Goal: Task Accomplishment & Management: Manage account settings

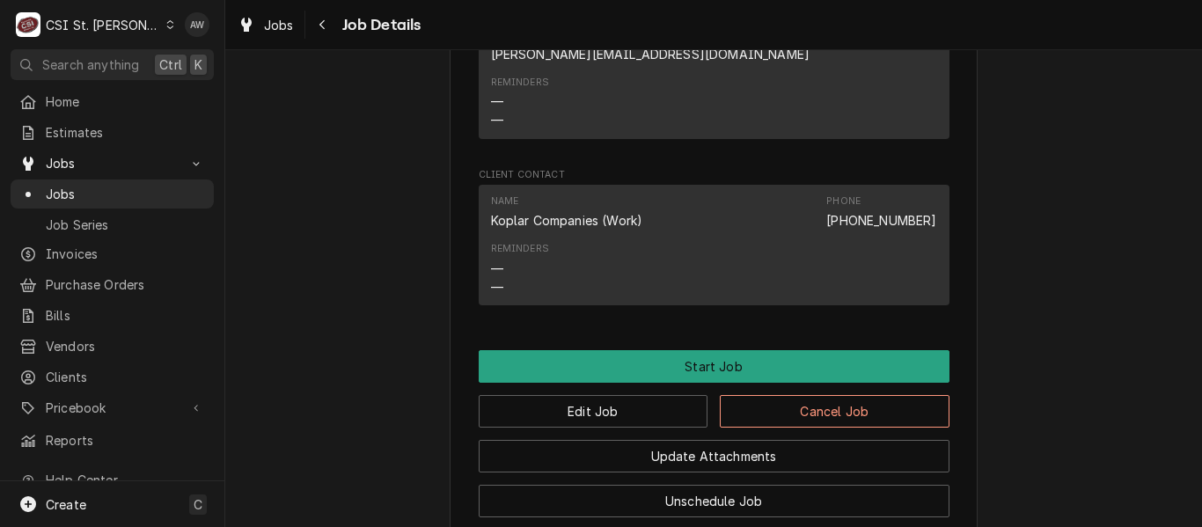
scroll to position [2001, 0]
click at [133, 193] on span "Jobs" at bounding box center [125, 194] width 159 height 18
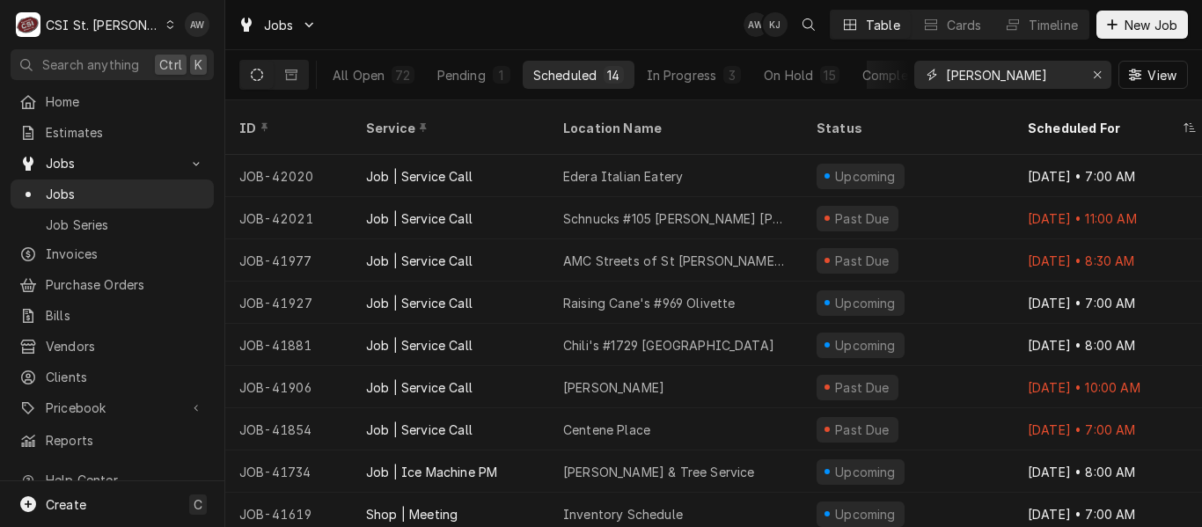
drag, startPoint x: 994, startPoint y: 85, endPoint x: 927, endPoint y: 69, distance: 68.9
click at [927, 69] on div "ryan b" at bounding box center [1012, 75] width 197 height 28
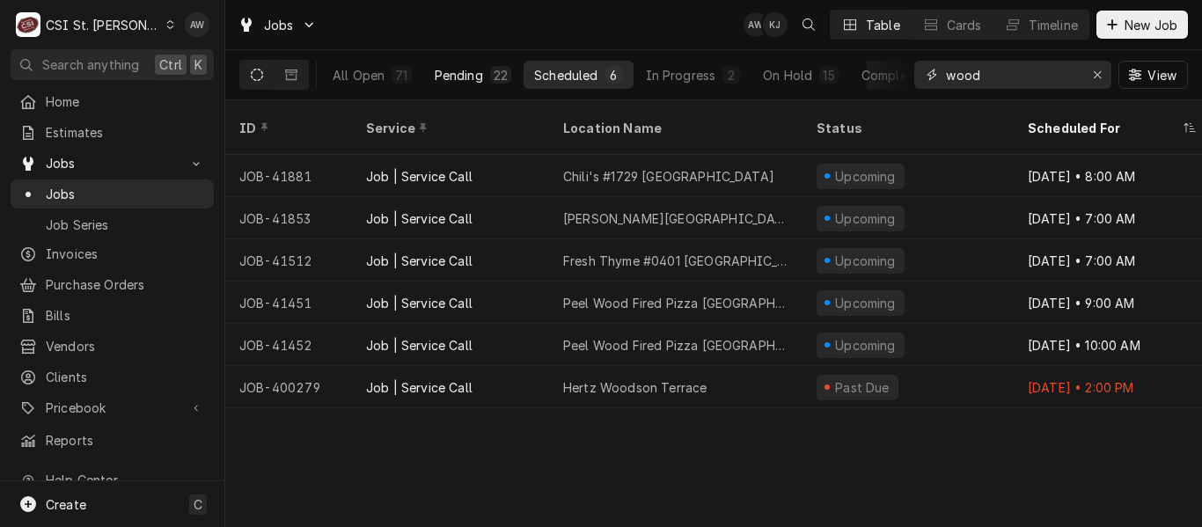
type input "wood"
click at [475, 70] on div "Pending" at bounding box center [459, 75] width 48 height 18
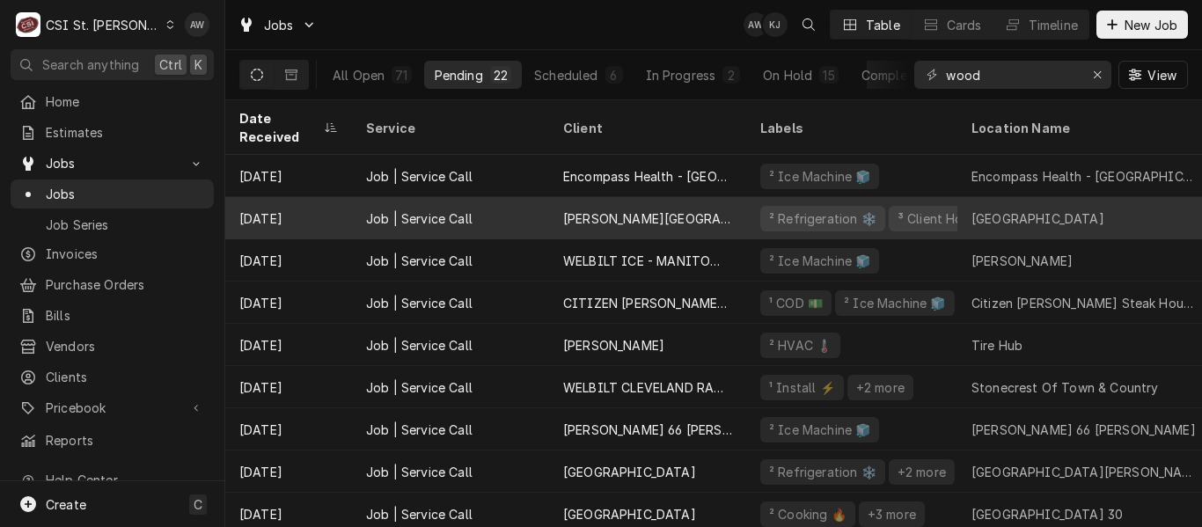
click at [663, 197] on div "Jennings School District" at bounding box center [647, 218] width 197 height 42
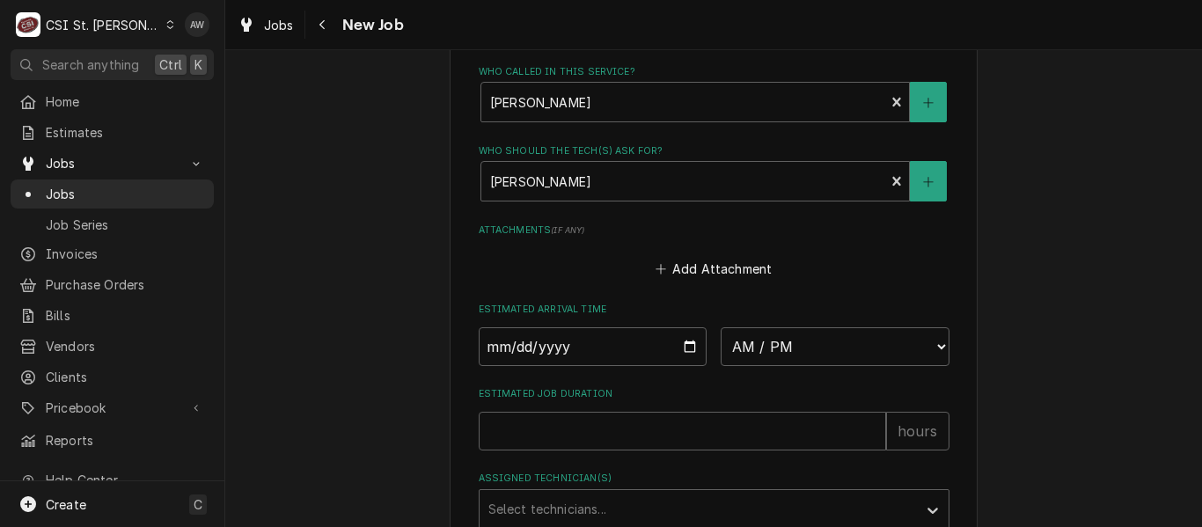
scroll to position [1738, 0]
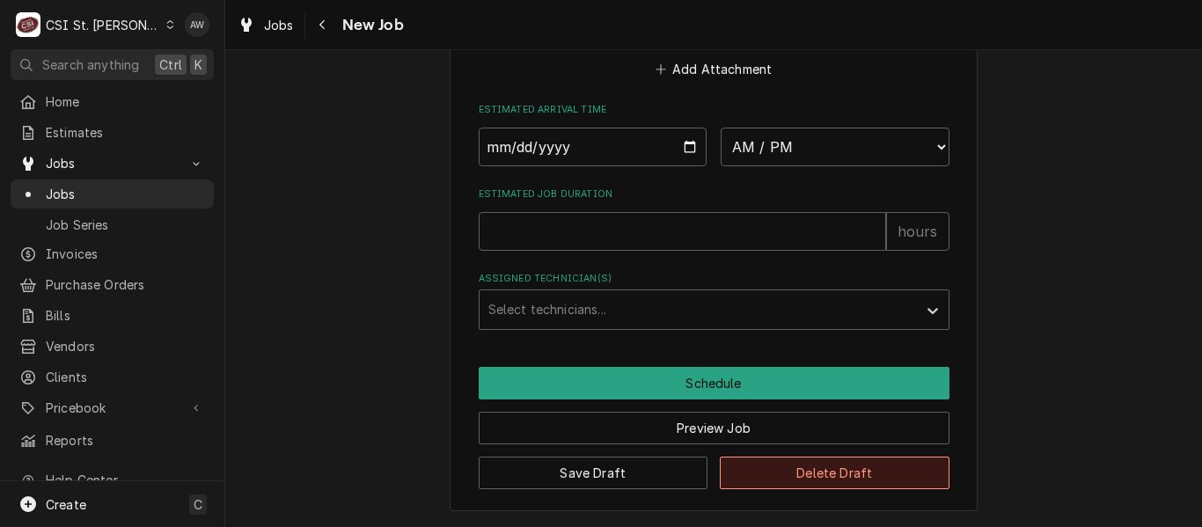
click at [770, 461] on button "Delete Draft" at bounding box center [835, 473] width 230 height 33
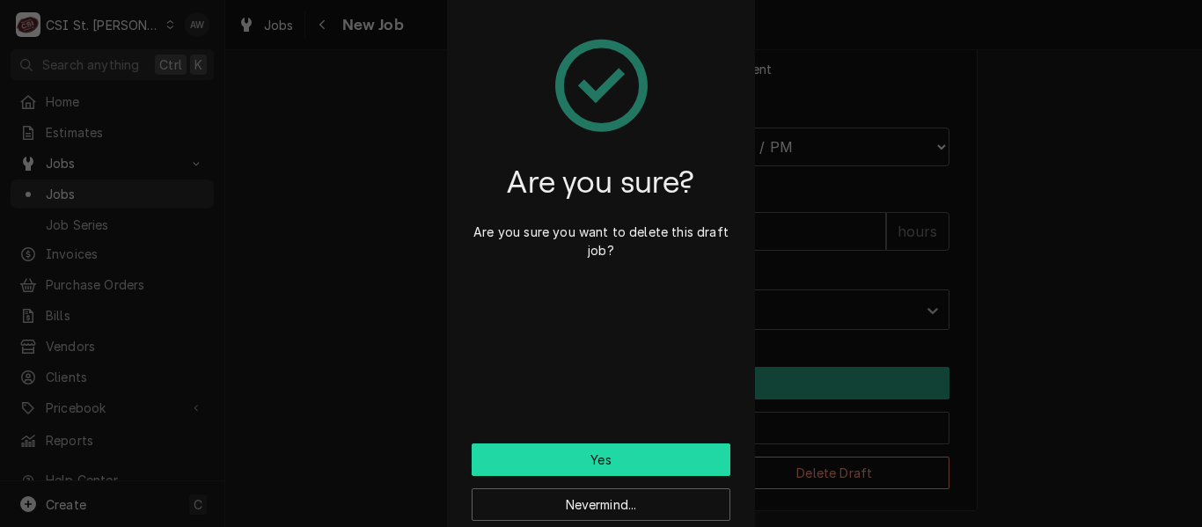
click at [621, 445] on button "Yes" at bounding box center [601, 459] width 259 height 33
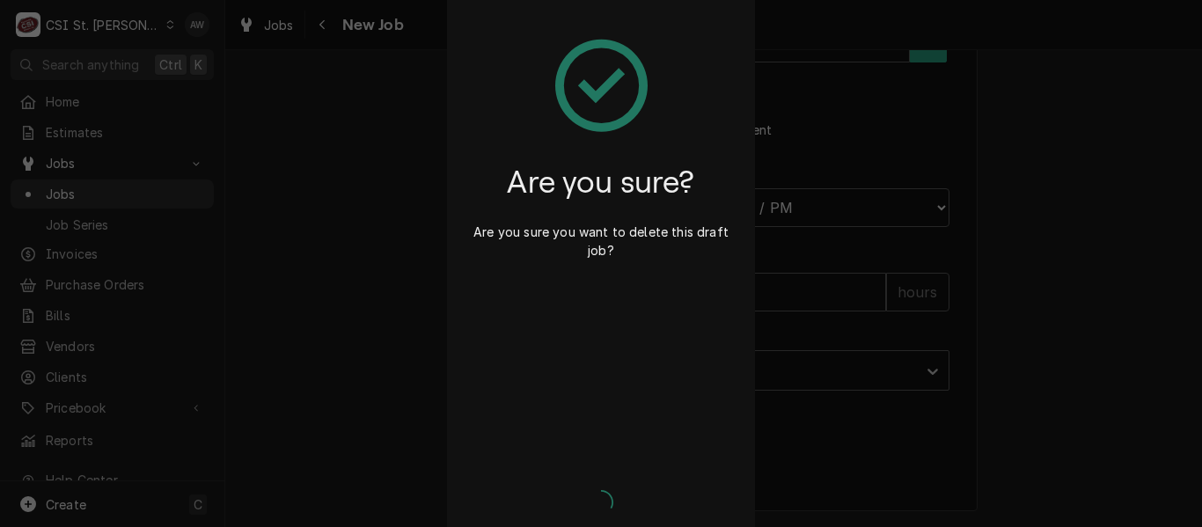
type textarea "x"
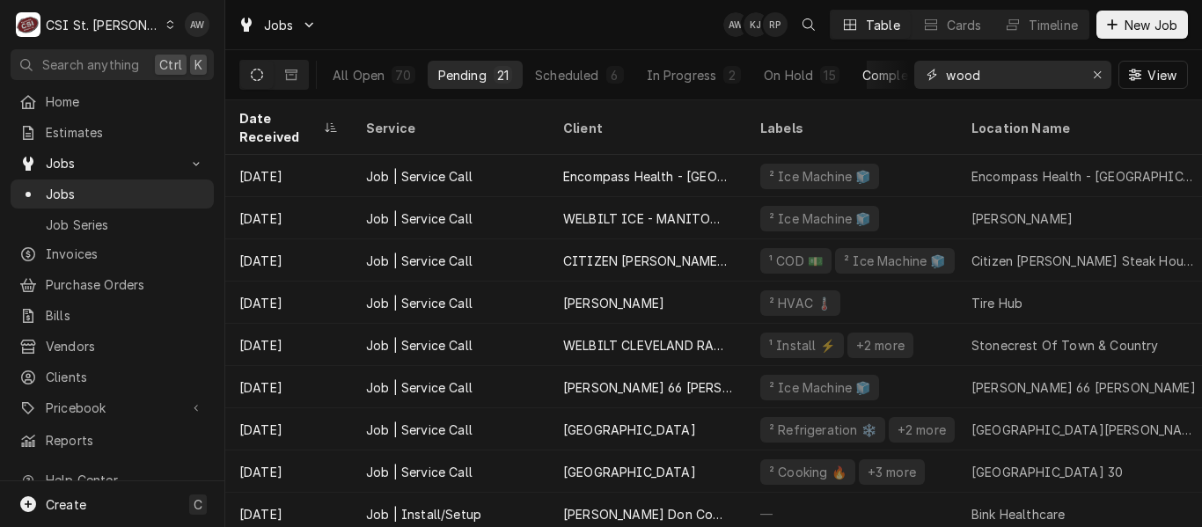
drag, startPoint x: 984, startPoint y: 76, endPoint x: 905, endPoint y: 80, distance: 79.3
click at [905, 80] on div "All Open 70 Pending 21 Scheduled 6 In Progress 2 On Hold 15 Completed 26 wood V…" at bounding box center [713, 74] width 948 height 49
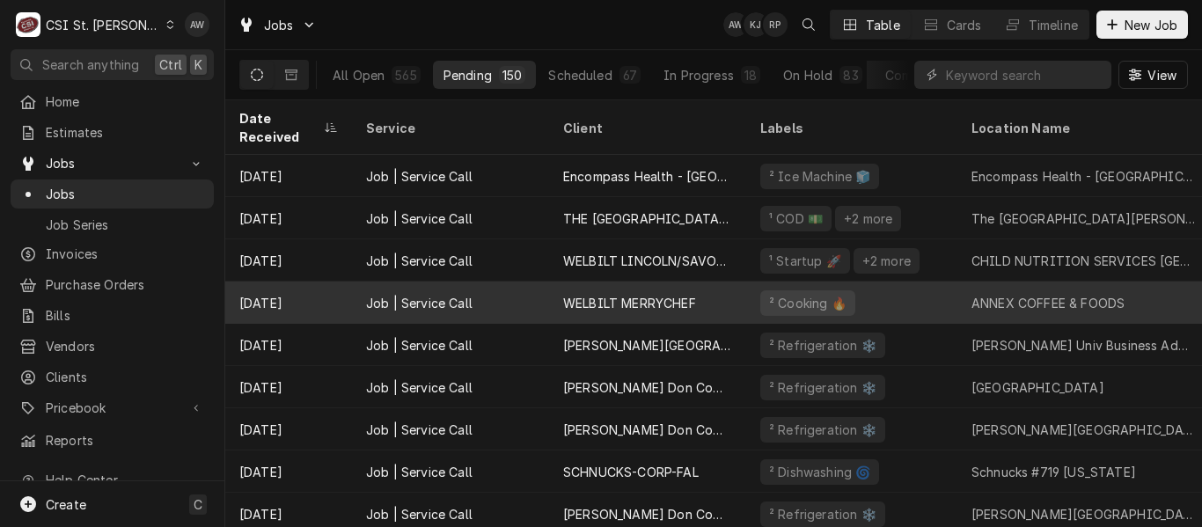
click at [922, 282] on div "² Cooking 🔥" at bounding box center [851, 303] width 211 height 42
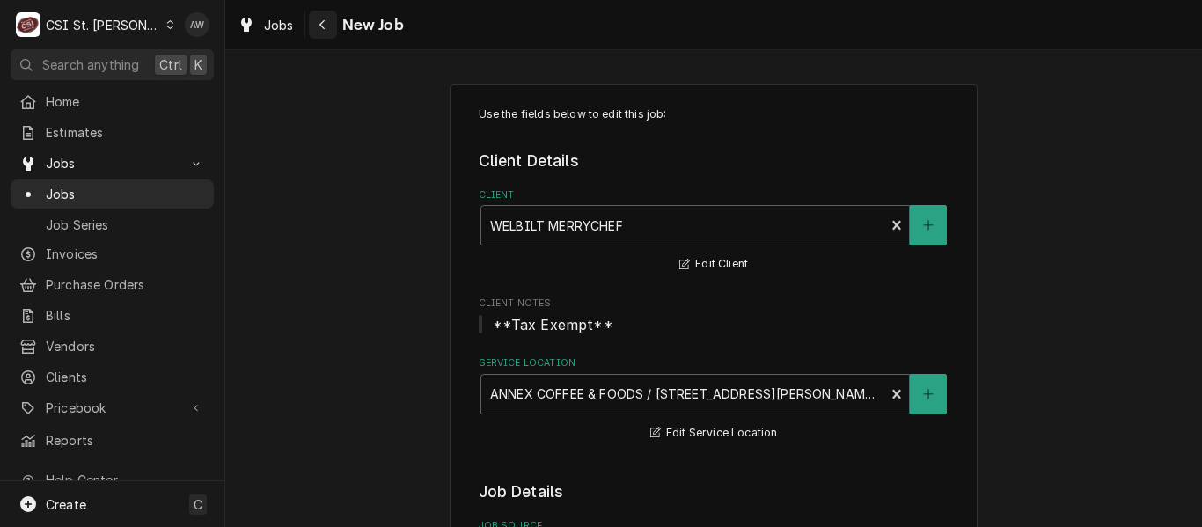
type textarea "x"
click at [323, 27] on icon "Navigate back" at bounding box center [321, 25] width 5 height 10
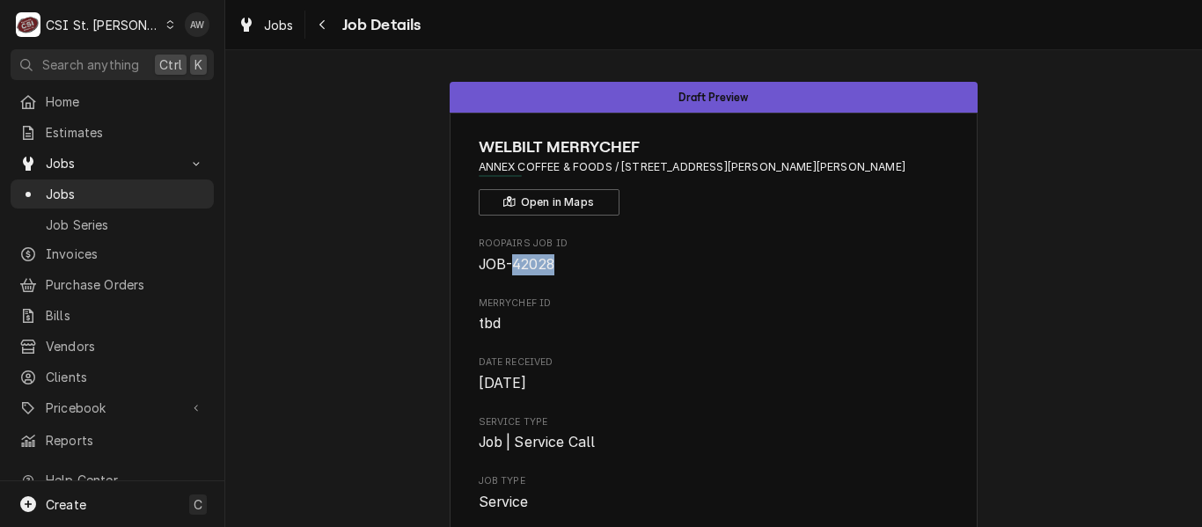
drag, startPoint x: 550, startPoint y: 259, endPoint x: 508, endPoint y: 262, distance: 41.5
click at [508, 262] on span "JOB-42028" at bounding box center [517, 264] width 76 height 17
copy span "42028"
click at [120, 185] on span "Jobs" at bounding box center [125, 194] width 159 height 18
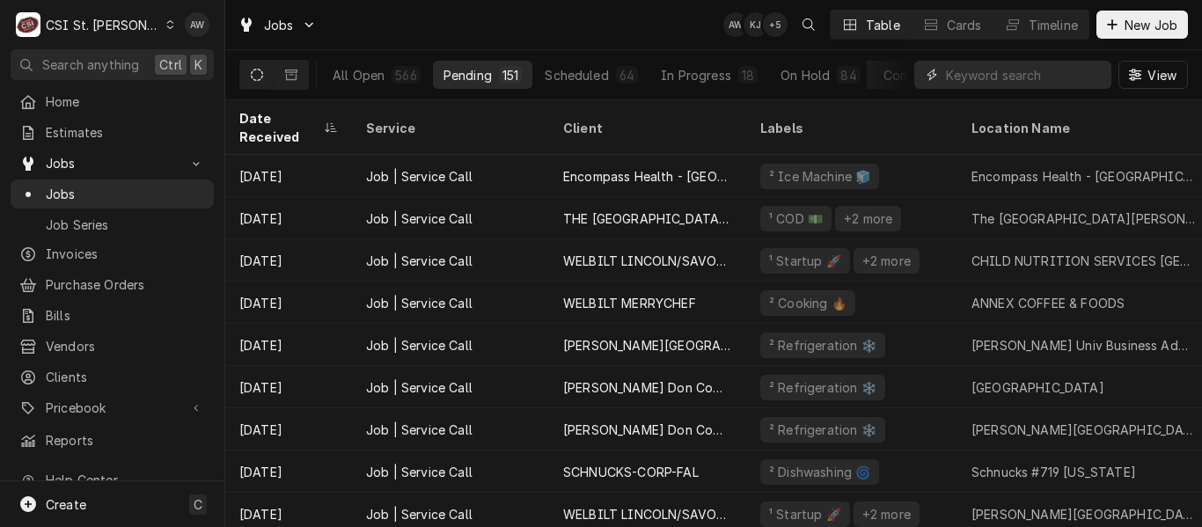
click at [958, 66] on input "Dynamic Content Wrapper" at bounding box center [1024, 75] width 157 height 28
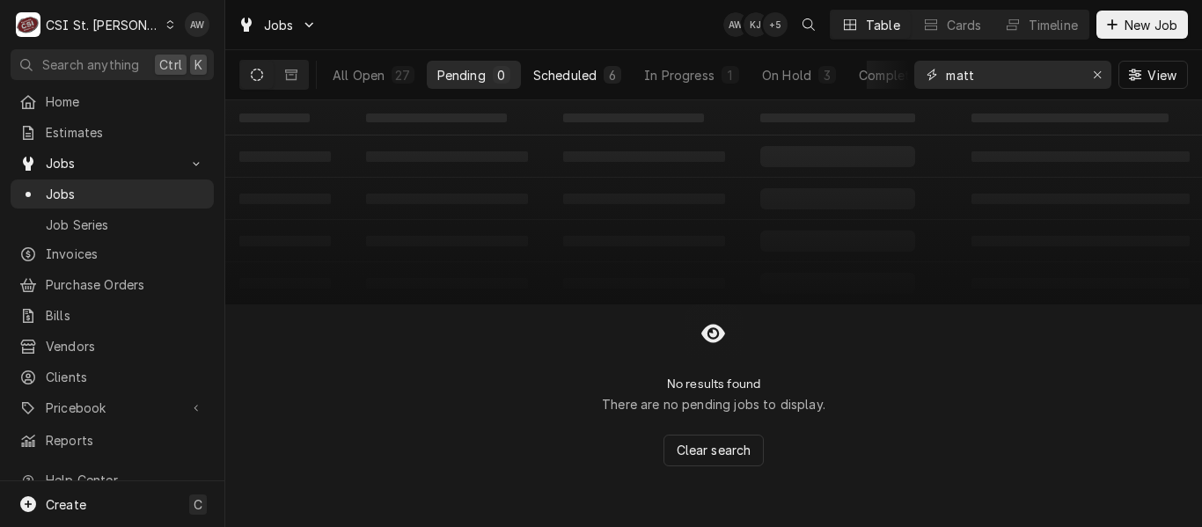
type input "matt"
click at [554, 79] on div "Scheduled" at bounding box center [564, 75] width 63 height 18
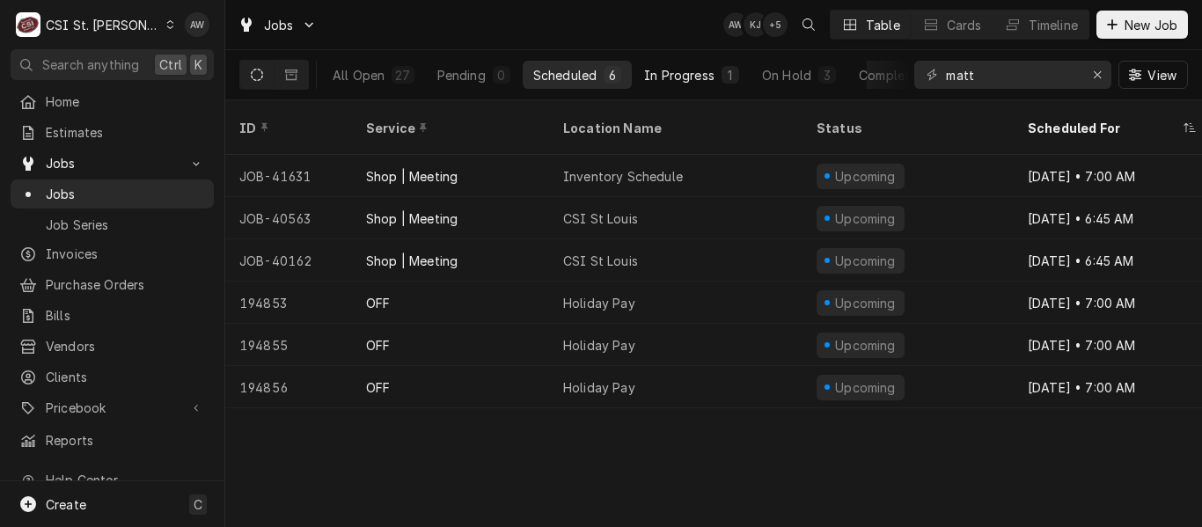
click at [729, 70] on div "1" at bounding box center [730, 75] width 11 height 18
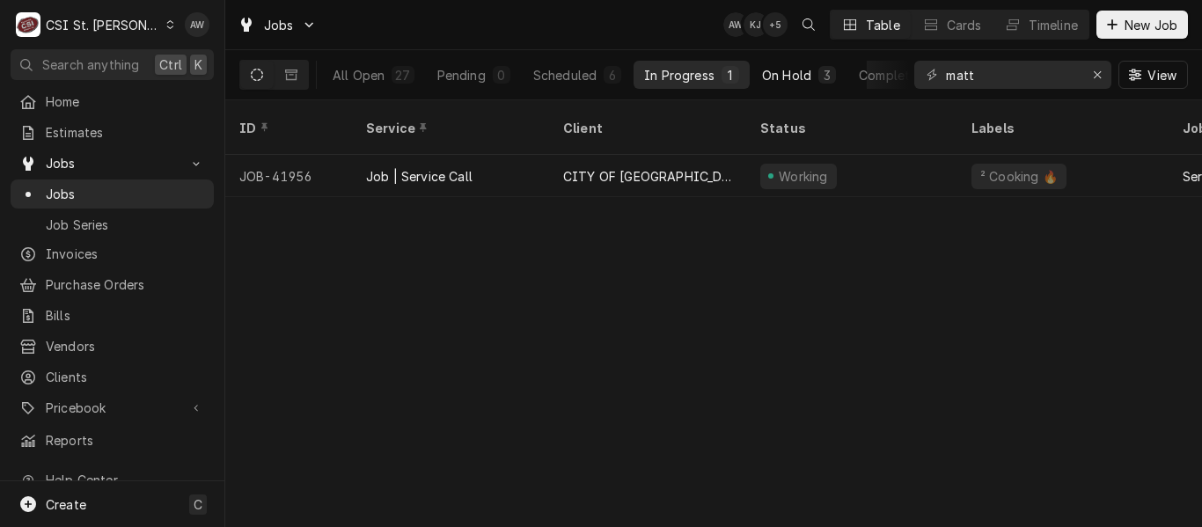
click at [781, 66] on div "On Hold" at bounding box center [786, 75] width 49 height 18
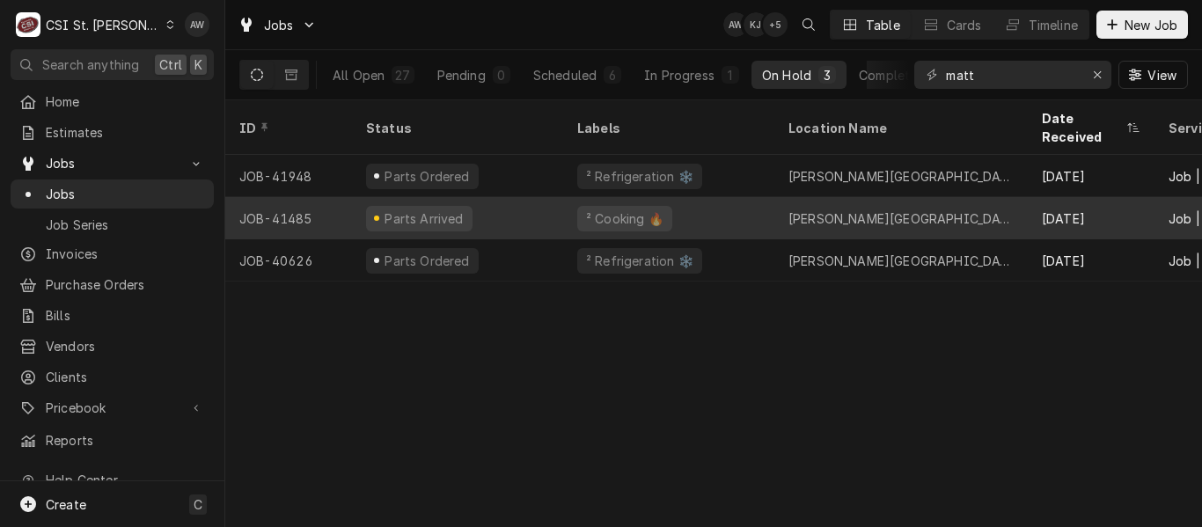
click at [749, 197] on div "² Cooking 🔥" at bounding box center [668, 218] width 211 height 42
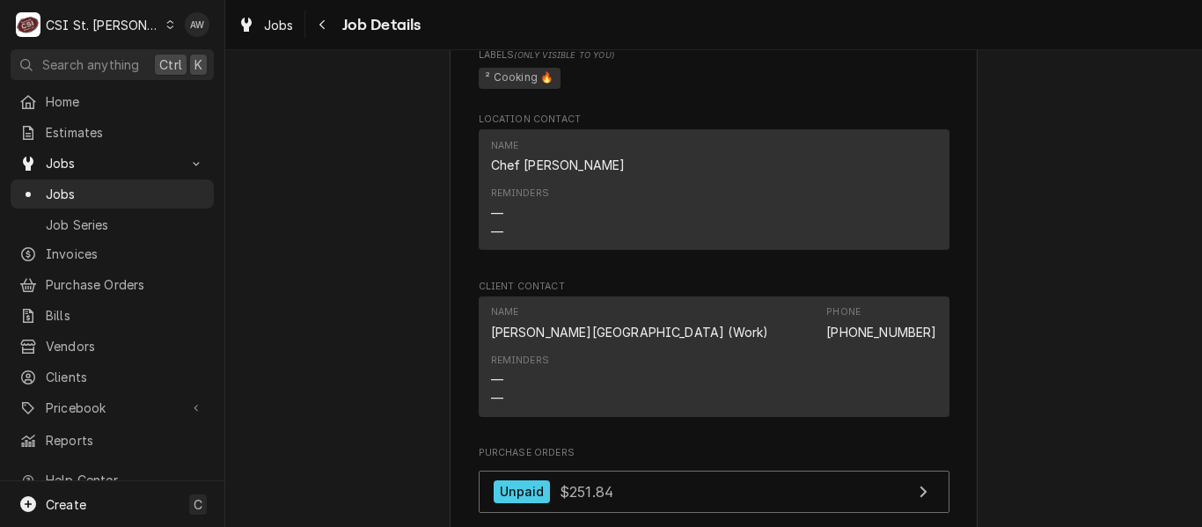
scroll to position [1935, 0]
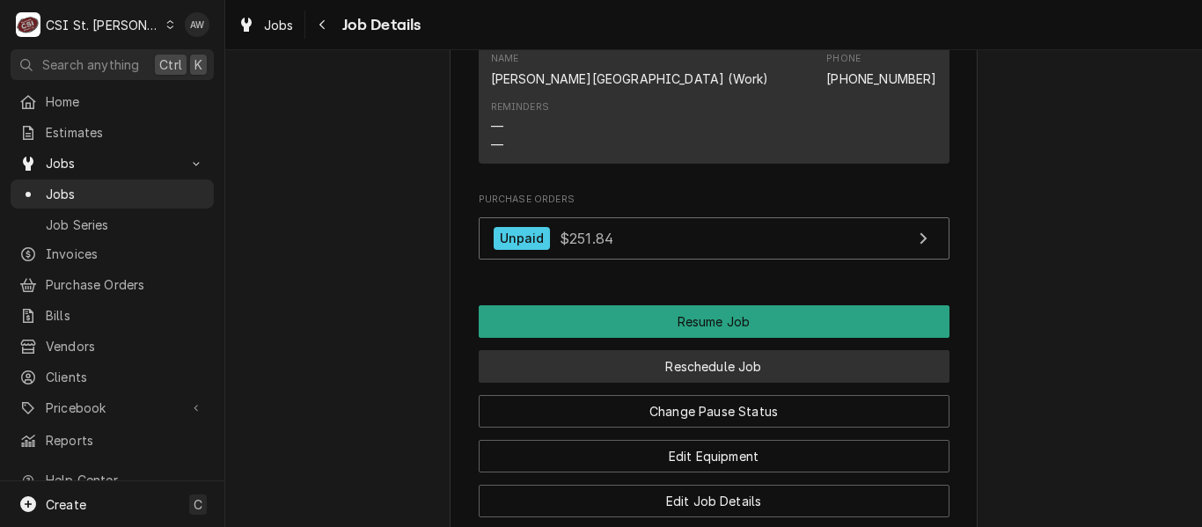
click at [729, 378] on button "Reschedule Job" at bounding box center [714, 366] width 471 height 33
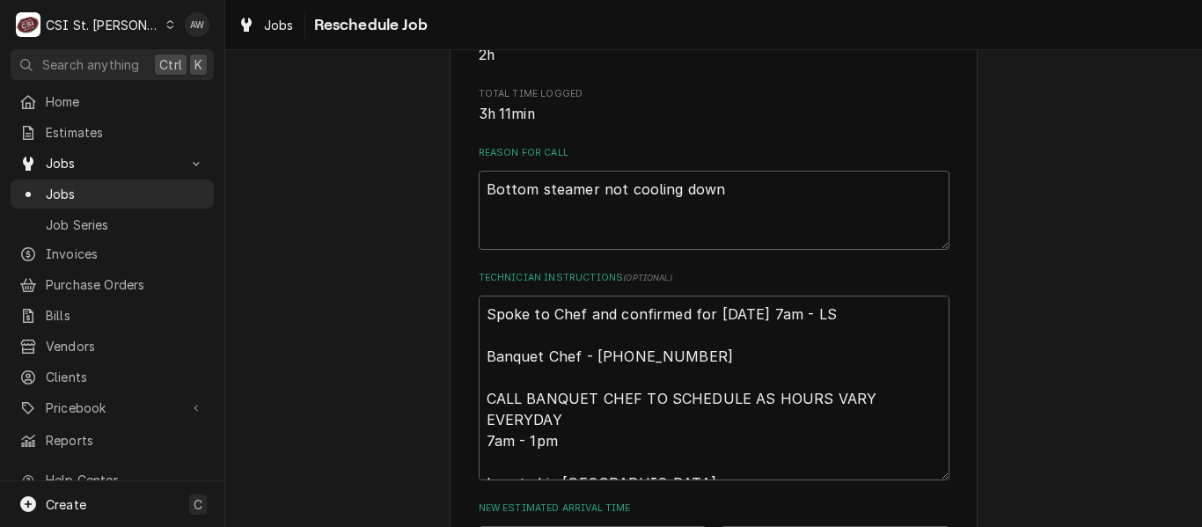
scroll to position [792, 0]
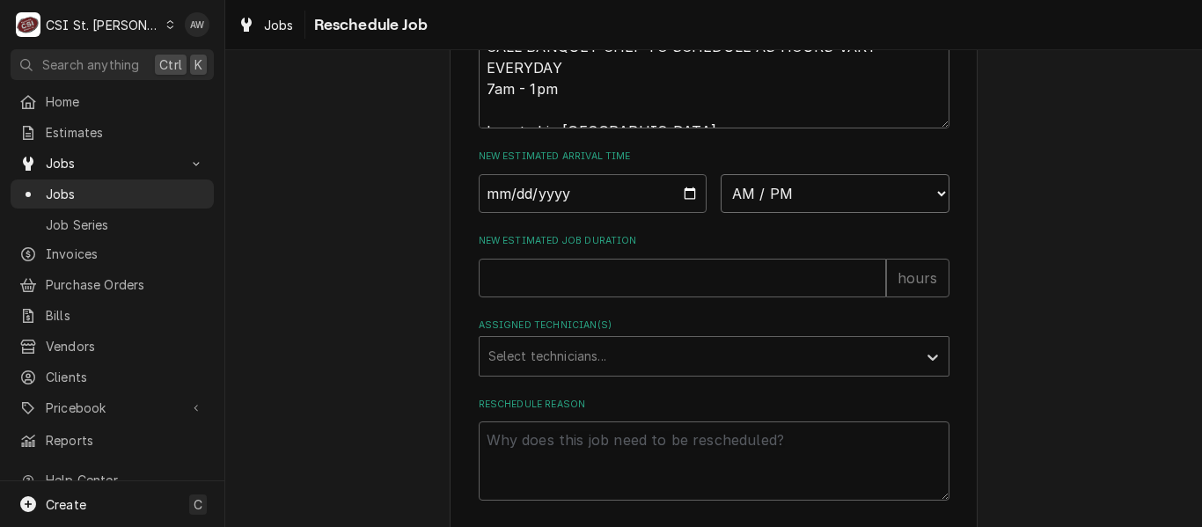
click at [775, 201] on select "AM / PM 6:00 AM 6:15 AM 6:30 AM 6:45 AM 7:00 AM 7:15 AM 7:30 AM 7:45 AM 8:00 AM…" at bounding box center [834, 193] width 229 height 39
select select "07:00:00"
click at [720, 194] on select "AM / PM 6:00 AM 6:15 AM 6:30 AM 6:45 AM 7:00 AM 7:15 AM 7:30 AM 7:45 AM 8:00 AM…" at bounding box center [834, 193] width 229 height 39
click at [688, 204] on input "Date" at bounding box center [593, 193] width 229 height 39
click at [683, 213] on input "Date" at bounding box center [593, 193] width 229 height 39
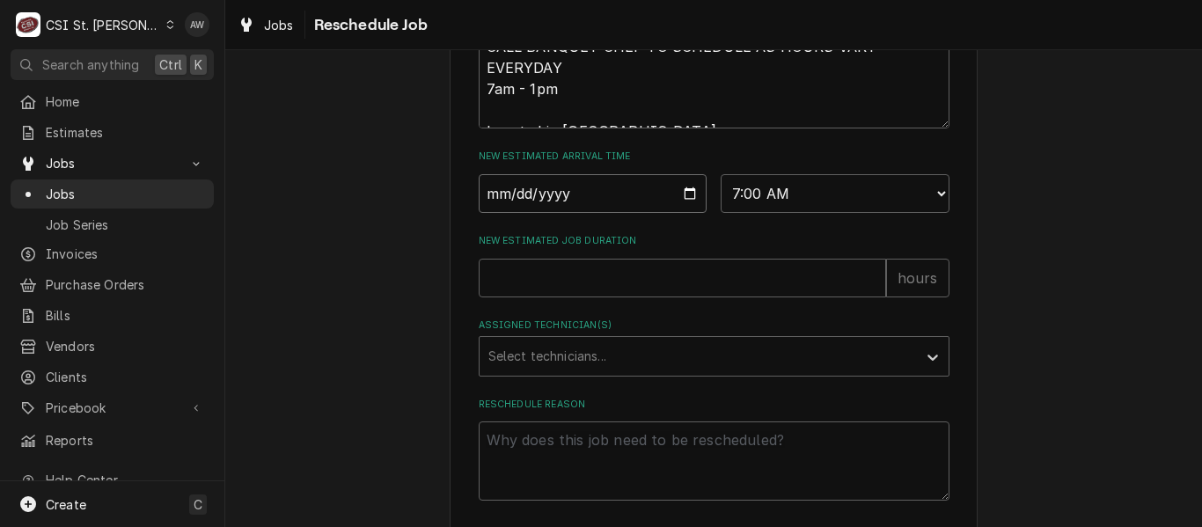
type textarea "x"
type input "2025-08-14"
click at [583, 297] on input "New Estimated Job Duration" at bounding box center [682, 278] width 407 height 39
type textarea "x"
type input "2"
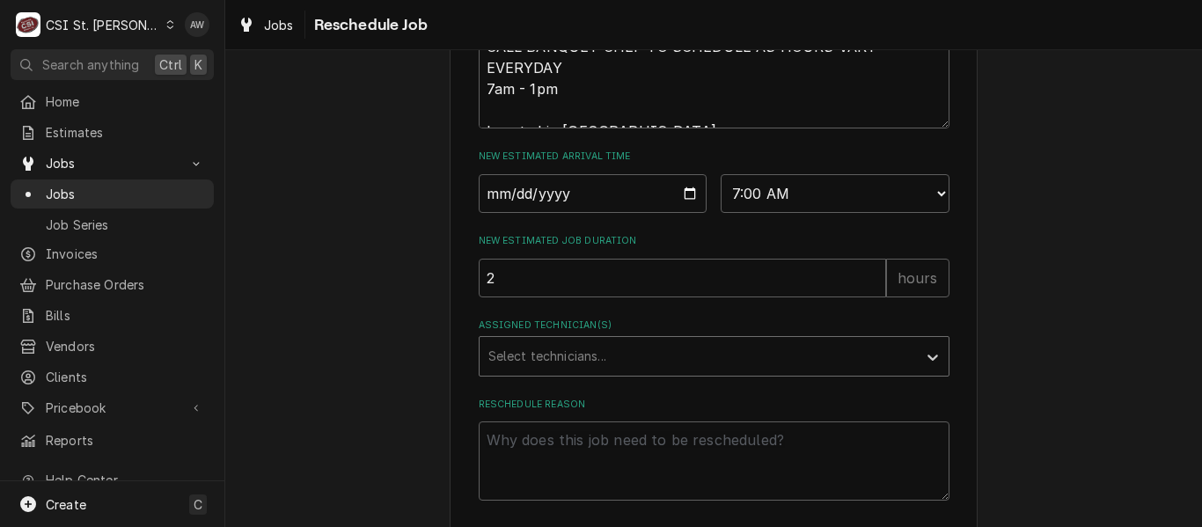
click at [603, 369] on div "Assigned Technician(s)" at bounding box center [698, 356] width 420 height 32
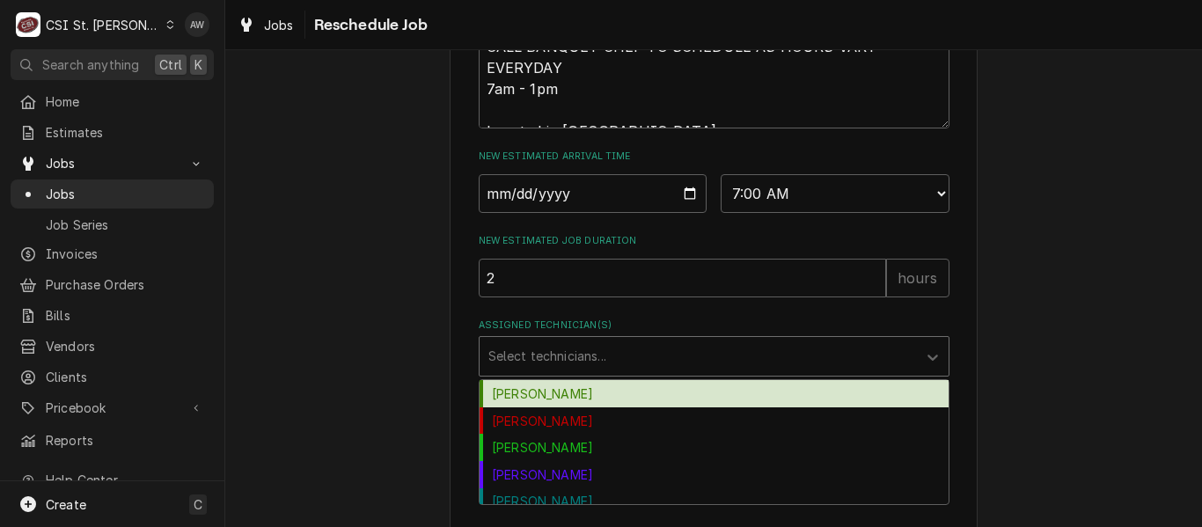
type input "m"
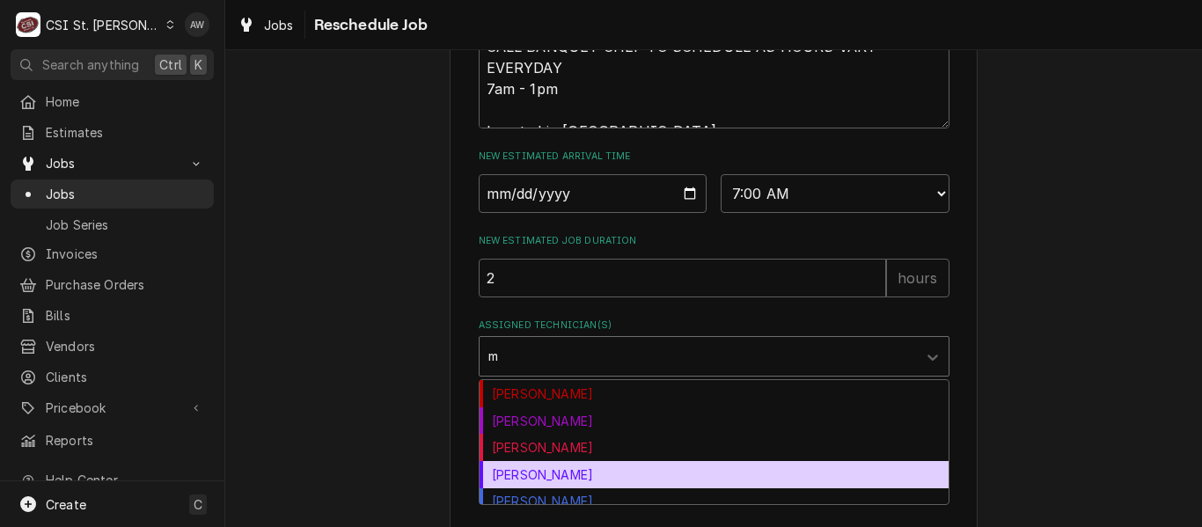
click at [613, 488] on div "[PERSON_NAME]" at bounding box center [713, 474] width 469 height 27
type textarea "x"
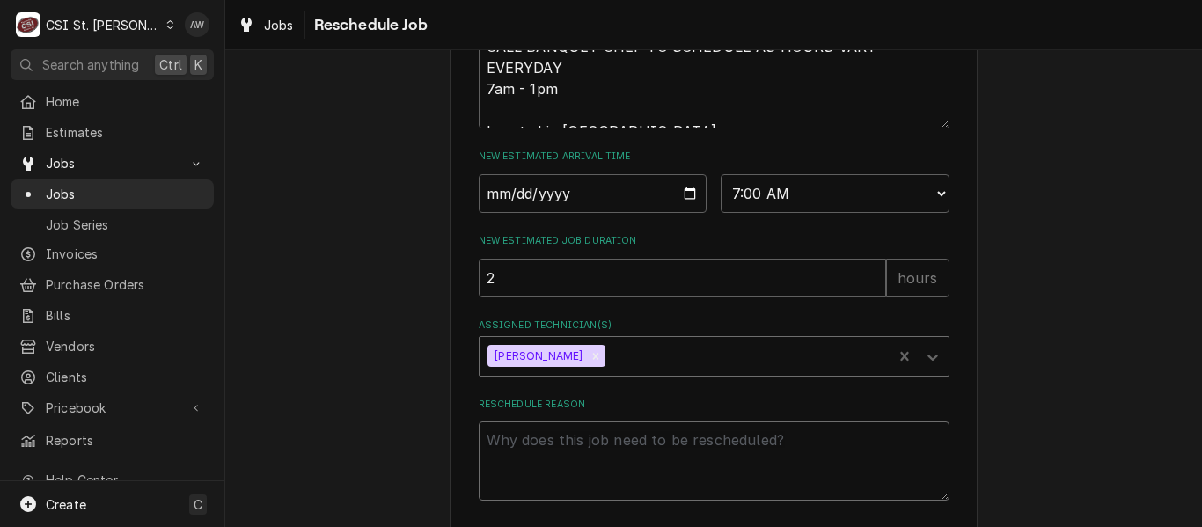
click at [609, 482] on textarea "Reschedule Reason" at bounding box center [714, 460] width 471 height 79
type textarea "x"
type textarea "r"
type textarea "x"
type textarea "re"
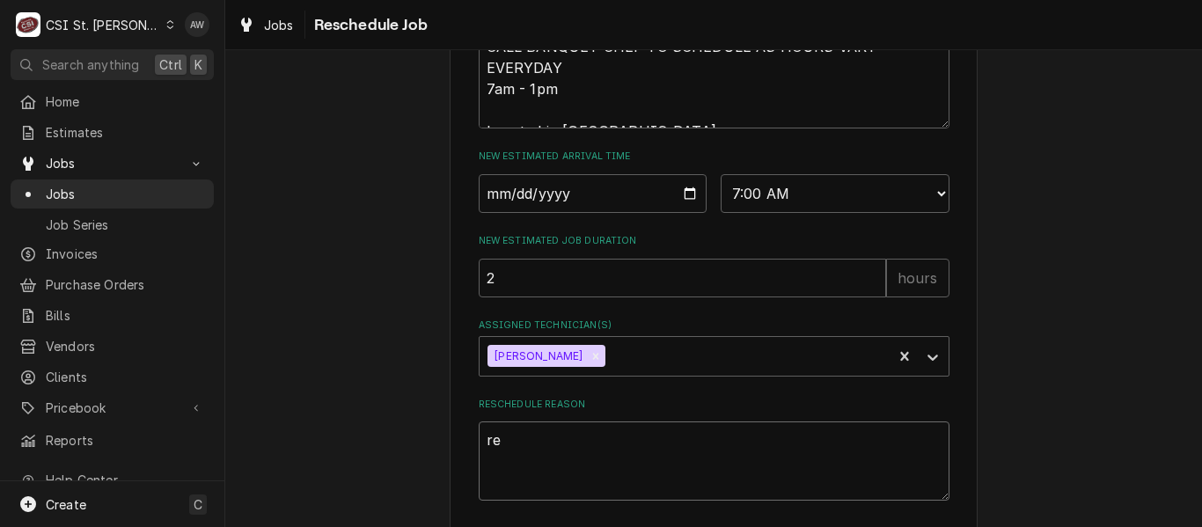
type textarea "x"
type textarea "ret"
type textarea "x"
type textarea "retu"
type textarea "x"
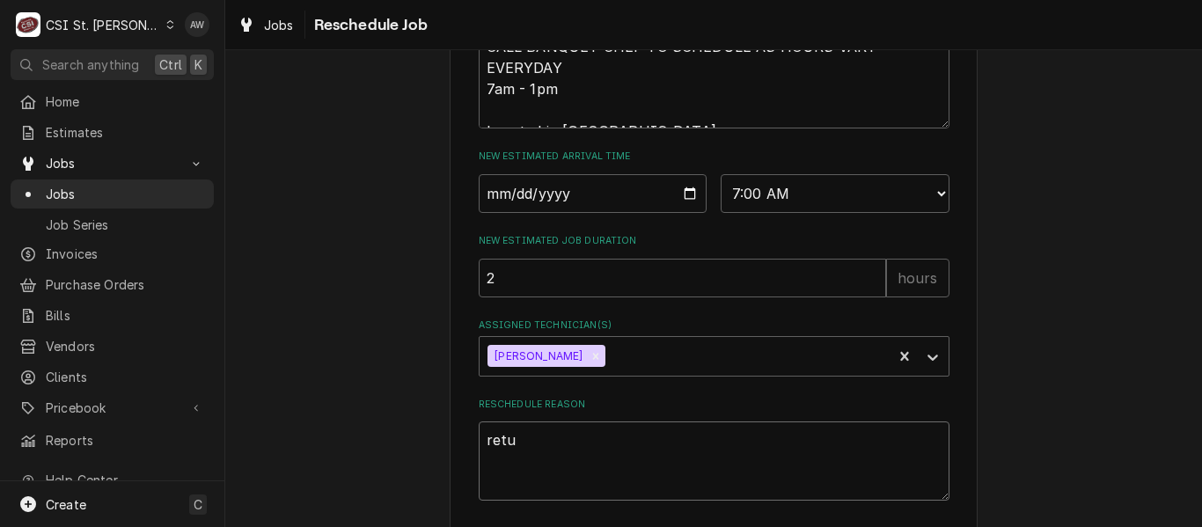
type textarea "retur"
type textarea "x"
type textarea "return"
type textarea "x"
type textarea "returni"
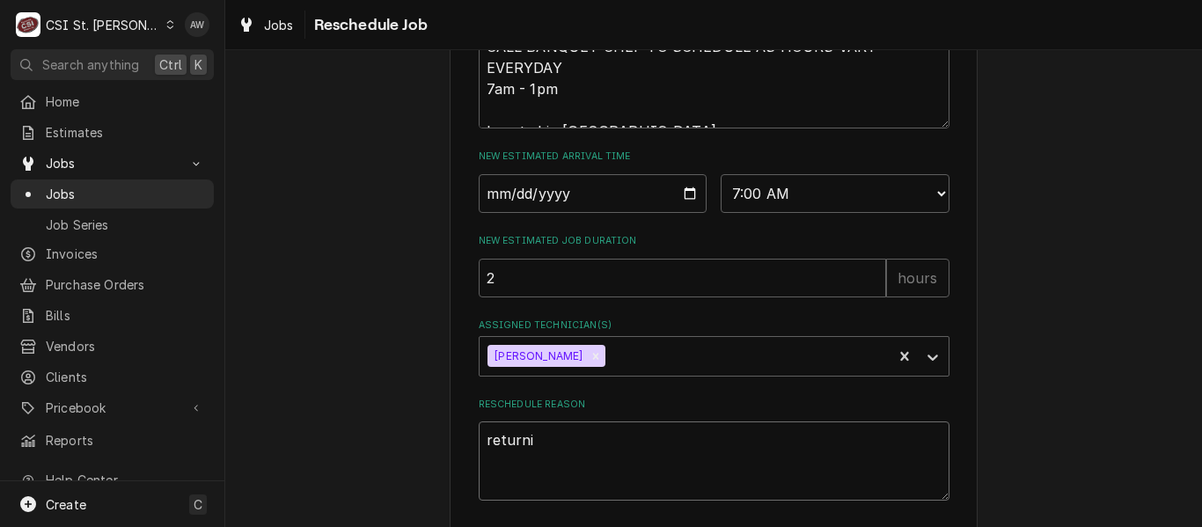
type textarea "x"
type textarea "returning"
type textarea "x"
type textarea "returning"
type textarea "x"
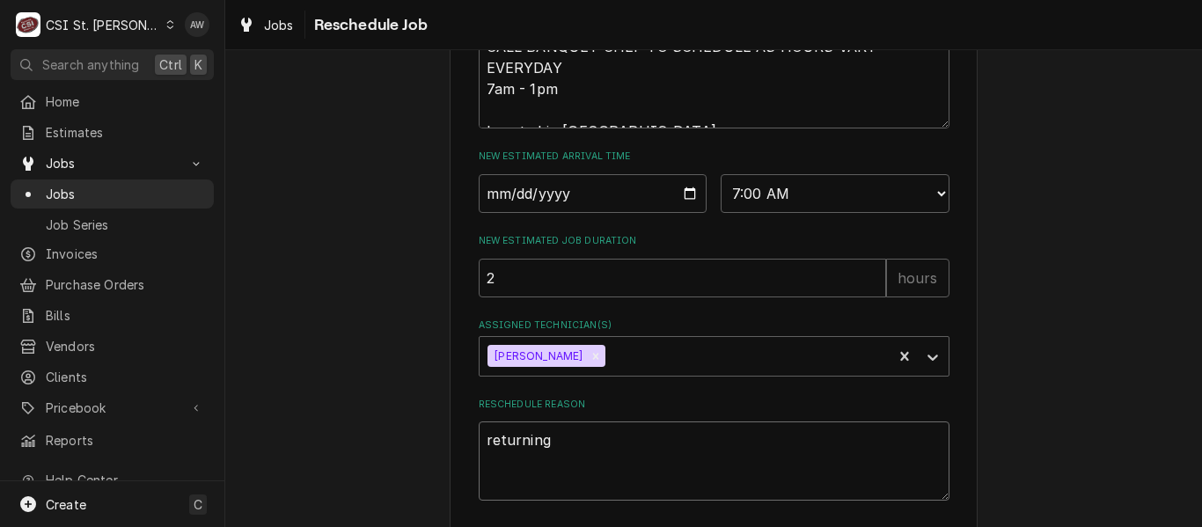
type textarea "returning w"
type textarea "x"
type textarea "returning wi"
type textarea "x"
type textarea "returning wit"
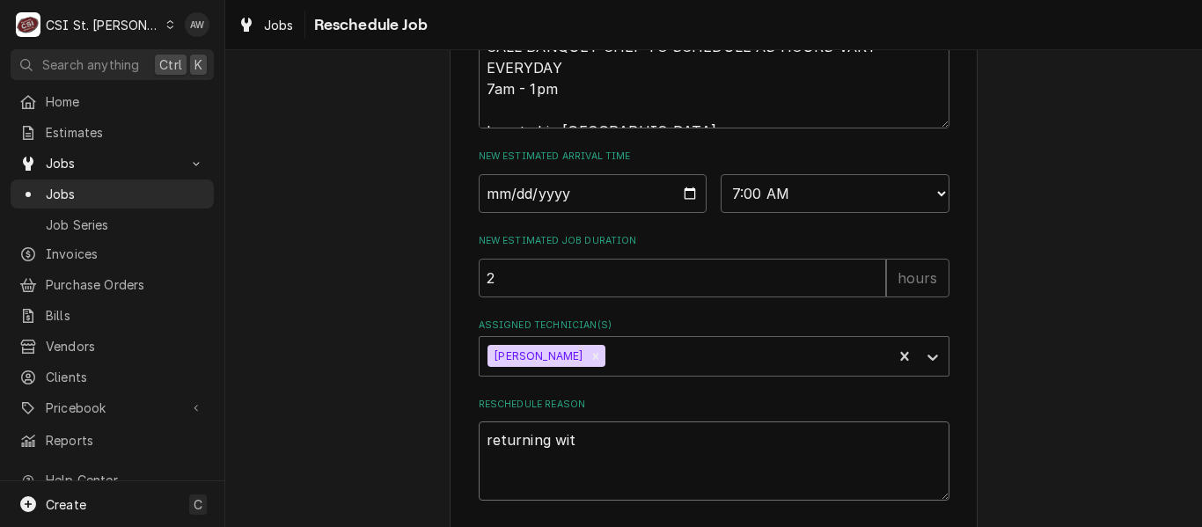
type textarea "x"
type textarea "returning with"
type textarea "x"
type textarea "returning with"
type textarea "x"
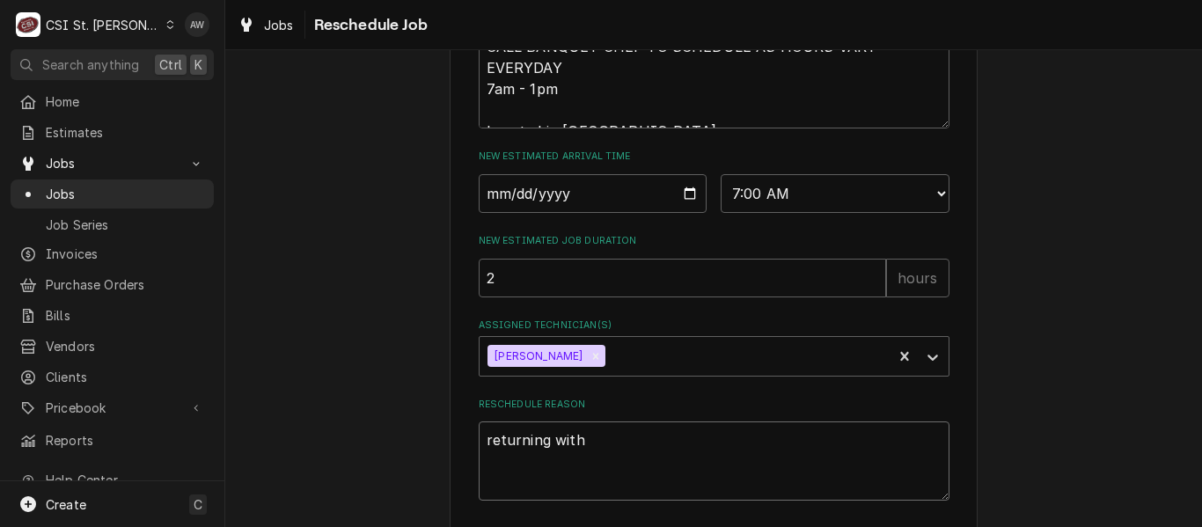
type textarea "returning with a"
type textarea "x"
type textarea "returning with ap"
type textarea "x"
type textarea "returning with apr"
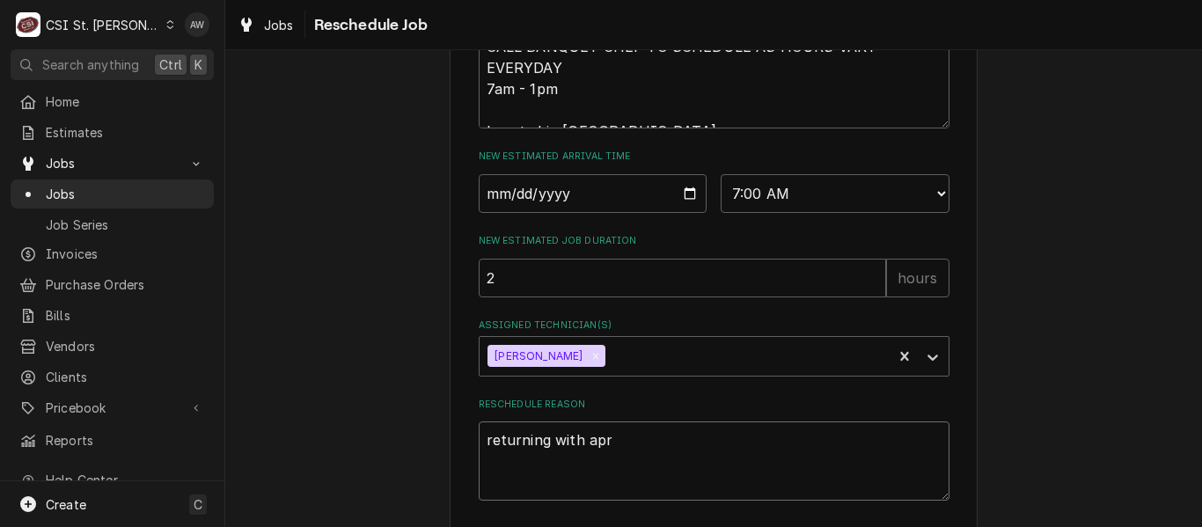
type textarea "x"
type textarea "returning with aprt"
type textarea "x"
type textarea "returning with apr"
type textarea "x"
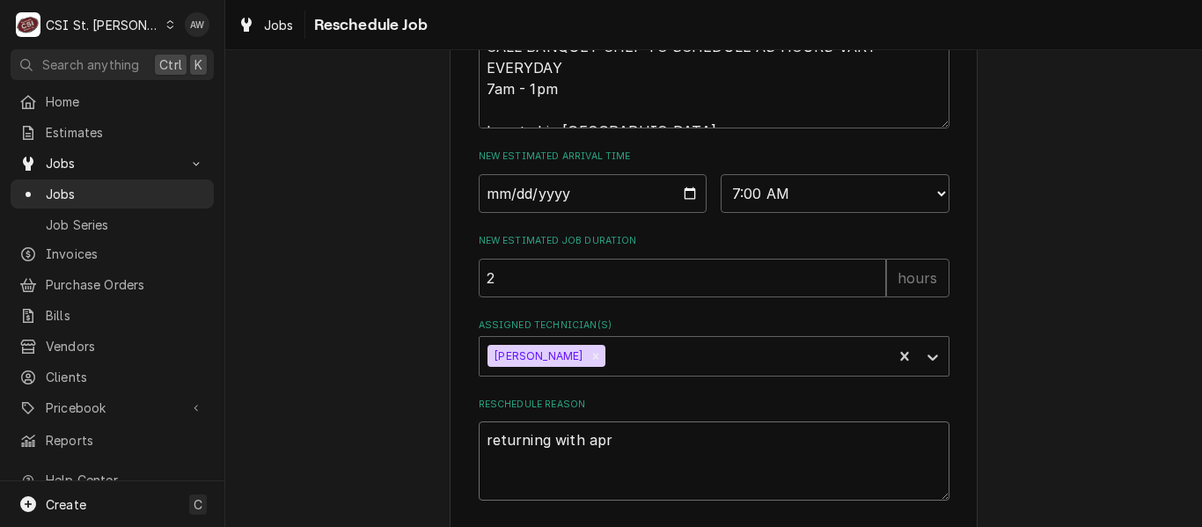
type textarea "returning with ap"
type textarea "x"
type textarea "returning with a"
type textarea "x"
type textarea "returning with"
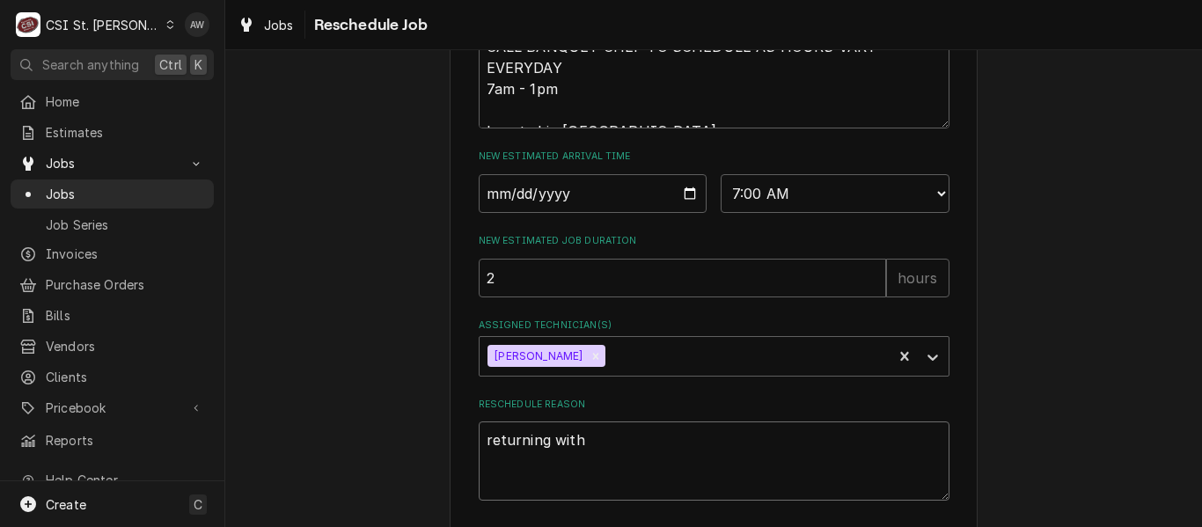
type textarea "x"
type textarea "returning with p"
type textarea "x"
type textarea "returning with pa"
type textarea "x"
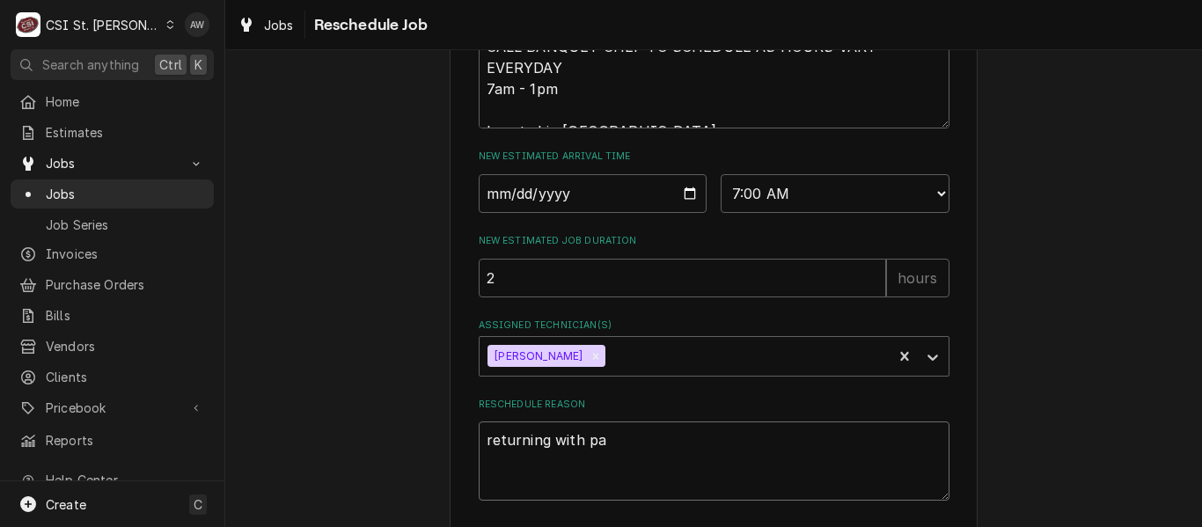
type textarea "returning with par"
type textarea "x"
type textarea "returning with part"
type textarea "x"
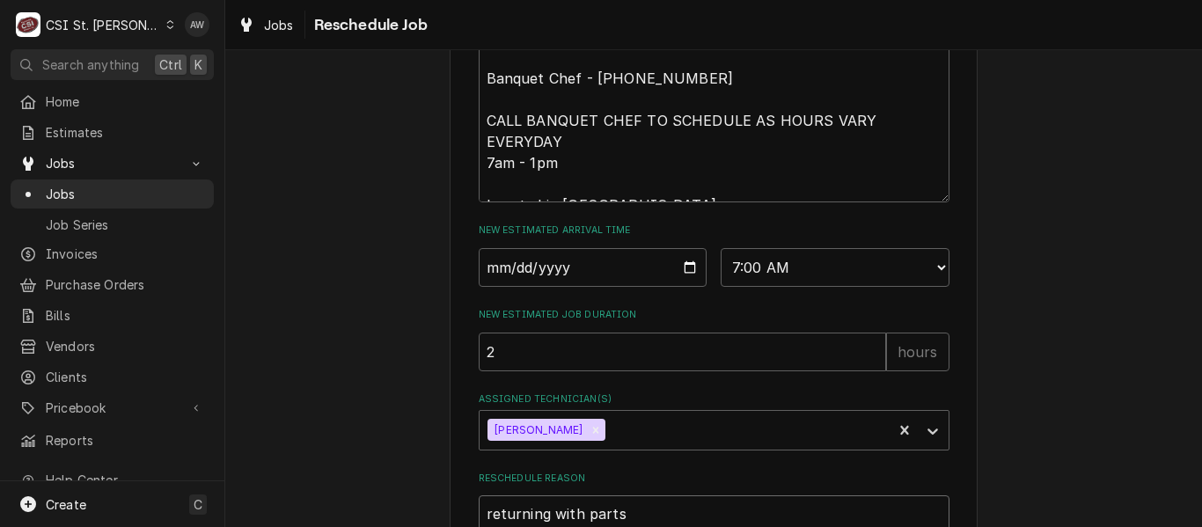
scroll to position [616, 0]
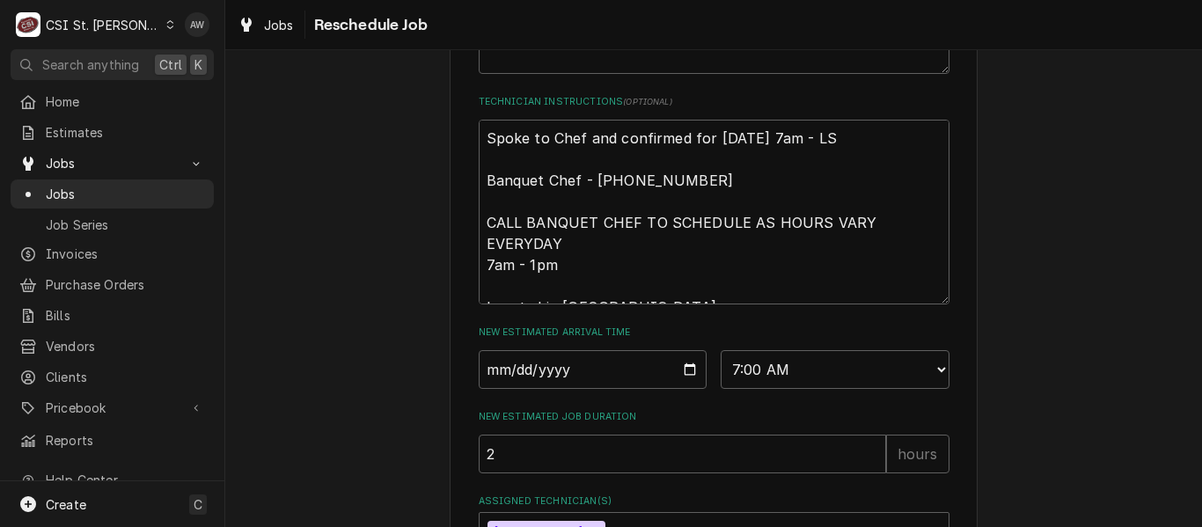
type textarea "returning with parts"
click at [479, 158] on textarea "Spoke to Chef and confirmed for Thursday 7/31 at 7am - LS Banquet Chef - 314 25…" at bounding box center [714, 212] width 471 height 185
type textarea "x"
type textarea "Spoke to Chef and confirmed for Thursday 7/31 at 7am - LS Banquet Chef - 314 25…"
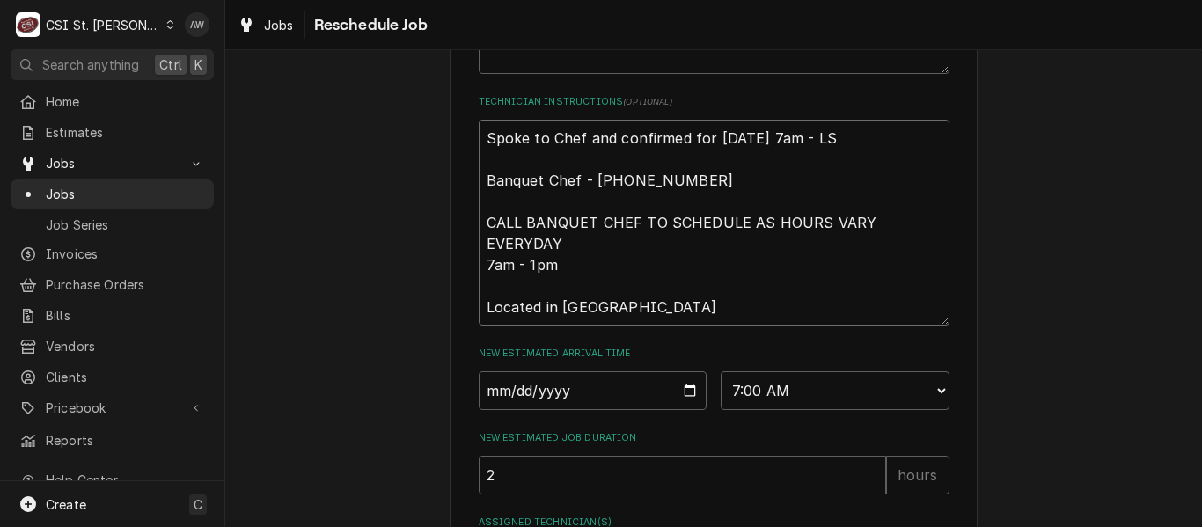
click at [481, 157] on textarea "Spoke to Chef and confirmed for Thursday 7/31 at 7am - LS Banquet Chef - 314 25…" at bounding box center [714, 223] width 471 height 206
type textarea "x"
type textarea "s Spoke to Chef and confirmed for Thursday 7/31 at 7am - LS Banquet Chef - 314 …"
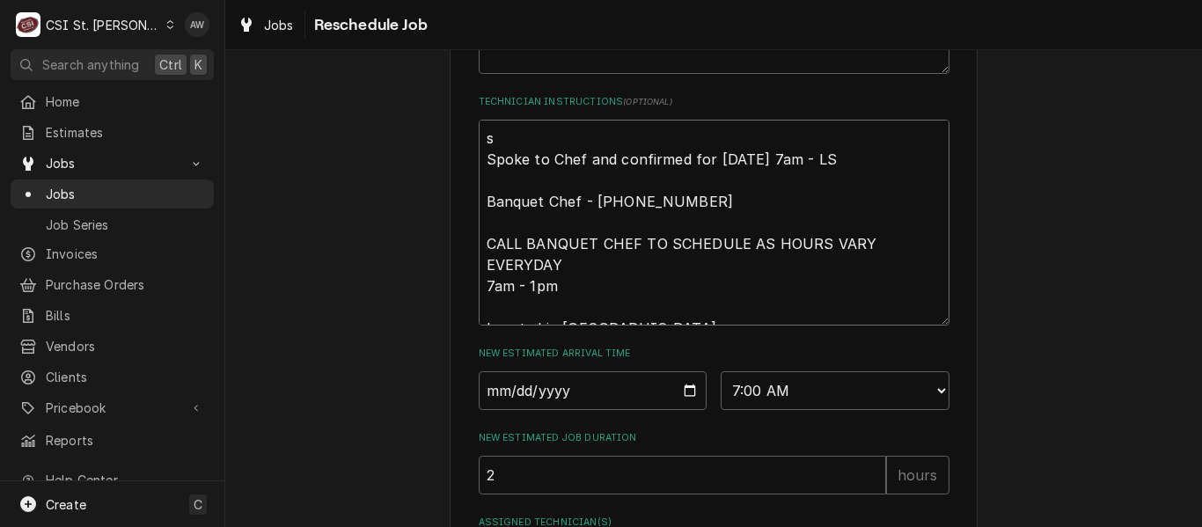
type textarea "x"
type textarea "sch Spoke to Chef and confirmed for Thursday 7/31 at 7am - LS Banquet Chef - 31…"
type textarea "x"
type textarea "sche Spoke to Chef and confirmed for Thursday 7/31 at 7am - LS Banquet Chef - 3…"
type textarea "x"
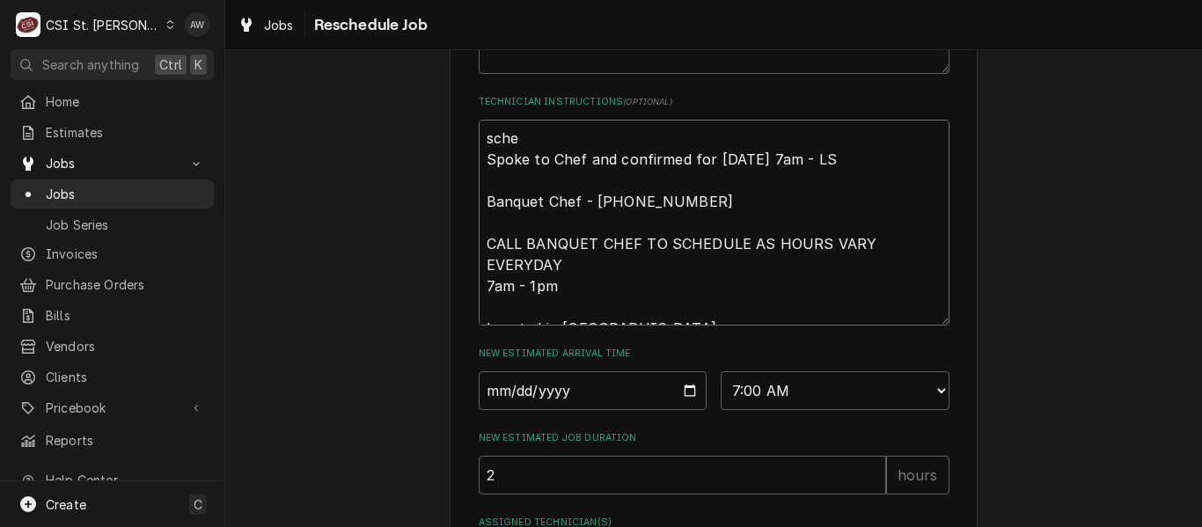
type textarea "sched Spoke to Chef and confirmed for Thursday 7/31 at 7am - LS Banquet Chef - …"
type textarea "x"
type textarea "schedul Spoke to Chef and confirmed for Thursday 7/31 at 7am - LS Banquet Chef …"
type textarea "x"
type textarea "schedule Spoke to Chef and confirmed for Thursday 7/31 at 7am - LS Banquet Chef…"
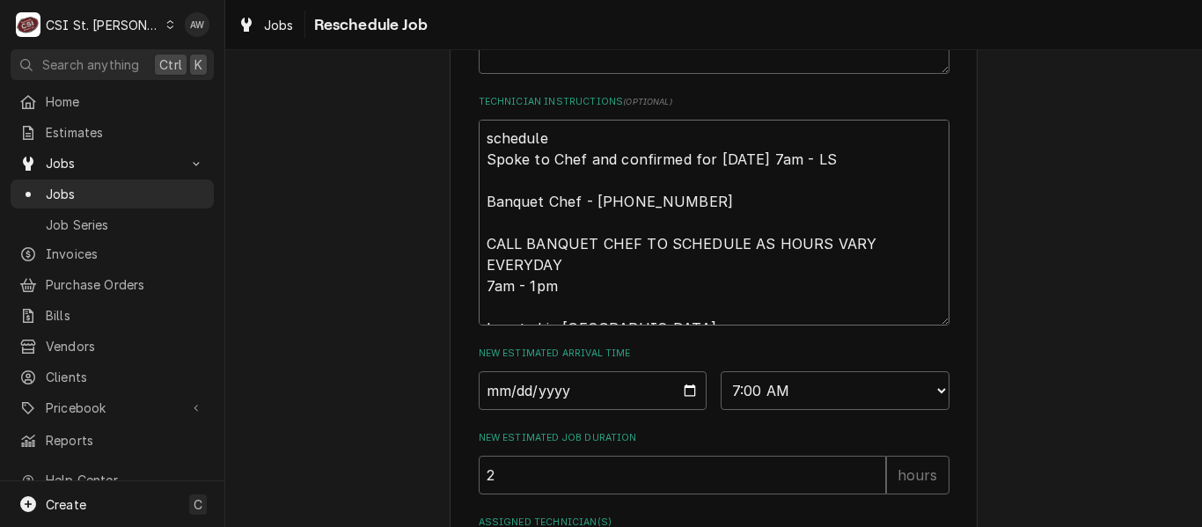
type textarea "x"
type textarea "scheduled Spoke to Chef and confirmed for Thursday 7/31 at 7am - LS Banquet Che…"
type textarea "x"
type textarea "scheduled o Spoke to Chef and confirmed for Thursday 7/31 at 7am - LS Banquet C…"
type textarea "x"
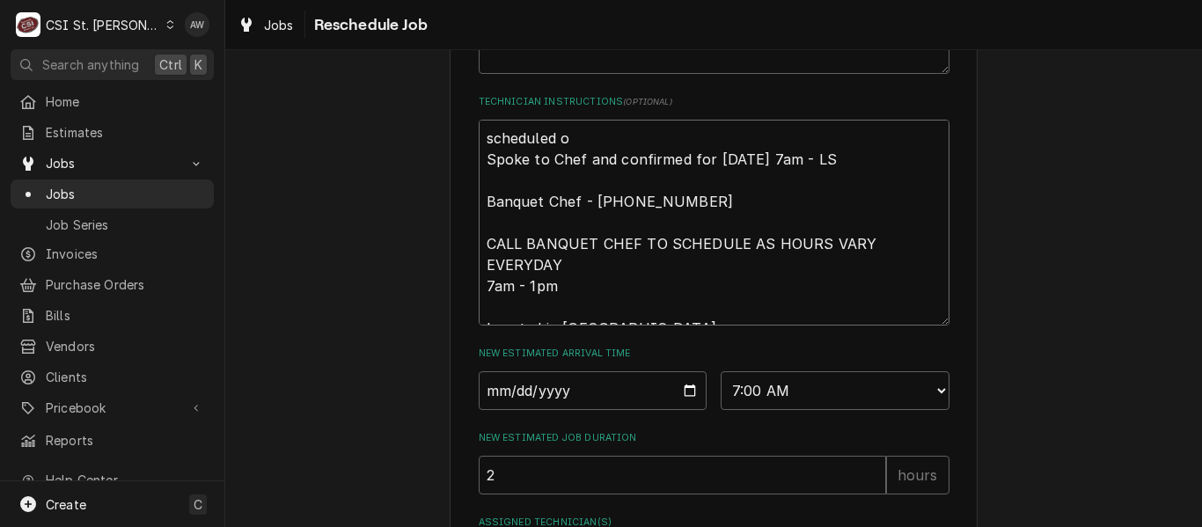
type textarea "scheduled of Spoke to Chef and confirmed for Thursday 7/31 at 7am - LS Banquet …"
type textarea "x"
type textarea "scheduled ofr Spoke to Chef and confirmed for Thursday 7/31 at 7am - LS Banquet…"
type textarea "x"
type textarea "scheduled ofr Spoke to Chef and confirmed for Thursday 7/31 at 7am - LS Banquet…"
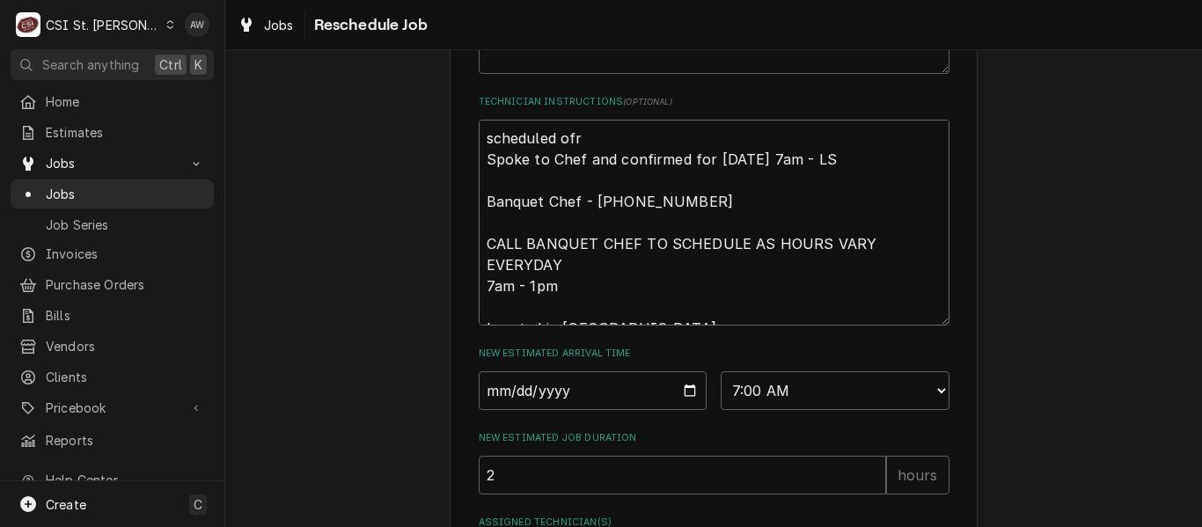
type textarea "x"
type textarea "scheduled ofr = Spoke to Chef and confirmed for Thursday 7/31 at 7am - LS Banqu…"
type textarea "x"
type textarea "scheduled ofr Spoke to Chef and confirmed for Thursday 7/31 at 7am - LS Banquet…"
type textarea "x"
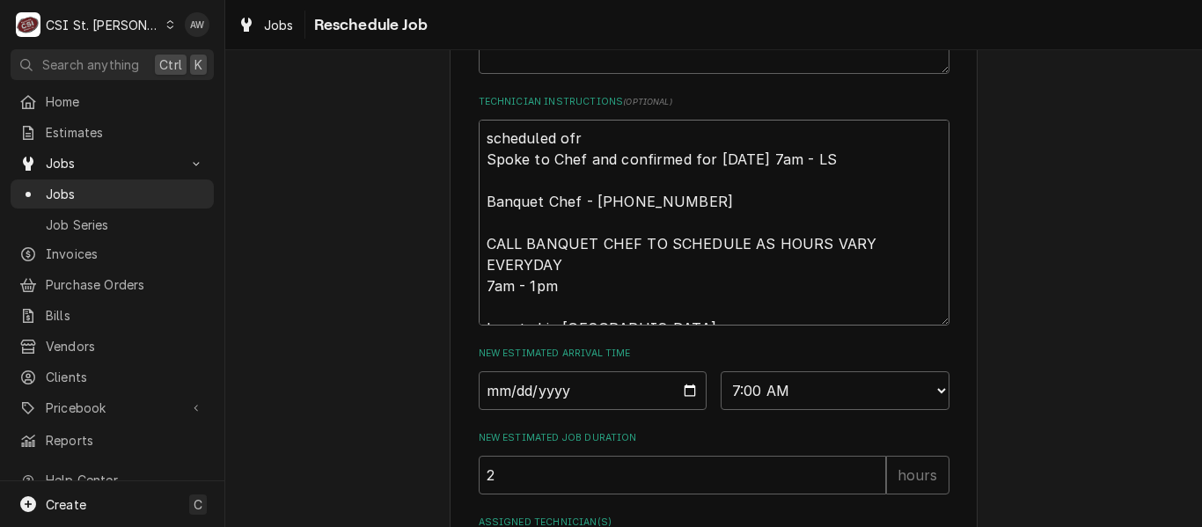
type textarea "scheduled ofr Spoke to Chef and confirmed for Thursday 7/31 at 7am - LS Banquet…"
type textarea "x"
type textarea "scheduled of Spoke to Chef and confirmed for Thursday 7/31 at 7am - LS Banquet …"
type textarea "x"
type textarea "scheduled o Spoke to Chef and confirmed for Thursday 7/31 at 7am - LS Banquet C…"
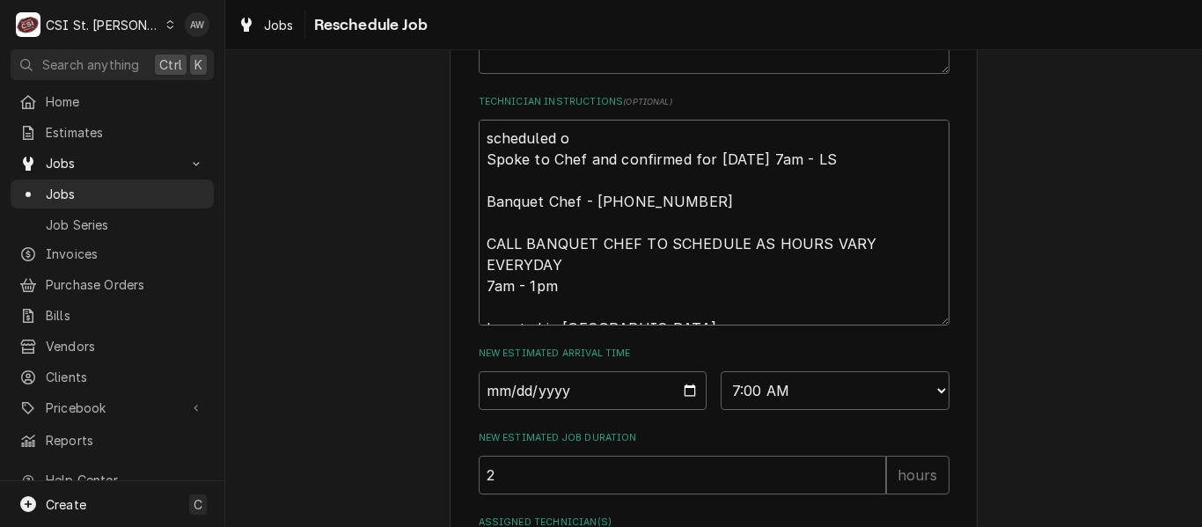
type textarea "x"
type textarea "scheduled Spoke to Chef and confirmed for Thursday 7/31 at 7am - LS Banquet Che…"
type textarea "x"
type textarea "scheduled f Spoke to Chef and confirmed for Thursday 7/31 at 7am - LS Banquet C…"
type textarea "x"
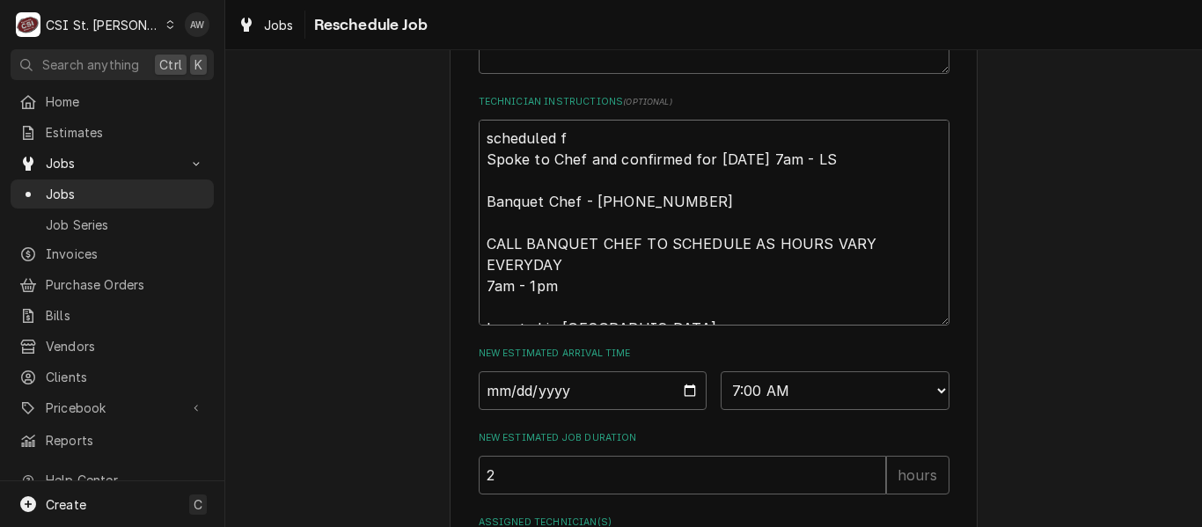
type textarea "scheduled fo Spoke to Chef and confirmed for Thursday 7/31 at 7am - LS Banquet …"
type textarea "x"
type textarea "scheduled for Spoke to Chef and confirmed for Thursday 7/31 at 7am - LS Banquet…"
type textarea "x"
type textarea "scheduled for Spoke to Chef and confirmed for Thursday 7/31 at 7am - LS Banquet…"
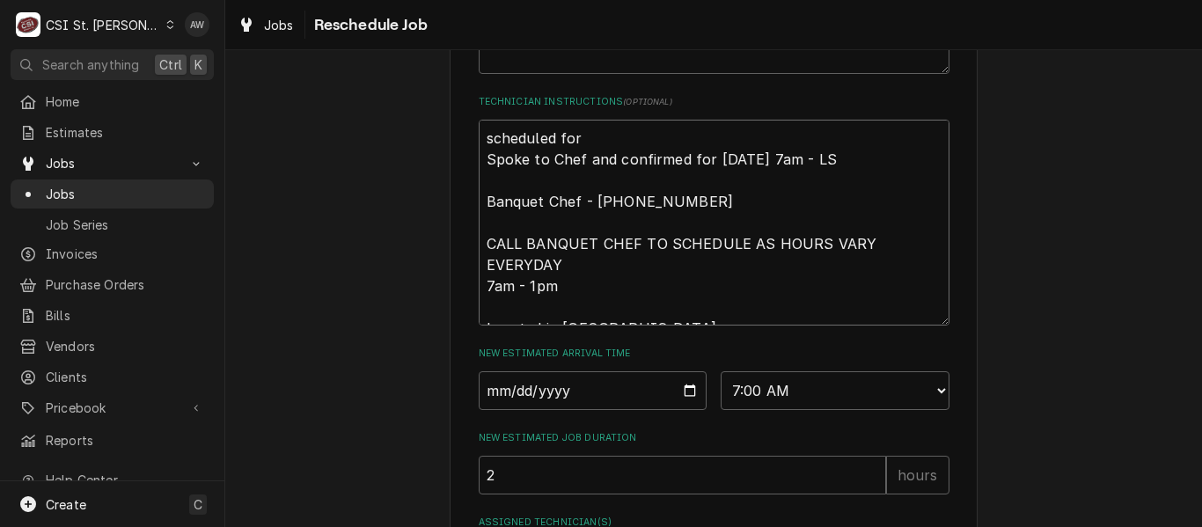
type textarea "x"
type textarea "scheduled for f Spoke to Chef and confirmed for Thursday 7/31 at 7am - LS Banqu…"
type textarea "x"
type textarea "scheduled for fr Spoke to Chef and confirmed for Thursday 7/31 at 7am - LS Banq…"
type textarea "x"
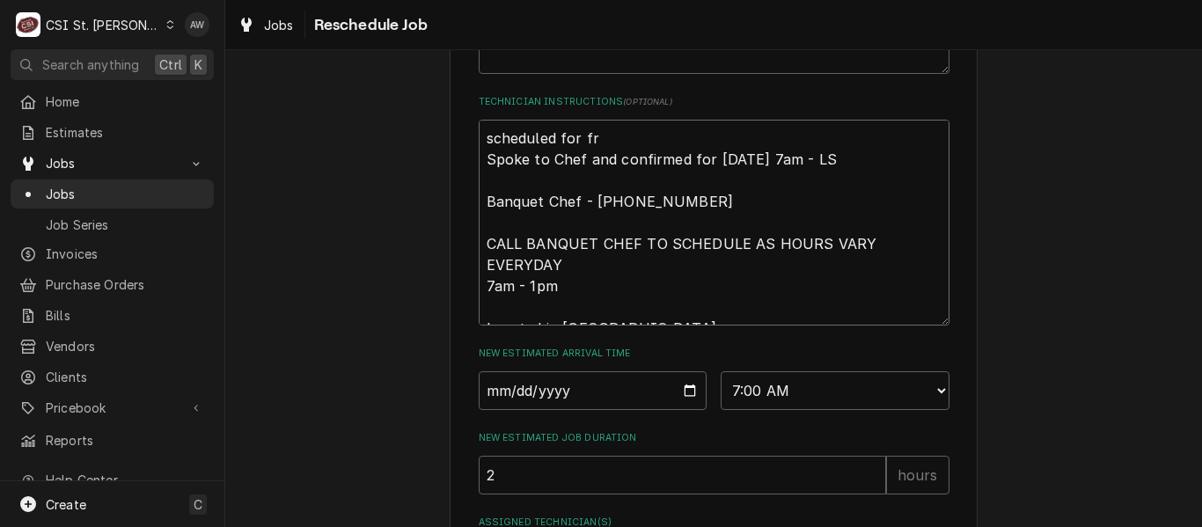
type textarea "scheduled for fri Spoke to Chef and confirmed for Thursday 7/31 at 7am - LS Ban…"
type textarea "x"
type textarea "scheduled for frid Spoke to Chef and confirmed for Thursday 7/31 at 7am - LS Ba…"
type textarea "x"
type textarea "scheduled for frida Spoke to Chef and confirmed for Thursday 7/31 at 7am - LS B…"
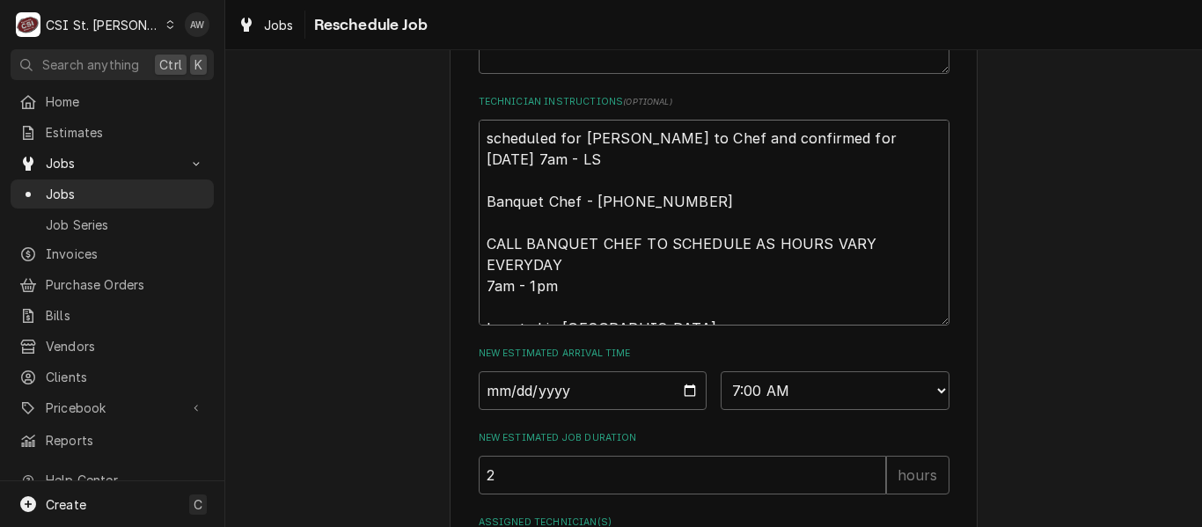
type textarea "x"
type textarea "scheduled for friday Spoke to Chef and confirmed for Thursday 7/31 at 7am - LS …"
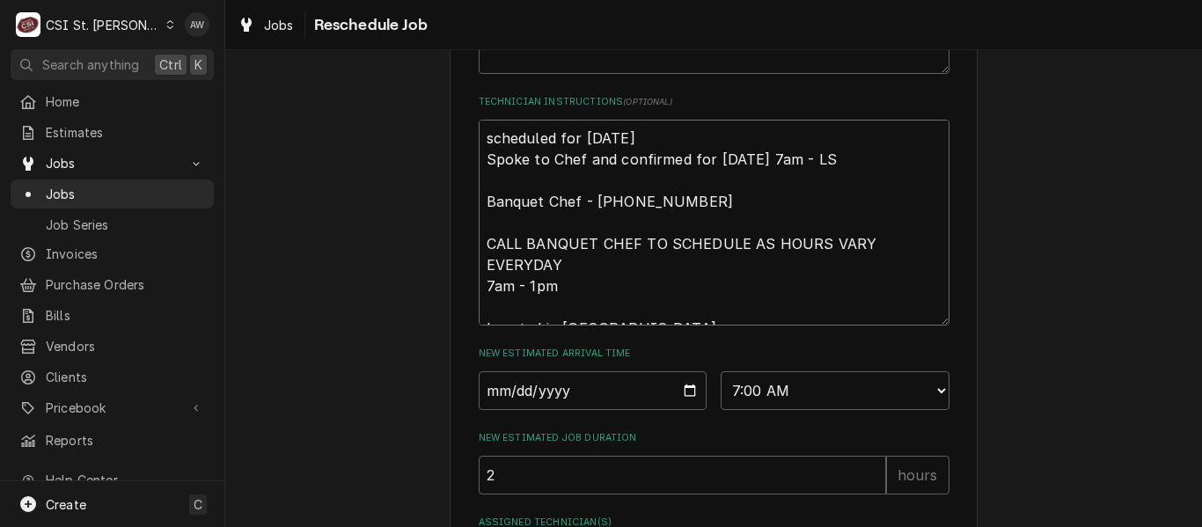
type textarea "x"
type textarea "scheduled for friday Spoke to Chef and confirmed for Thursday 7/31 at 7am - LS …"
type textarea "x"
type textarea "scheduled for friday Spoke to Chef and confirmed for Thursday 7/31 at 7am - LS …"
type textarea "x"
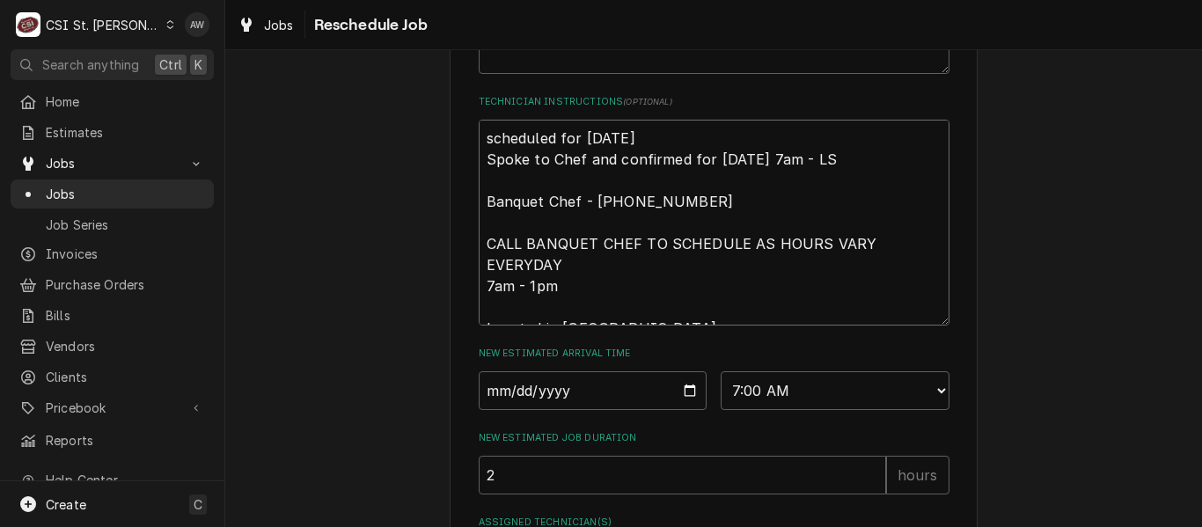
type textarea "scheduled for frida Spoke to Chef and confirmed for Thursday 7/31 at 7am - LS B…"
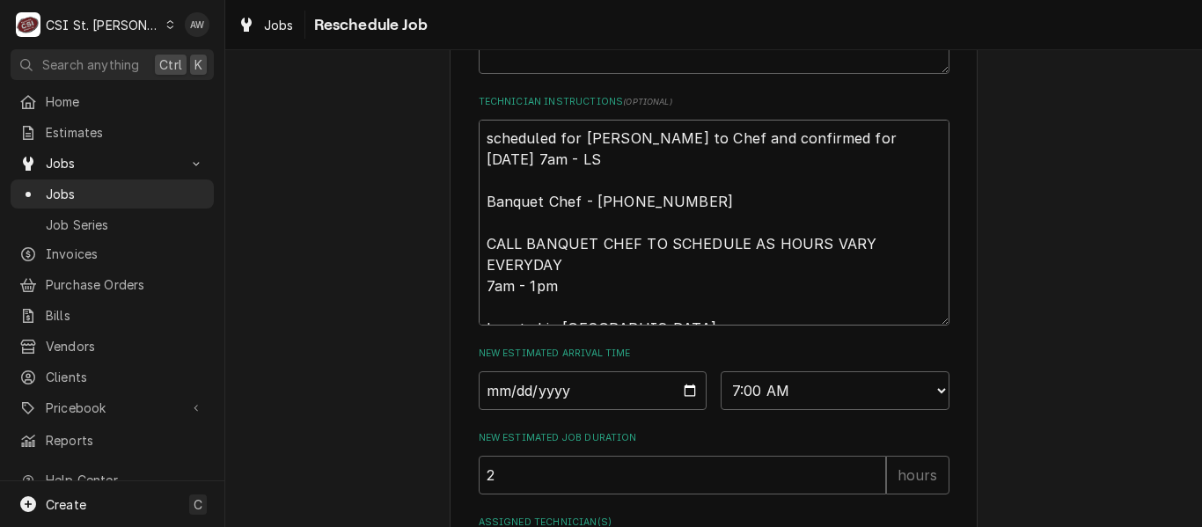
type textarea "x"
type textarea "scheduled for frid Spoke to Chef and confirmed for Thursday 7/31 at 7am - LS Ba…"
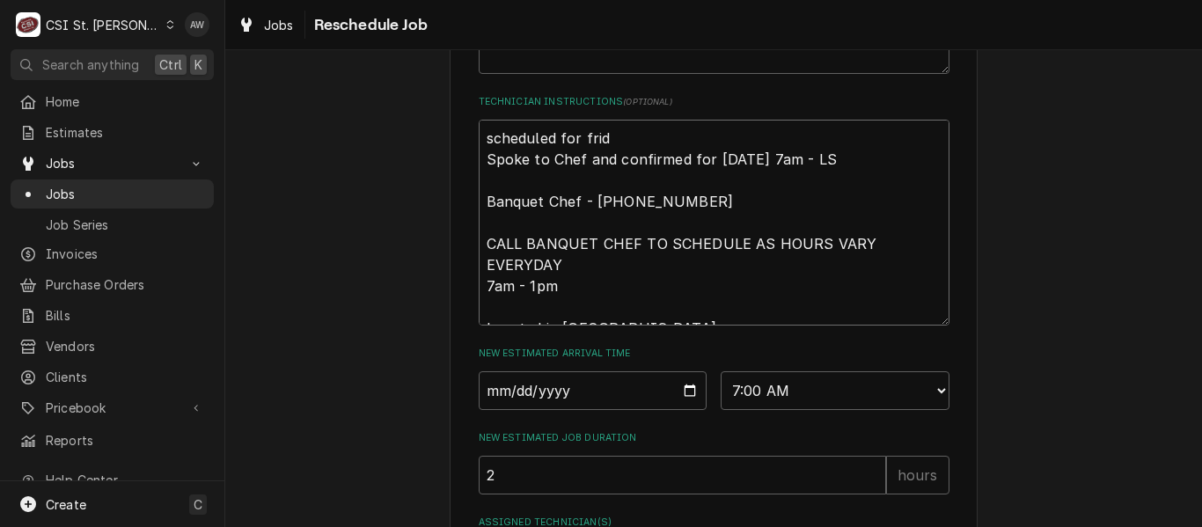
type textarea "x"
type textarea "scheduled for fri Spoke to Chef and confirmed for Thursday 7/31 at 7am - LS Ban…"
type textarea "x"
type textarea "scheduled for fr Spoke to Chef and confirmed for Thursday 7/31 at 7am - LS Banq…"
type textarea "x"
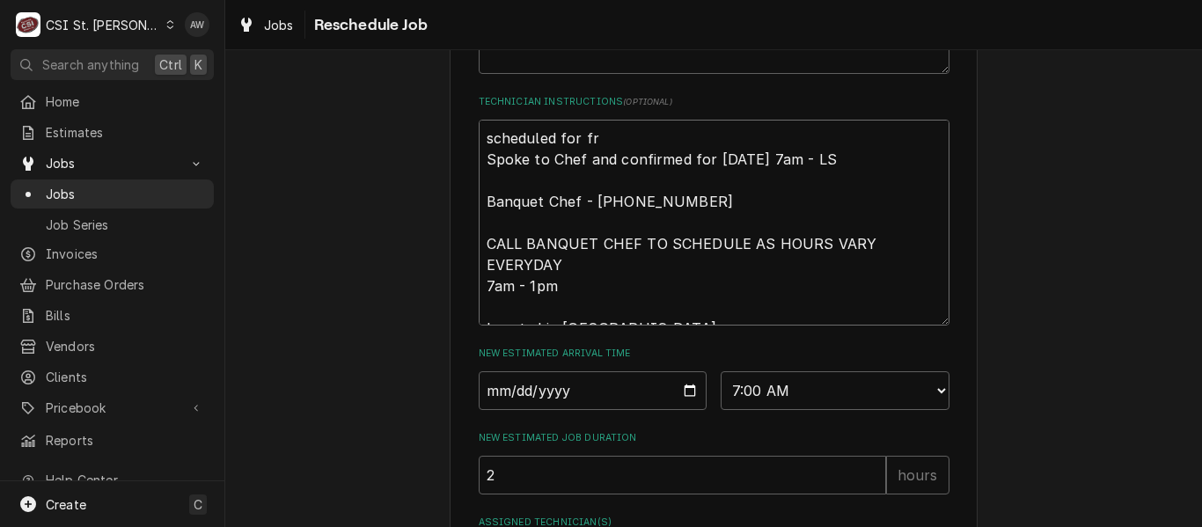
type textarea "scheduled for f Spoke to Chef and confirmed for Thursday 7/31 at 7am - LS Banqu…"
type textarea "x"
type textarea "scheduled for Spoke to Chef and confirmed for Thursday 7/31 at 7am - LS Banquet…"
type textarea "x"
type textarea "scheduled for t Spoke to Chef and confirmed for Thursday 7/31 at 7am - LS Banqu…"
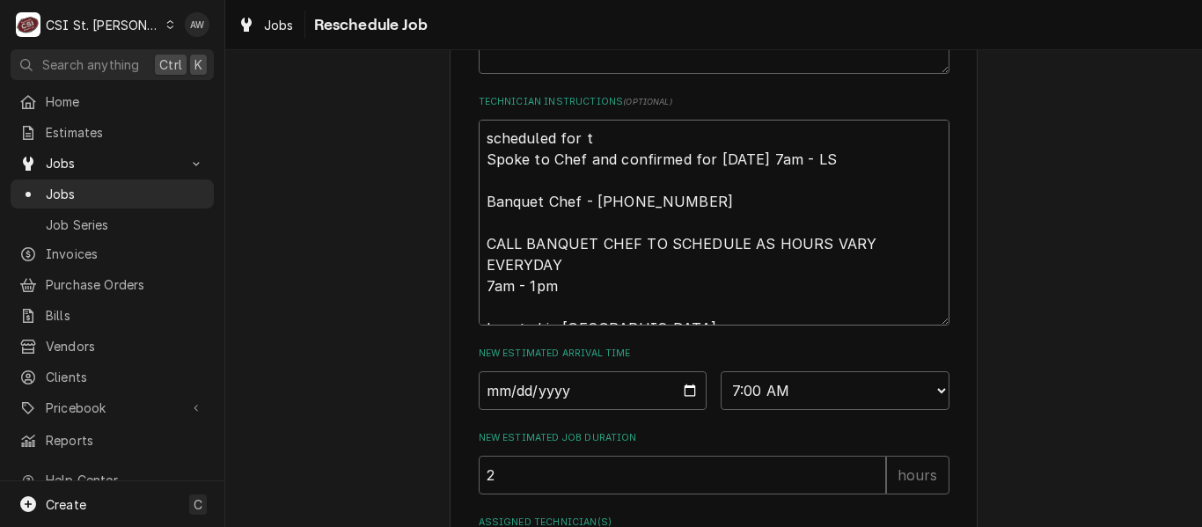
type textarea "x"
type textarea "scheduled for th Spoke to Chef and confirmed for Thursday 7/31 at 7am - LS Banq…"
type textarea "x"
type textarea "scheduled for thu Spoke to Chef and confirmed for Thursday 7/31 at 7am - LS Ban…"
type textarea "x"
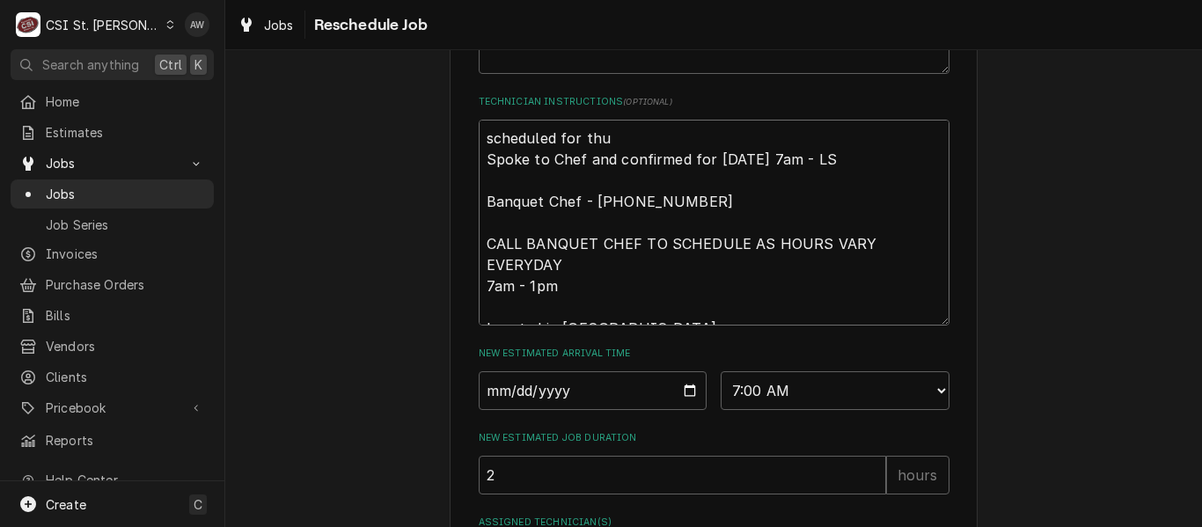
type textarea "scheduled for thus Spoke to Chef and confirmed for Thursday 7/31 at 7am - LS Ba…"
type textarea "x"
type textarea "scheduled for thusr Spoke to Chef and confirmed for Thursday 7/31 at 7am - LS B…"
type textarea "x"
type textarea "scheduled for thus Spoke to Chef and confirmed for Thursday 7/31 at 7am - LS Ba…"
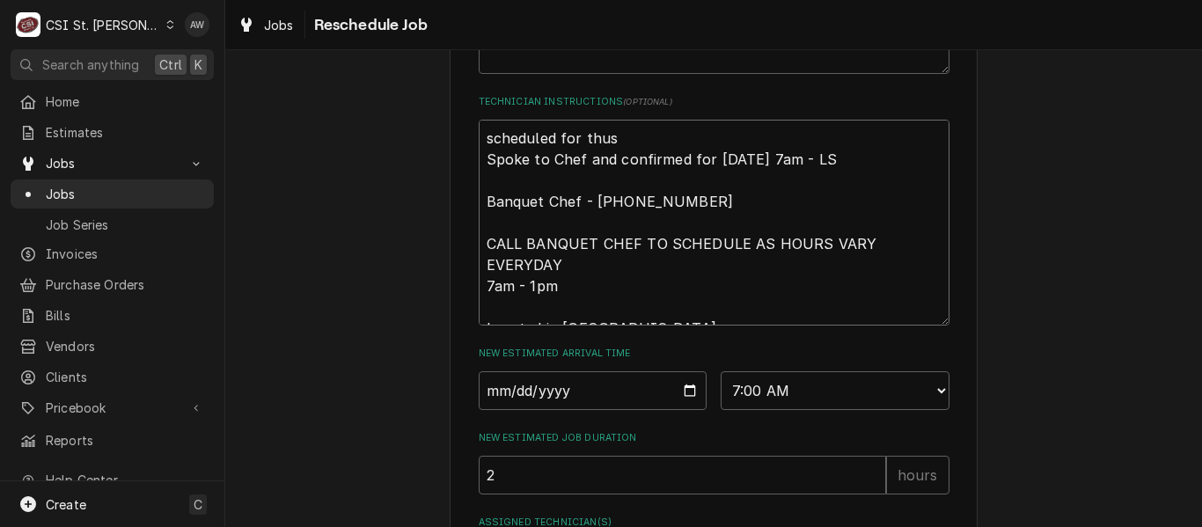
type textarea "x"
type textarea "scheduled for thu Spoke to Chef and confirmed for Thursday 7/31 at 7am - LS Ban…"
type textarea "x"
type textarea "scheduled for thur Spoke to Chef and confirmed for Thursday 7/31 at 7am - LS Ba…"
type textarea "x"
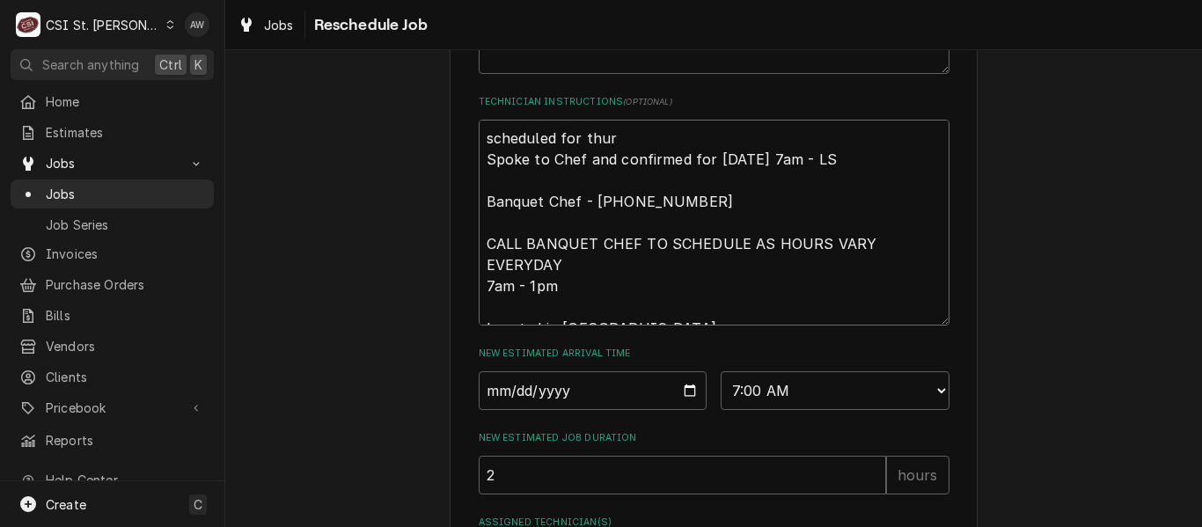
type textarea "scheduled for thurs Spoke to Chef and confirmed for Thursday 7/31 at 7am - LS B…"
type textarea "x"
type textarea "scheduled for thursa Spoke to Chef and confirmed for Thursday 7/31 at 7am - LS …"
type textarea "x"
type textarea "scheduled for thursay Spoke to Chef and confirmed for Thursday 7/31 at 7am - LS…"
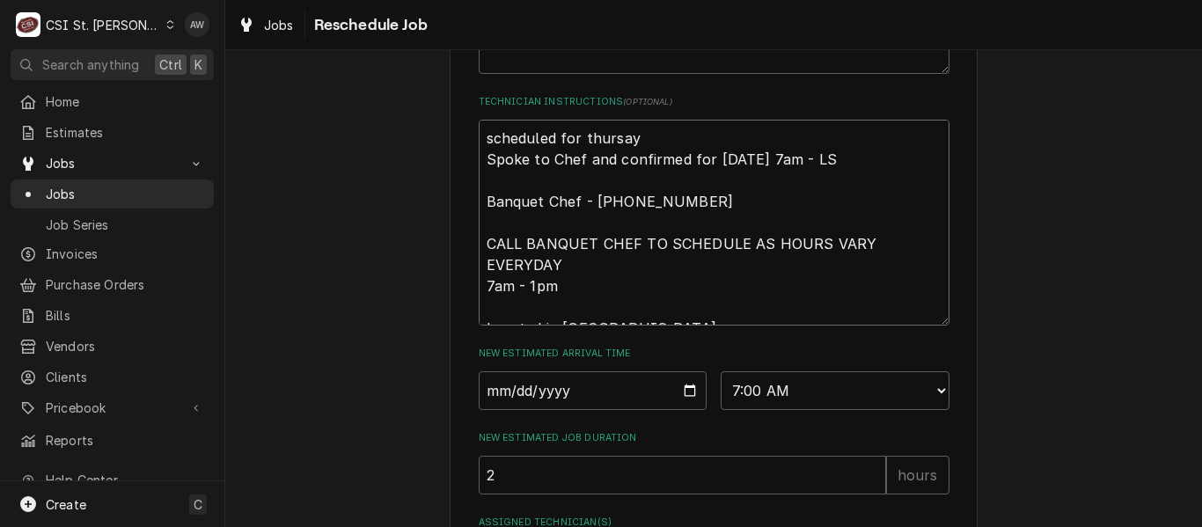
type textarea "x"
type textarea "scheduled for thursay Spoke to Chef and confirmed for Thursday 7/31 at 7am - LS…"
type textarea "x"
type textarea "scheduled for thursay Spoke to Chef and confirmed for Thursday 7/31 at 7am - LS…"
type textarea "x"
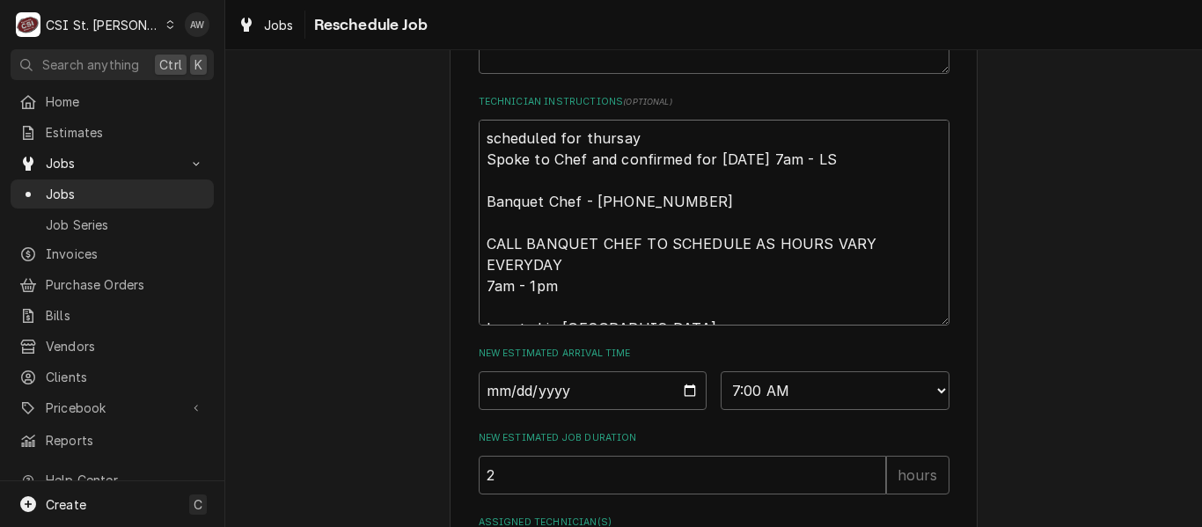
type textarea "scheduled for thursa Spoke to Chef and confirmed for Thursday 7/31 at 7am - LS …"
type textarea "x"
type textarea "scheduled for thurs Spoke to Chef and confirmed for Thursday 7/31 at 7am - LS B…"
type textarea "x"
type textarea "scheduled for thur Spoke to Chef and confirmed for Thursday 7/31 at 7am - LS Ba…"
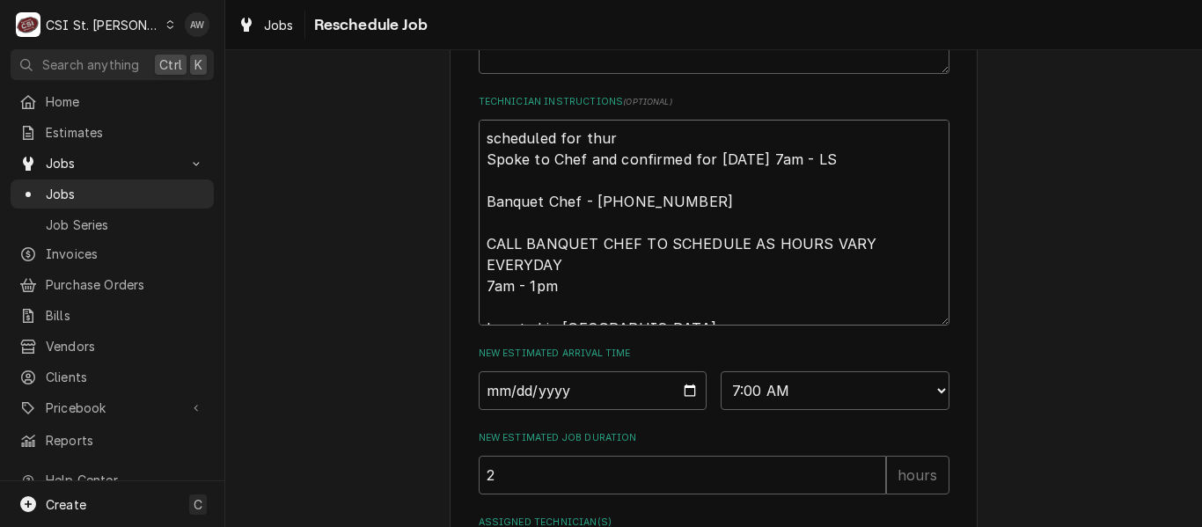
type textarea "x"
type textarea "scheduled for thurs Spoke to Chef and confirmed for Thursday 7/31 at 7am - LS B…"
type textarea "x"
type textarea "scheduled for thursd Spoke to Chef and confirmed for Thursday 7/31 at 7am - LS …"
type textarea "x"
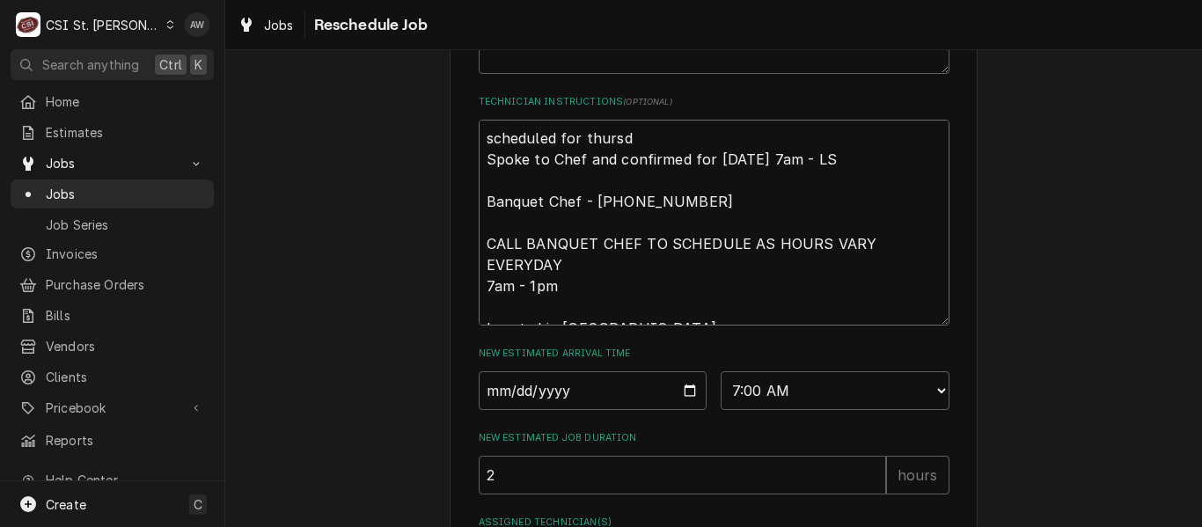
type textarea "scheduled for thursda Spoke to Chef and confirmed for Thursday 7/31 at 7am - LS…"
type textarea "x"
type textarea "scheduled for thursday Spoke to Chef and confirmed for Thursday 7/31 at 7am - L…"
type textarea "x"
type textarea "scheduled for thursday Spoke to Chef and confirmed for Thursday 7/31 at 7am - L…"
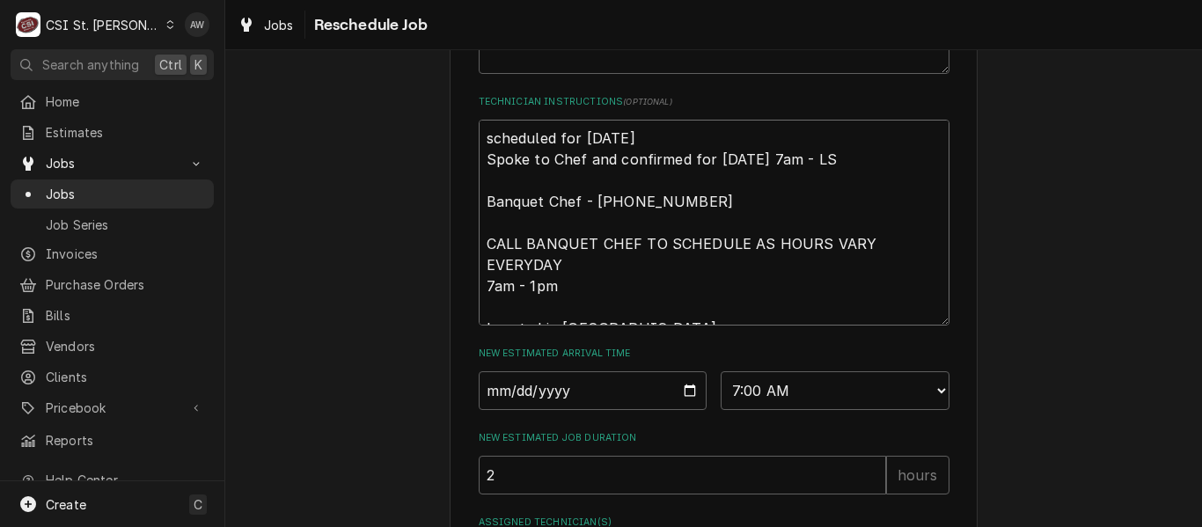
type textarea "x"
type textarea "scheduled for thursday 8 Spoke to Chef and confirmed for Thursday 7/31 at 7am -…"
type textarea "x"
type textarea "scheduled for thursday 8/ Spoke to Chef and confirmed for Thursday 7/31 at 7am …"
type textarea "x"
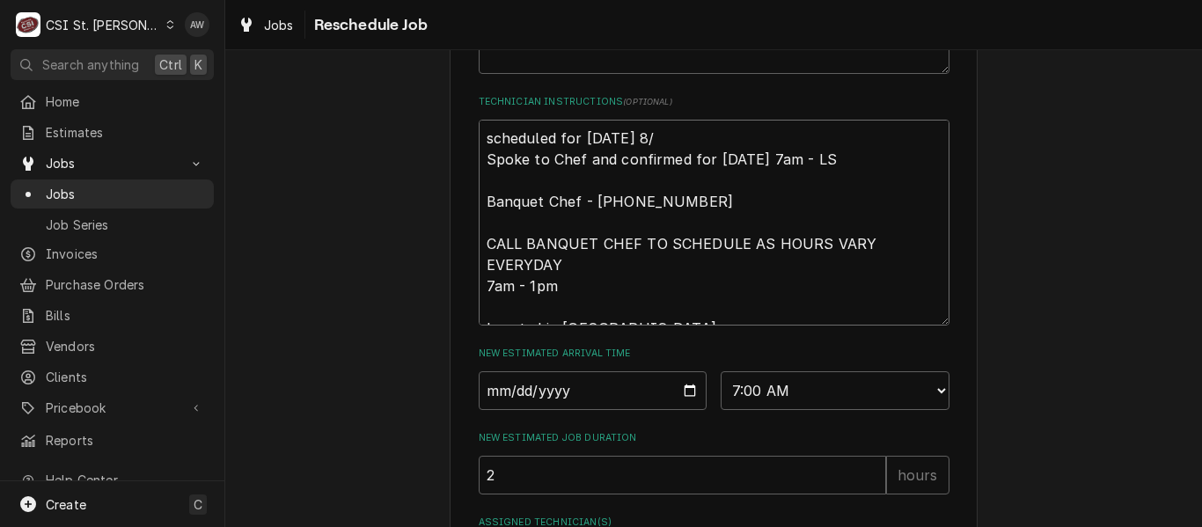
type textarea "scheduled for thursday 8/1 Spoke to Chef and confirmed for Thursday 7/31 at 7am…"
type textarea "x"
type textarea "scheduled for thursday 8/14 Spoke to Chef and confirmed for Thursday 7/31 at 7a…"
type textarea "x"
type textarea "scheduled for thursday 8/14 Spoke to Chef and confirmed for Thursday 7/31 at 7a…"
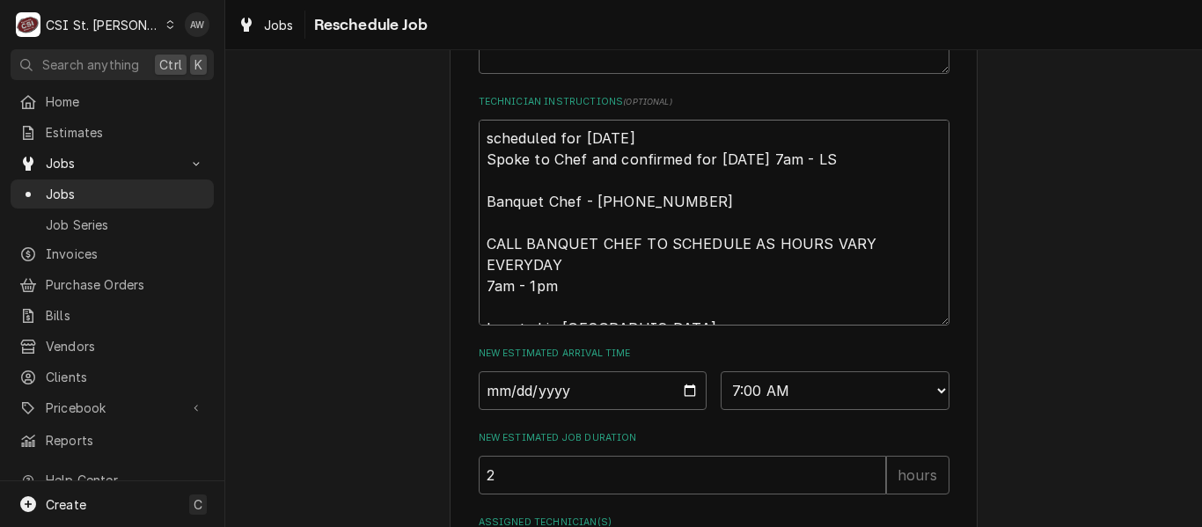
type textarea "x"
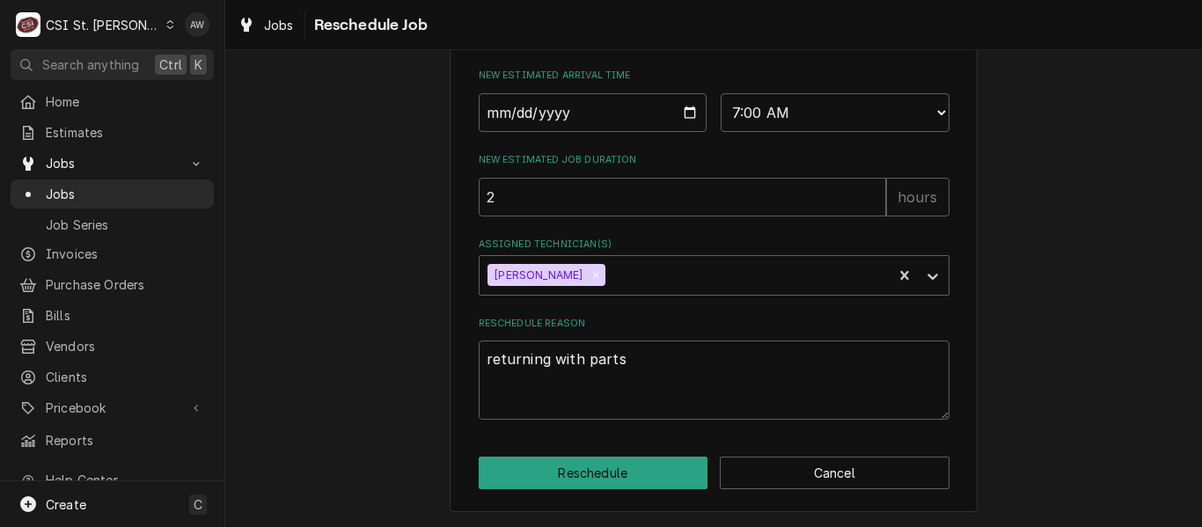
scroll to position [915, 0]
type textarea "scheduled for Thursday 8/14 Spoke to Chef and confirmed for Thursday 7/31 at 7a…"
click at [620, 462] on button "Reschedule" at bounding box center [594, 473] width 230 height 33
type textarea "x"
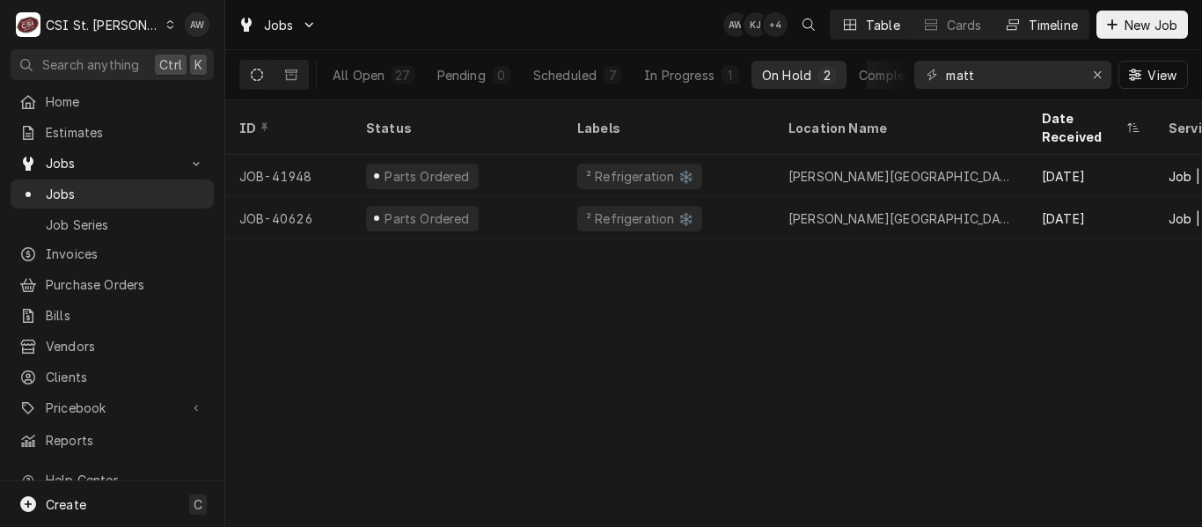
click at [1060, 29] on div "Timeline" at bounding box center [1052, 25] width 49 height 18
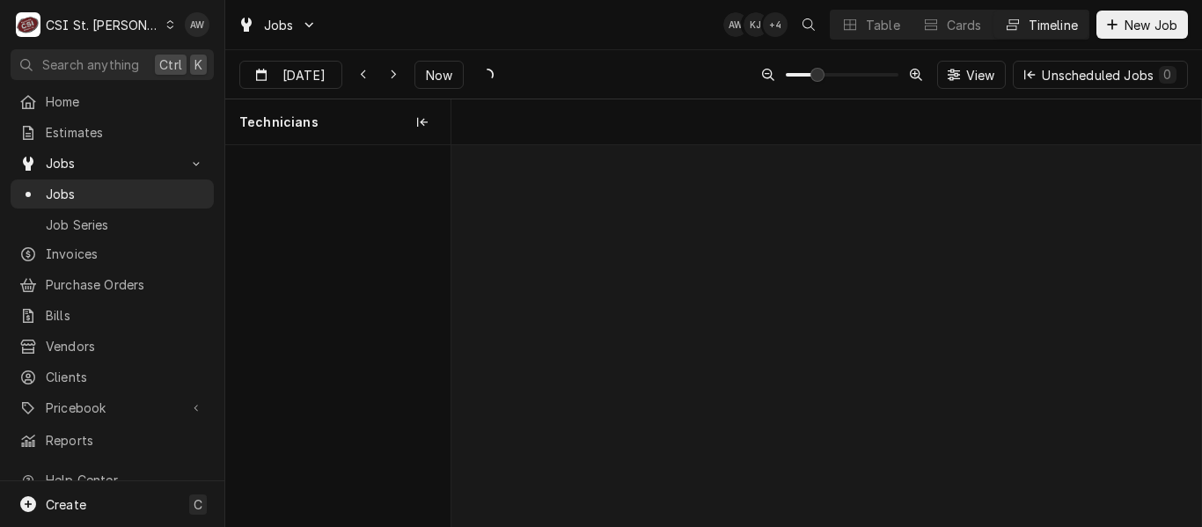
scroll to position [0, 14860]
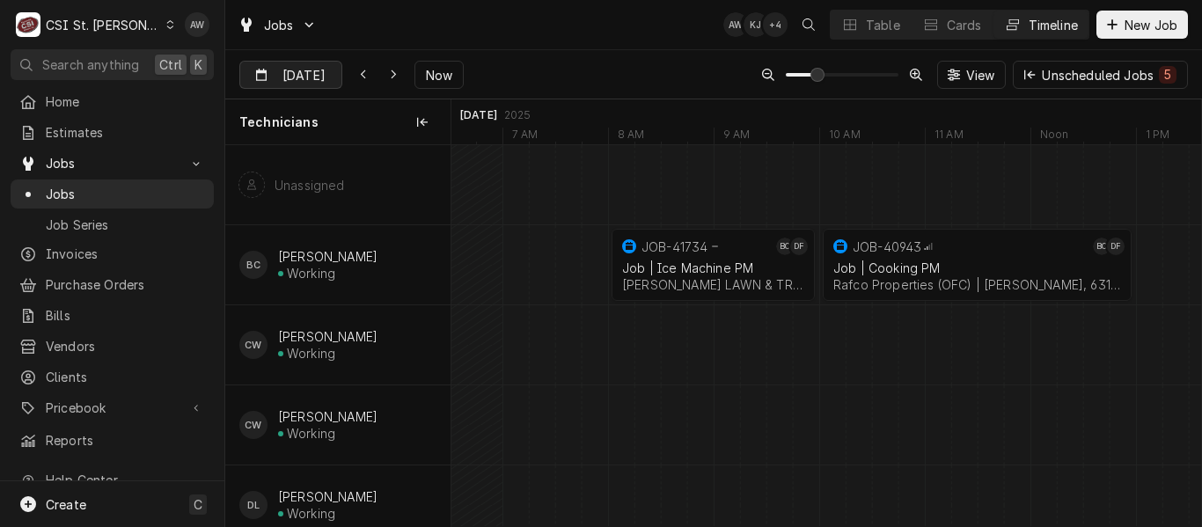
click at [283, 72] on input "Aug 15" at bounding box center [278, 79] width 77 height 34
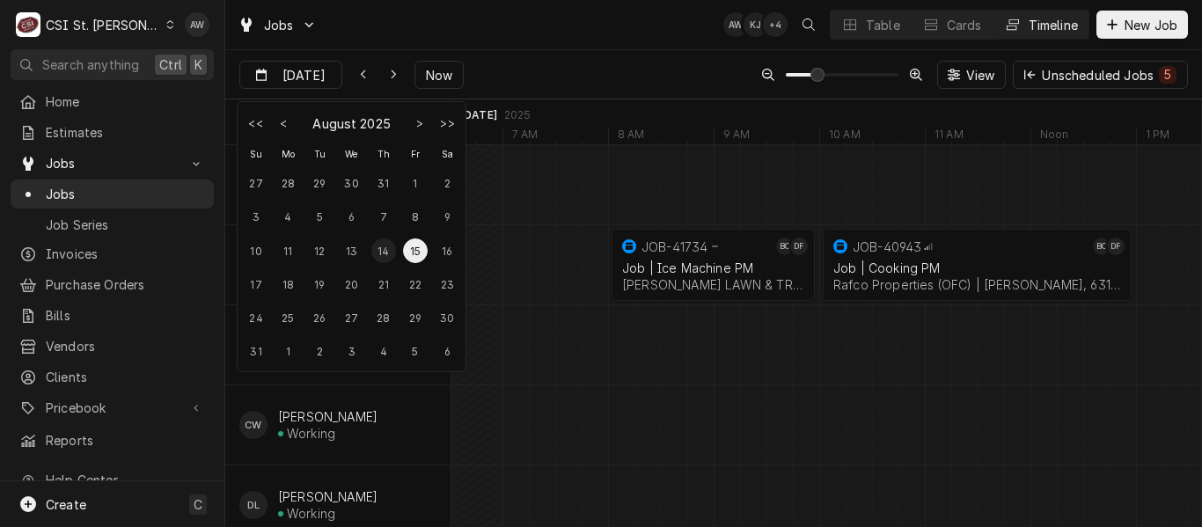
click at [384, 241] on div "14" at bounding box center [383, 250] width 25 height 25
type input "Aug 14"
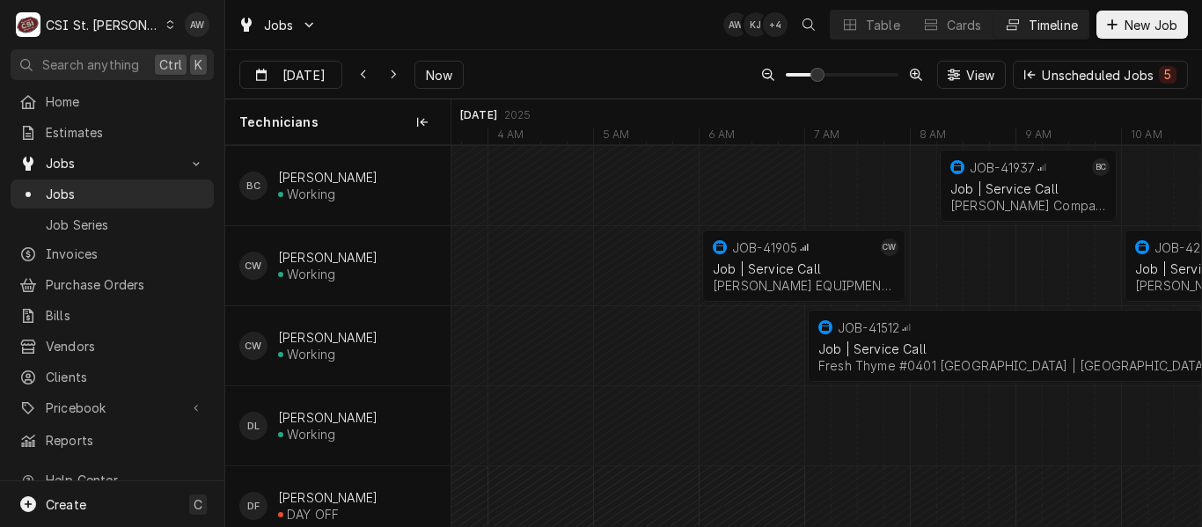
scroll to position [0, 0]
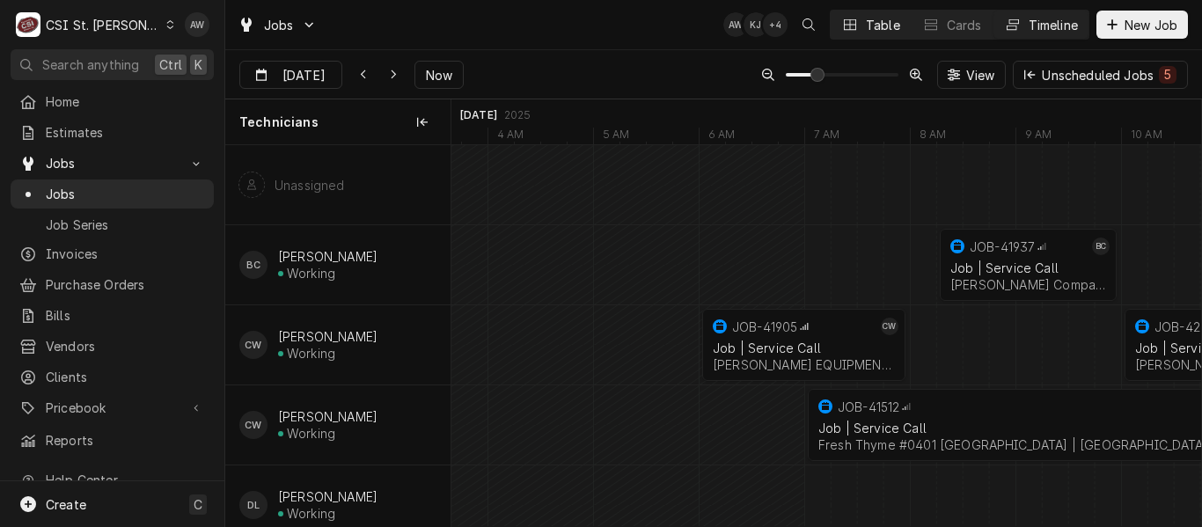
click at [873, 38] on button "Table" at bounding box center [870, 25] width 80 height 28
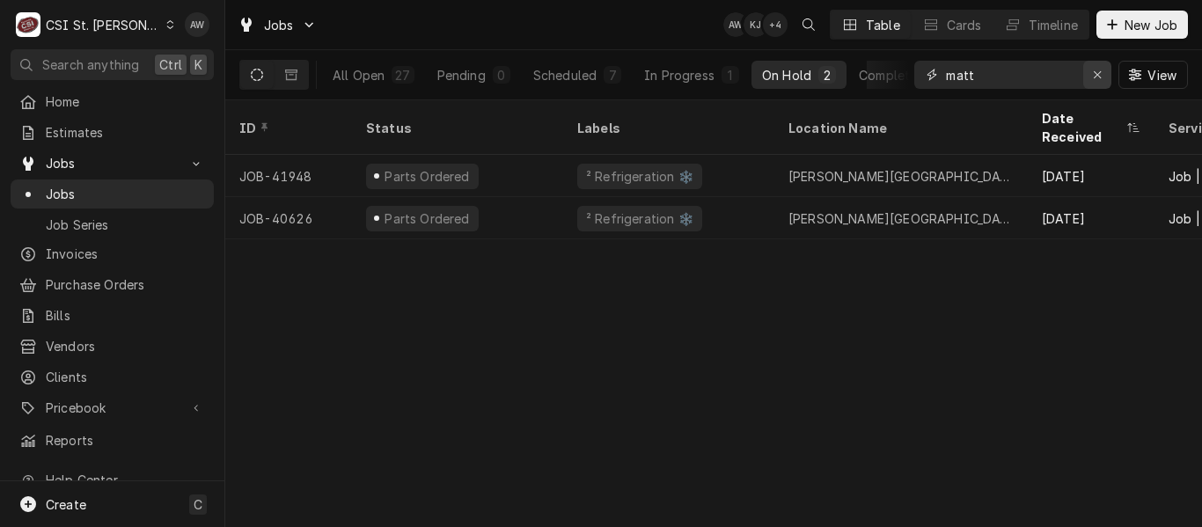
click at [1091, 87] on button "Erase input" at bounding box center [1097, 75] width 28 height 28
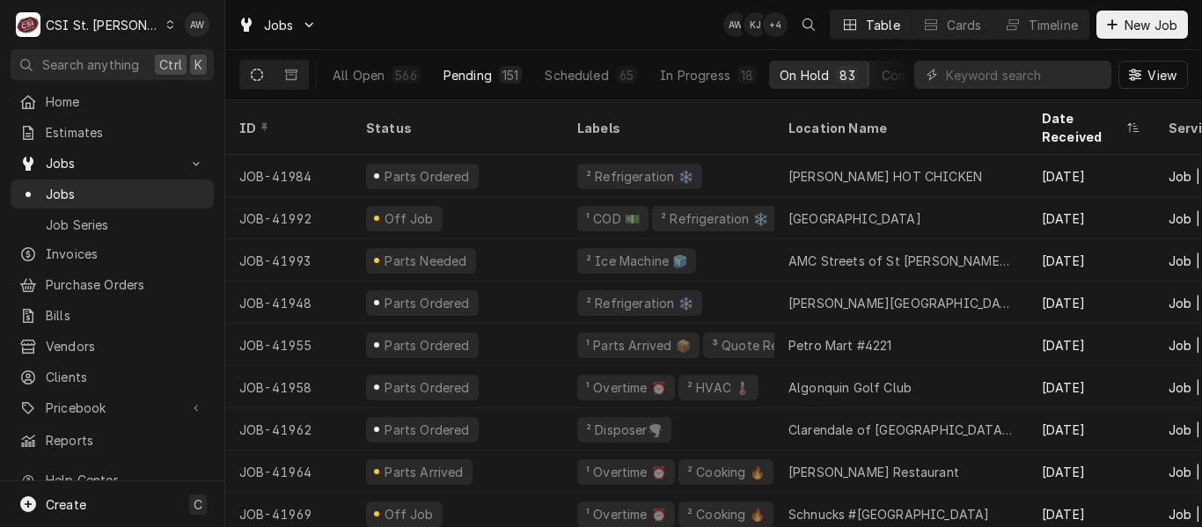
click at [501, 85] on button "Pending 151" at bounding box center [483, 75] width 100 height 28
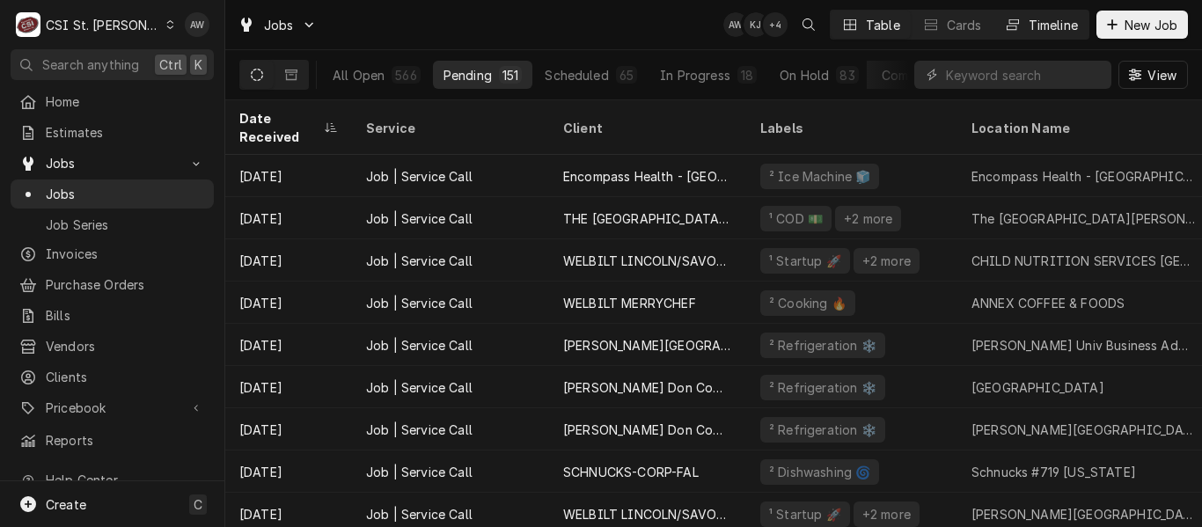
click at [1020, 30] on button "Timeline" at bounding box center [1040, 25] width 95 height 28
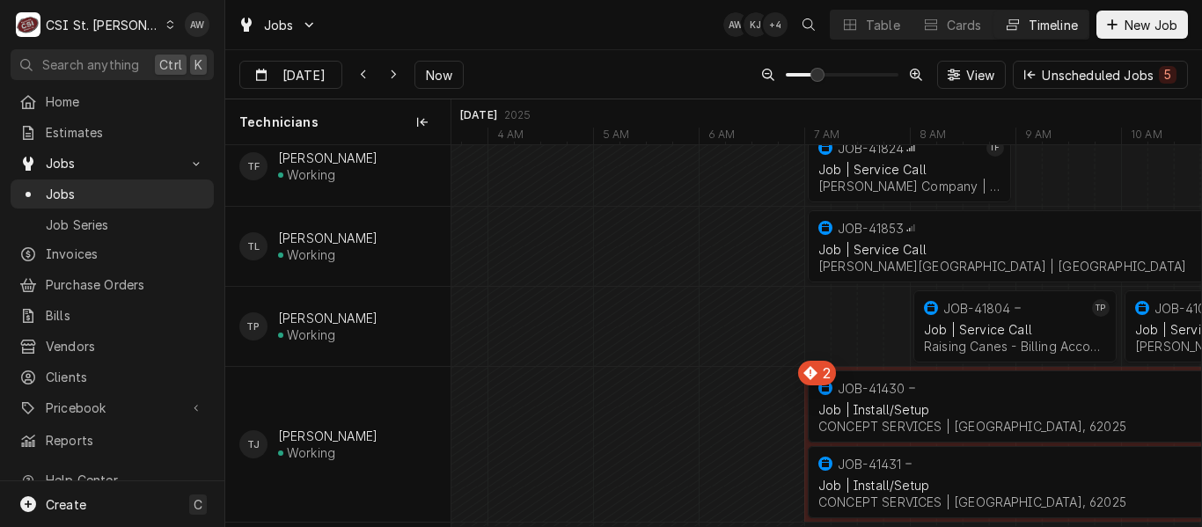
scroll to position [2023, 0]
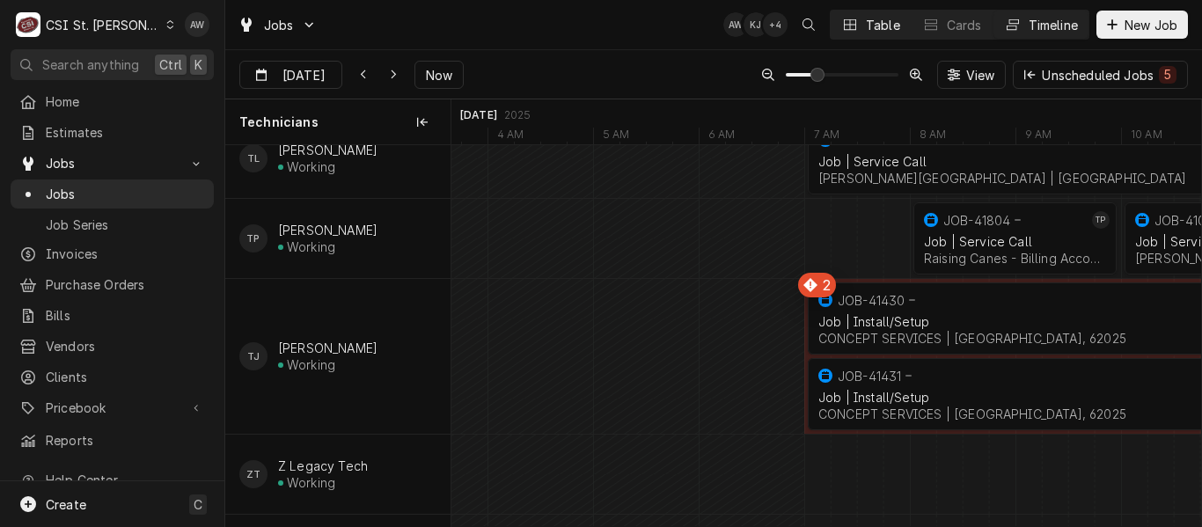
click at [864, 33] on button "Table" at bounding box center [870, 25] width 80 height 28
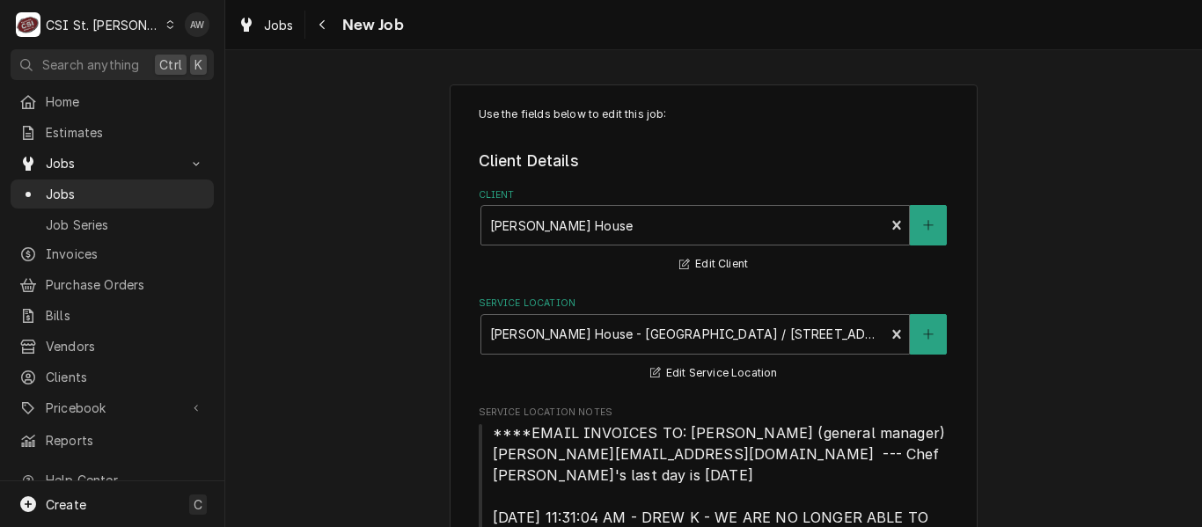
scroll to position [1144, 0]
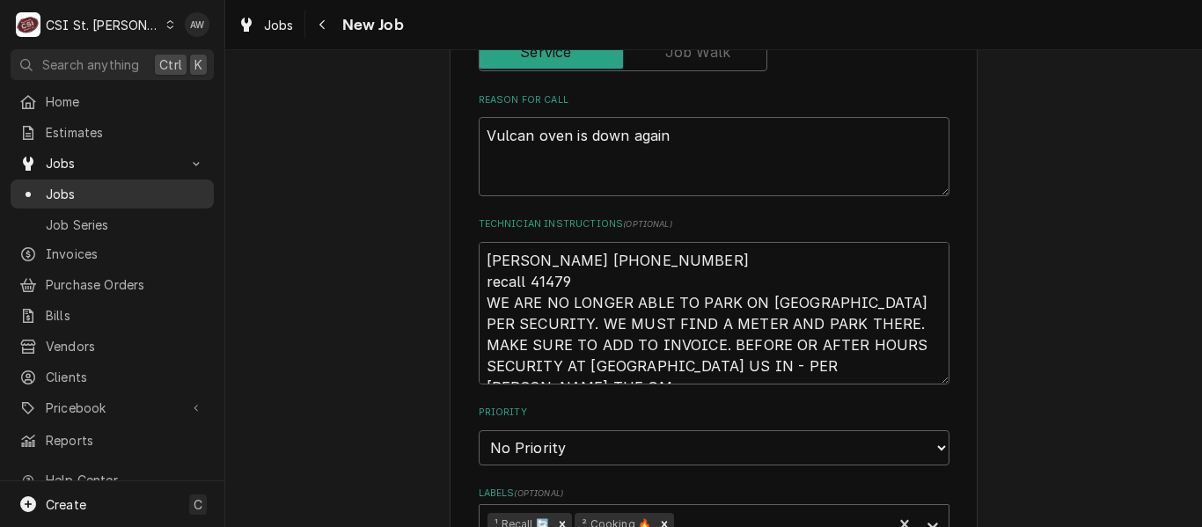
click at [105, 194] on span "Jobs" at bounding box center [125, 194] width 159 height 18
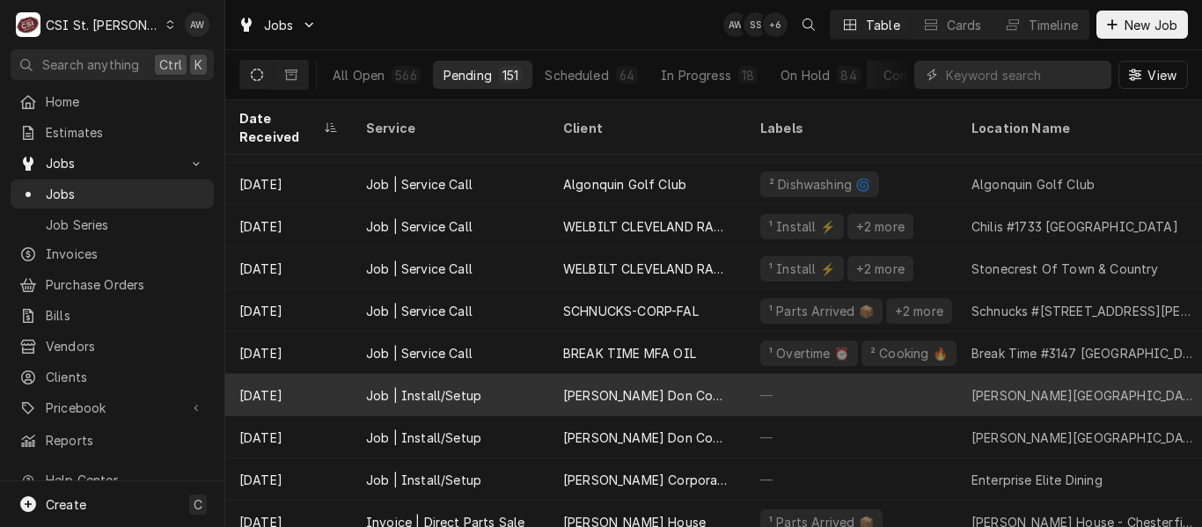
scroll to position [1566, 0]
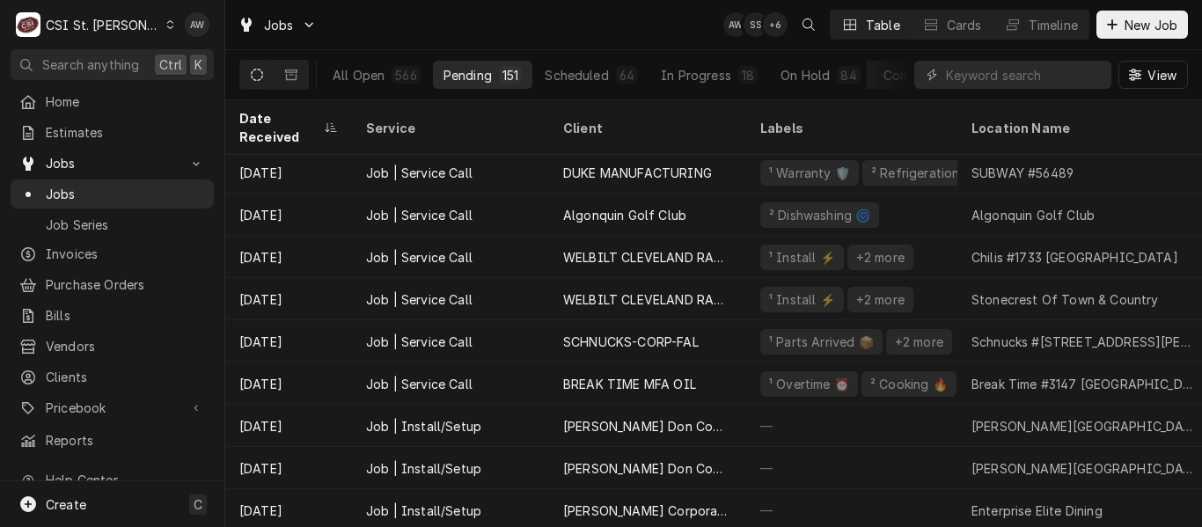
click at [633, 29] on div "Jobs AW SS + 6 Table Cards Timeline New Job" at bounding box center [713, 24] width 976 height 49
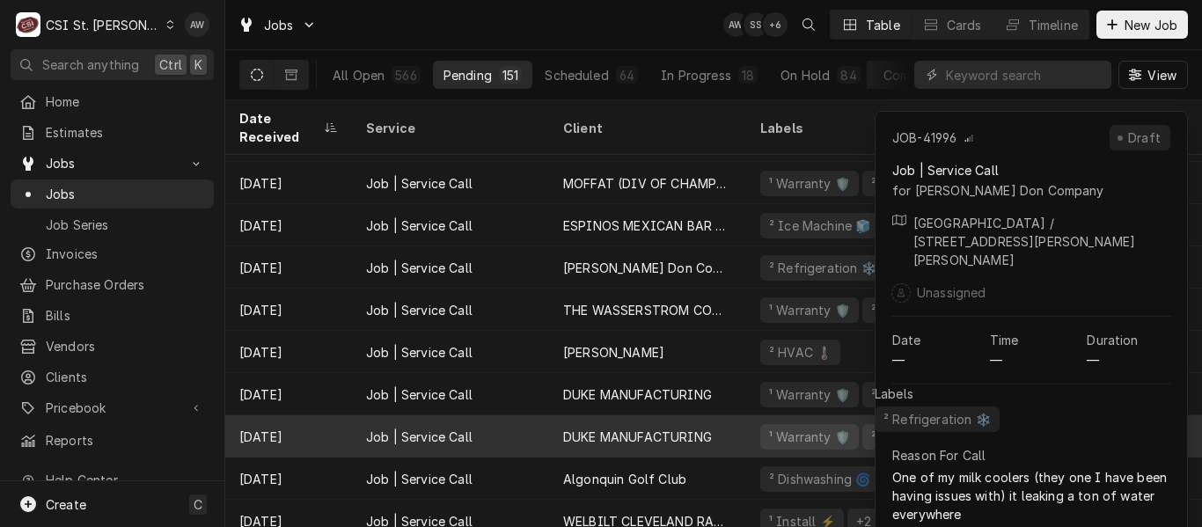
scroll to position [1214, 0]
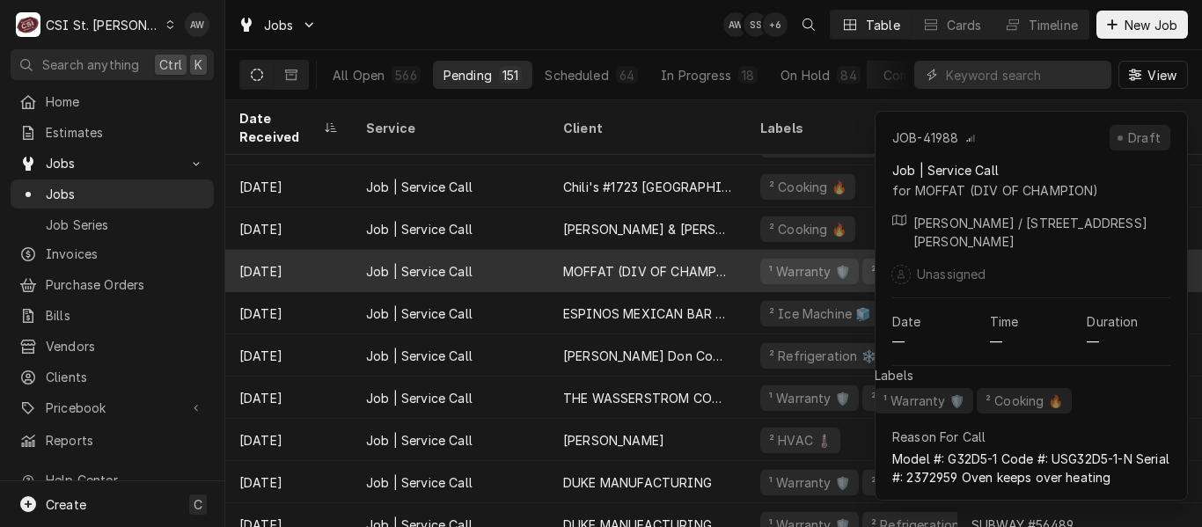
click at [627, 262] on div "MOFFAT (DIV OF CHAMPION)" at bounding box center [647, 271] width 169 height 18
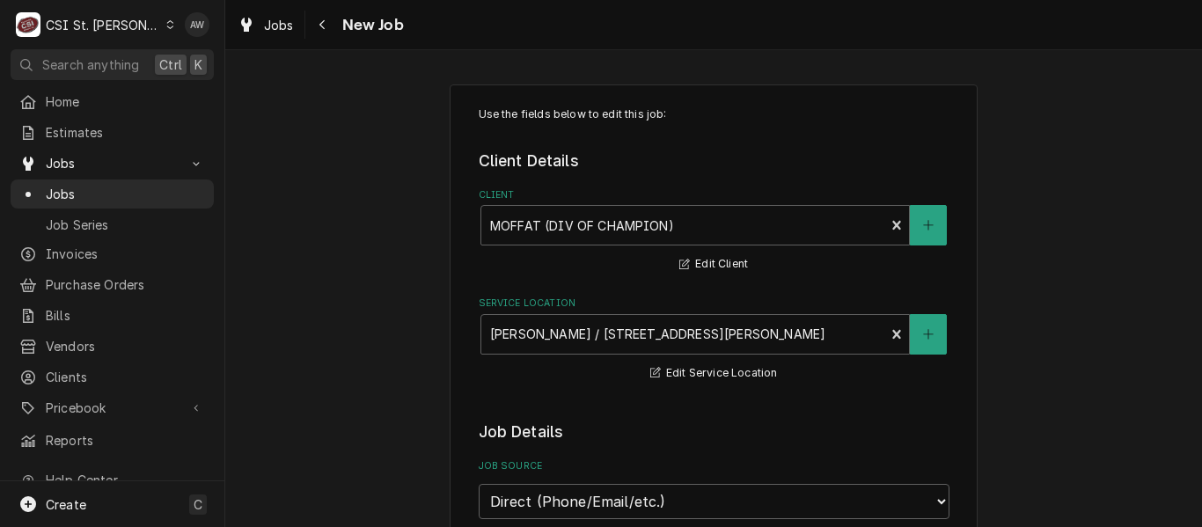
type textarea "x"
click at [326, 26] on div "Navigate back" at bounding box center [323, 25] width 18 height 18
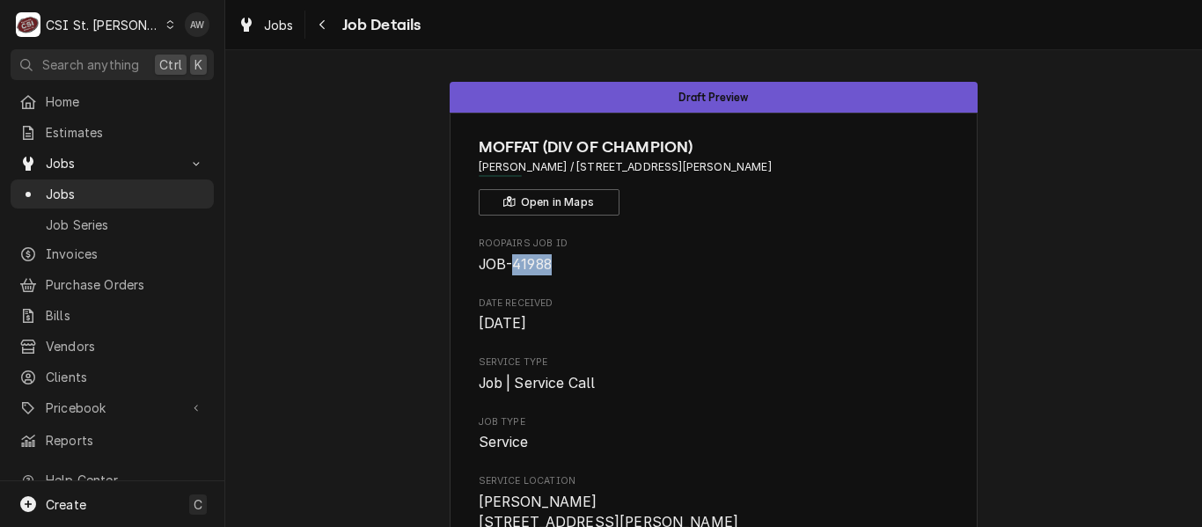
drag, startPoint x: 508, startPoint y: 264, endPoint x: 550, endPoint y: 266, distance: 41.4
click at [550, 266] on span "JOB-41988" at bounding box center [714, 264] width 471 height 21
copy span "41988"
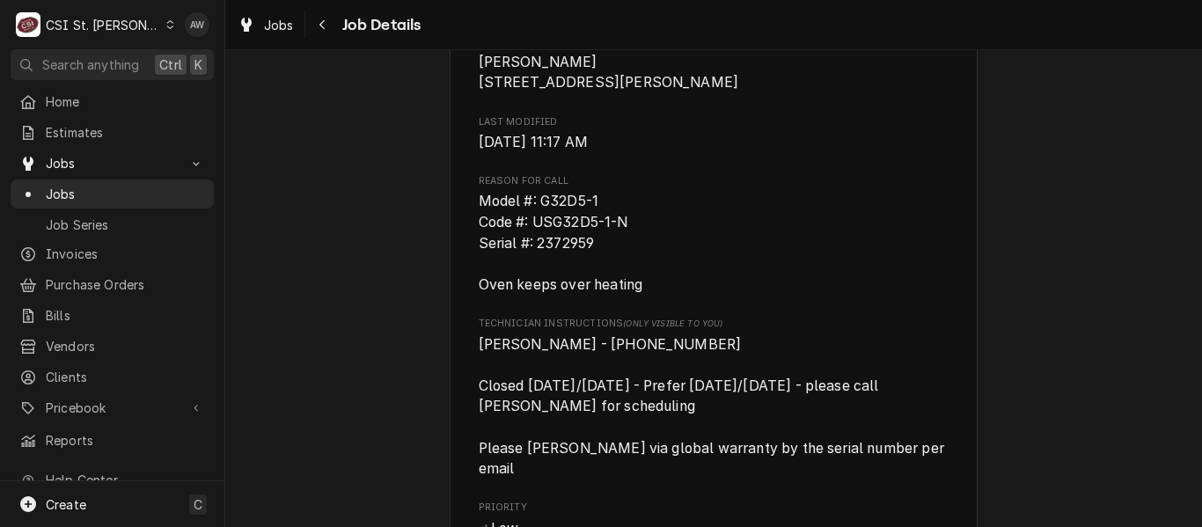
scroll to position [528, 0]
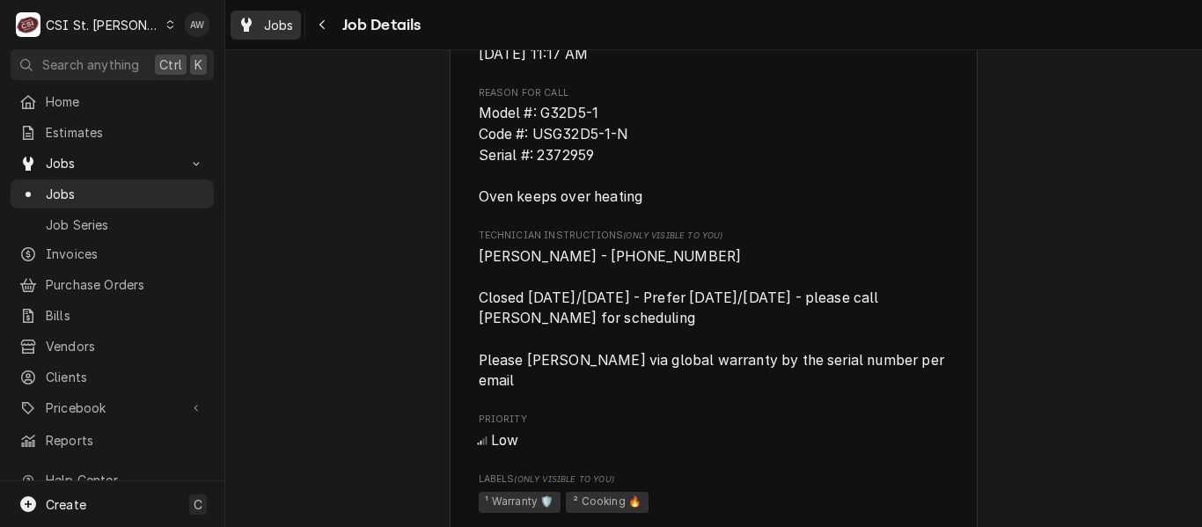
click at [273, 31] on span "Jobs" at bounding box center [279, 25] width 30 height 18
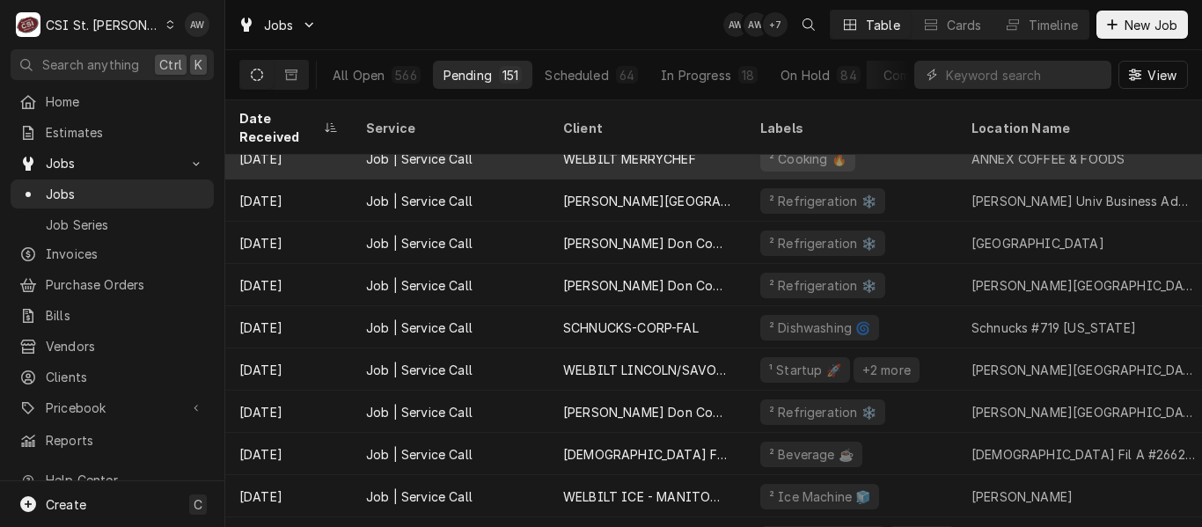
scroll to position [176, 0]
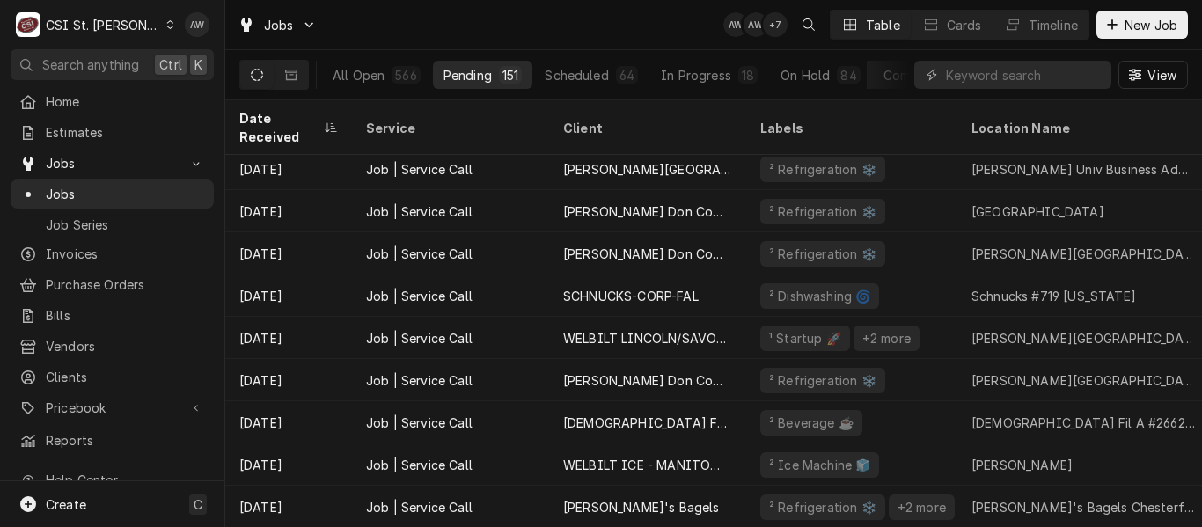
click at [631, 23] on div "Jobs AW AW + 7 Table Cards Timeline New Job" at bounding box center [713, 24] width 976 height 49
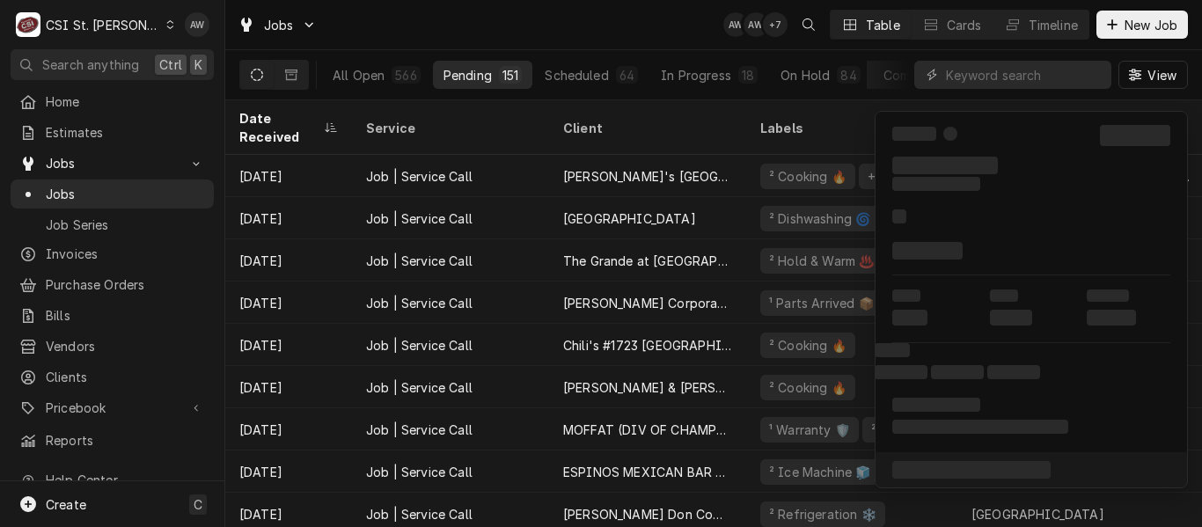
scroll to position [1144, 0]
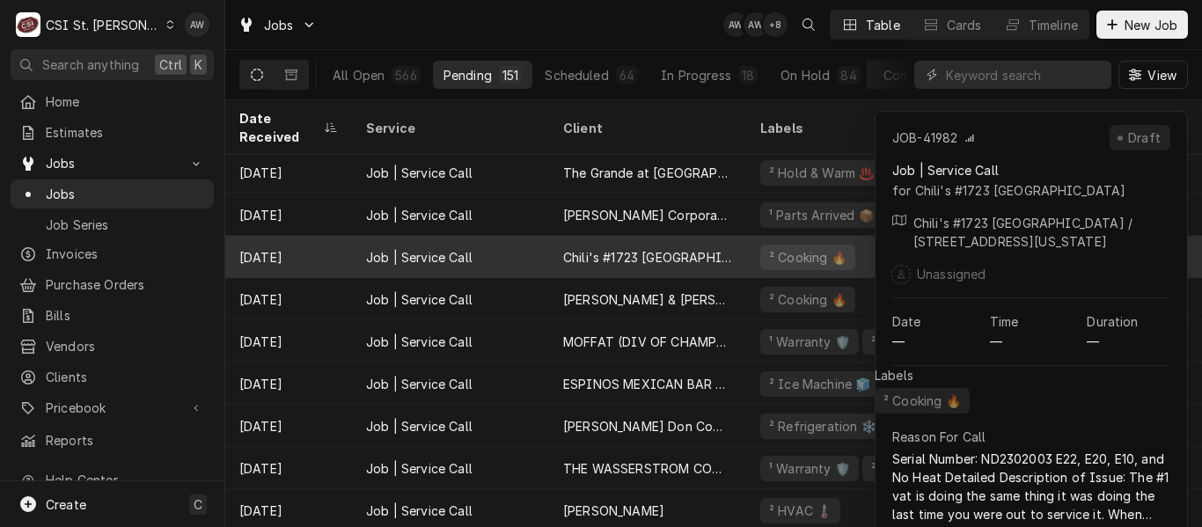
click at [611, 248] on div "Chili's #1723 [GEOGRAPHIC_DATA]" at bounding box center [647, 257] width 169 height 18
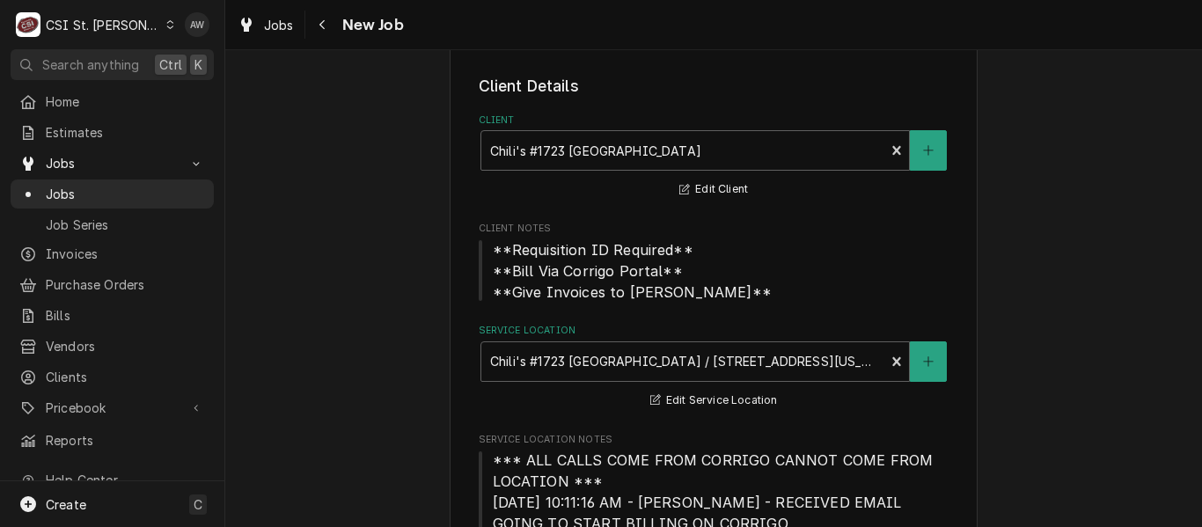
type textarea "x"
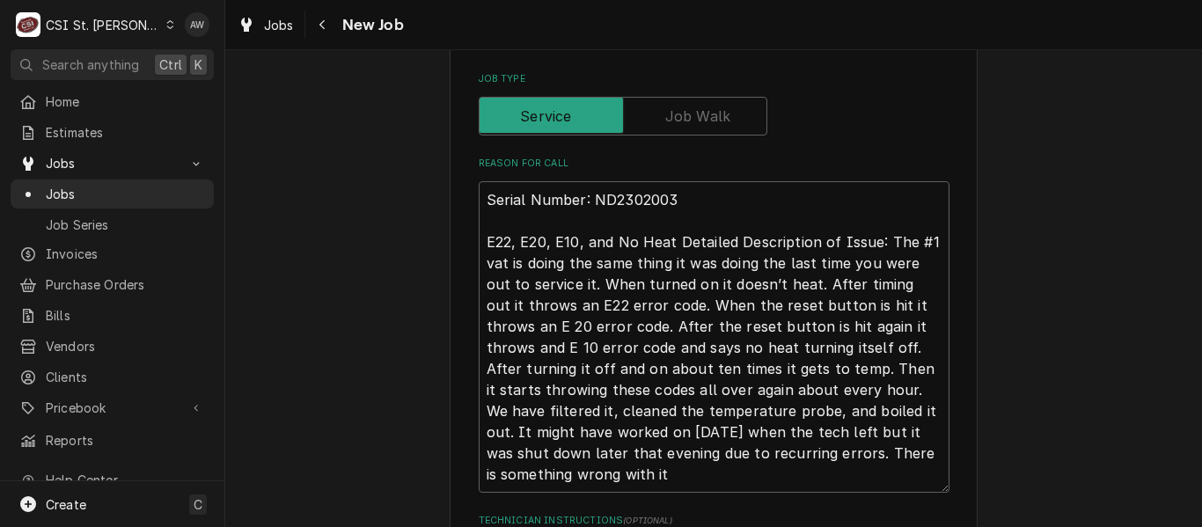
scroll to position [1056, 0]
click at [277, 28] on span "Jobs" at bounding box center [279, 25] width 30 height 18
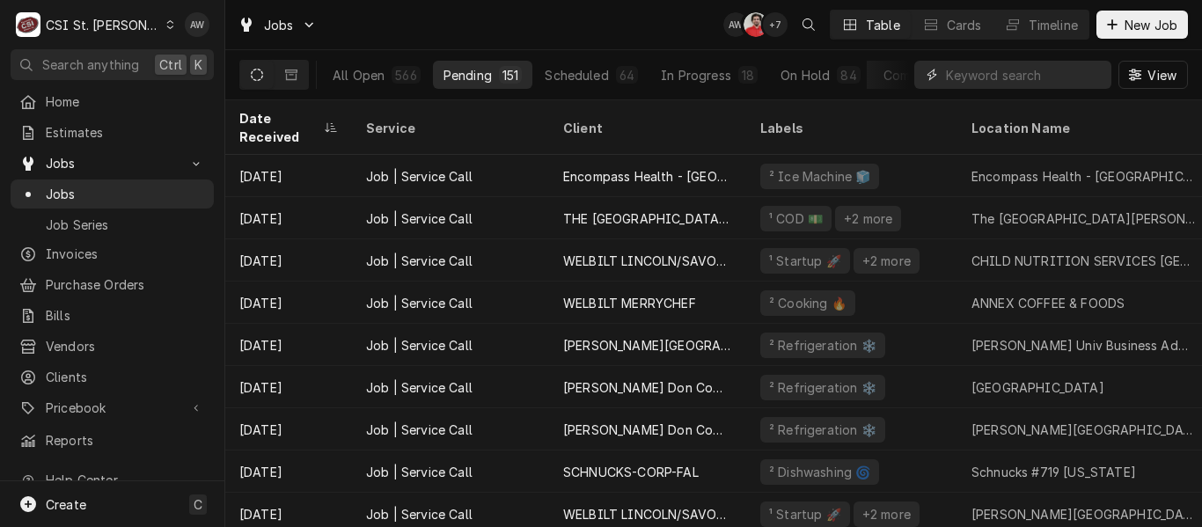
click at [963, 77] on input "Dynamic Content Wrapper" at bounding box center [1024, 75] width 157 height 28
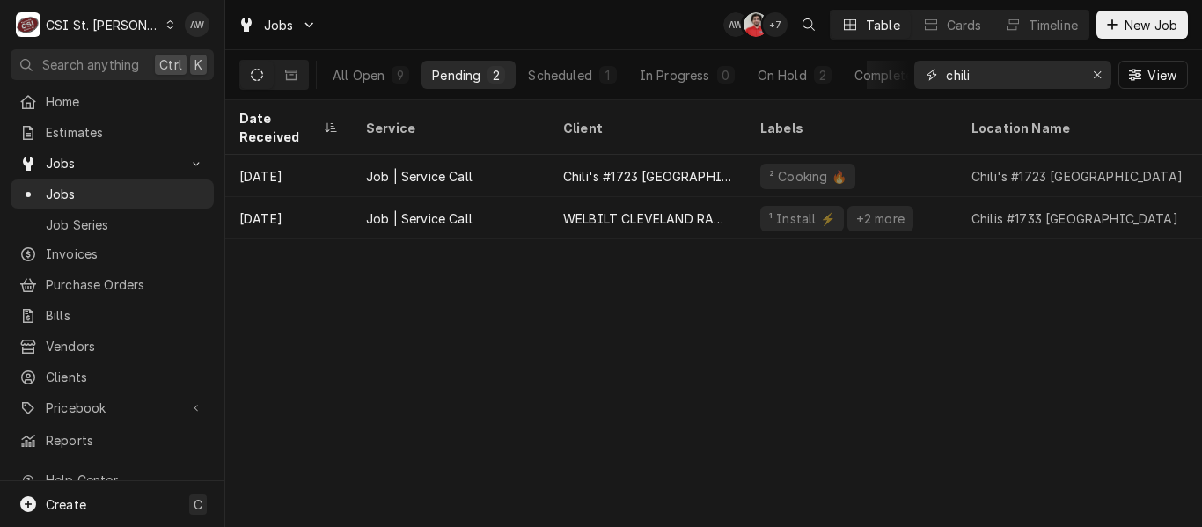
type input "chili"
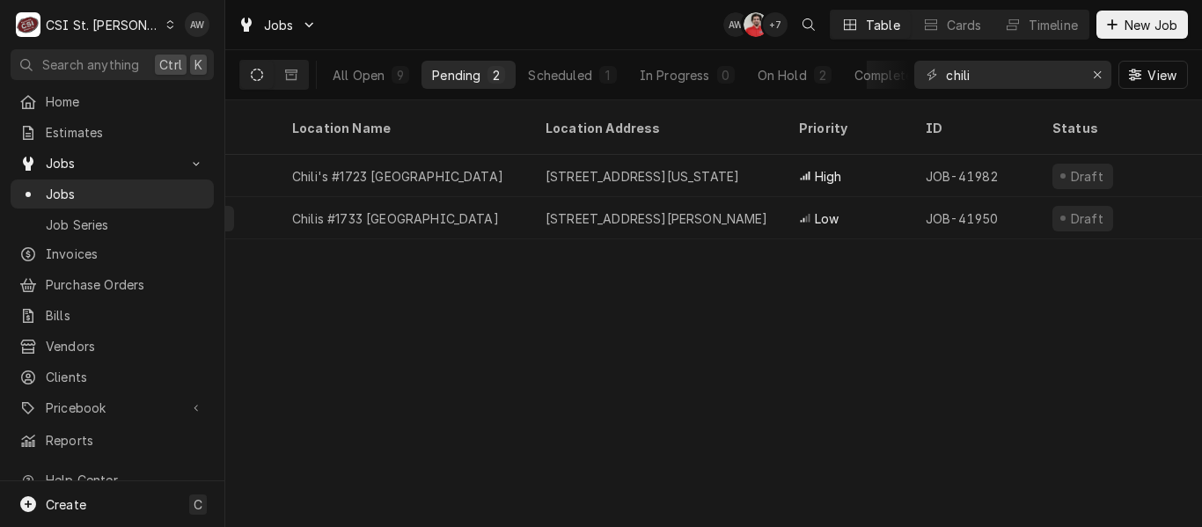
scroll to position [0, 685]
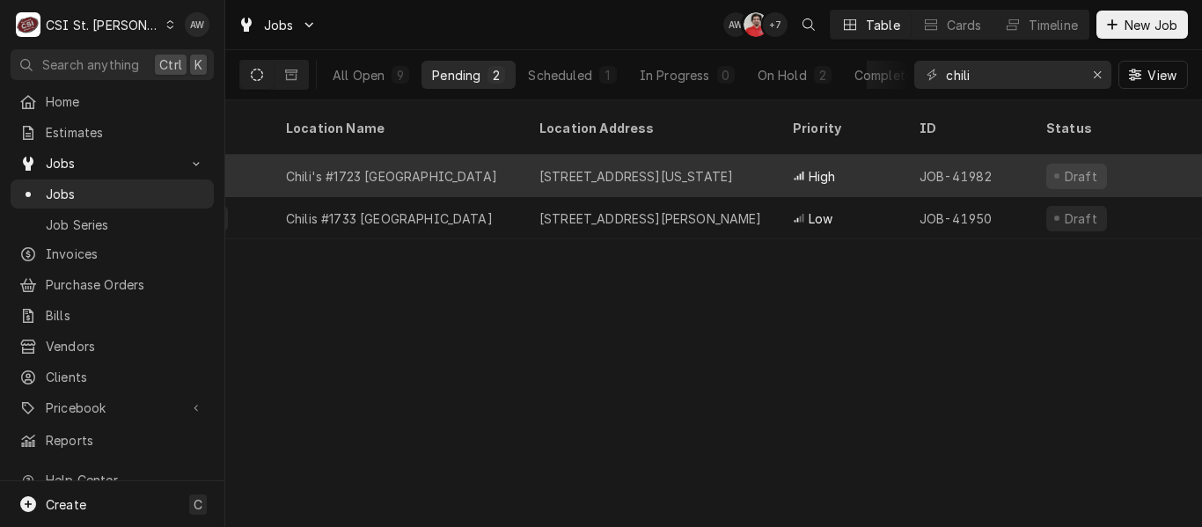
click at [649, 167] on div "6311 N Illinois St, Fairview Heights, IL 62208" at bounding box center [636, 176] width 194 height 18
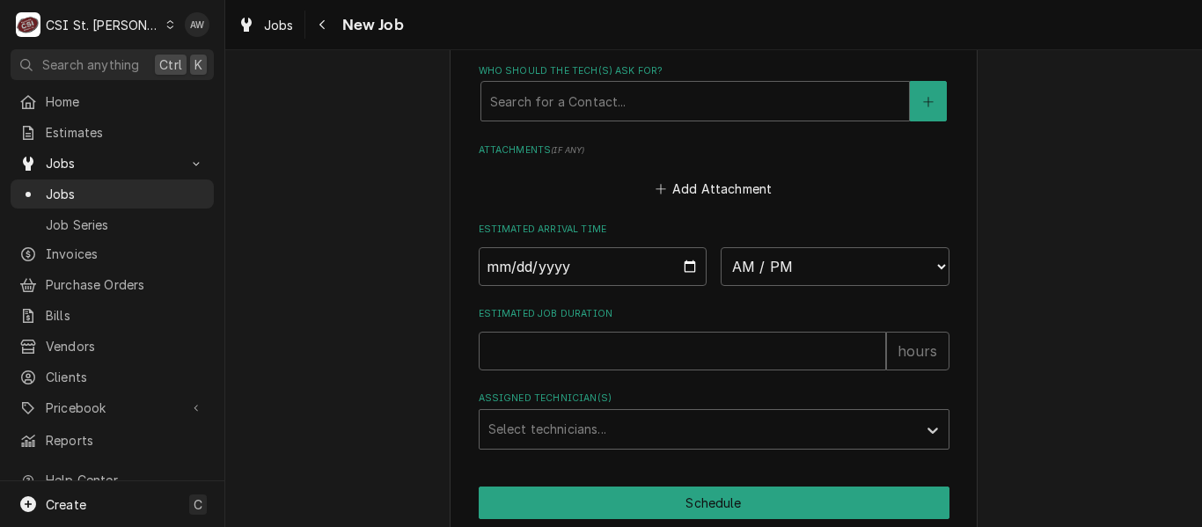
scroll to position [2111, 0]
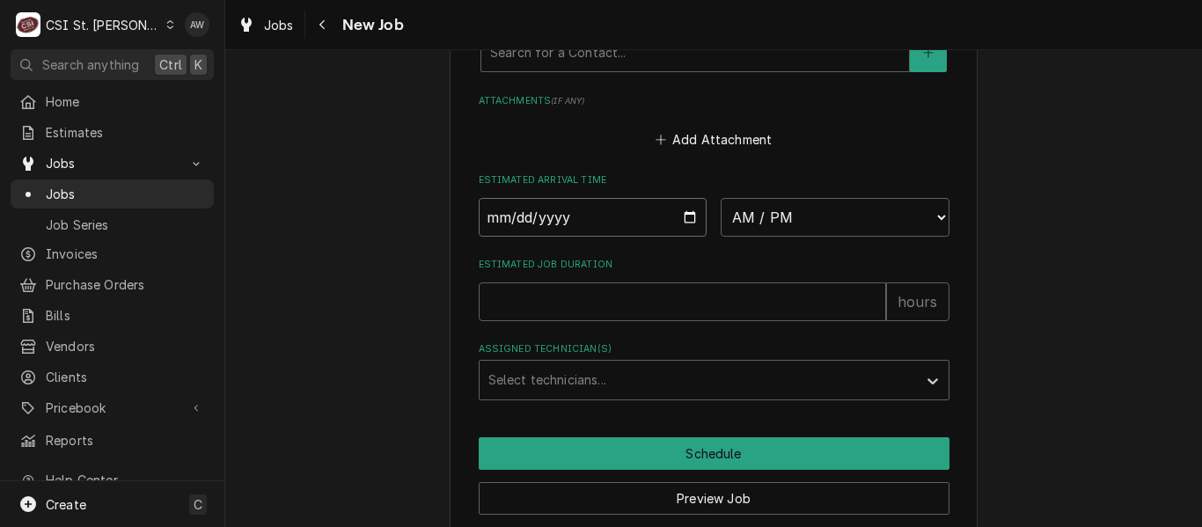
click at [680, 214] on input "Date" at bounding box center [593, 217] width 229 height 39
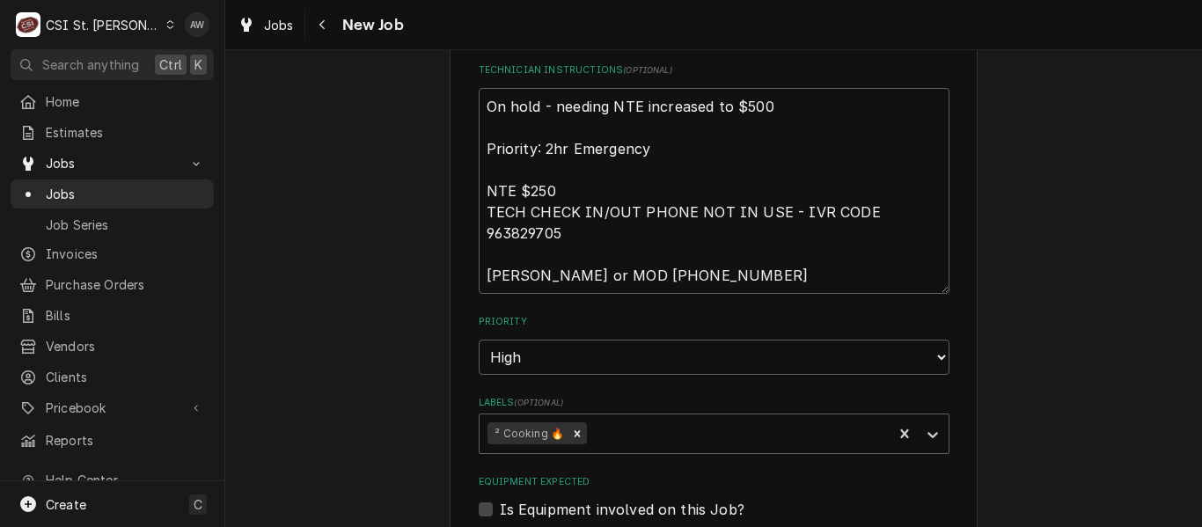
scroll to position [1495, 0]
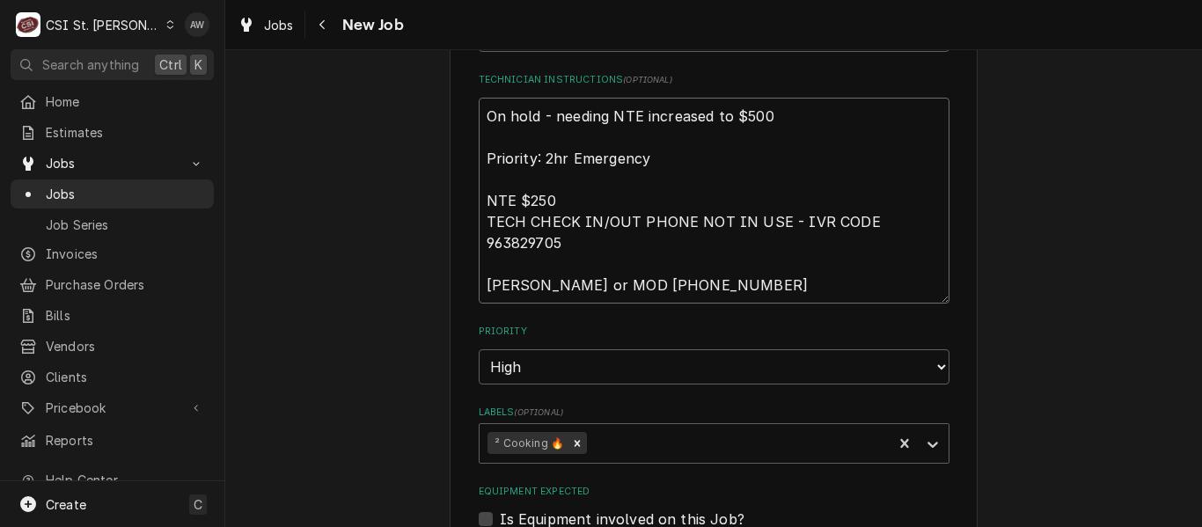
click at [479, 114] on textarea "On hold - needing NTE increased to $500 Priority: 2hr Emergency NTE $250 TECH C…" at bounding box center [714, 201] width 471 height 206
type textarea "x"
type textarea "On hold - needing NTE increased to $500 Priority: 2hr Emergency NTE $250 TECH C…"
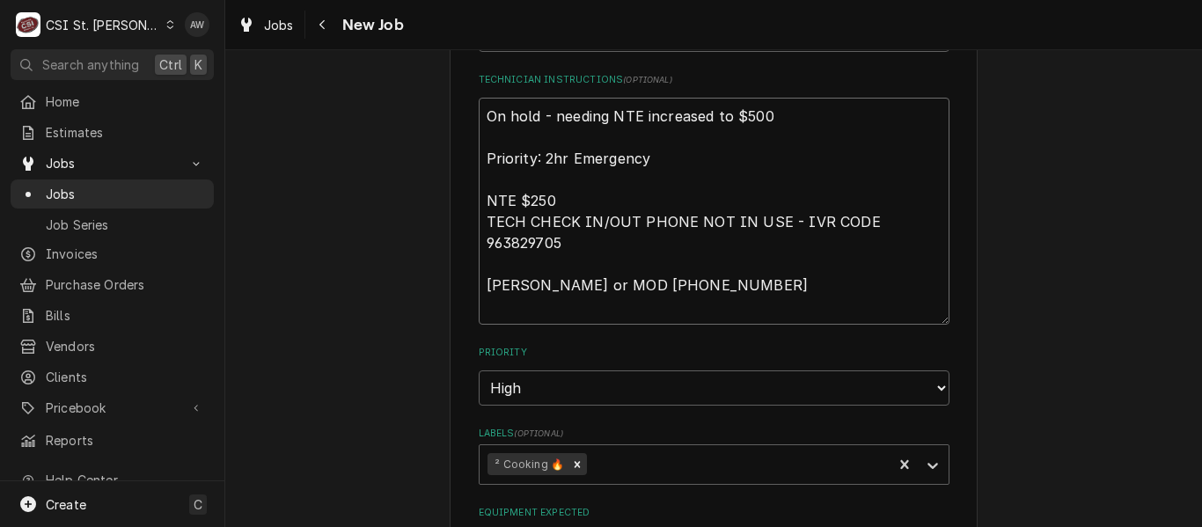
click at [483, 112] on textarea "On hold - needing NTE increased to $500 Priority: 2hr Emergency NTE $250 TECH C…" at bounding box center [714, 211] width 471 height 227
type textarea "x"
type textarea "d On hold - needing NTE increased to $500 Priority: 2hr Emergency NTE $250 TECH…"
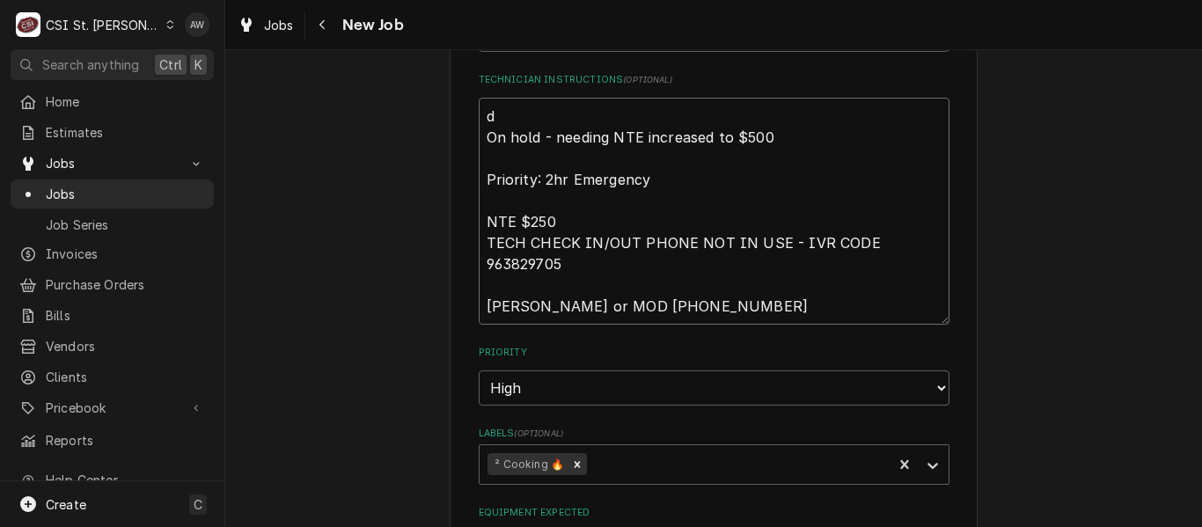
type textarea "x"
type textarea "du On hold - needing NTE increased to $500 Priority: 2hr Emergency NTE $250 TEC…"
type textarea "x"
type textarea "dup On hold - needing NTE increased to $500 Priority: 2hr Emergency NTE $250 TE…"
type textarea "x"
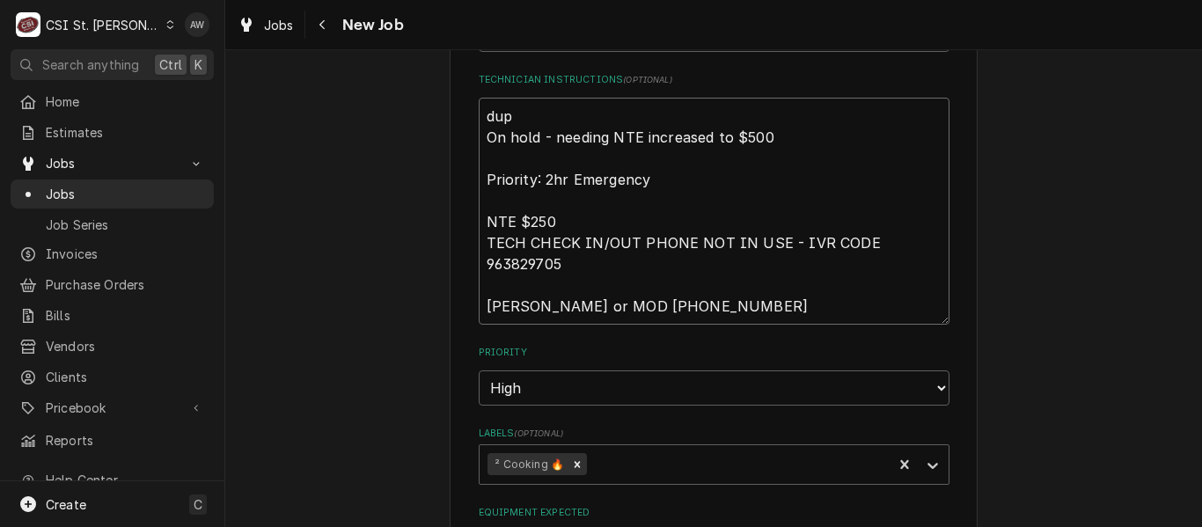
type textarea "dupl On hold - needing NTE increased to $500 Priority: 2hr Emergency NTE $250 T…"
type textarea "x"
type textarea "dupli On hold - needing NTE increased to $500 Priority: 2hr Emergency NTE $250 …"
type textarea "x"
type textarea "duplic On hold - needing NTE increased to $500 Priority: 2hr Emergency NTE $250…"
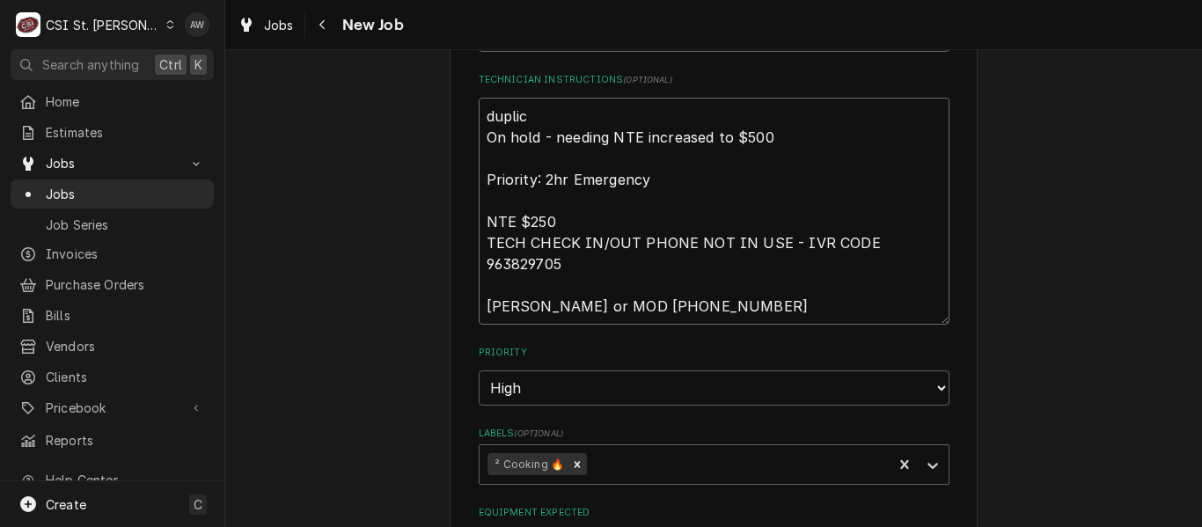
type textarea "x"
type textarea "duplica On hold - needing NTE increased to $500 Priority: 2hr Emergency NTE $25…"
type textarea "x"
type textarea "duplicate On hold - needing NTE increased to $500 Priority: 2hr Emergency NTE $…"
type textarea "x"
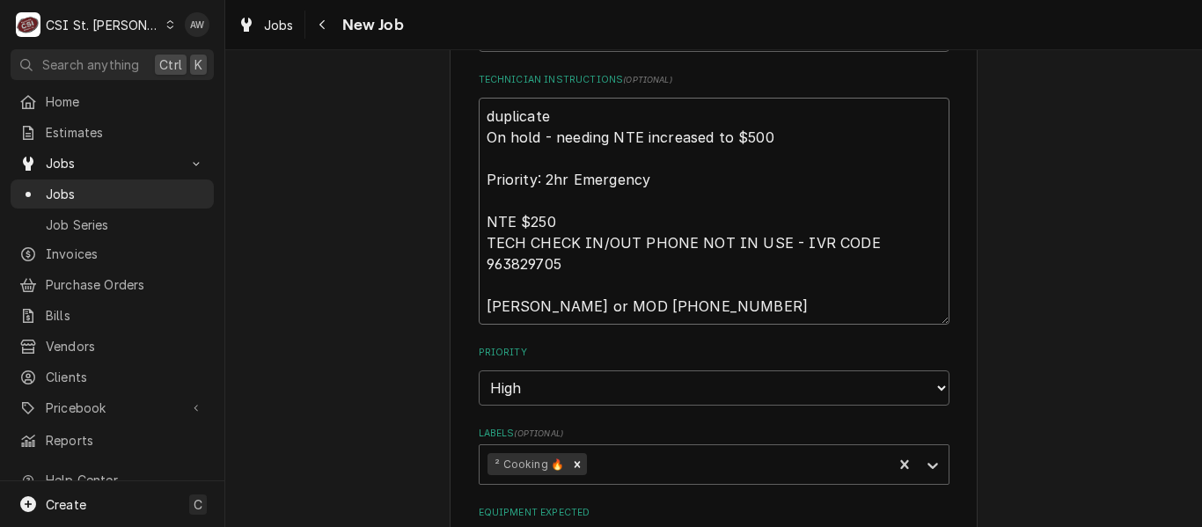
type textarea "duplicate On hold - needing NTE increased to $500 Priority: 2hr Emergency NTE $…"
type textarea "x"
type textarea "duplicate t On hold - needing NTE increased to $500 Priority: 2hr Emergency NTE…"
type textarea "x"
type textarea "duplicate to On hold - needing NTE increased to $500 Priority: 2hr Emergency NT…"
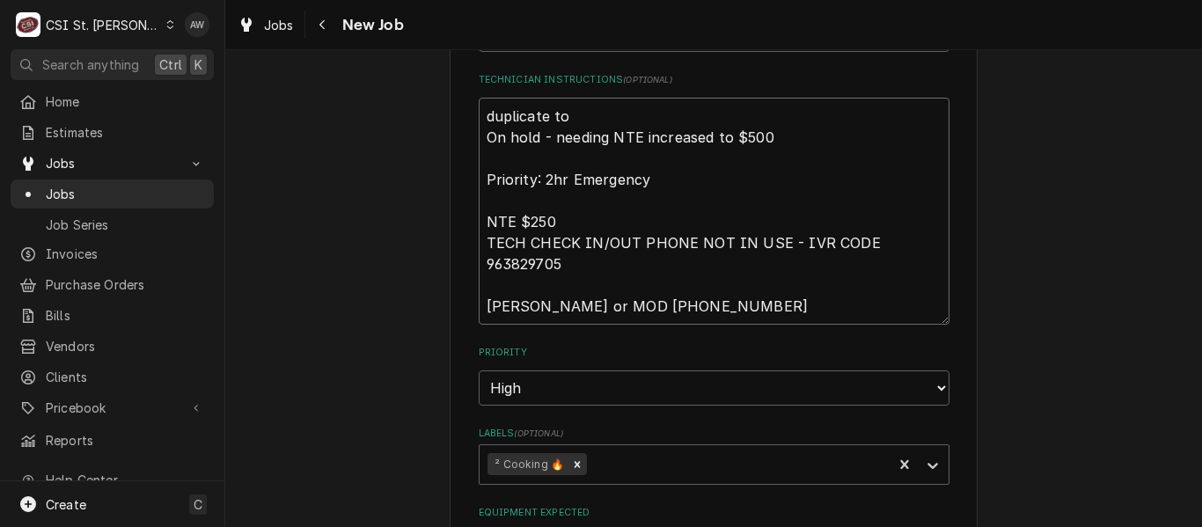
type textarea "x"
type textarea "duplicate to On hold - needing NTE increased to $500 Priority: 2hr Emergency NT…"
paste textarea "41529"
type textarea "x"
type textarea "duplicate to 41529 On hold - needing NTE increased to $500 Priority: 2hr Emerge…"
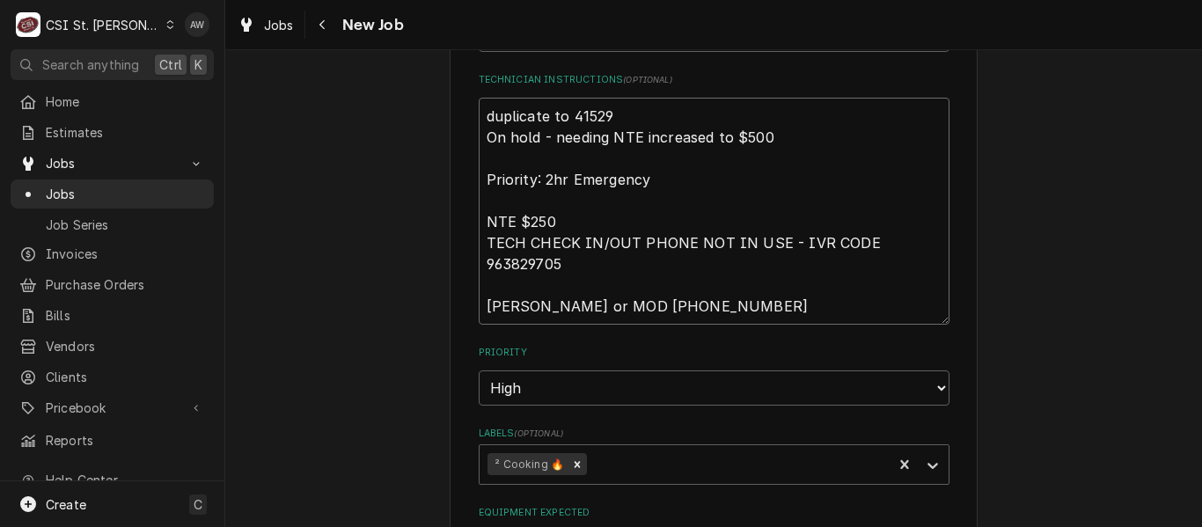
type textarea "x"
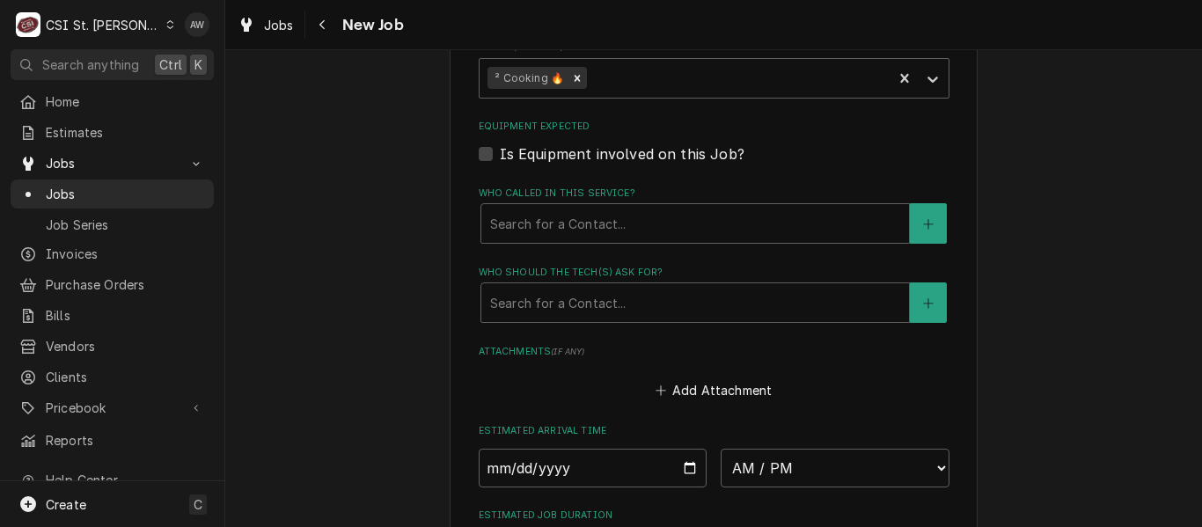
scroll to position [1935, 0]
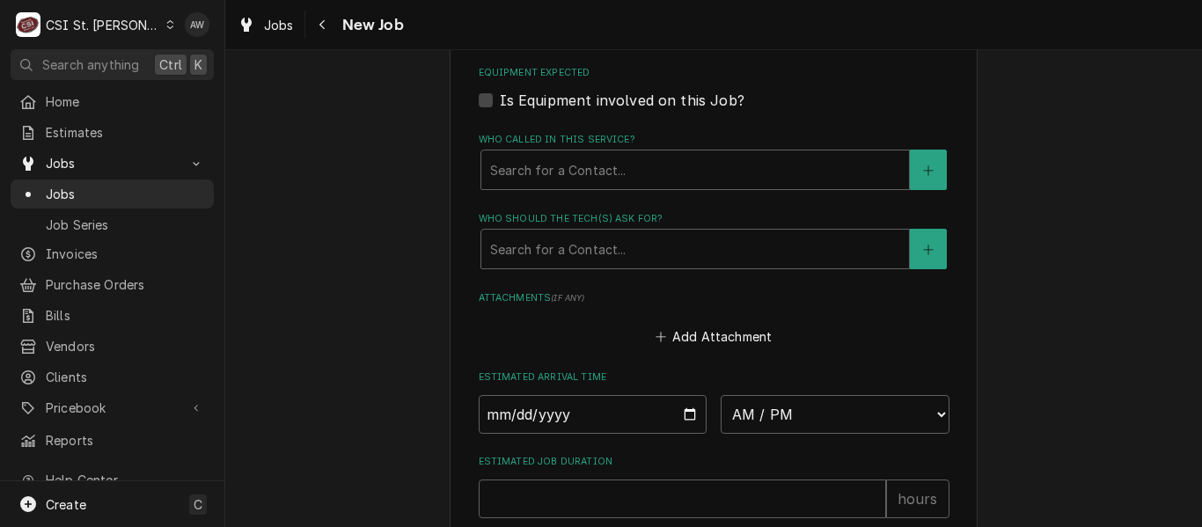
type textarea "duplicate to 41529 On hold - needing NTE increased to $500 Priority: 2hr Emerge…"
click at [797, 409] on select "AM / PM 6:00 AM 6:15 AM 6:30 AM 6:45 AM 7:00 AM 7:15 AM 7:30 AM 7:45 AM 8:00 AM…" at bounding box center [834, 414] width 229 height 39
select select "07:00:00"
click at [720, 395] on select "AM / PM 6:00 AM 6:15 AM 6:30 AM 6:45 AM 7:00 AM 7:15 AM 7:30 AM 7:45 AM 8:00 AM…" at bounding box center [834, 414] width 229 height 39
click at [677, 416] on input "Date" at bounding box center [593, 414] width 229 height 39
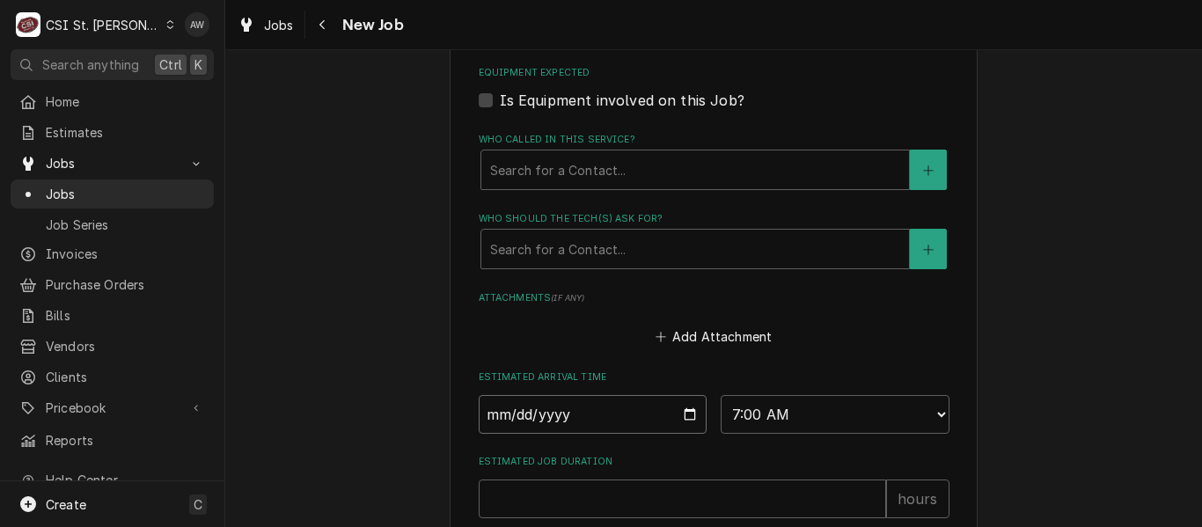
type textarea "x"
type input "2025-08-13"
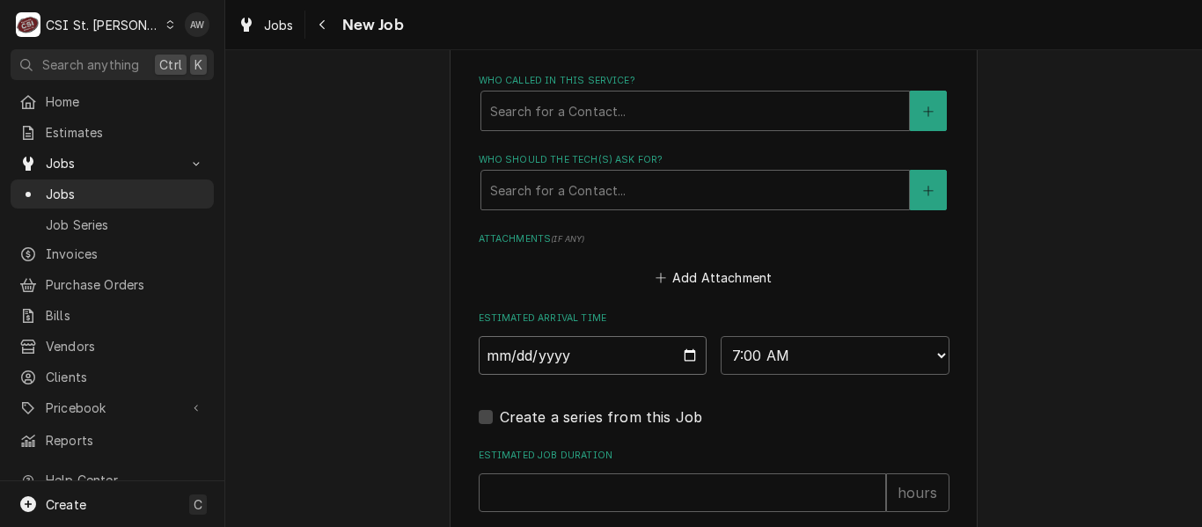
scroll to position [2023, 0]
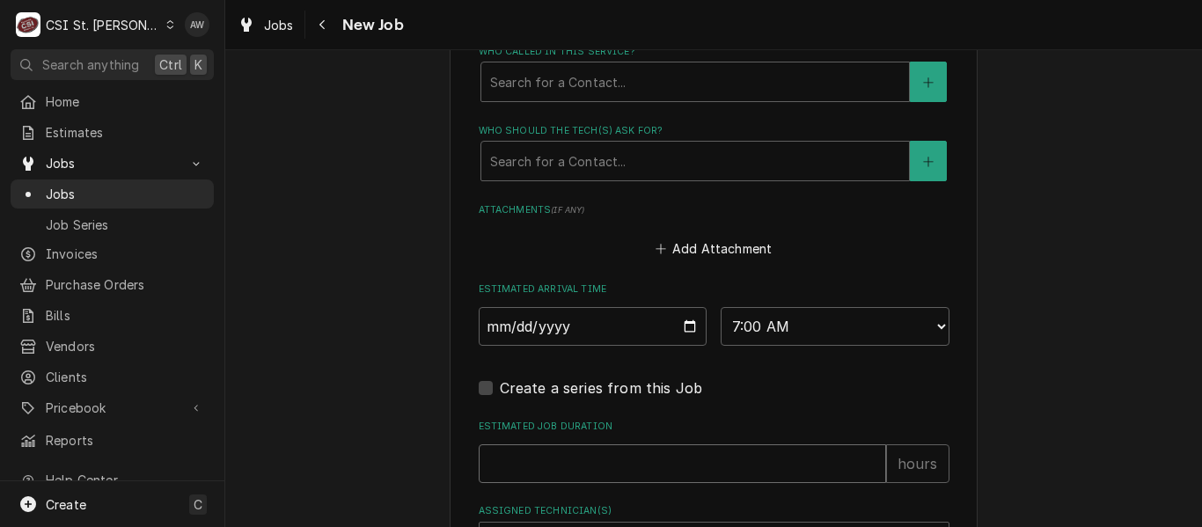
click at [627, 454] on input "Estimated Job Duration" at bounding box center [682, 463] width 407 height 39
type textarea "x"
type input "1"
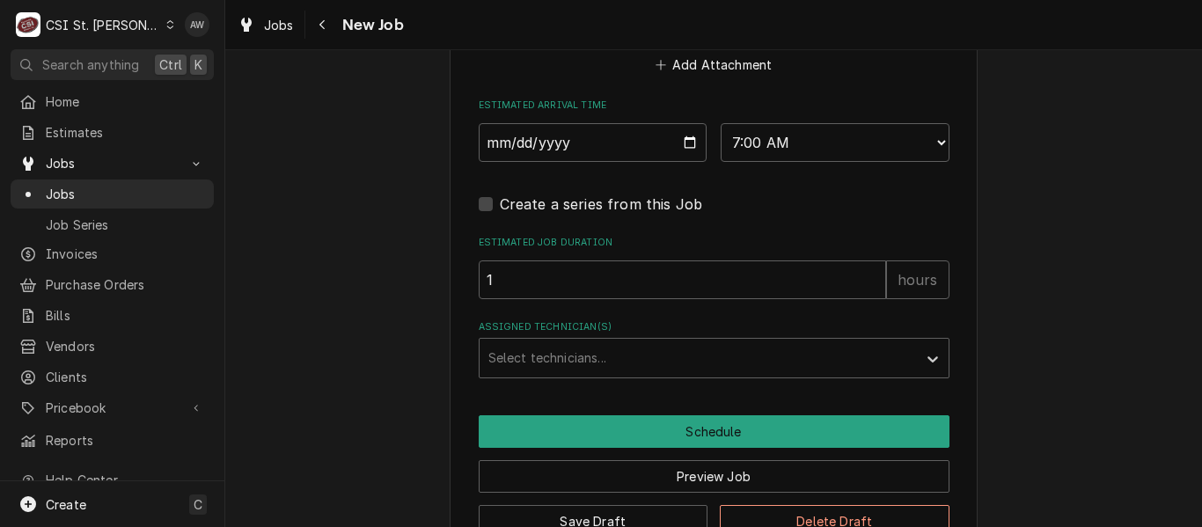
scroll to position [2256, 0]
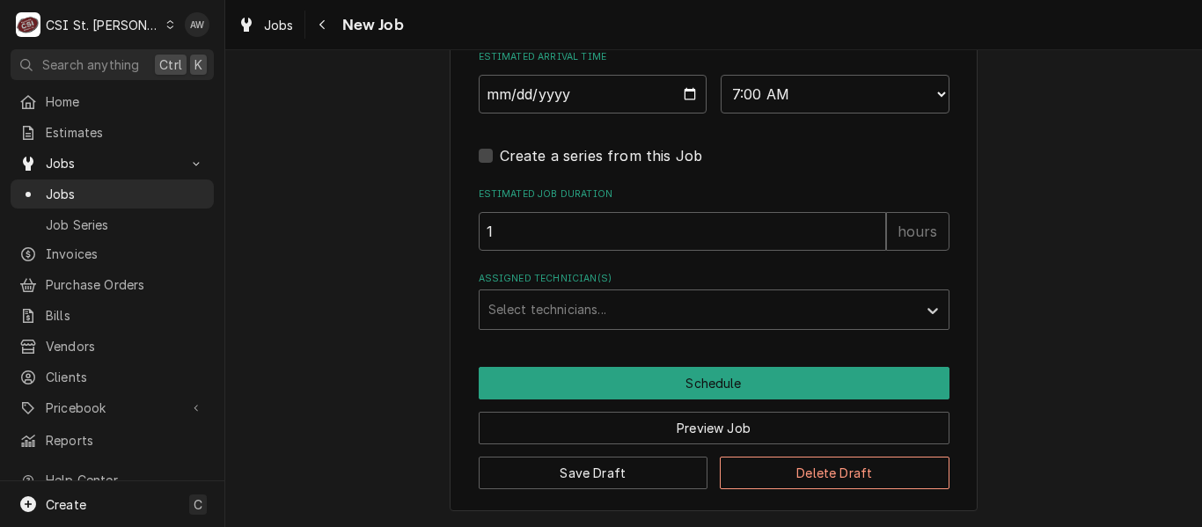
type textarea "x"
click at [550, 310] on div "Assigned Technician(s)" at bounding box center [698, 310] width 420 height 32
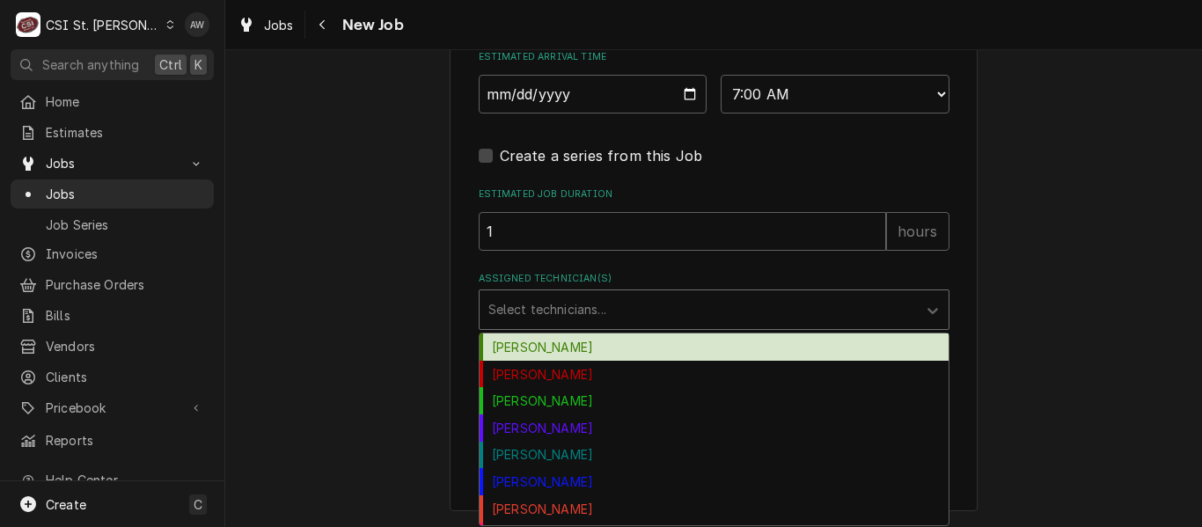
type input "f"
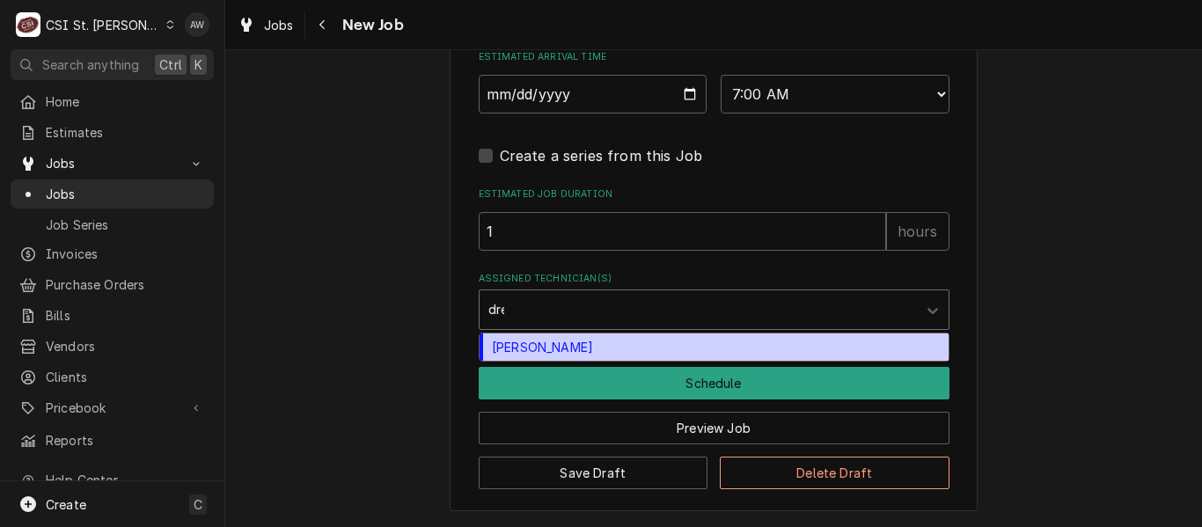
type input "drew"
click at [561, 345] on div "Drew Koonce" at bounding box center [713, 346] width 469 height 27
type textarea "x"
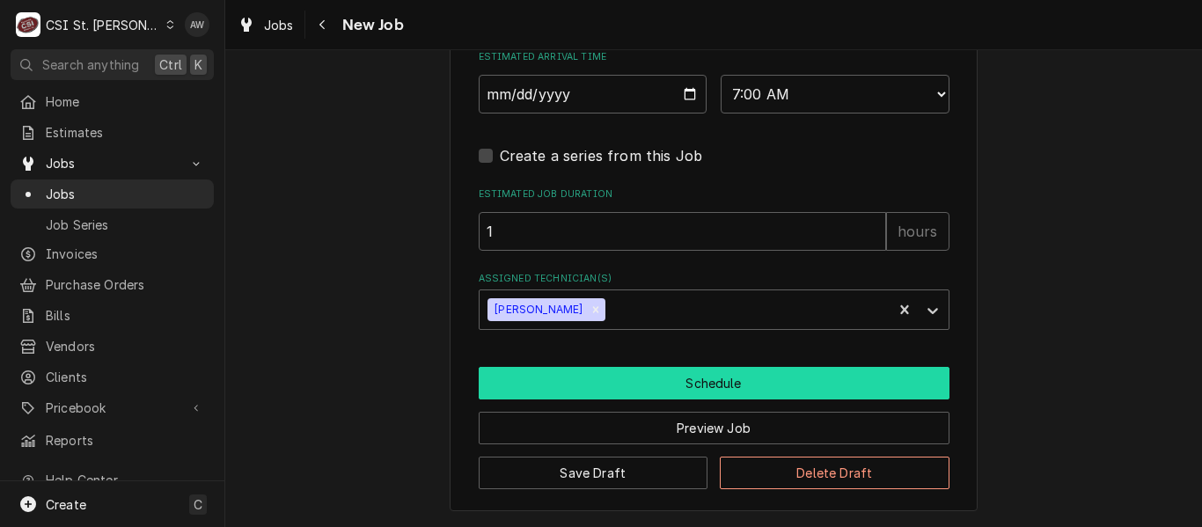
click at [576, 392] on button "Schedule" at bounding box center [714, 383] width 471 height 33
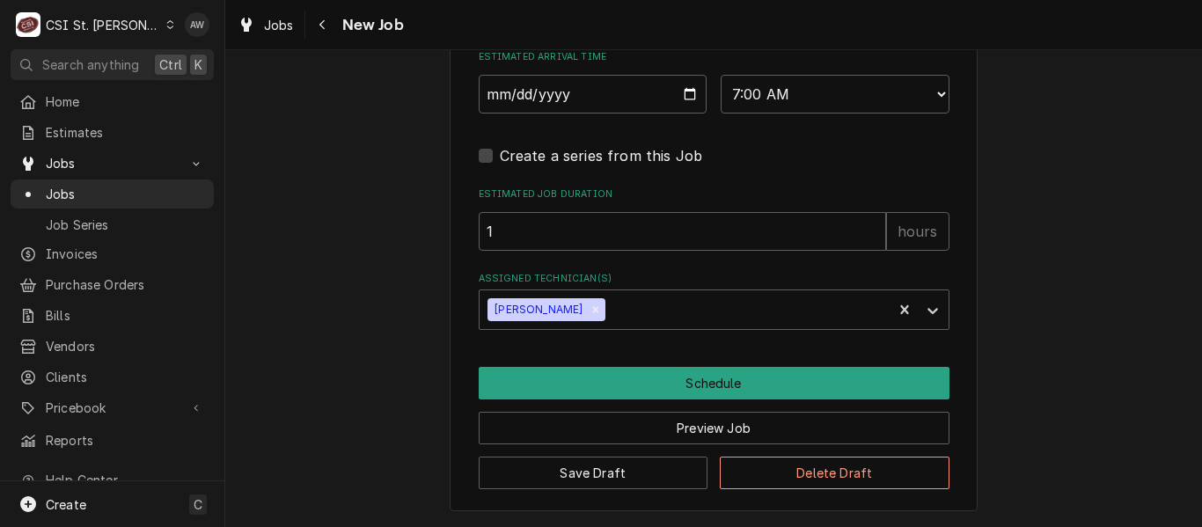
scroll to position [2195, 0]
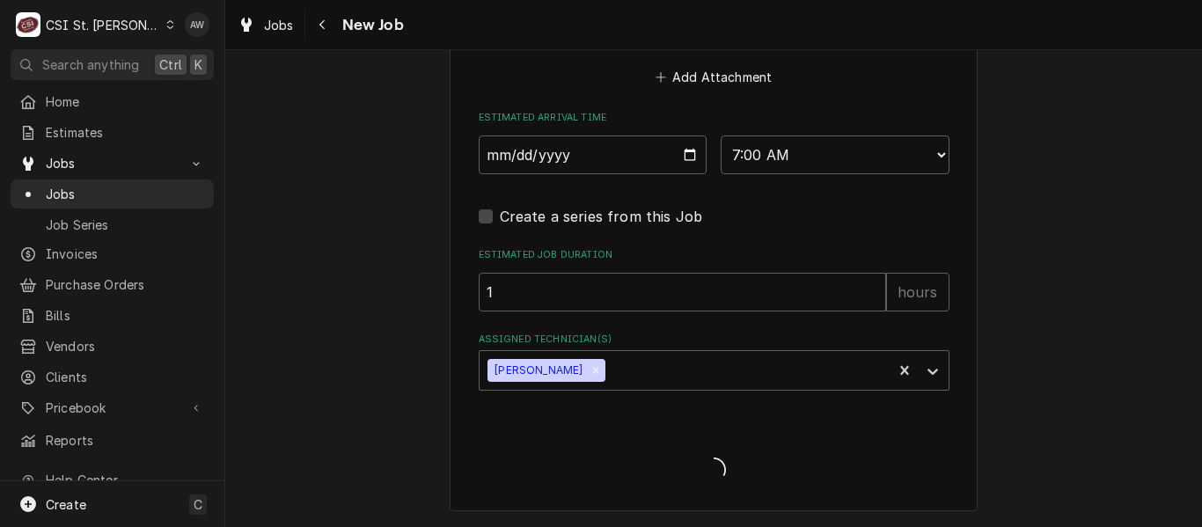
type textarea "x"
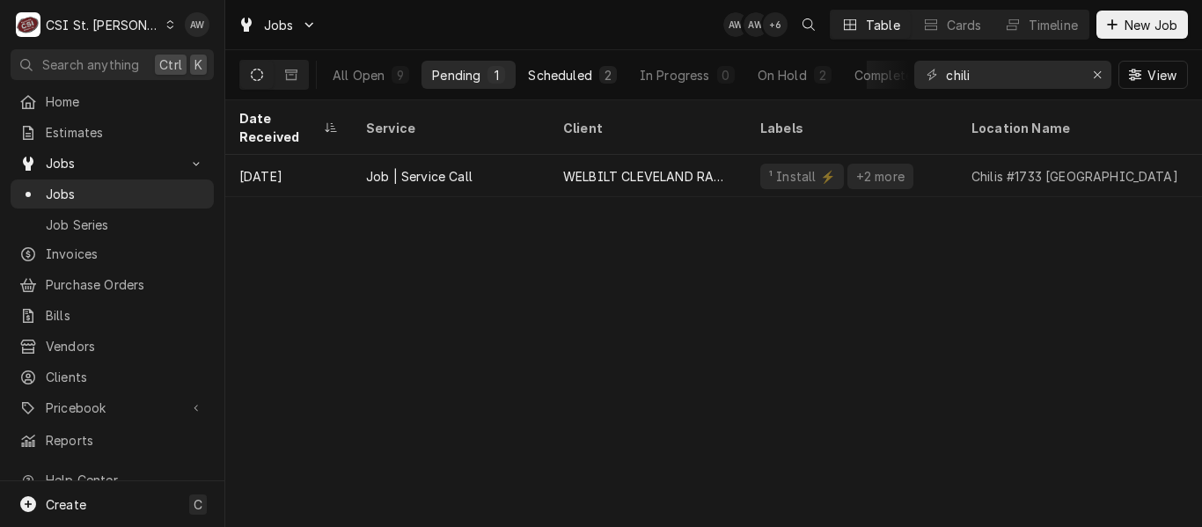
click at [589, 73] on div "Scheduled" at bounding box center [559, 75] width 63 height 18
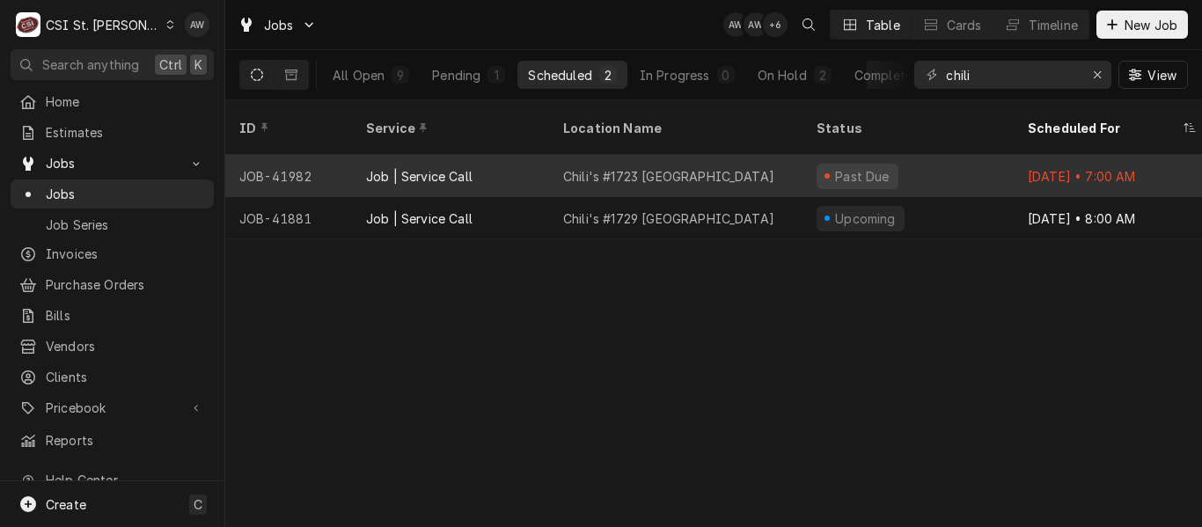
click at [660, 167] on div "Chili's #1723 [GEOGRAPHIC_DATA]" at bounding box center [668, 176] width 211 height 18
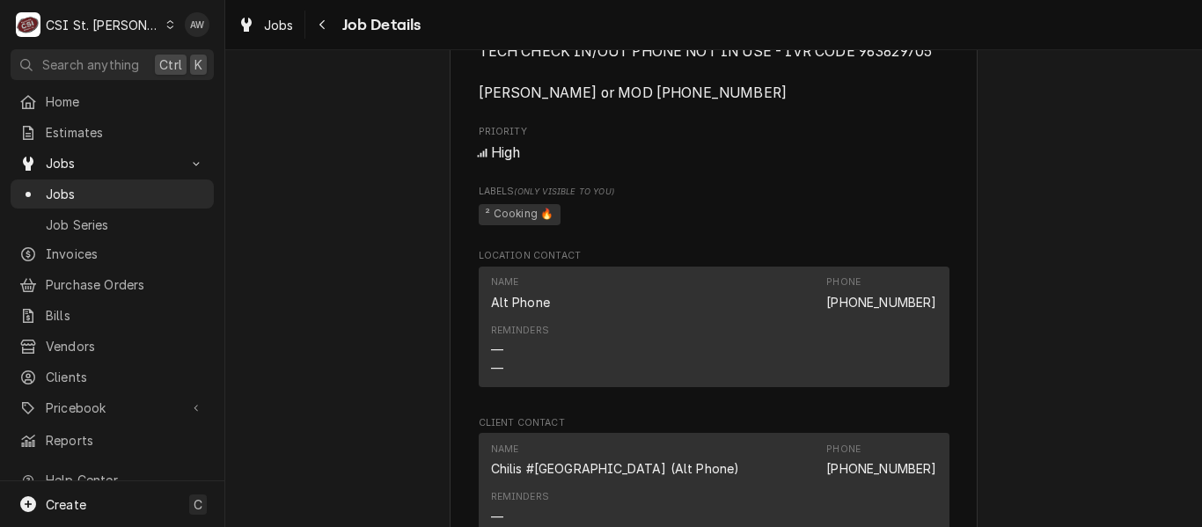
scroll to position [2023, 0]
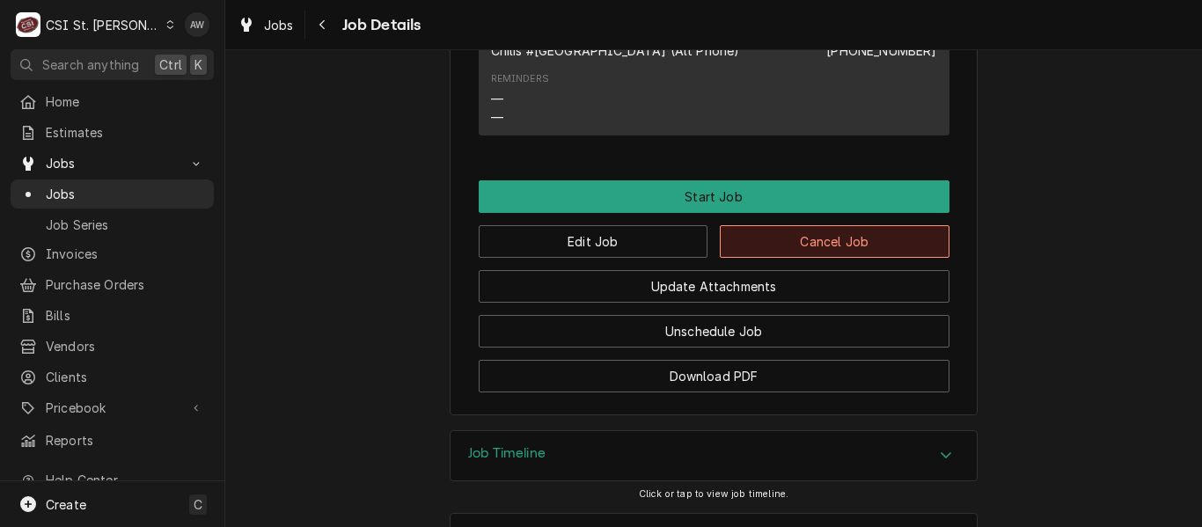
click at [838, 258] on button "Cancel Job" at bounding box center [835, 241] width 230 height 33
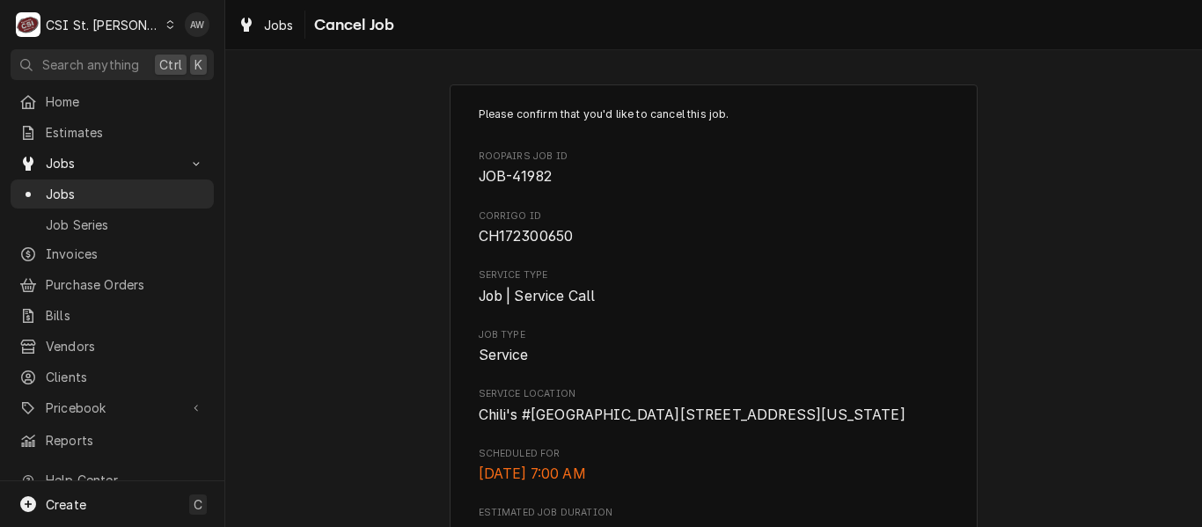
scroll to position [600, 0]
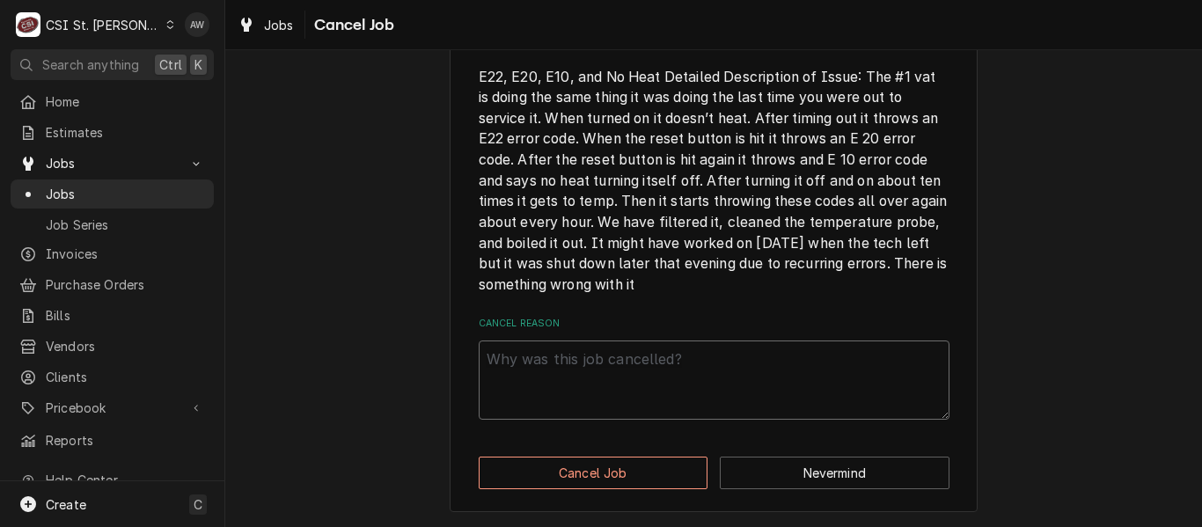
click at [681, 379] on textarea "Cancel Reason" at bounding box center [714, 379] width 471 height 79
type textarea "x"
type textarea "d"
type textarea "x"
type textarea "du"
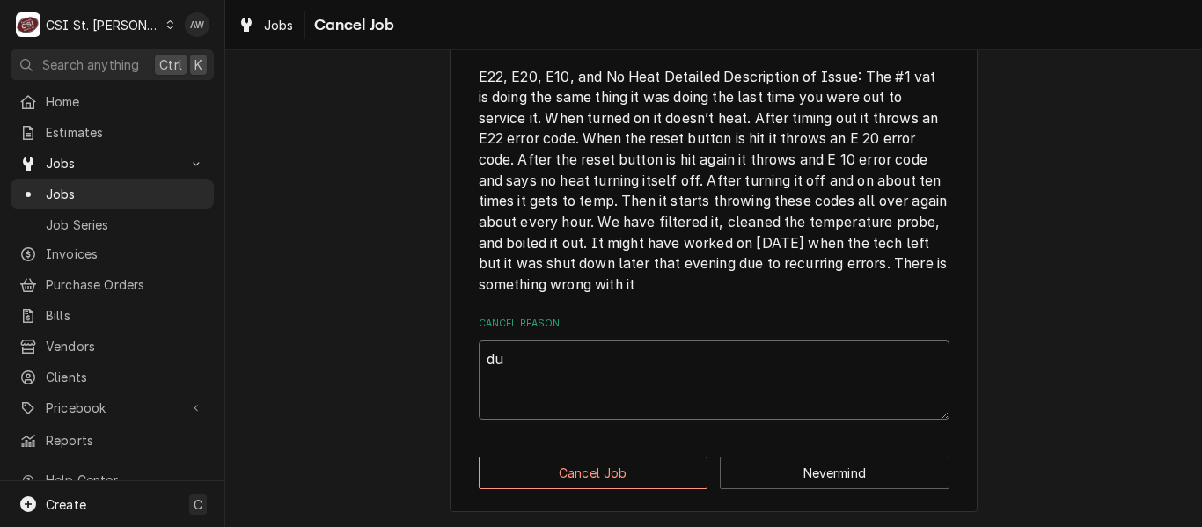
type textarea "x"
type textarea "dup"
type textarea "x"
type textarea "dupli"
type textarea "x"
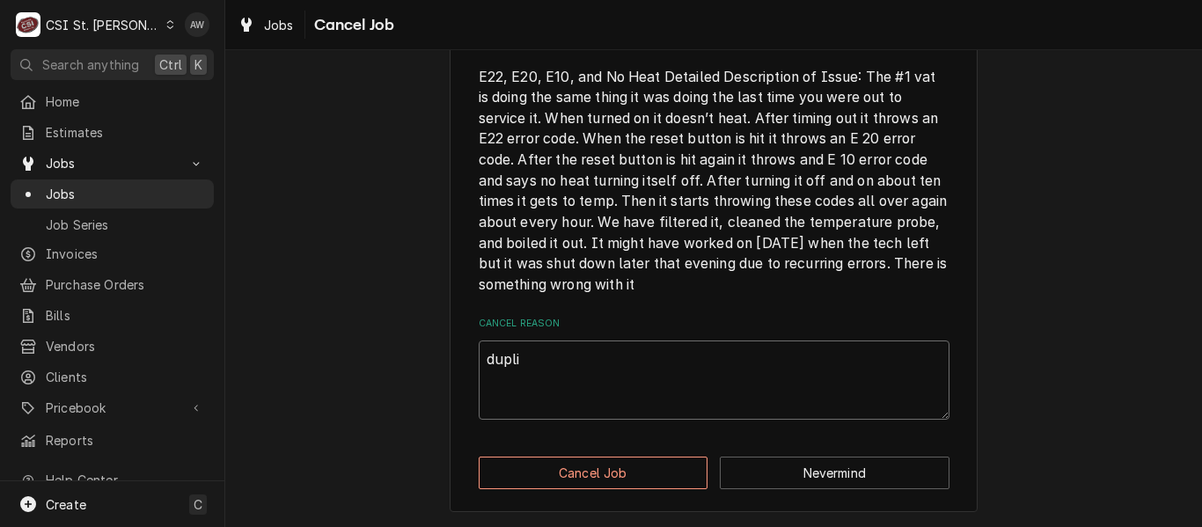
type textarea "duplic"
type textarea "x"
type textarea "duplica"
type textarea "x"
type textarea "duplicat"
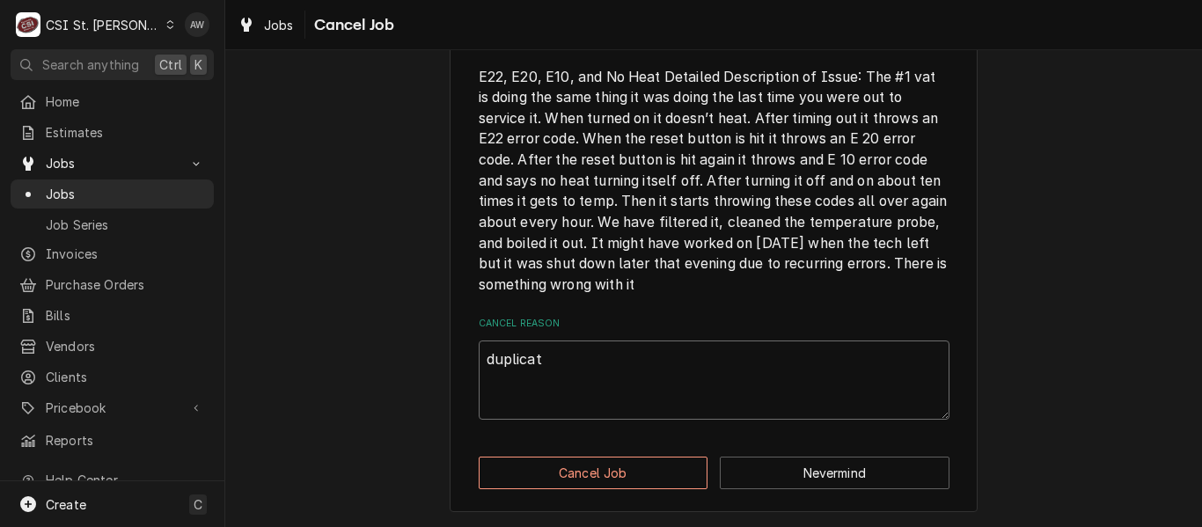
type textarea "x"
type textarea "duplicate"
type textarea "x"
type textarea "duplicate"
click at [607, 483] on button "Cancel Job" at bounding box center [594, 473] width 230 height 33
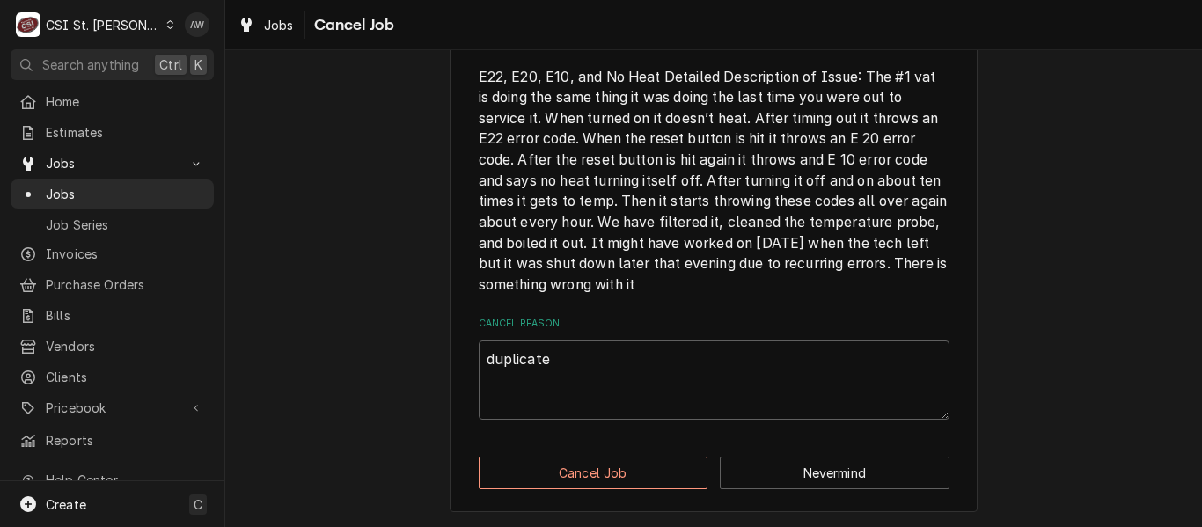
type textarea "x"
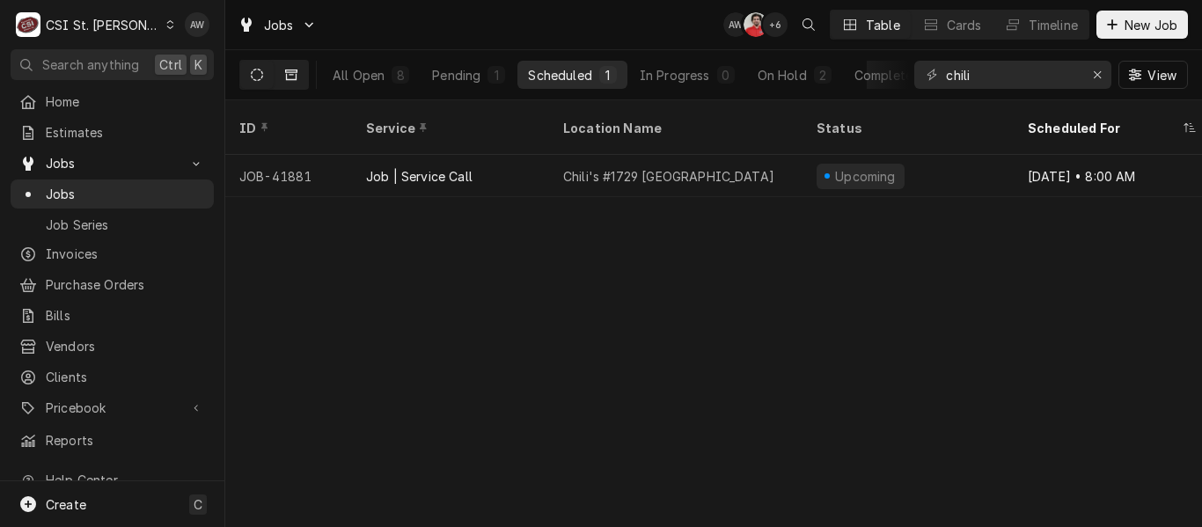
click at [297, 76] on button "Dynamic Content Wrapper" at bounding box center [290, 75] width 33 height 28
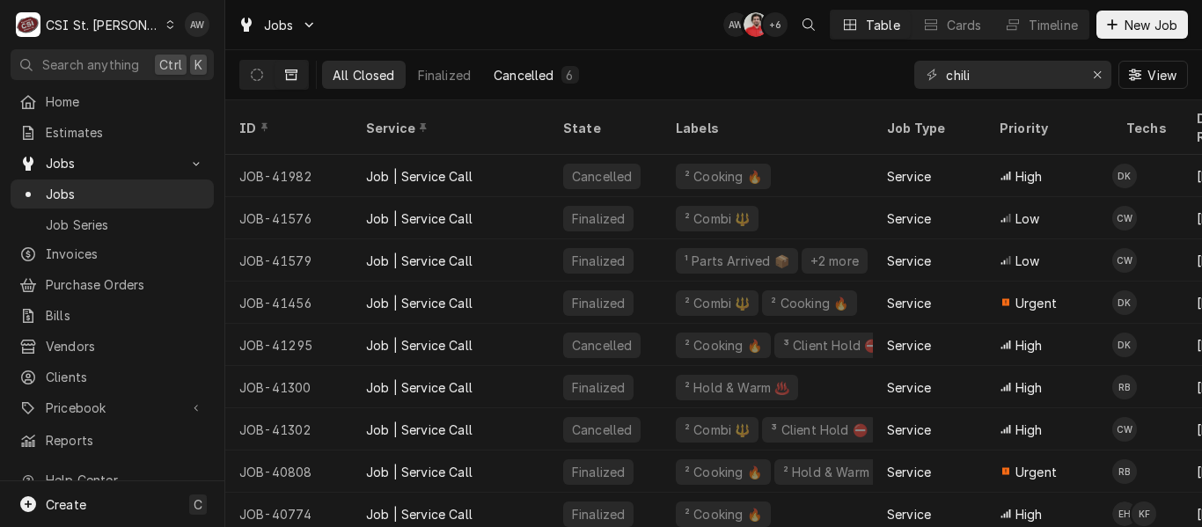
click at [550, 73] on div "Cancelled" at bounding box center [524, 75] width 60 height 18
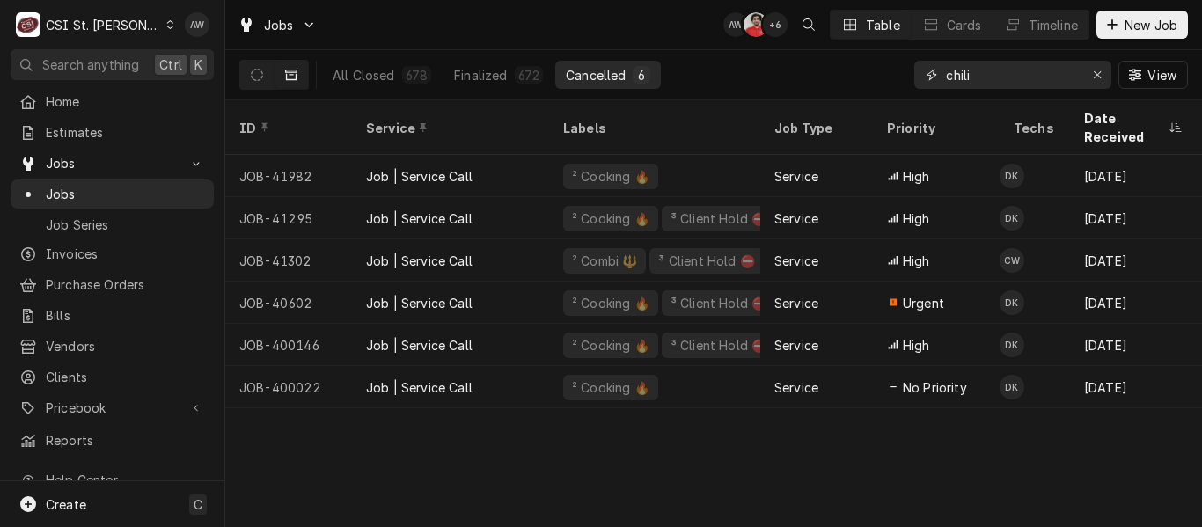
drag, startPoint x: 973, startPoint y: 74, endPoint x: 904, endPoint y: 76, distance: 68.6
click at [904, 76] on div "All Closed 678 Finalized 672 Cancelled 6 chili View" at bounding box center [713, 74] width 948 height 49
paste input "41988"
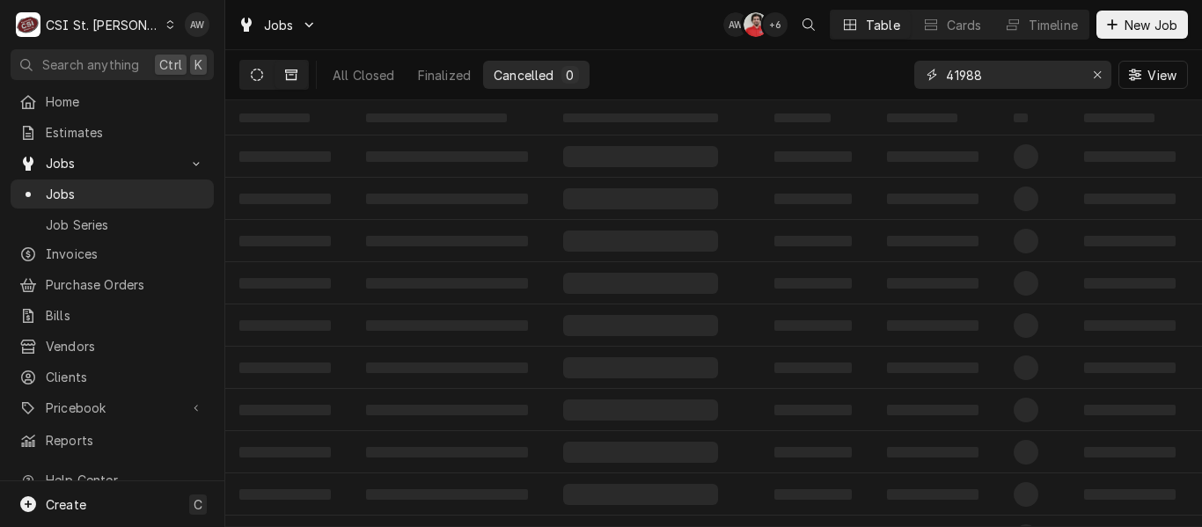
type input "41988"
click at [240, 79] on button "Dynamic Content Wrapper" at bounding box center [256, 75] width 33 height 28
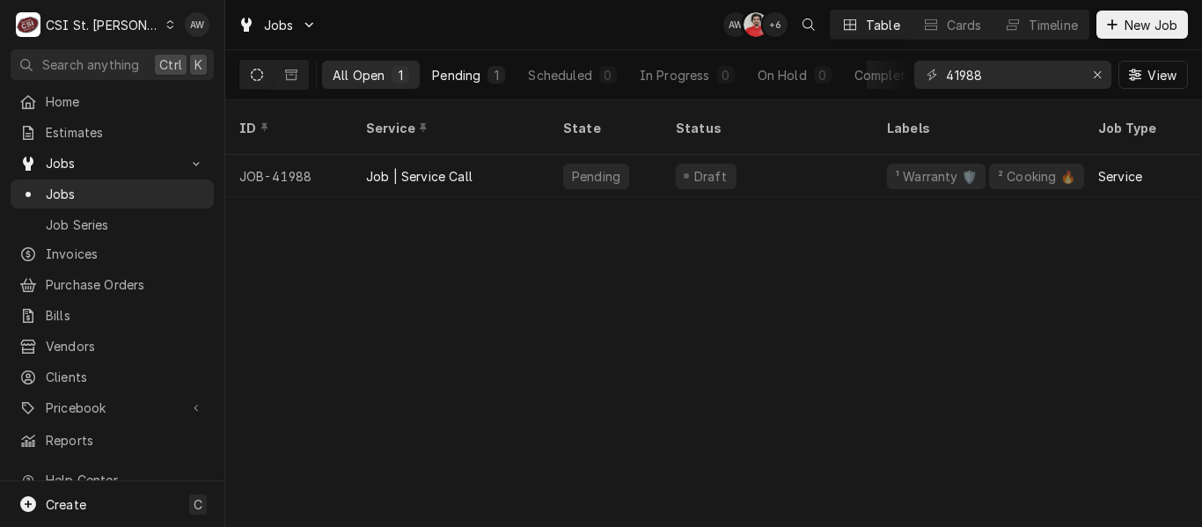
click at [462, 77] on div "Pending" at bounding box center [456, 75] width 48 height 18
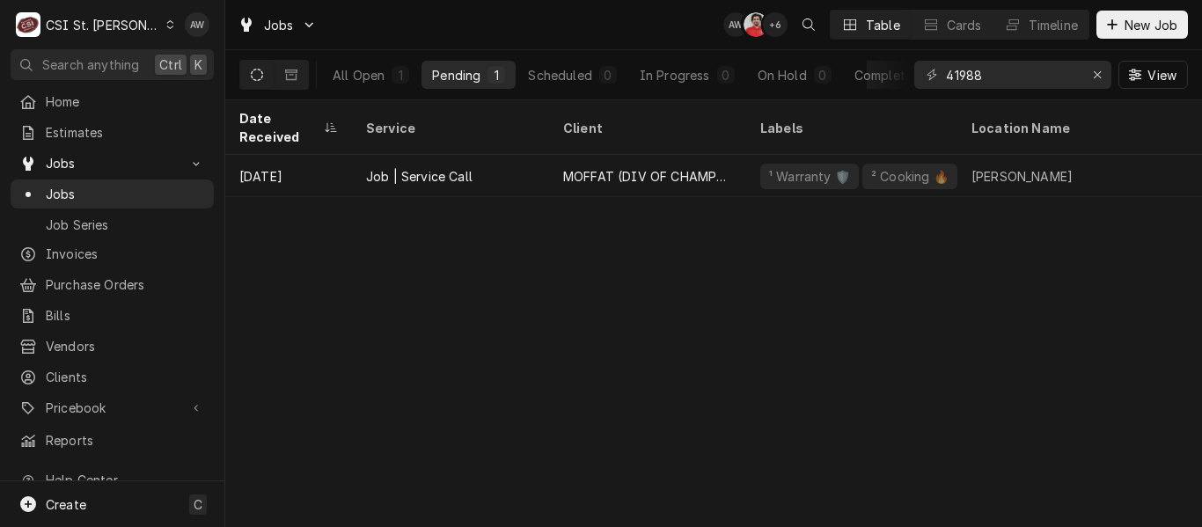
click at [505, 155] on div "Job | Service Call" at bounding box center [450, 176] width 197 height 42
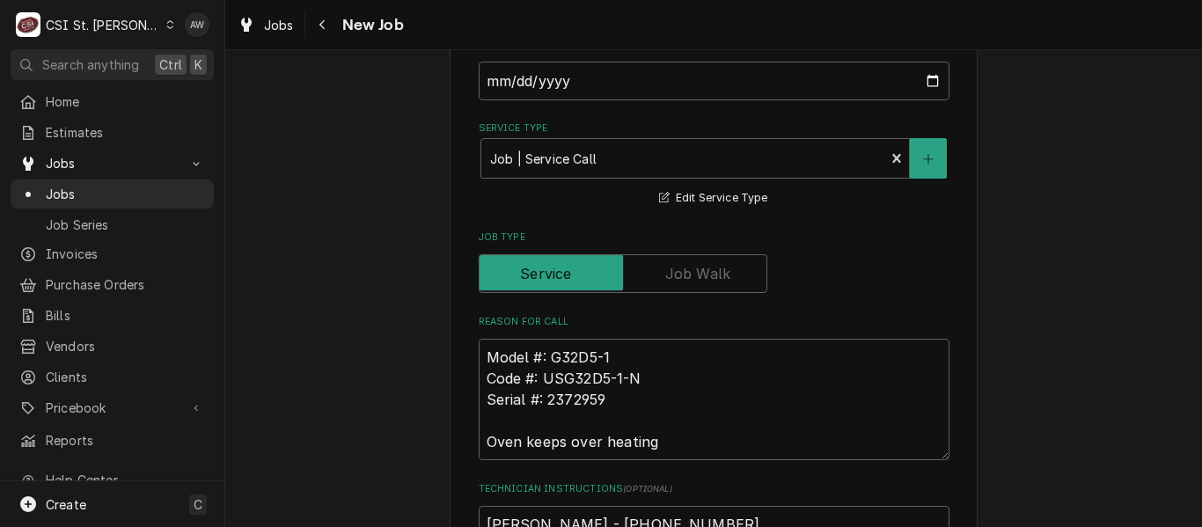
type textarea "x"
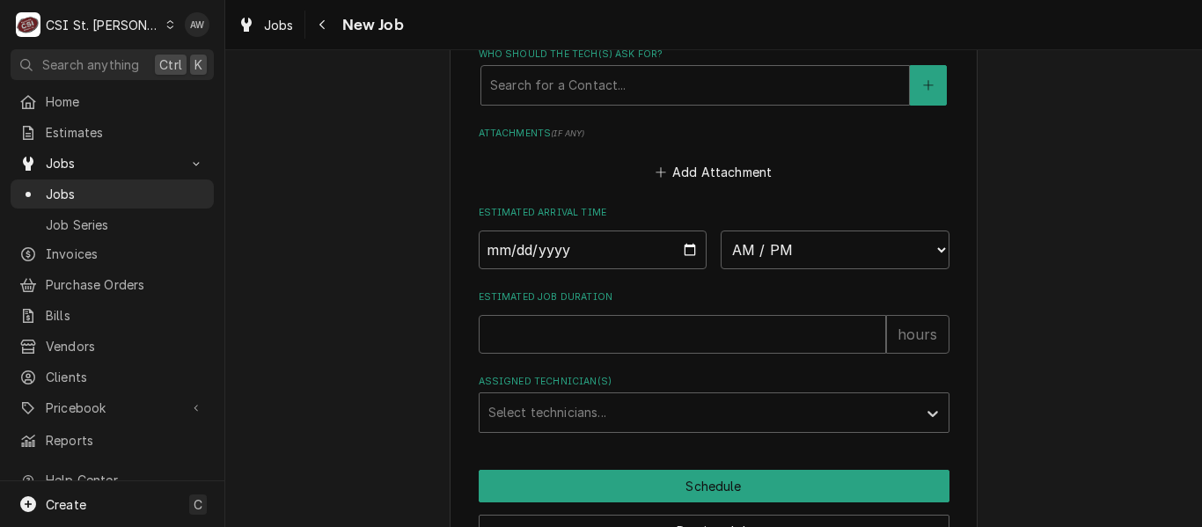
scroll to position [1495, 0]
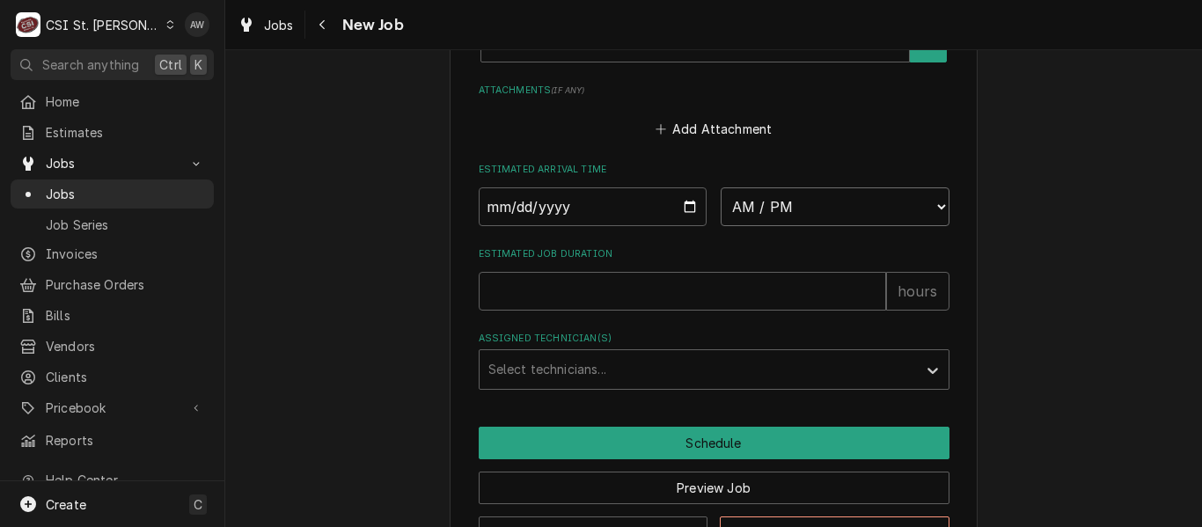
click at [785, 198] on select "AM / PM 6:00 AM 6:15 AM 6:30 AM 6:45 AM 7:00 AM 7:15 AM 7:30 AM 7:45 AM 8:00 AM…" at bounding box center [834, 206] width 229 height 39
select select "13:00:00"
click at [720, 187] on select "AM / PM 6:00 AM 6:15 AM 6:30 AM 6:45 AM 7:00 AM 7:15 AM 7:30 AM 7:45 AM 8:00 AM…" at bounding box center [834, 206] width 229 height 39
type textarea "x"
click at [681, 207] on input "Date" at bounding box center [593, 206] width 229 height 39
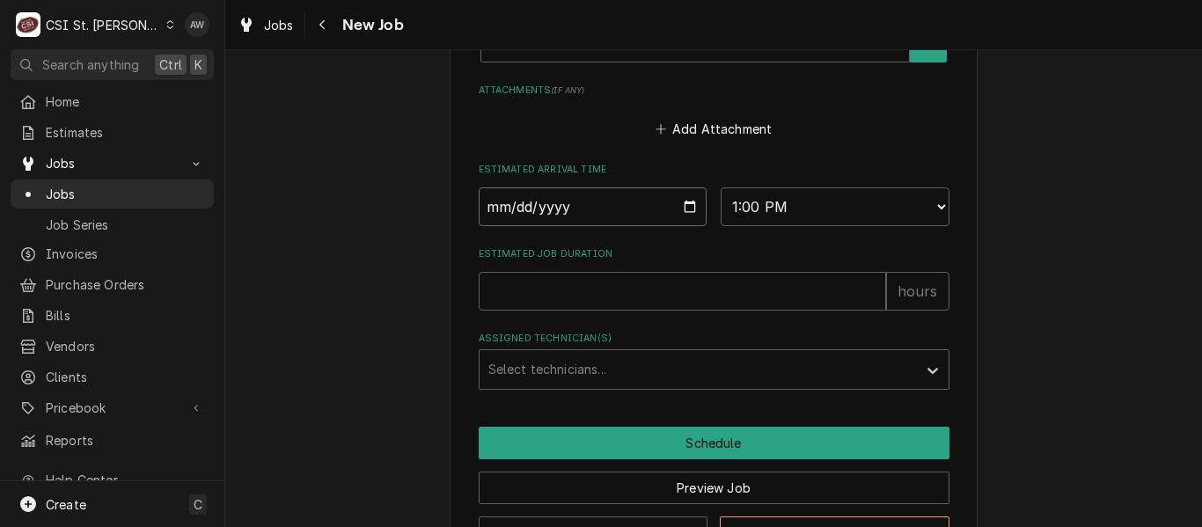
type input "2025-08-13"
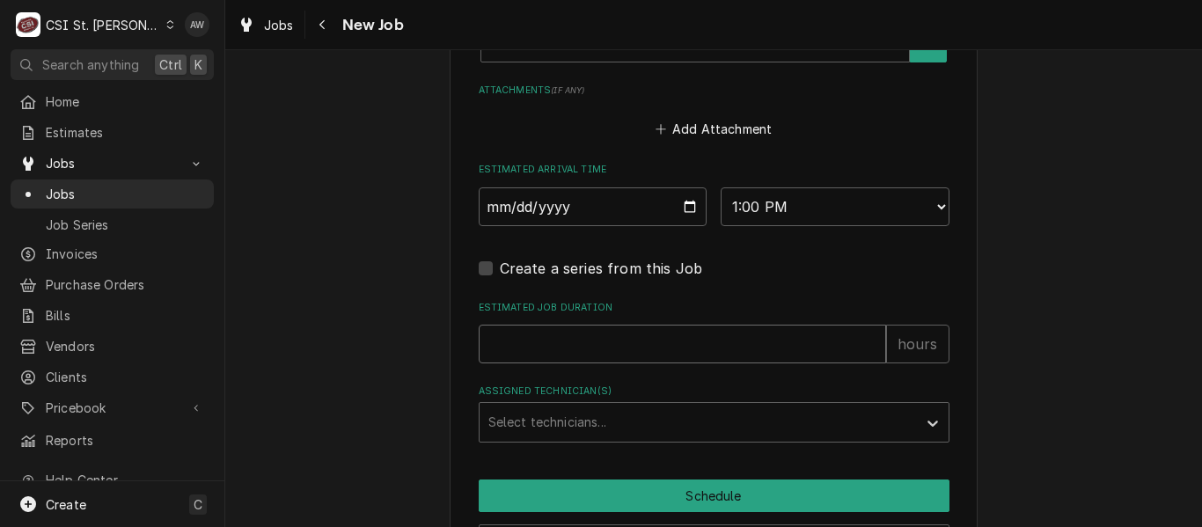
click at [594, 336] on input "Estimated Job Duration" at bounding box center [682, 344] width 407 height 39
type textarea "x"
type input "2"
type textarea "x"
type input "2"
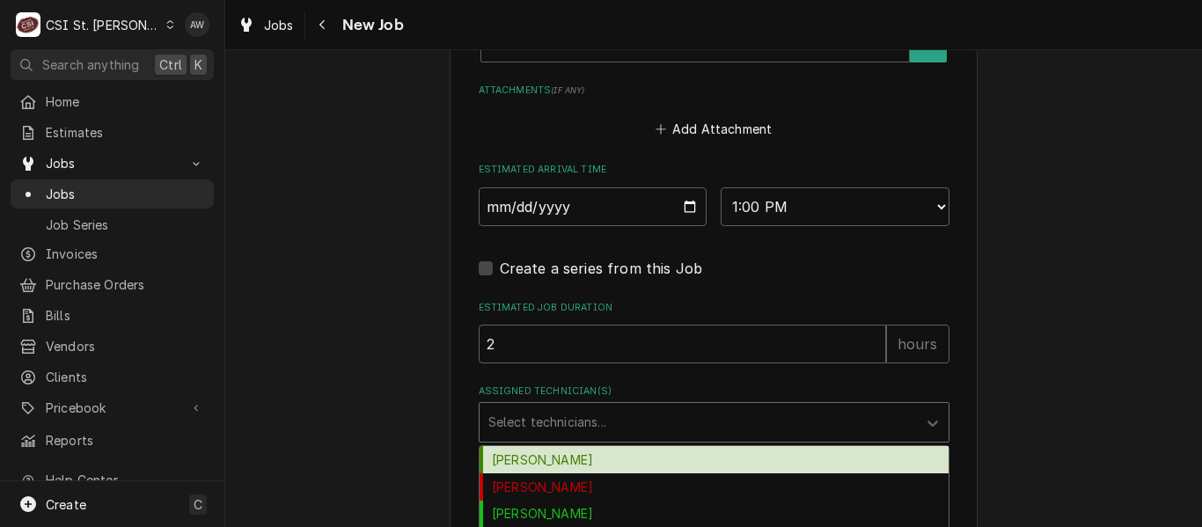
click at [610, 411] on div "Assigned Technician(s)" at bounding box center [698, 422] width 420 height 32
type input "ry"
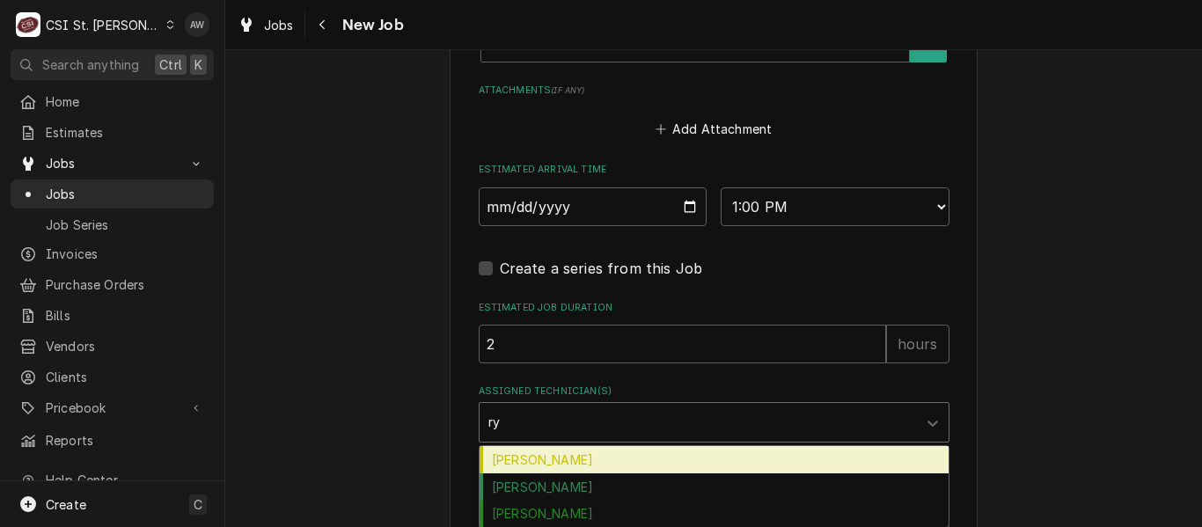
click at [604, 457] on div "Ryan Smith" at bounding box center [713, 459] width 469 height 27
type textarea "x"
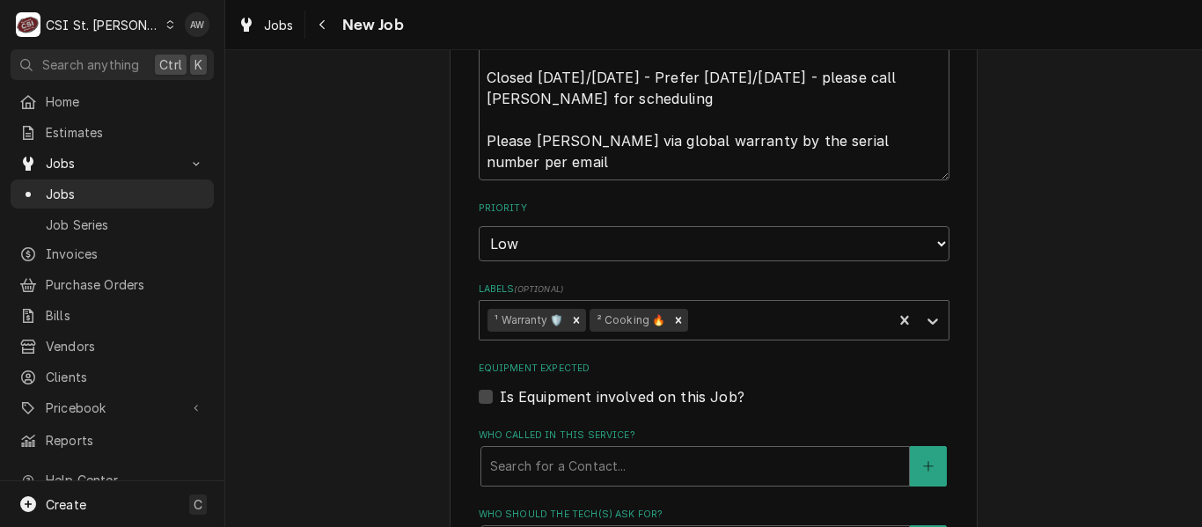
scroll to position [816, 0]
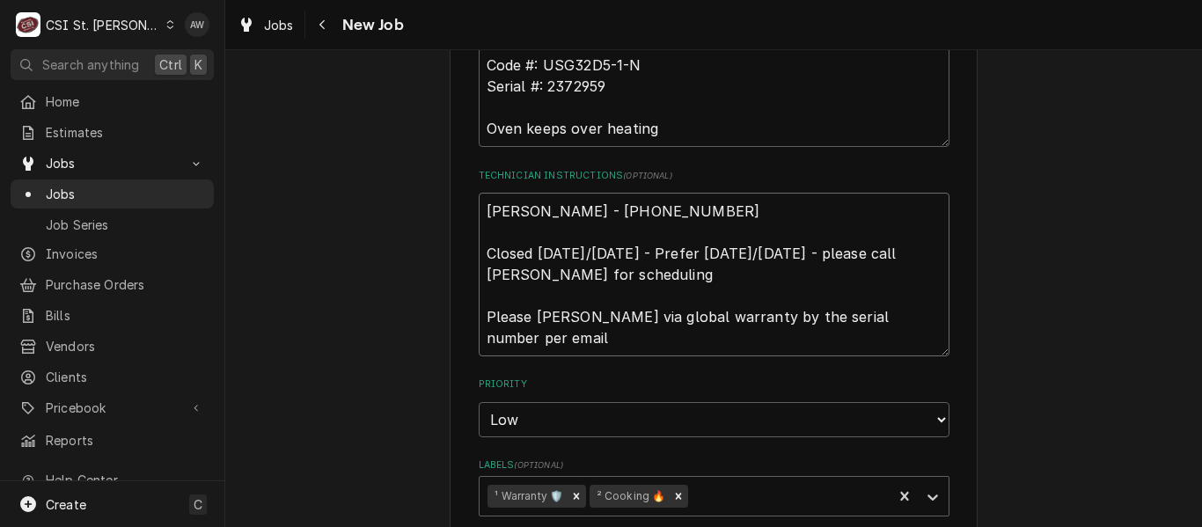
click at [479, 208] on textarea "Kurt - 314 971-3410 Closed on Monday/Tuesday - Prefer Monday/Tuesday - please c…" at bounding box center [714, 275] width 471 height 164
type textarea "x"
type textarea "Kurt - 314 971-3410 Closed on Monday/Tuesday - Prefer Monday/Tuesday - please c…"
type textarea "x"
type textarea "Kurt - 314 971-3410 Closed on Monday/Tuesday - Prefer Monday/Tuesday - please c…"
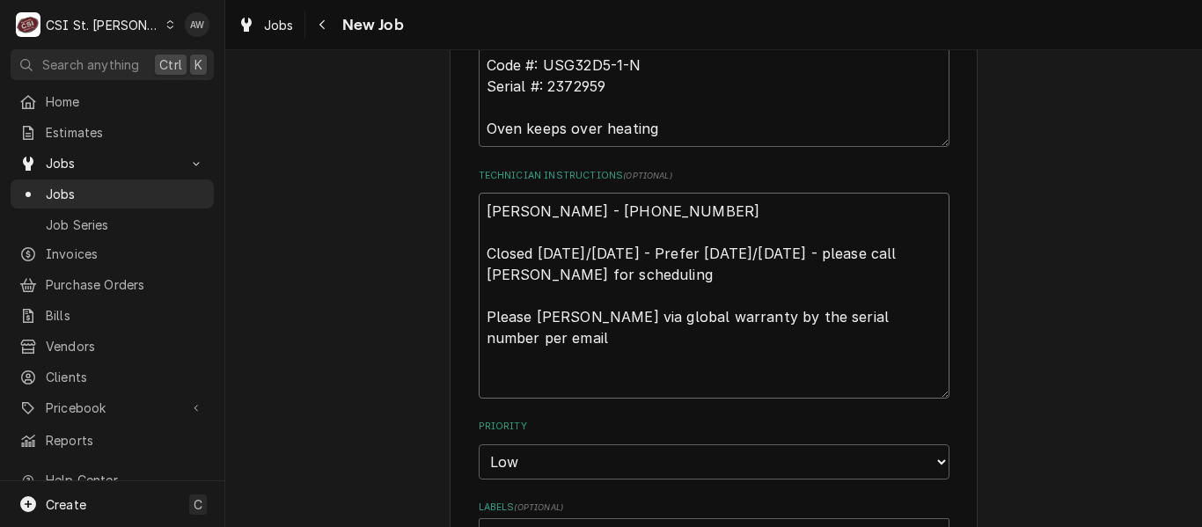
click at [479, 208] on textarea "Kurt - 314 971-3410 Closed on Monday/Tuesday - Prefer Monday/Tuesday - please c…" at bounding box center [714, 296] width 471 height 206
paste textarea "here are 2 buildings right next door to eachother and if someone doesnt answer …"
type textarea "x"
type textarea "here are 2 buildings right next door to eachother and if someone doesnt answer …"
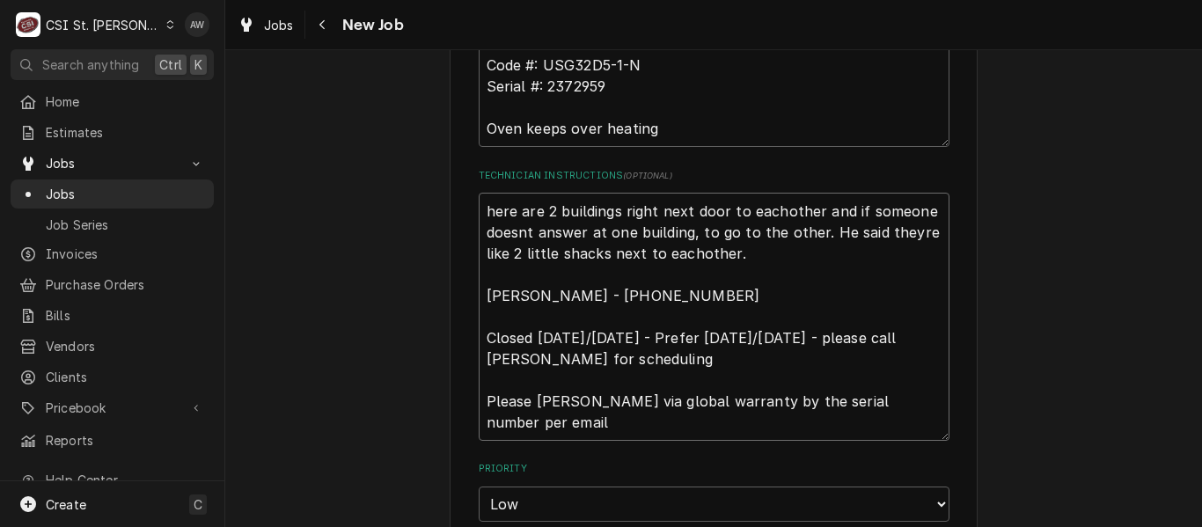
click at [480, 211] on textarea "here are 2 buildings right next door to eachother and if someone doesnt answer …" at bounding box center [714, 317] width 471 height 248
type textarea "x"
type textarea "there are 2 buildings right next door to eachother and if someone doesnt answer…"
click at [776, 213] on textarea "there are 2 buildings right next door to eachother and if someone doesnt answer…" at bounding box center [714, 317] width 471 height 248
type textarea "x"
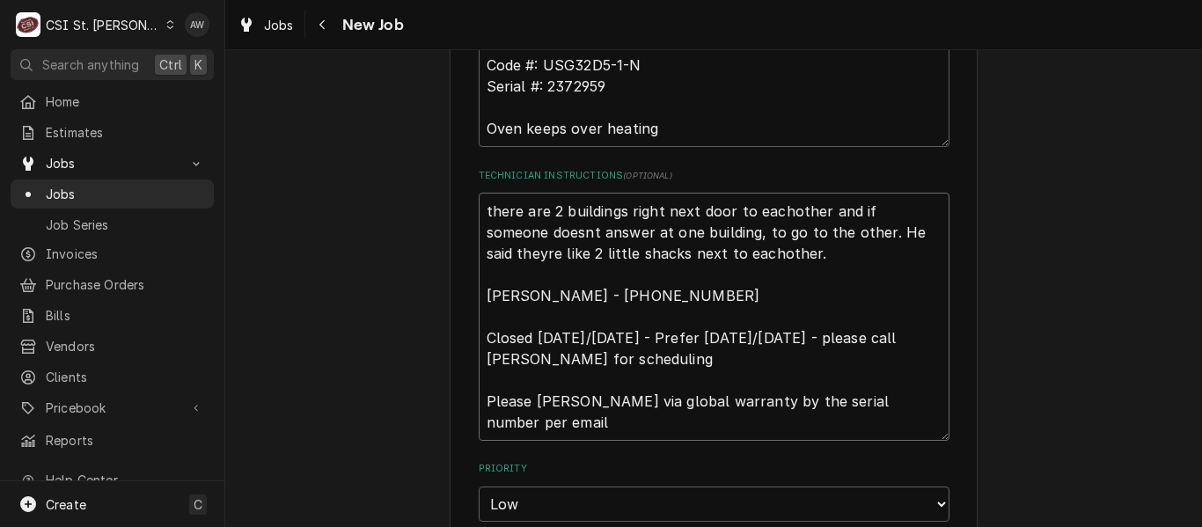
type textarea "there are 2 buildings right next door to each other and if someone doesnt answe…"
click at [839, 230] on textarea "there are 2 buildings right next door to each other and if someone doesnt answe…" at bounding box center [714, 317] width 471 height 248
type textarea "x"
type textarea "there are 2 buildings right next door to each other and if someone doesnt answe…"
type textarea "x"
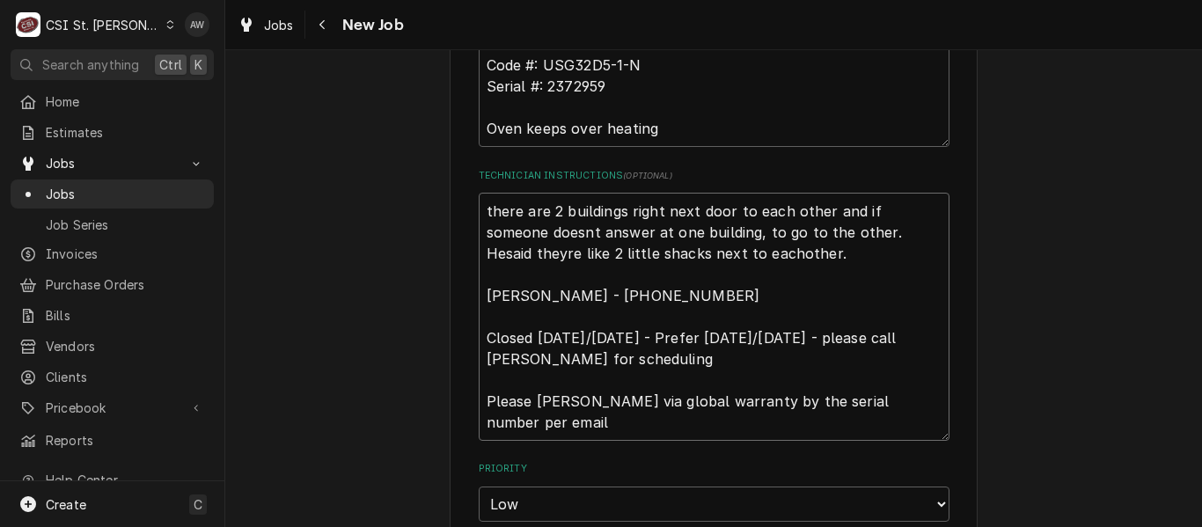
type textarea "there are 2 buildings right next door to each other and if someone doesnt answe…"
type textarea "x"
type textarea "there are 2 buildings right next door to each other and if someone doesnt answe…"
type textarea "x"
type textarea "there are 2 buildings right next door to each other and if someone doesnt answe…"
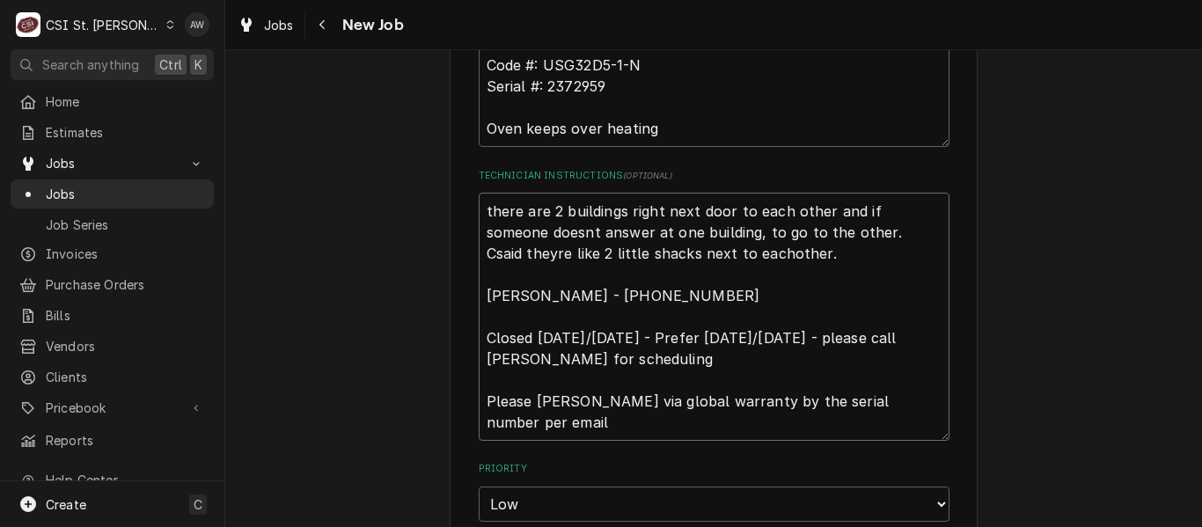
type textarea "x"
type textarea "there are 2 buildings right next door to each other and if someone doesnt answe…"
type textarea "x"
type textarea "there are 2 buildings right next door to each other and if someone doesnt answe…"
type textarea "x"
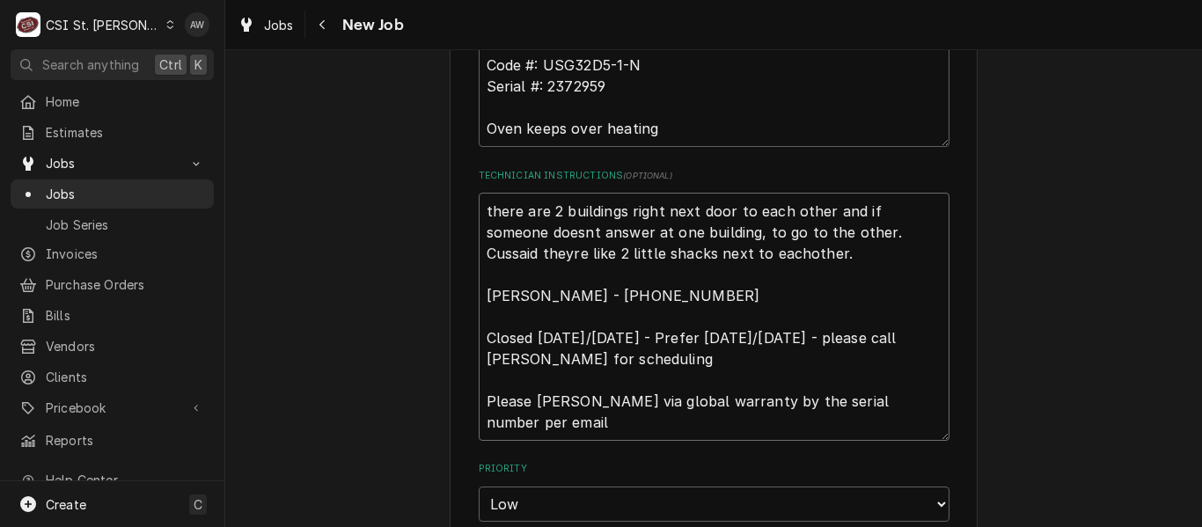
type textarea "there are 2 buildings right next door to each other and if someone doesnt answe…"
type textarea "x"
type textarea "there are 2 buildings right next door to each other and if someone doesnt answe…"
type textarea "x"
type textarea "there are 2 buildings right next door to each other and if someone doesnt answe…"
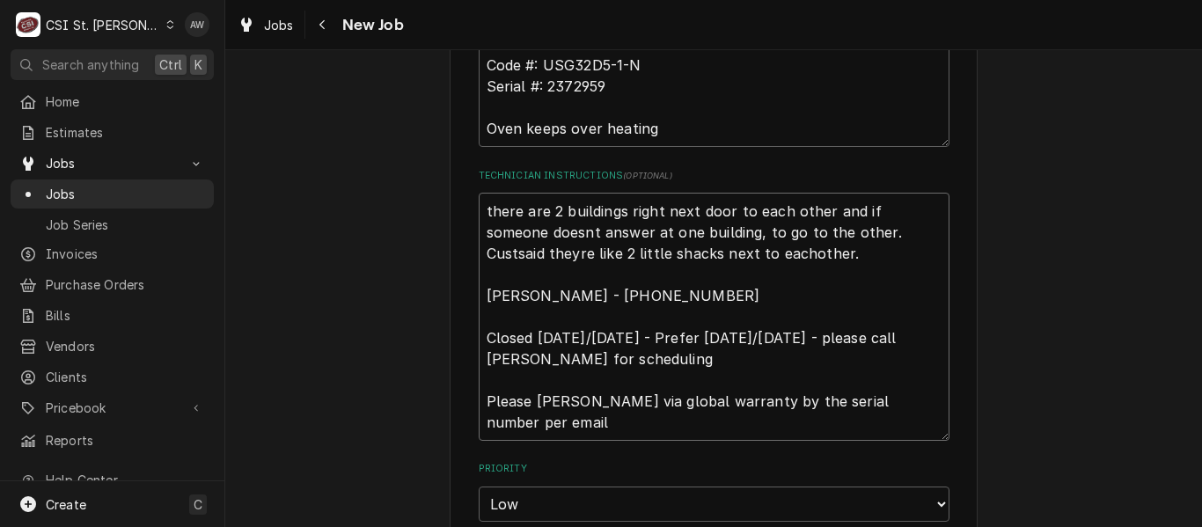
type textarea "x"
type textarea "there are 2 buildings right next door to each other and if someone doesnt answe…"
type textarea "x"
type textarea "there are 2 buildings right next door to each other and if someone doesnt answe…"
type textarea "x"
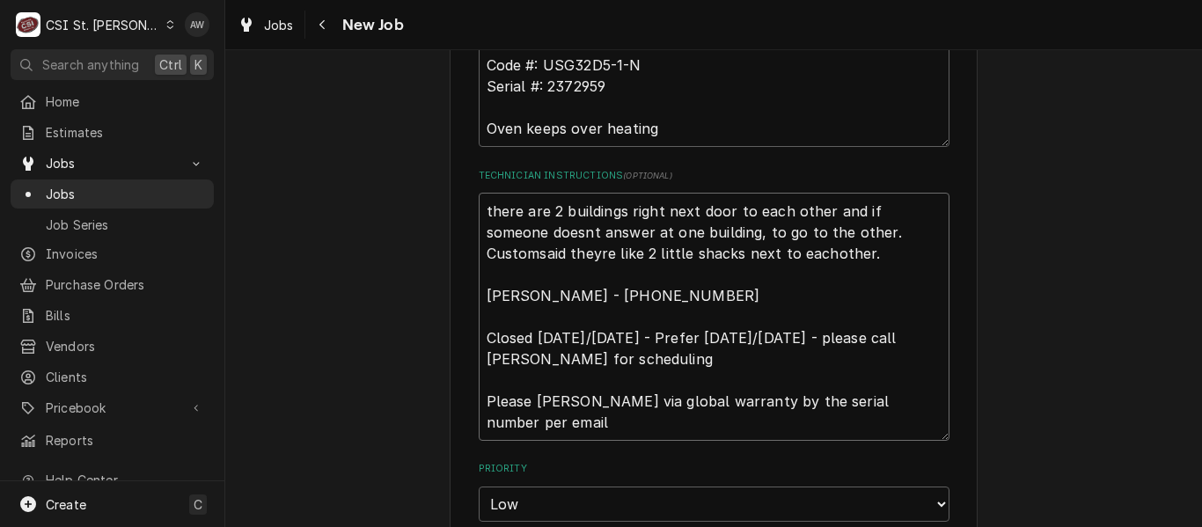
type textarea "there are 2 buildings right next door to each other and if someone doesnt answe…"
type textarea "x"
type textarea "there are 2 buildings right next door to each other and if someone doesnt answe…"
type textarea "x"
type textarea "there are 2 buildings right next door to each other and if someone doesnt answe…"
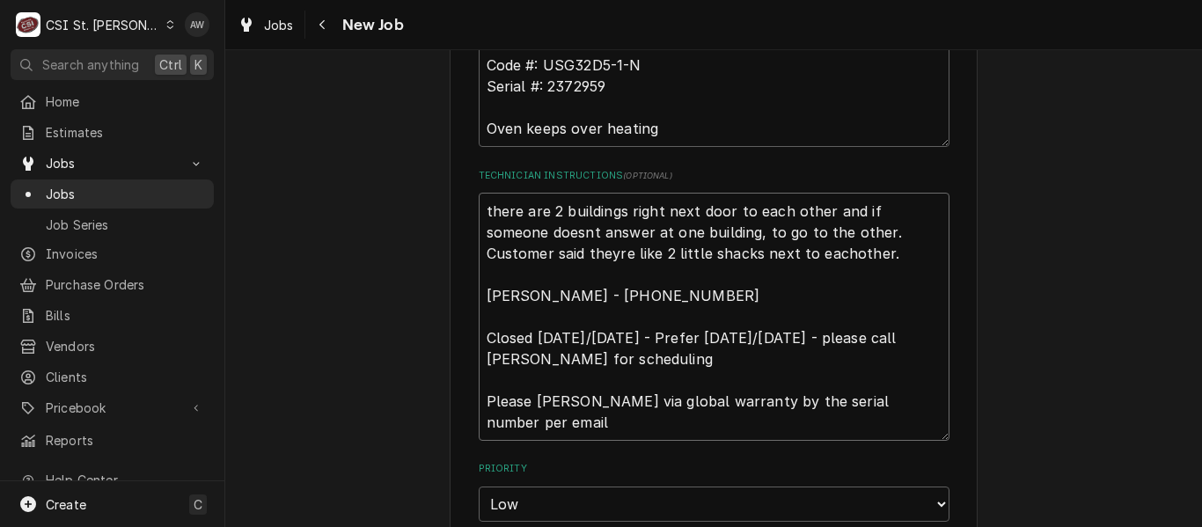
click at [737, 254] on textarea "there are 2 buildings right next door to each other and if someone doesnt answe…" at bounding box center [714, 317] width 471 height 248
type textarea "x"
type textarea "there are 2 buildings right next door to each other and if someone doesnt answe…"
type textarea "x"
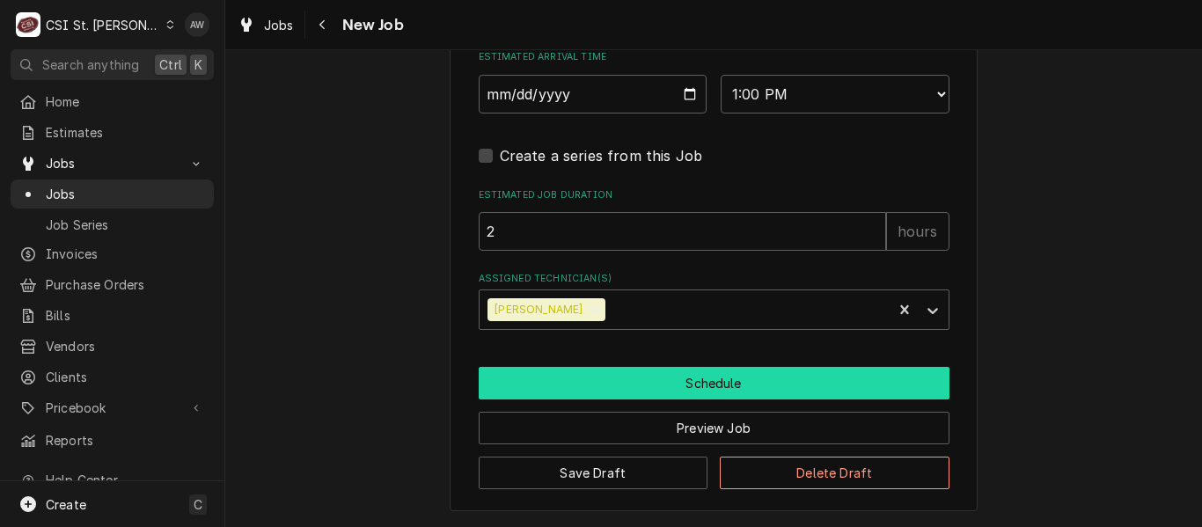
type textarea "there are 2 buildings right next door to each other and if someone doesnt answe…"
click at [730, 380] on button "Schedule" at bounding box center [714, 383] width 471 height 33
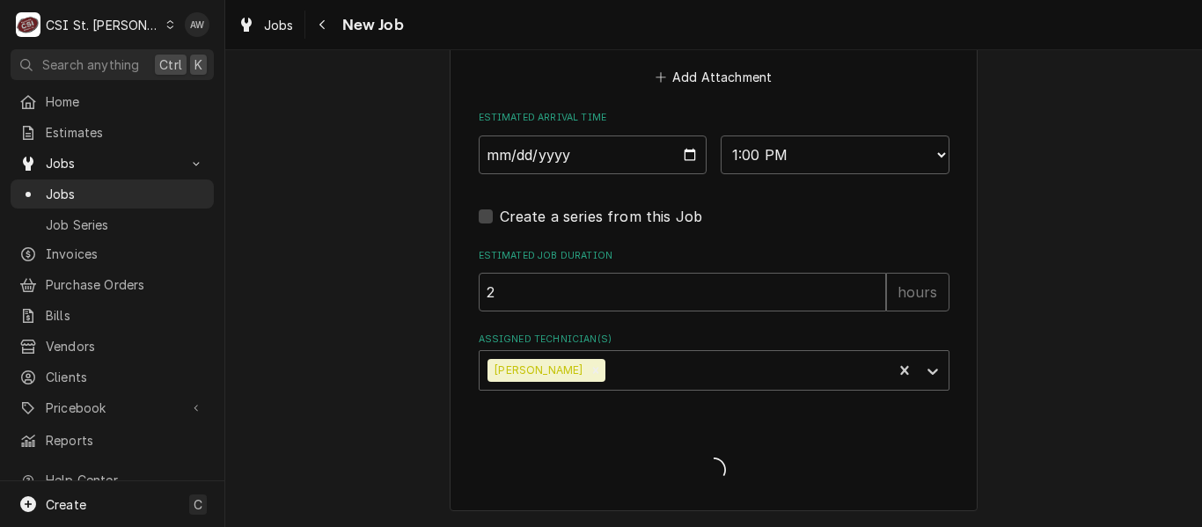
scroll to position [1632, 0]
type textarea "x"
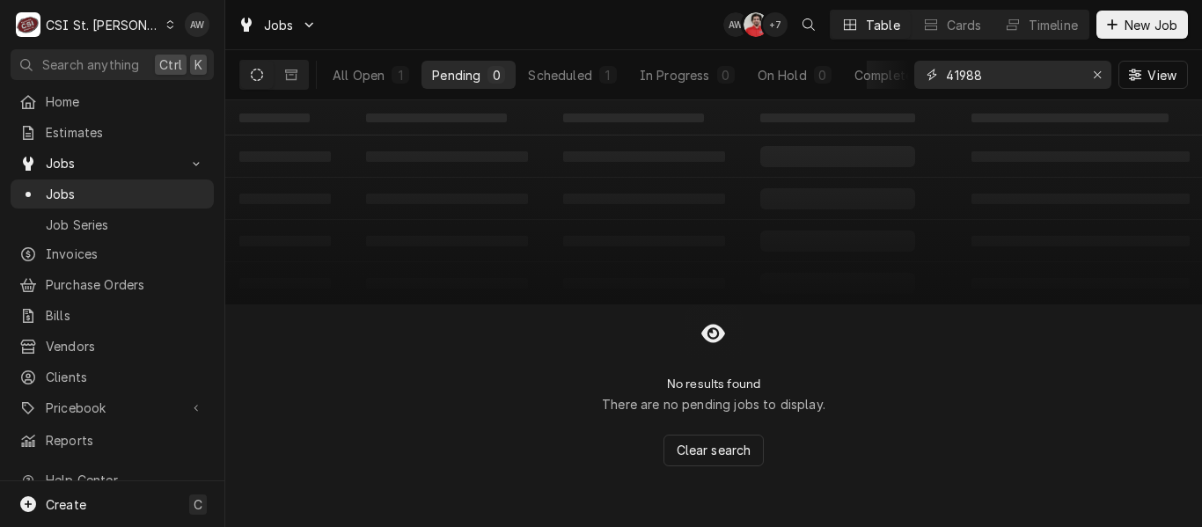
drag, startPoint x: 976, startPoint y: 84, endPoint x: 910, endPoint y: 88, distance: 65.2
click at [910, 88] on div "All Open 1 Pending 0 Scheduled 1 In Progress 0 On Hold 0 Completed 0 41988 View" at bounding box center [713, 74] width 948 height 49
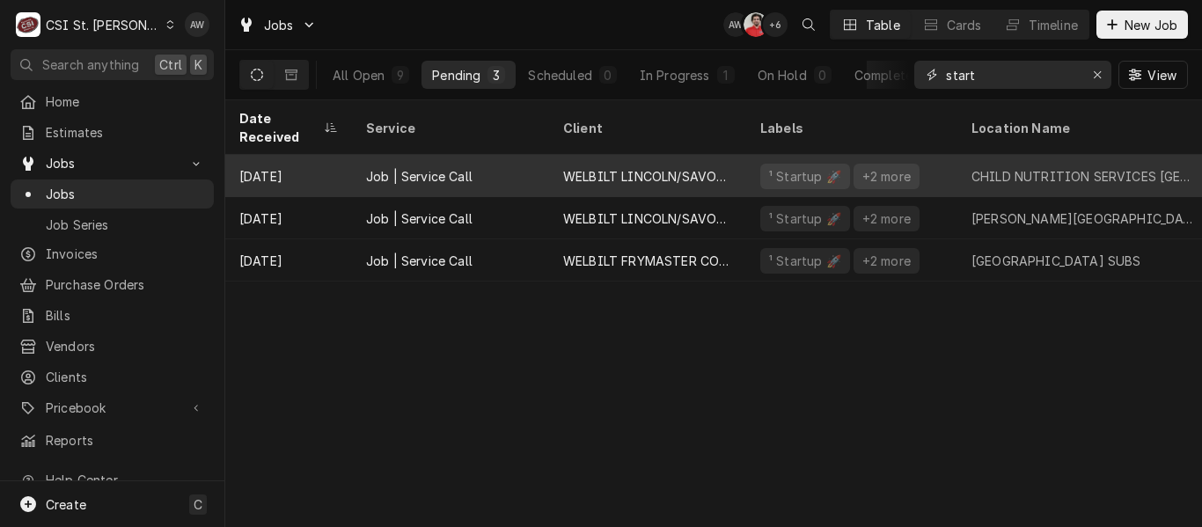
type input "start"
click at [693, 165] on div "WELBILT LINCOLN/SAVORY/MERCO" at bounding box center [647, 176] width 197 height 42
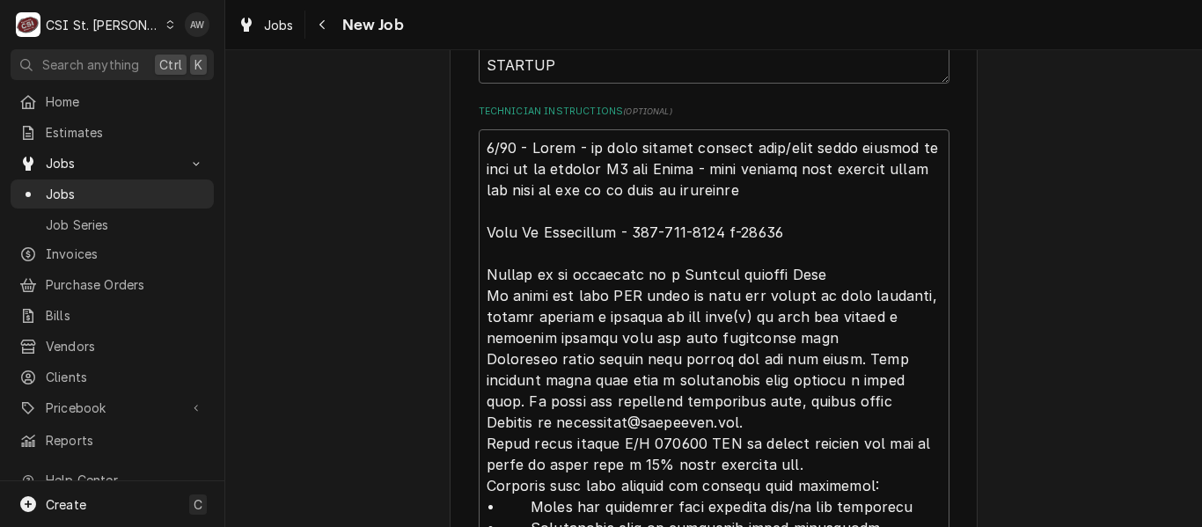
scroll to position [1232, 0]
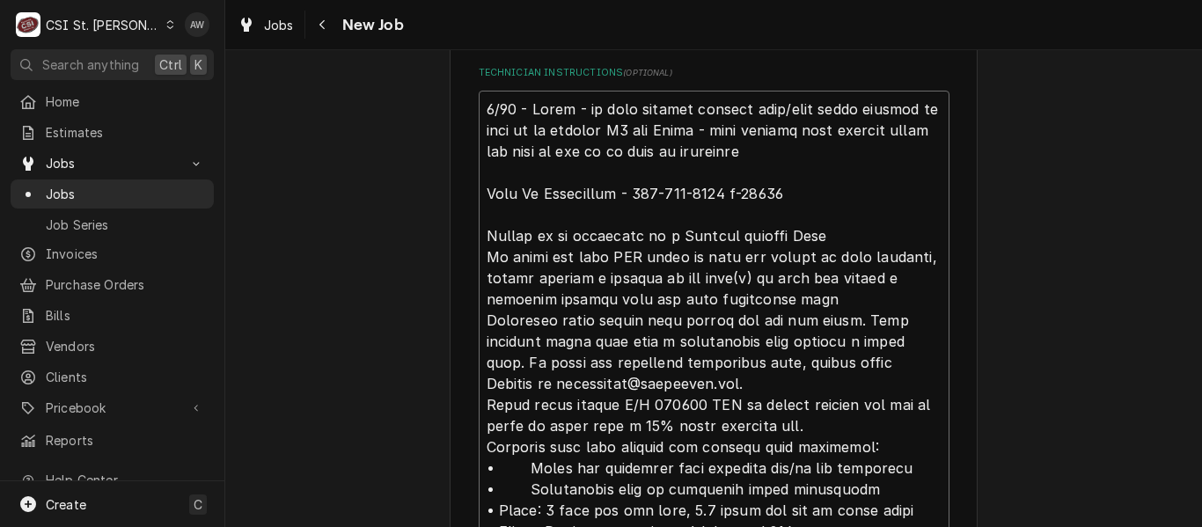
click at [480, 104] on textarea "Technician Instructions ( optional )" at bounding box center [714, 394] width 471 height 607
type textarea "x"
type textarea "8/13 - Kelly - on hold needing billing info/good email address as well as an up…"
type textarea "x"
type textarea "r 8/13 - Kelly - on hold needing billing info/good email address as well as an …"
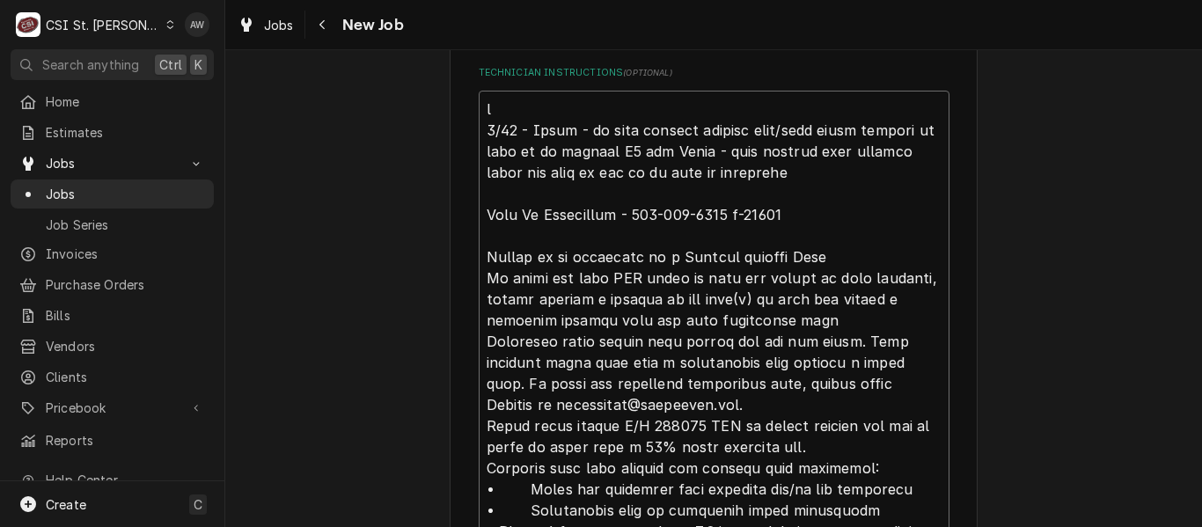
type textarea "x"
type textarea "ru 8/13 - Kelly - on hold needing billing info/good email address as well as an…"
type textarea "x"
type textarea "run 8/13 - Kelly - on hold needing billing info/good email address as well as a…"
type textarea "x"
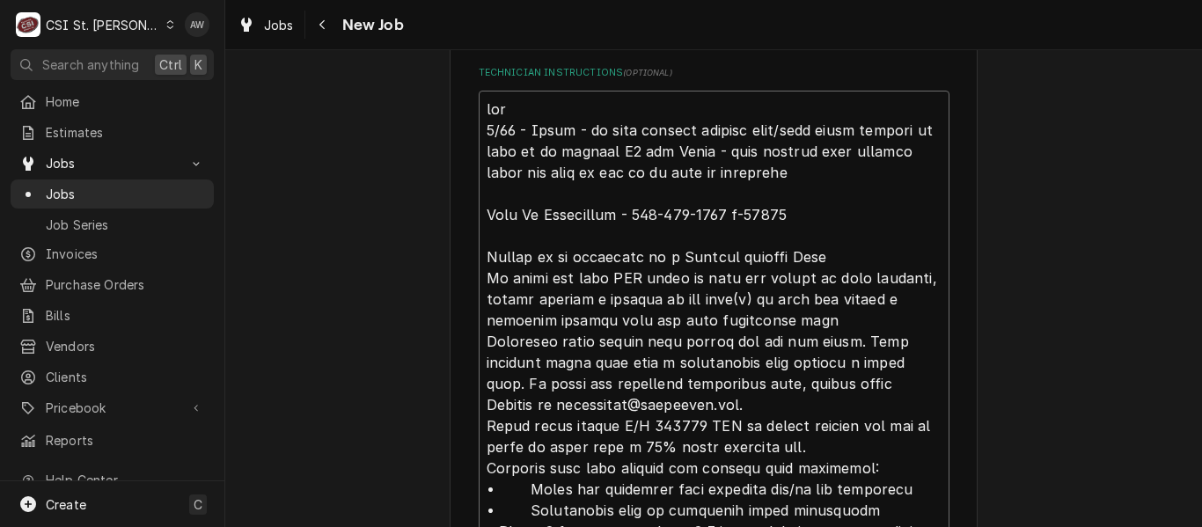
type textarea "runn 8/13 - Kelly - on hold needing billing info/good email address as well as …"
type textarea "x"
type textarea "runni 8/13 - Kelly - on hold needing billing info/good email address as well as…"
type textarea "x"
type textarea "runnin 8/13 - Kelly - on hold needing billing info/good email address as well a…"
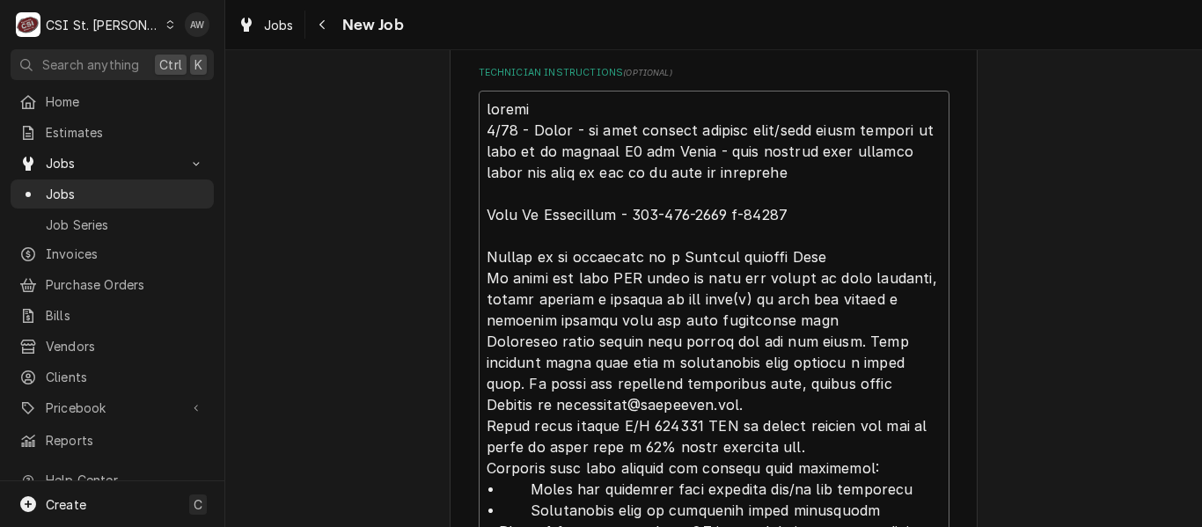
type textarea "x"
type textarea "runnin g 8/13 - Kelly - on hold needing billing info/good email address as well…"
type textarea "x"
type textarea "runnin gpe 8/13 - Kelly - on hold needing billing info/good email address as we…"
type textarea "x"
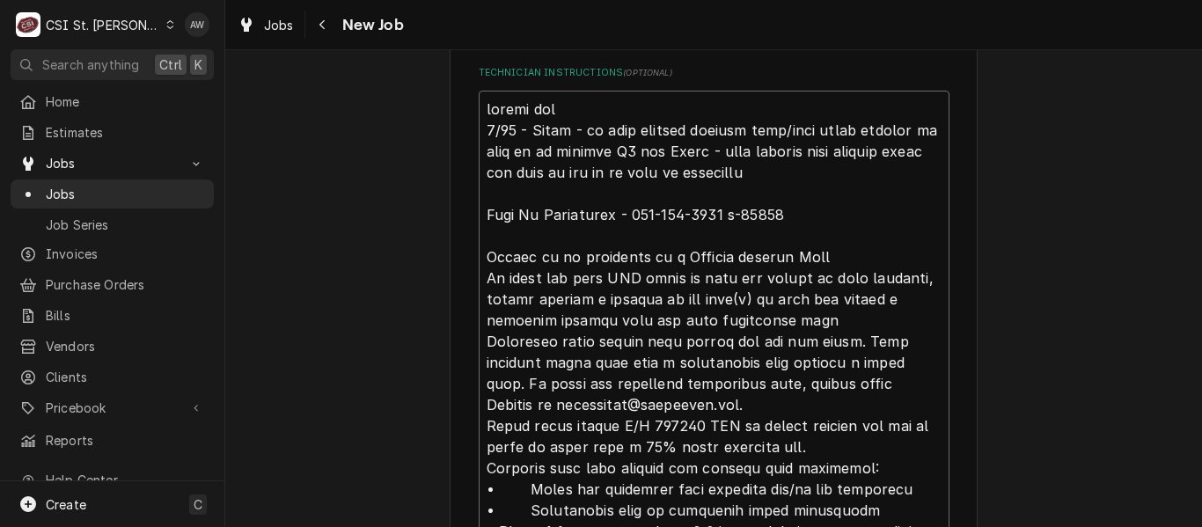
type textarea "runnin gper 8/13 - Kelly - on hold needing billing info/good email address as w…"
type textarea "x"
type textarea "runnin gper 8/13 - Kelly - on hold needing billing info/good email address as w…"
type textarea "x"
type textarea "runnin gper C 8/13 - Kelly - on hold needing billing info/good email address as…"
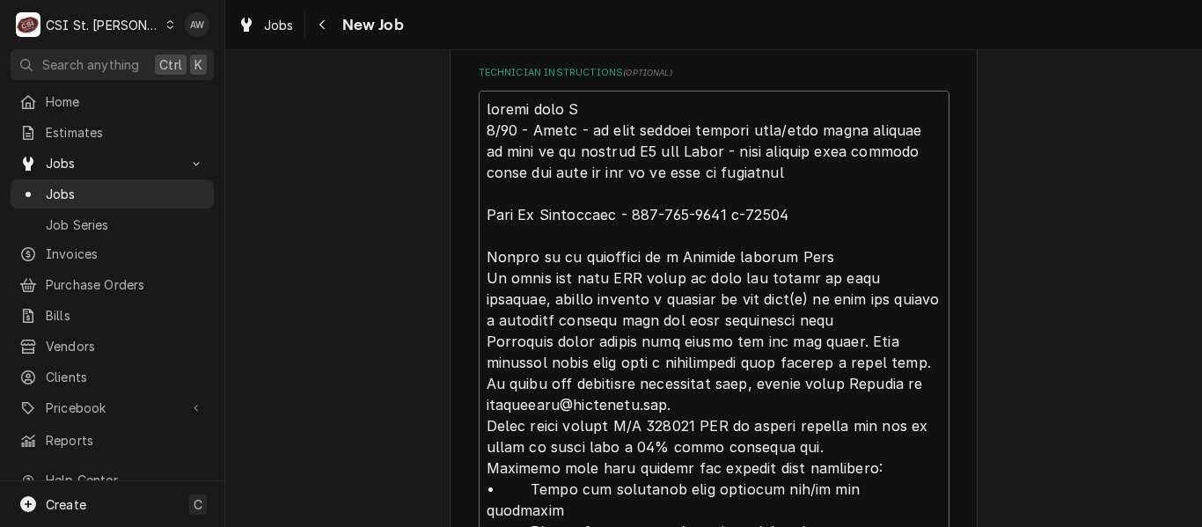
type textarea "x"
type textarea "runnin gper Ca 8/13 - Kelly - on hold needing billing info/good email address a…"
type textarea "x"
type textarea "runnin gper Can 8/13 - Kelly - on hold needing billing info/good email address …"
type textarea "x"
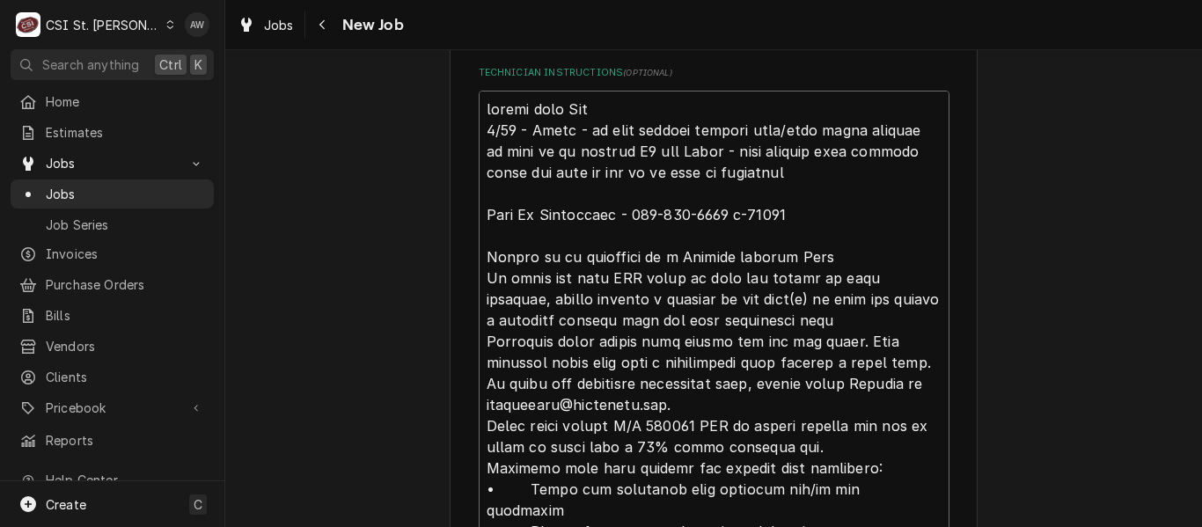
type textarea "runnin gper Cani 8/13 - Kelly - on hold needing billing info/good email address…"
type textarea "x"
type textarea "runnin gper Canin 8/13 - Kelly - on hold needing billing info/good email addres…"
type textarea "x"
type textarea "runnin gper Canin 8/13 - Kelly - on hold needing billing info/good email addres…"
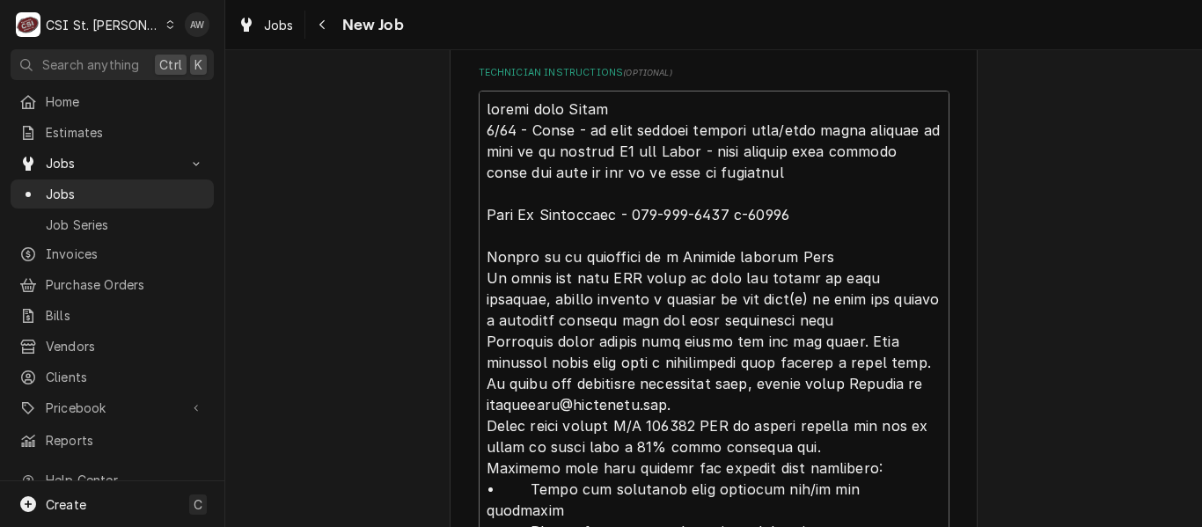
type textarea "x"
type textarea "runnin gper Canin MC 8/13 - Kelly - on hold needing billing info/good email add…"
type textarea "x"
type textarea "runnin gper Canin MCa 8/13 - Kelly - on hold needing billing info/good email ad…"
type textarea "x"
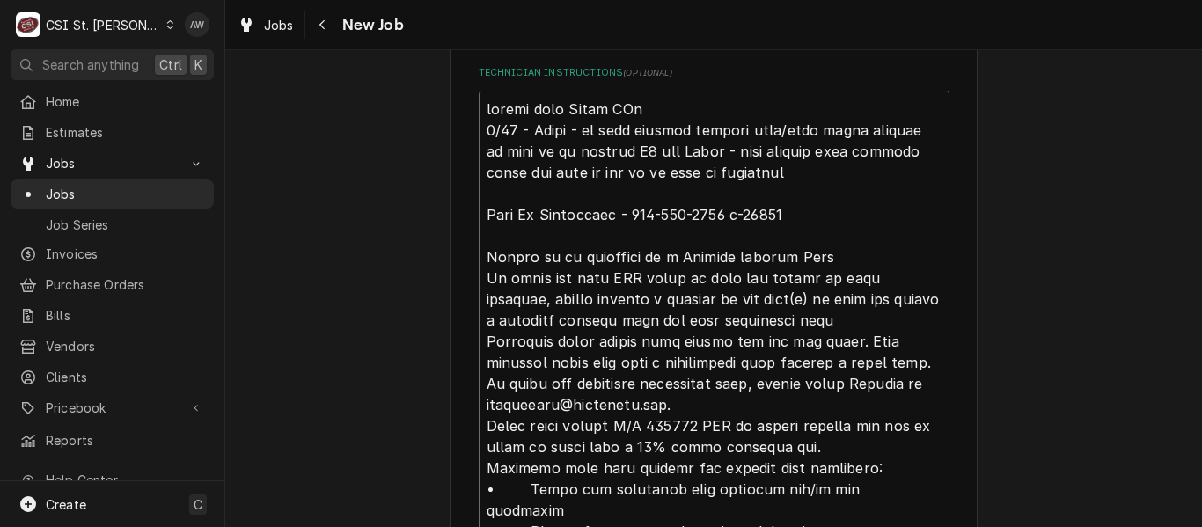
type textarea "runnin gper Canin MCar 8/13 - Kelly - on hold needing billing info/good email a…"
type textarea "x"
type textarea "runnin gper Canin MCart 8/13 - Kelly - on hold needing billing info/good email …"
type textarea "x"
type textarea "runnin gper Canin MCarth 8/13 - Kelly - on hold needing billing info/good email…"
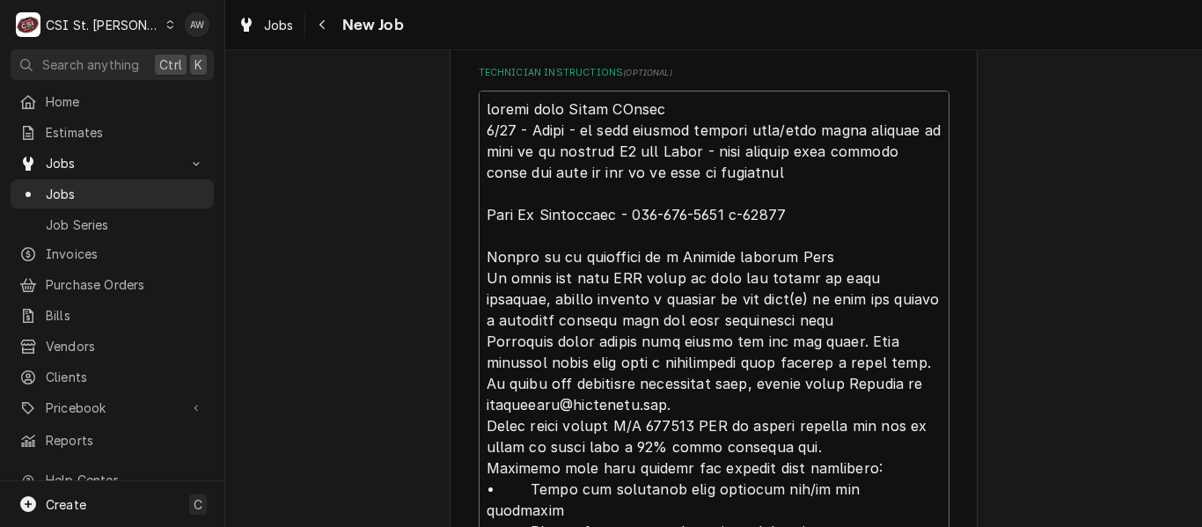
type textarea "x"
type textarea "runnin gper Canin MCarthu 8/13 - Kelly - on hold needing billing info/good emai…"
type textarea "x"
type textarea "runnin gper Canin MCarthur 8/13 - Kelly - on hold needing billing info/good ema…"
type textarea "x"
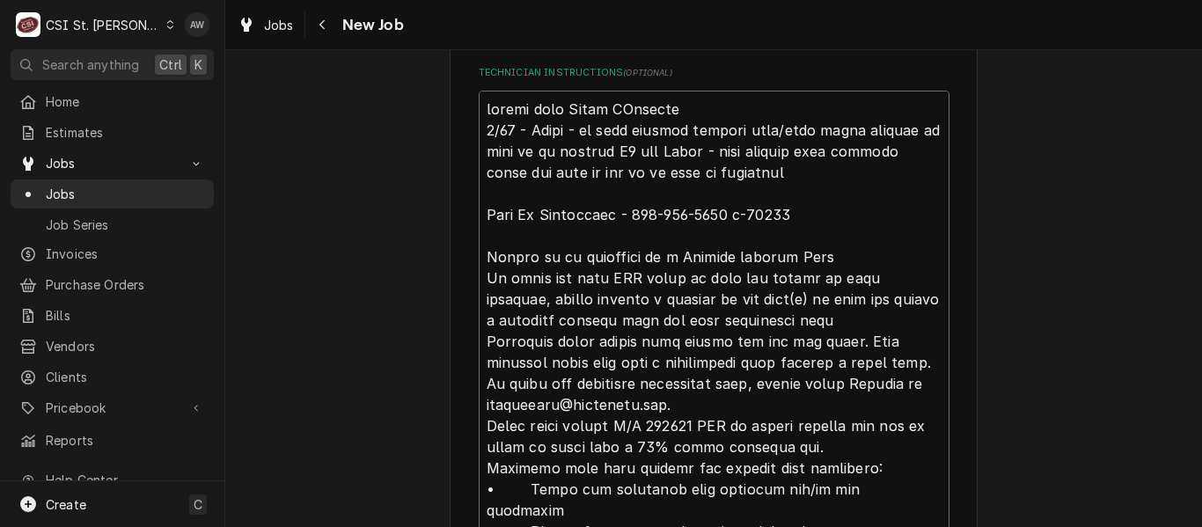
type textarea "runnin gper Canin MCarthur 8/13 - Kelly - on hold needing billing info/good ema…"
type textarea "x"
type textarea "runnin gper Canin MCarthur 8/13 - Kelly - on hold needing billing info/good ema…"
drag, startPoint x: 558, startPoint y: 108, endPoint x: 457, endPoint y: 108, distance: 100.3
click at [457, 108] on div "Use the fields below to edit this job: Client Details Client WELBILT LINCOLN/SA…" at bounding box center [714, 282] width 528 height 2859
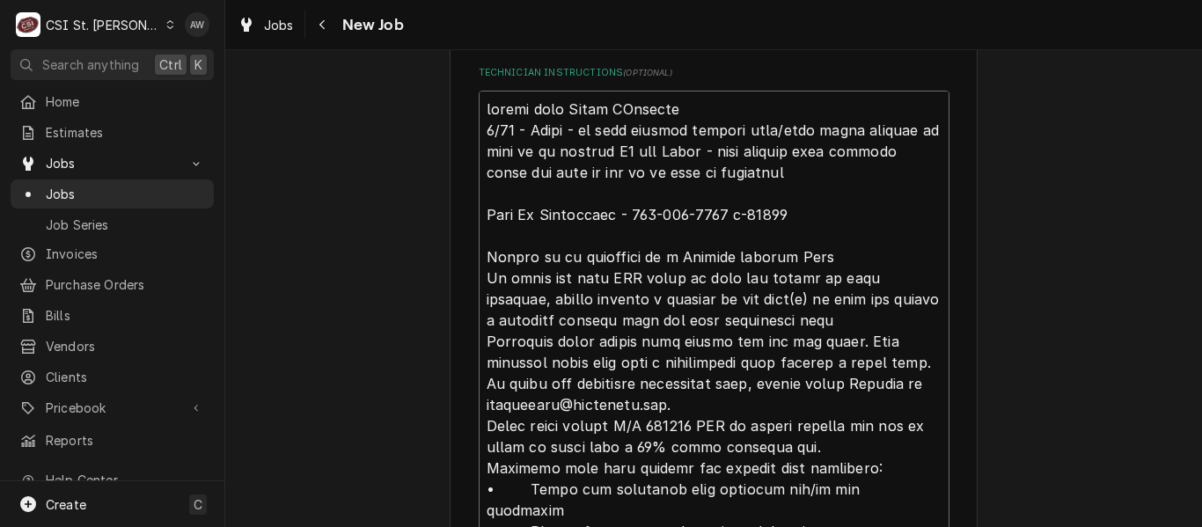
type textarea "x"
type textarea "r Canin MCarthur 8/13 - Kelly - on hold needing billing info/good email address…"
type textarea "x"
type textarea "ru Canin MCarthur 8/13 - Kelly - on hold needing billing info/good email addres…"
type textarea "x"
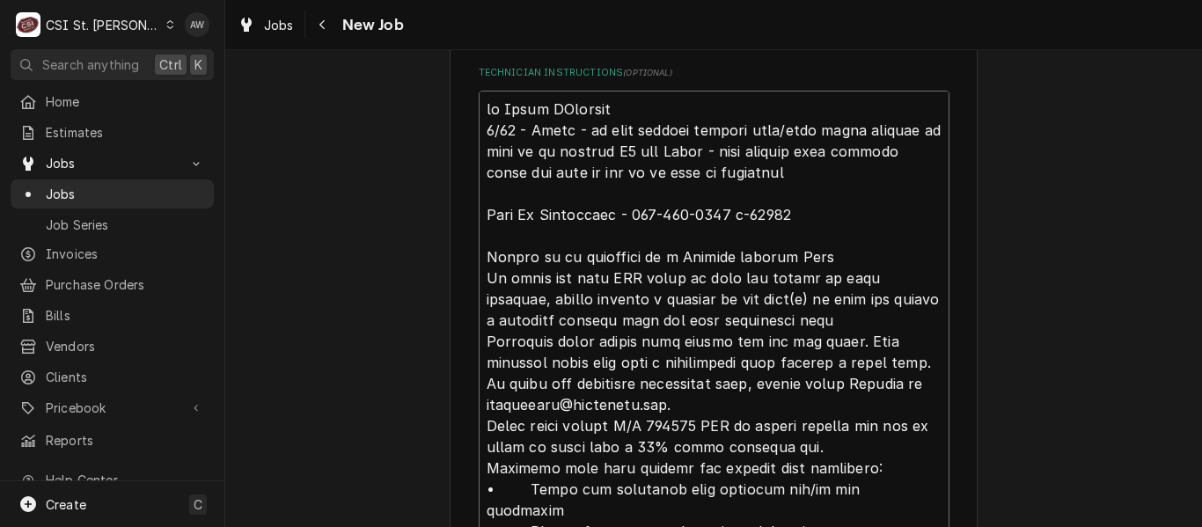
type textarea "run Canin MCarthur 8/13 - Kelly - on hold needing billing info/good email addre…"
type textarea "x"
type textarea "runn Canin MCarthur 8/13 - Kelly - on hold needing billing info/good email addr…"
type textarea "x"
type textarea "runnin Canin MCarthur 8/13 - Kelly - on hold needing billing info/good email ad…"
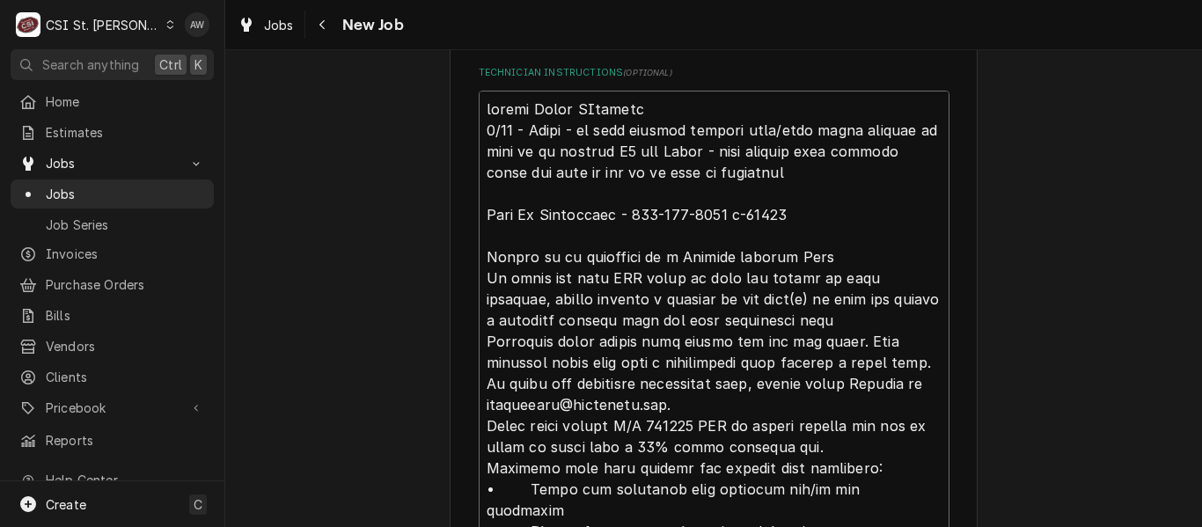
type textarea "x"
type textarea "running Canin MCarthur 8/13 - Kelly - on hold needing billing info/good email a…"
type textarea "x"
type textarea "running Canin MCarthur 8/13 - Kelly - on hold needing billing info/good email a…"
type textarea "x"
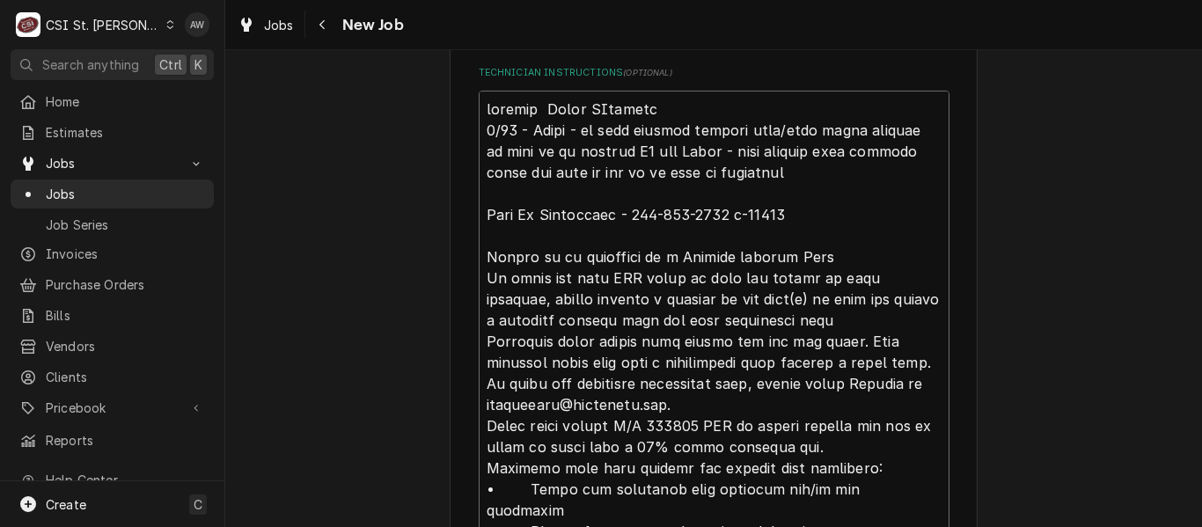
type textarea "running Canin MCarthur 8/13 - Kelly - on hold needing billing info/good email a…"
type textarea "x"
type textarea "runnin Canin MCarthur 8/13 - Kelly - on hold needing billing info/good email ad…"
type textarea "x"
type textarea "runni Canin MCarthur 8/13 - Kelly - on hold needing billing info/good email add…"
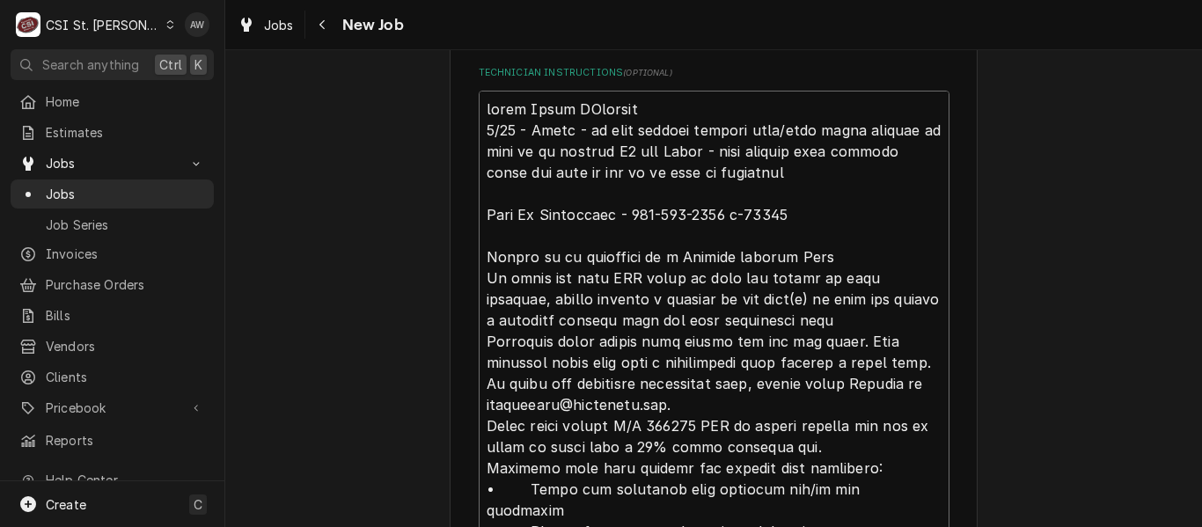
type textarea "x"
type textarea "runn Canin MCarthur 8/13 - Kelly - on hold needing billing info/good email addr…"
type textarea "x"
type textarea "run Canin MCarthur 8/13 - Kelly - on hold needing billing info/good email addre…"
type textarea "x"
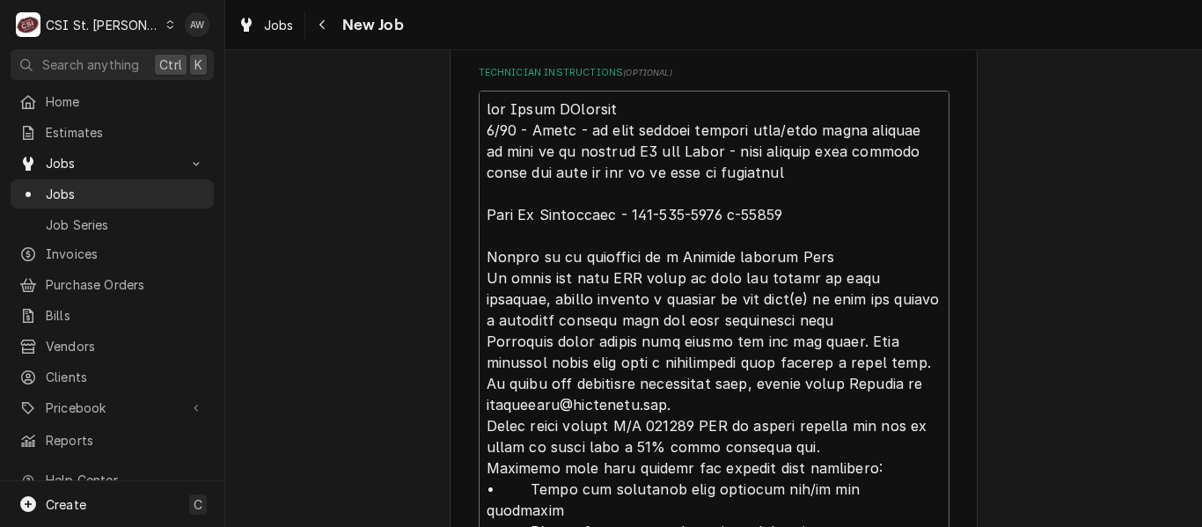
type textarea "ru Canin MCarthur 8/13 - Kelly - on hold needing billing info/good email addres…"
type textarea "x"
type textarea "r Canin MCarthur 8/13 - Kelly - on hold needing billing info/good email address…"
type textarea "x"
type textarea "Canin MCarthur 8/13 - Kelly - on hold needing billing info/good email address a…"
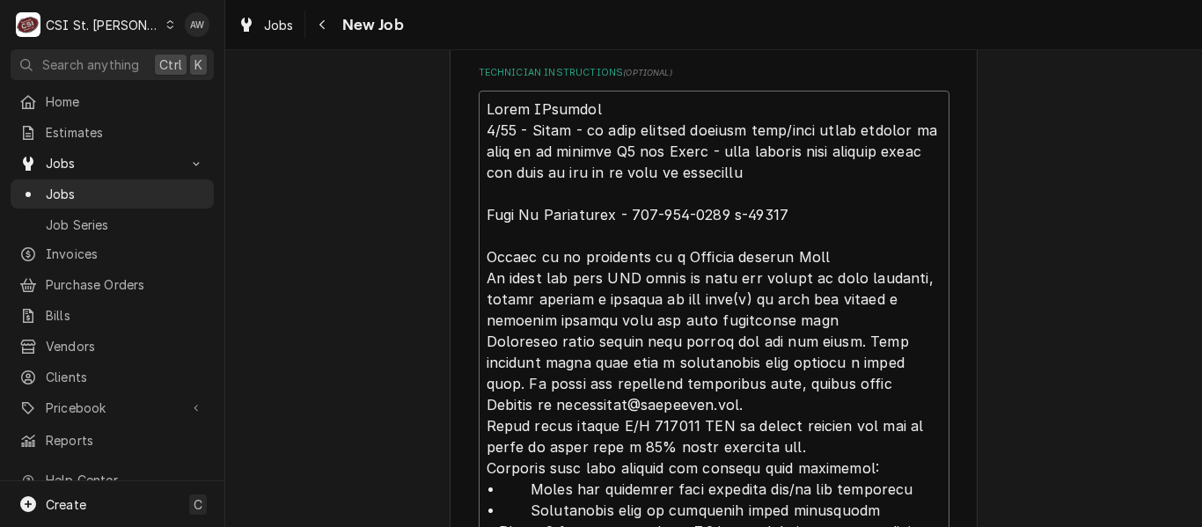
drag, startPoint x: 601, startPoint y: 110, endPoint x: 458, endPoint y: 101, distance: 142.8
click at [458, 101] on div "Use the fields below to edit this job: Client Details Client WELBILT LINCOLN/SA…" at bounding box center [714, 282] width 528 height 2859
type textarea "x"
type textarea "8/13 - Kelly - on hold needing billing info/good email address as well as an up…"
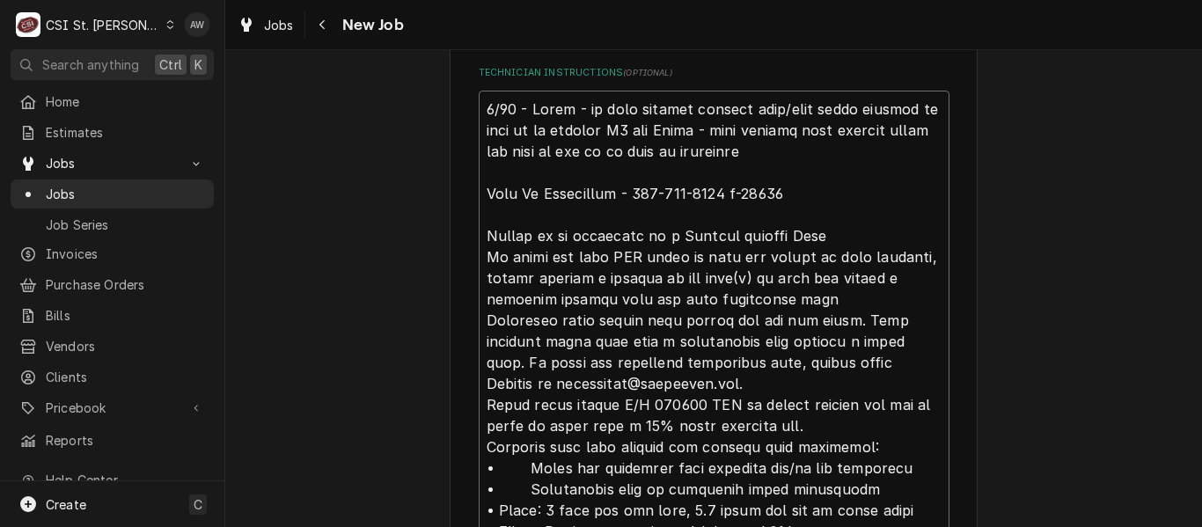
type textarea "x"
type textarea "g 8/13 - Kelly - on hold needing billing info/good email address as well as an …"
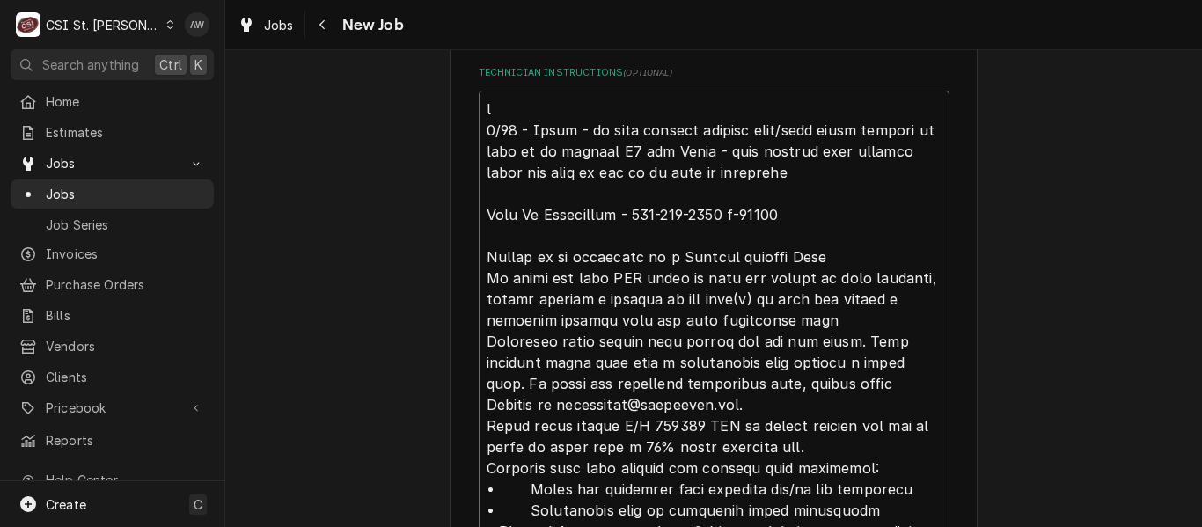
type textarea "x"
type textarea "go 8/13 - Kelly - on hold needing billing info/good email address as well as an…"
type textarea "x"
type textarea "goi 8/13 - Kelly - on hold needing billing info/good email address as well as a…"
type textarea "x"
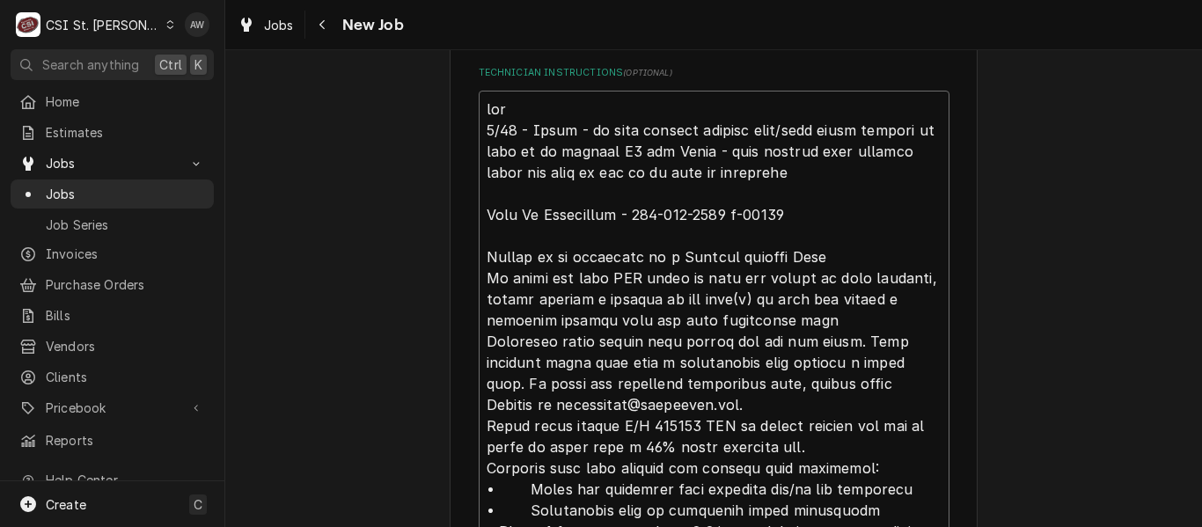
type textarea "goin 8/13 - Kelly - on hold needing billing info/good email address as well as …"
type textarea "x"
type textarea "going 8/13 - Kelly - on hold needing billing info/good email address as well as…"
type textarea "x"
type textarea "going 8/13 - Kelly - on hold needing billing info/good email address as well as…"
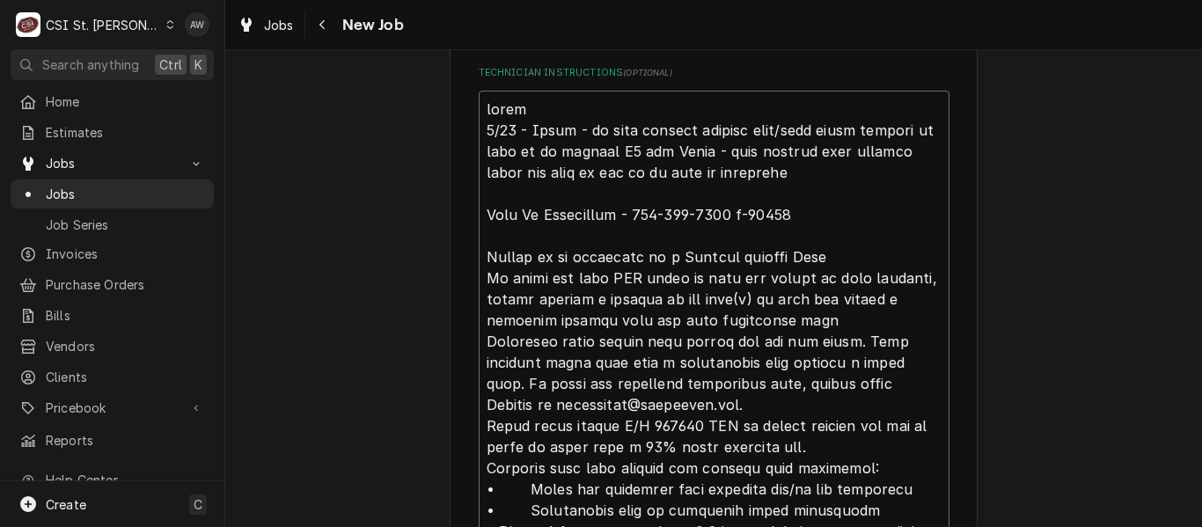
type textarea "x"
type textarea "going a 8/13 - Kelly - on hold needing billing info/good email address as well …"
type textarea "x"
type textarea "going ah 8/13 - Kelly - on hold needing billing info/good email address as well…"
type textarea "x"
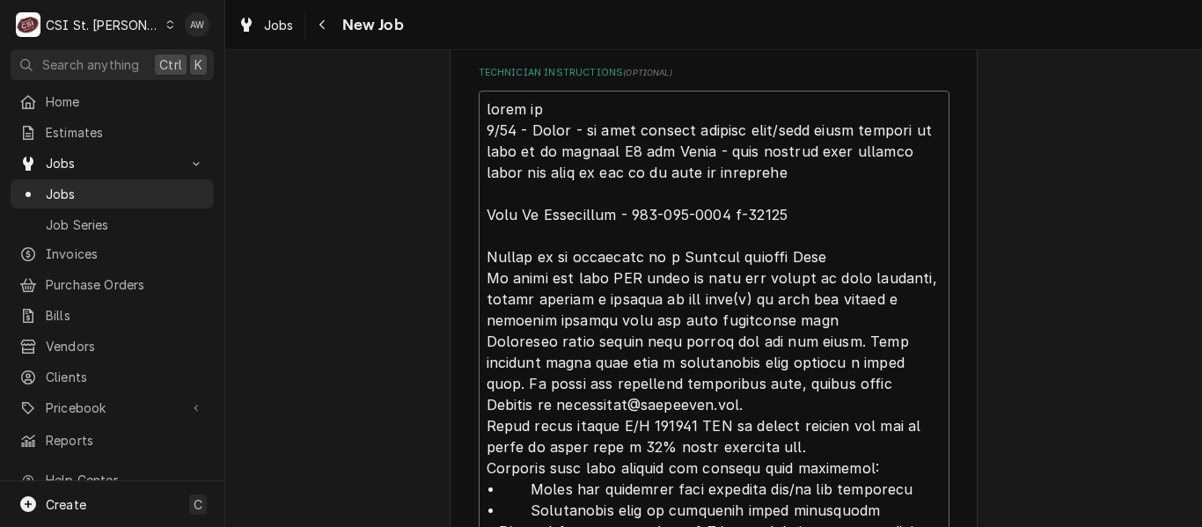
type textarea "going ahe 8/13 - Kelly - on hold needing billing info/good email address as wel…"
type textarea "x"
type textarea "going ahea 8/13 - Kelly - on hold needing billing info/good email address as we…"
type textarea "x"
type textarea "going ahead 8/13 - Kelly - on hold needing billing info/good email address as w…"
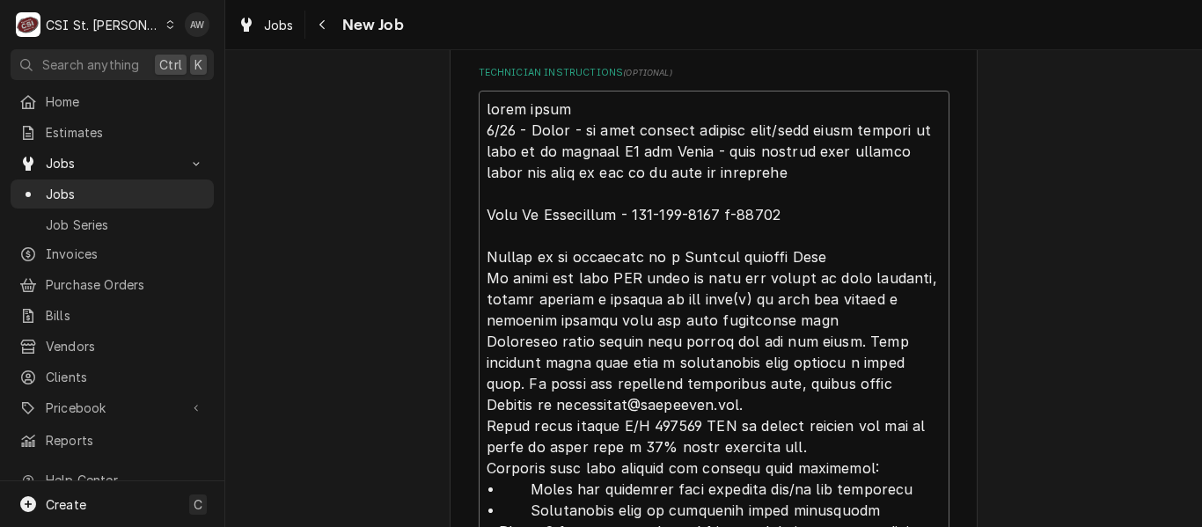
type textarea "x"
type textarea "going ahead a 8/13 - Kelly - on hold needing billing info/good email address as…"
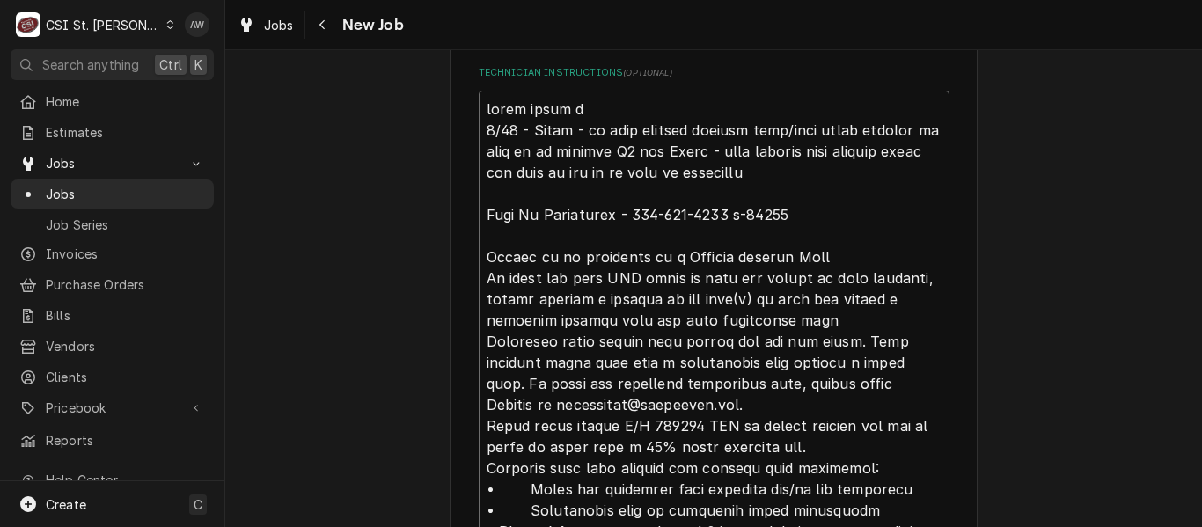
type textarea "x"
type textarea "going ahead an 8/13 - Kelly - on hold needing billing info/good email address a…"
type textarea "x"
type textarea "going ahead and 8/13 - Kelly - on hold needing billing info/good email address …"
type textarea "x"
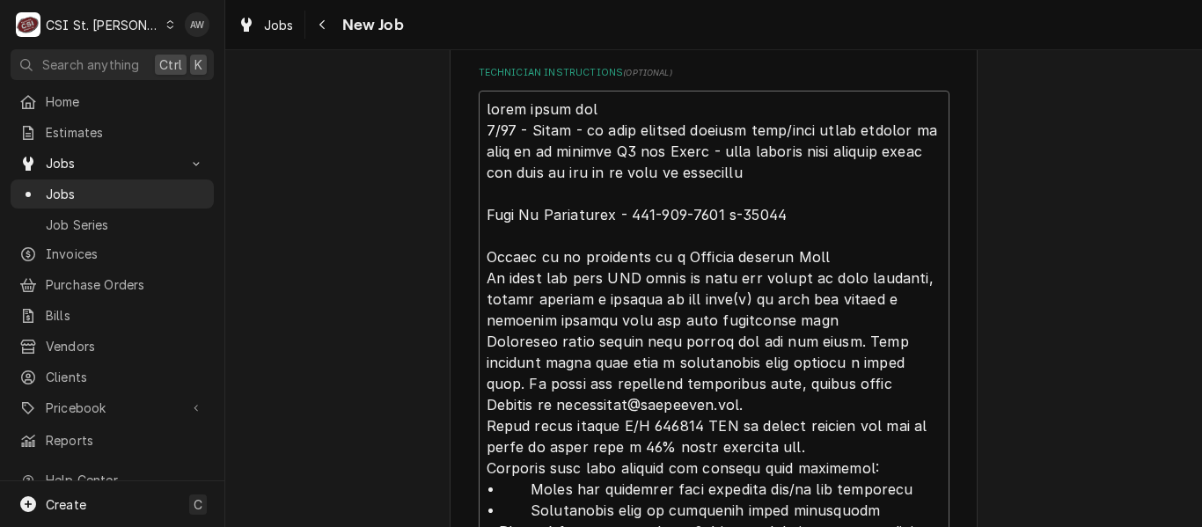
type textarea "going ahead and r 8/13 - Kelly - on hold needing billing info/good email addres…"
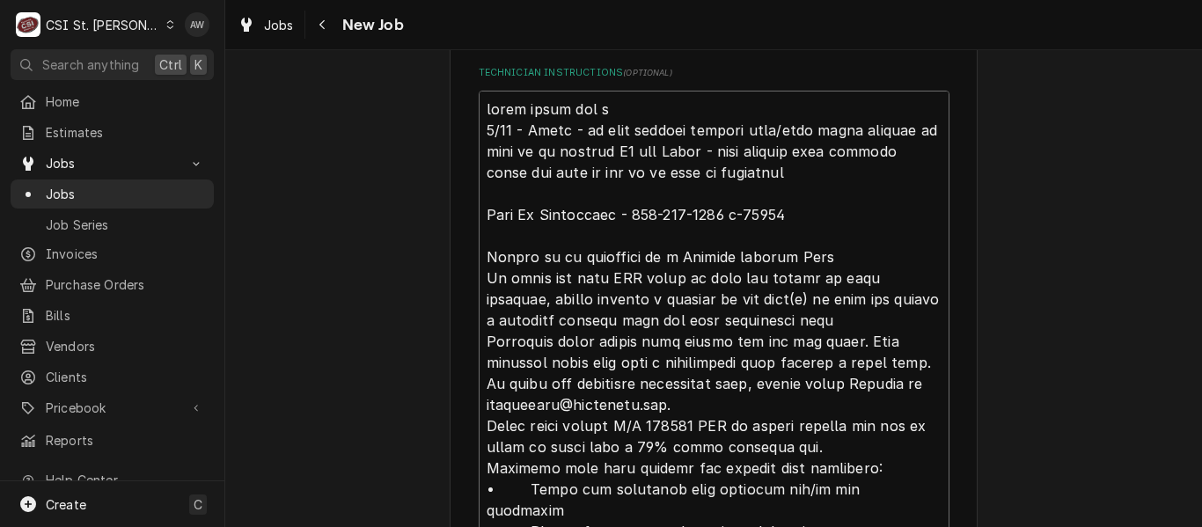
type textarea "x"
type textarea "going ahead and ru 8/13 - Kelly - on hold needing billing info/good email addre…"
type textarea "x"
type textarea "going ahead and run 8/13 - Kelly - on hold needing billing info/good email addr…"
type textarea "x"
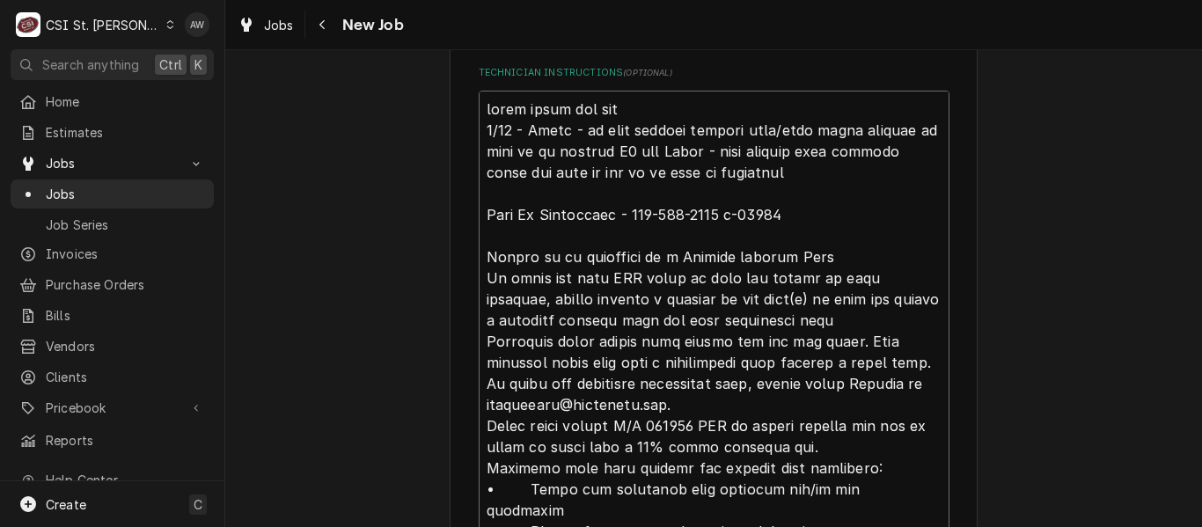
type textarea "going ahead and ru 8/13 - Kelly - on hold needing billing info/good email addre…"
type textarea "x"
type textarea "going ahead and r 8/13 - Kelly - on hold needing billing info/good email addres…"
type textarea "x"
type textarea "going ahead and 8/13 - Kelly - on hold needing billing info/good email address …"
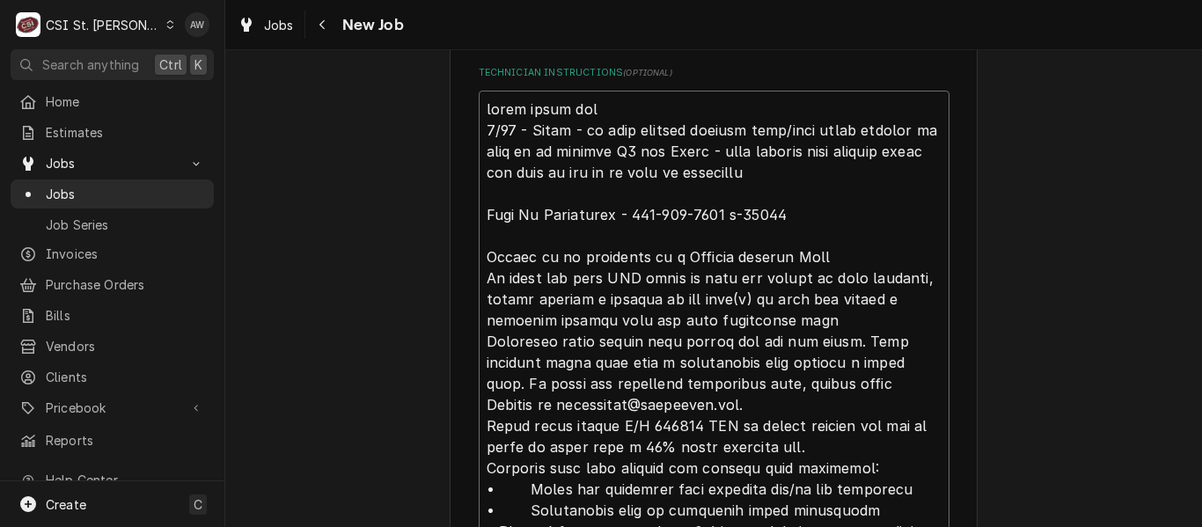
type textarea "x"
type textarea "going ahead and d 8/13 - Kelly - on hold needing billing info/good email addres…"
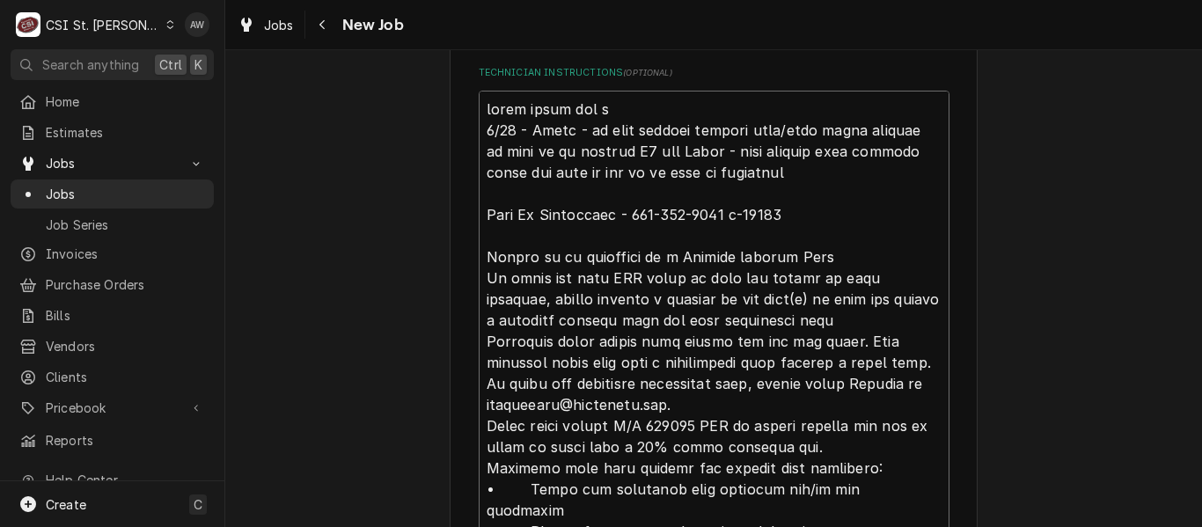
type textarea "x"
type textarea "going ahead and do 8/13 - Kelly - on hold needing billing info/good email addre…"
type textarea "x"
type textarea "going ahead and doi 8/13 - Kelly - on hold needing billing info/good email addr…"
type textarea "x"
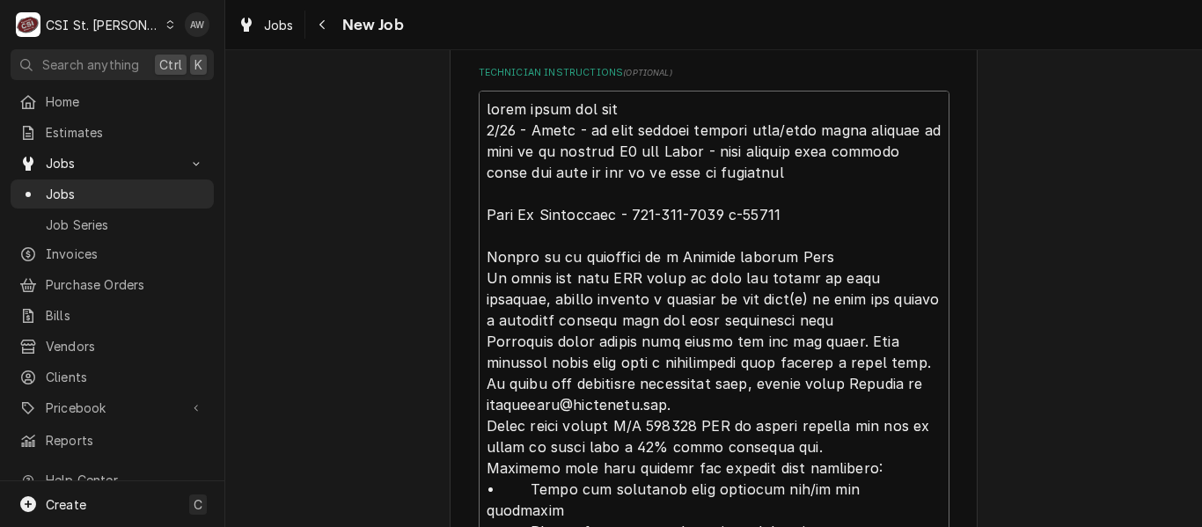
type textarea "going ahead and doin 8/13 - Kelly - on hold needing billing info/good email add…"
type textarea "x"
type textarea "going ahead and doing 8/13 - Kelly - on hold needing billing info/good email ad…"
type textarea "x"
type textarea "going ahead and doing t 8/13 - Kelly - on hold needing billing info/good email …"
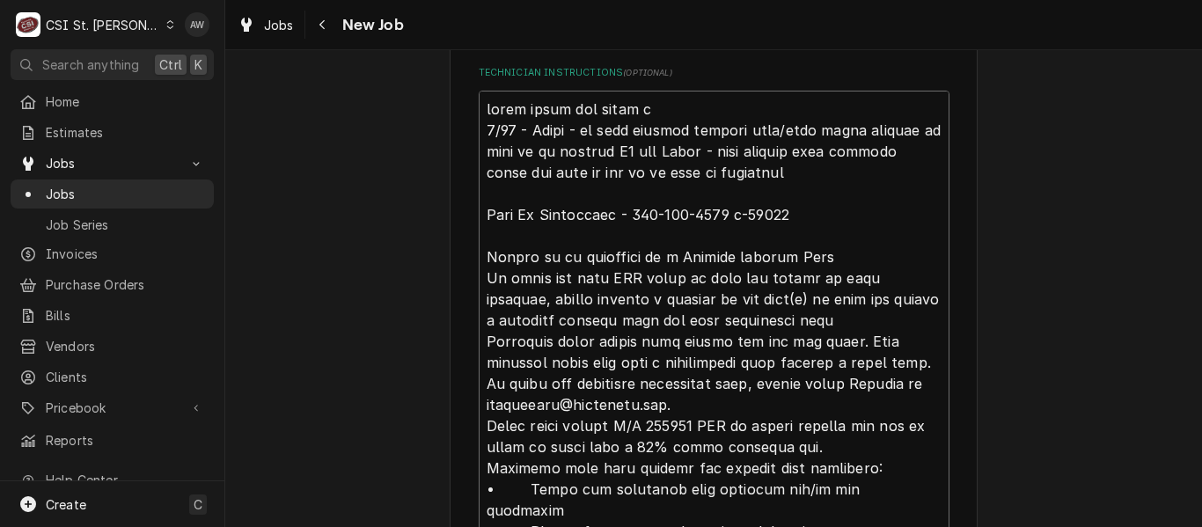
type textarea "x"
type textarea "going ahead and doing th 8/13 - Kelly - on hold needing billing info/good email…"
type textarea "x"
type textarea "going ahead and doing the 8/13 - Kelly - on hold needing billing info/good emai…"
type textarea "x"
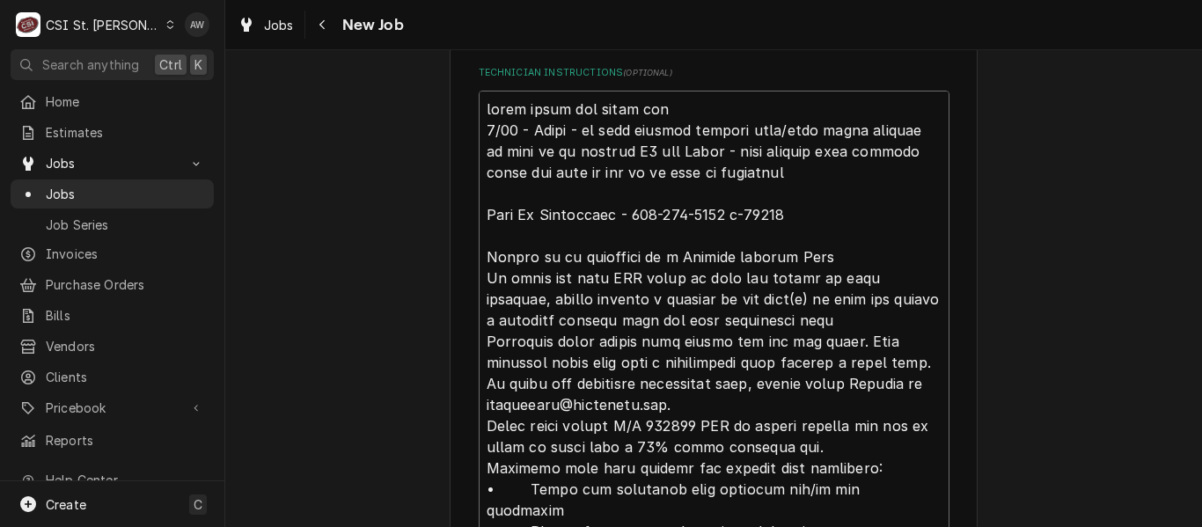
type textarea "going ahead and doing the 8/13 - Kelly - on hold needing billing info/good emai…"
type textarea "x"
type textarea "going ahead and doing the s 8/13 - Kelly - on hold needing billing info/good em…"
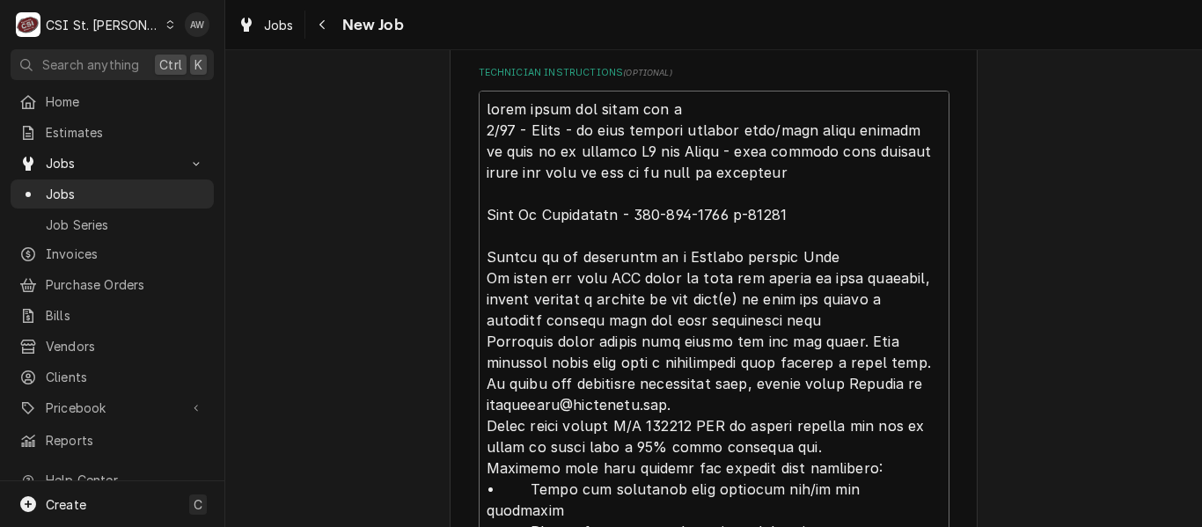
type textarea "x"
type textarea "going ahead and doing the sta 8/13 - Kelly - on hold needing billing info/good …"
type textarea "x"
type textarea "going ahead and doing the star 8/13 - Kelly - on hold needing billing info/good…"
type textarea "x"
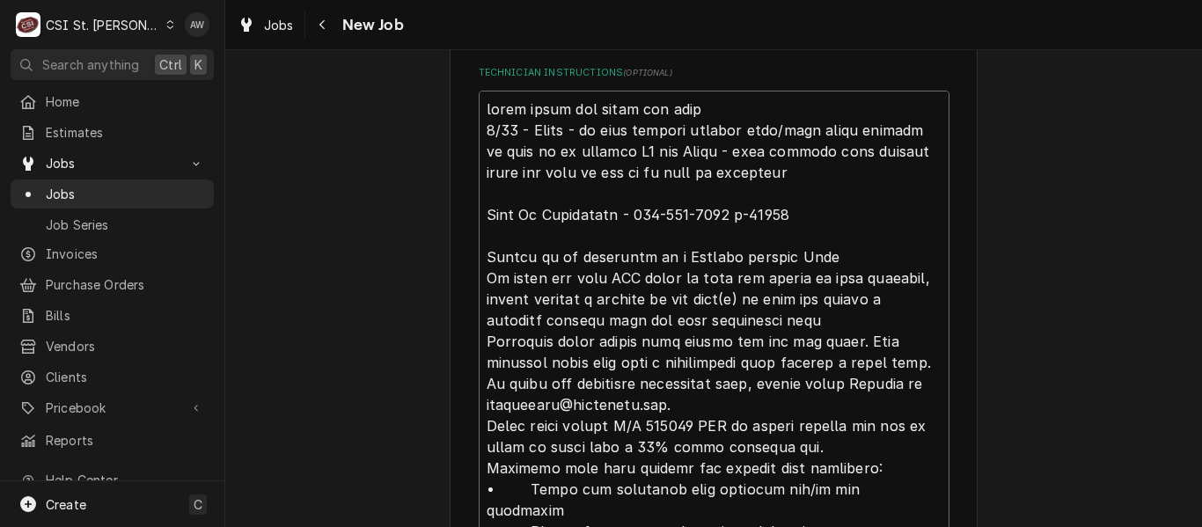
type textarea "going ahead and doing the start 8/13 - Kelly - on hold needing billing info/goo…"
type textarea "x"
type textarea "going ahead and doing the start 8/13 - Kelly - on hold needing billing info/goo…"
type textarea "x"
type textarea "going ahead and doing the start u 8/13 - Kelly - on hold needing billing info/g…"
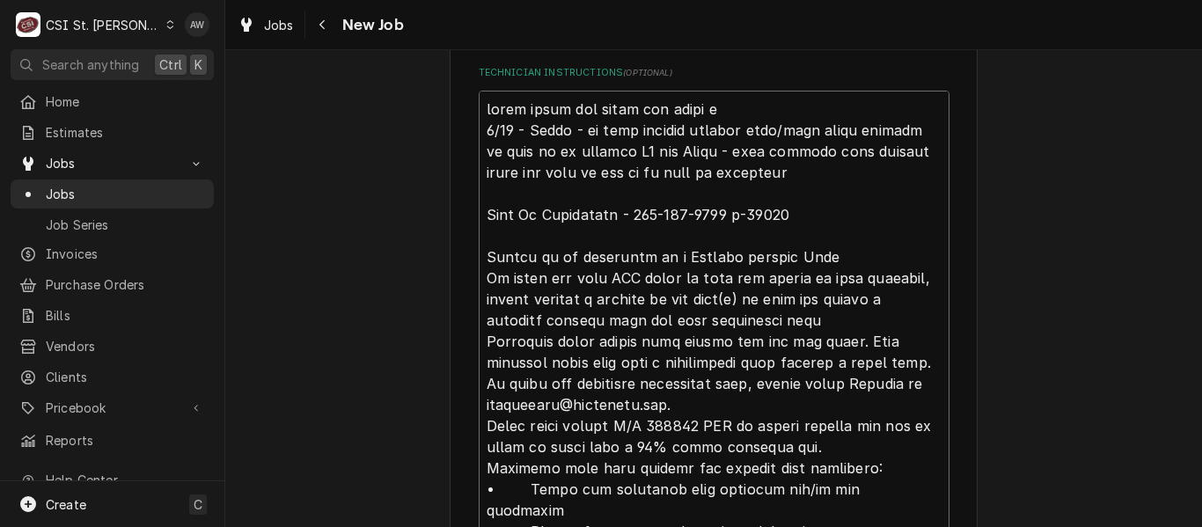
type textarea "x"
type textarea "going ahead and doing the start up 8/13 - Kelly - on hold needing billing info/…"
type textarea "x"
type textarea "going ahead and doing the start ups 8/13 - Kelly - on hold needing billing info…"
type textarea "x"
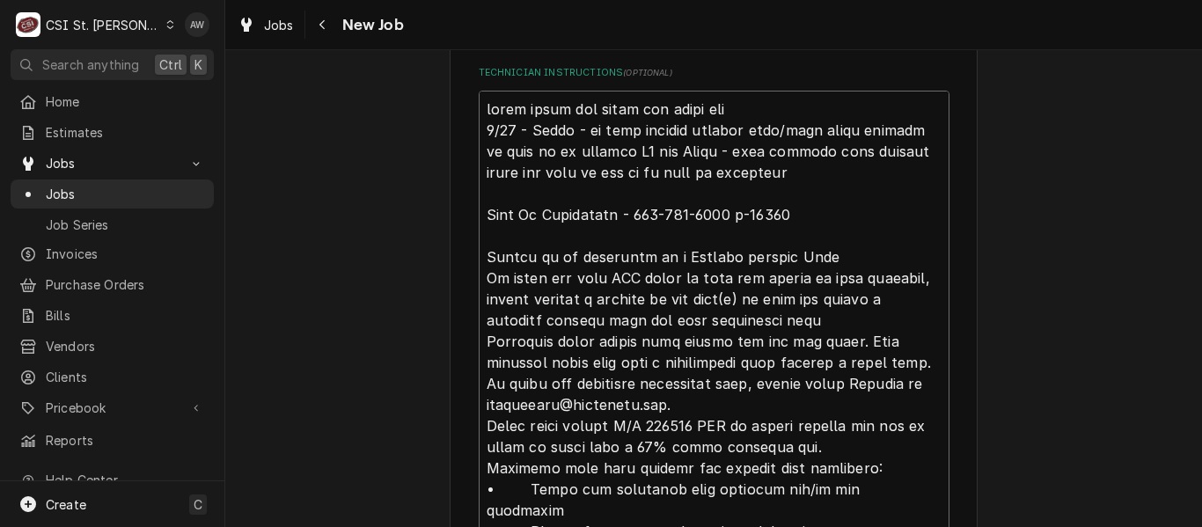
type textarea "going ahead and doing the start ups 8/13 - Kelly - on hold needing billing info…"
type textarea "x"
type textarea "going ahead and doing the start ups f 8/13 - Kelly - on hold needing billing in…"
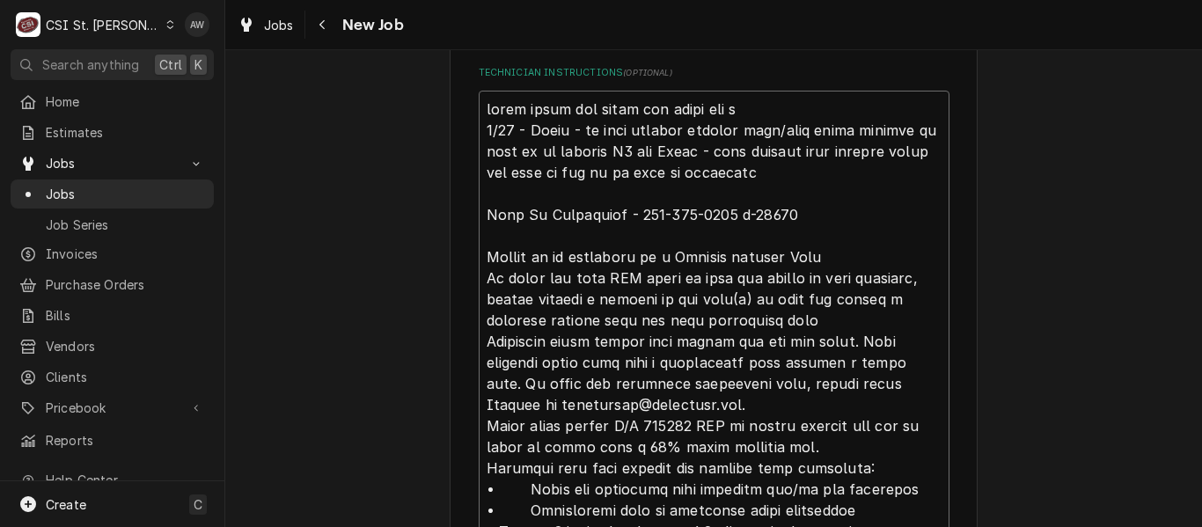
type textarea "x"
type textarea "going ahead and doing the start ups for 8/13 - Kelly - on hold needing billing …"
type textarea "x"
type textarea "going ahead and doing the start ups for 8/13 - Kelly - on hold needing billing …"
type textarea "x"
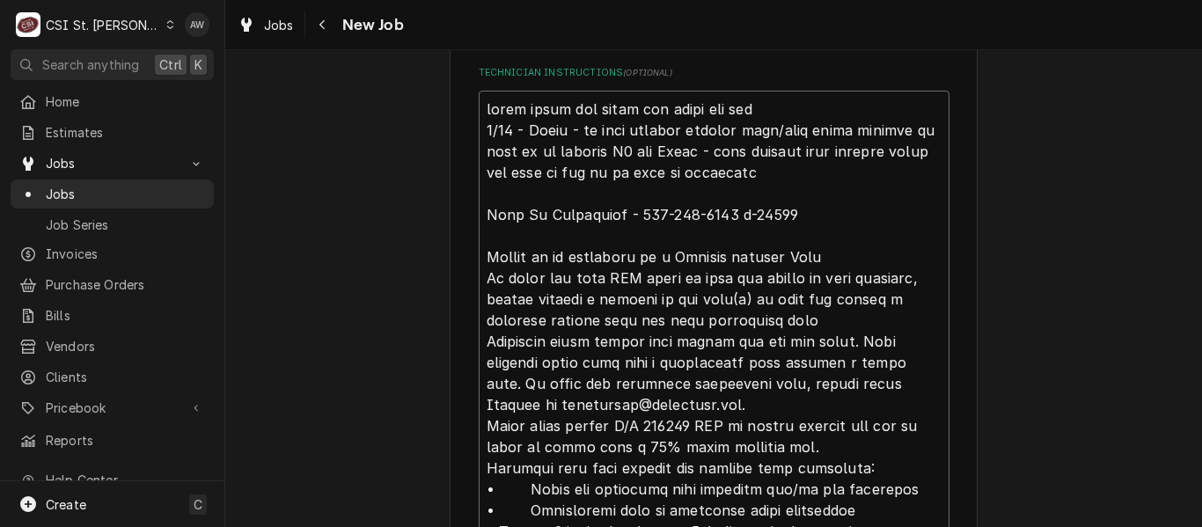
type textarea "going ahead and doing the start ups for K 8/13 - Kelly - on hold needing billin…"
type textarea "x"
type textarea "going ahead and doing the start ups for Ka 8/13 - Kelly - on hold needing billi…"
type textarea "x"
type textarea "going ahead and doing the start ups for Kai 8/13 - Kelly - on hold needing bill…"
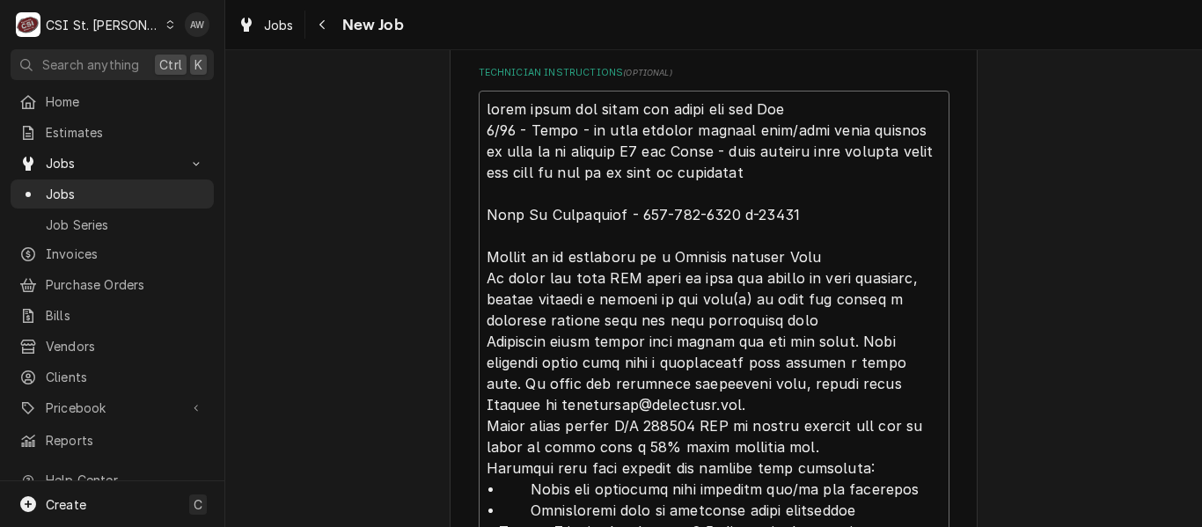
type textarea "x"
type textarea "going ahead and doing the start ups for Kain 8/13 - Kelly - on hold needing bil…"
type textarea "x"
type textarea "going ahead and doing the start ups for Kain M 8/13 - Kelly - on hold needing b…"
type textarea "x"
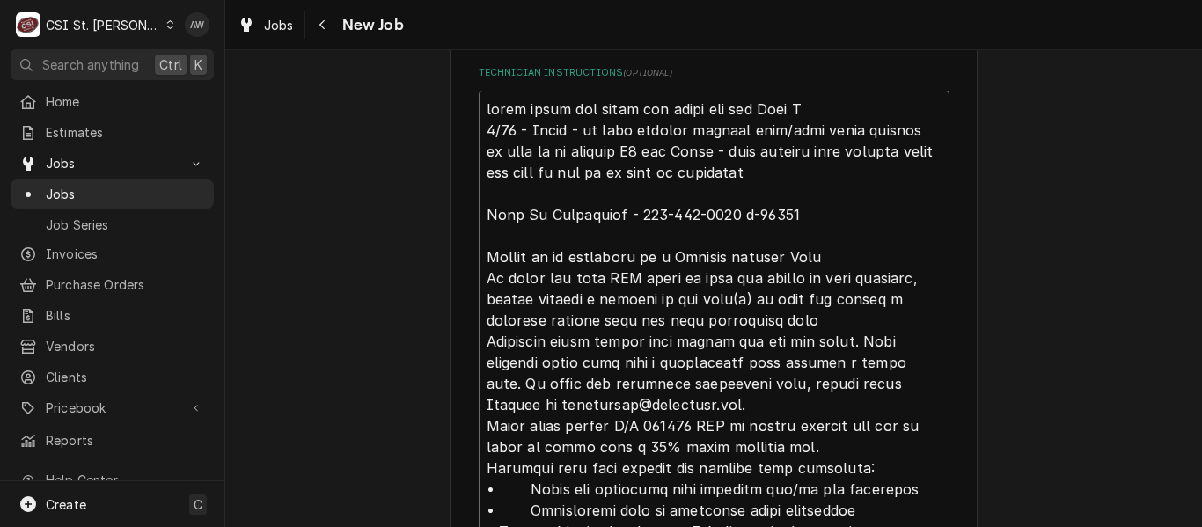
type textarea "going ahead and doing the start ups for Kain Mc 8/13 - Kelly - on hold needing …"
type textarea "x"
type textarea "going ahead and doing the start ups for Kain McA 8/13 - Kelly - on hold needing…"
type textarea "x"
type textarea "going ahead and doing the start ups for Kain McAr 8/13 - Kelly - on hold needin…"
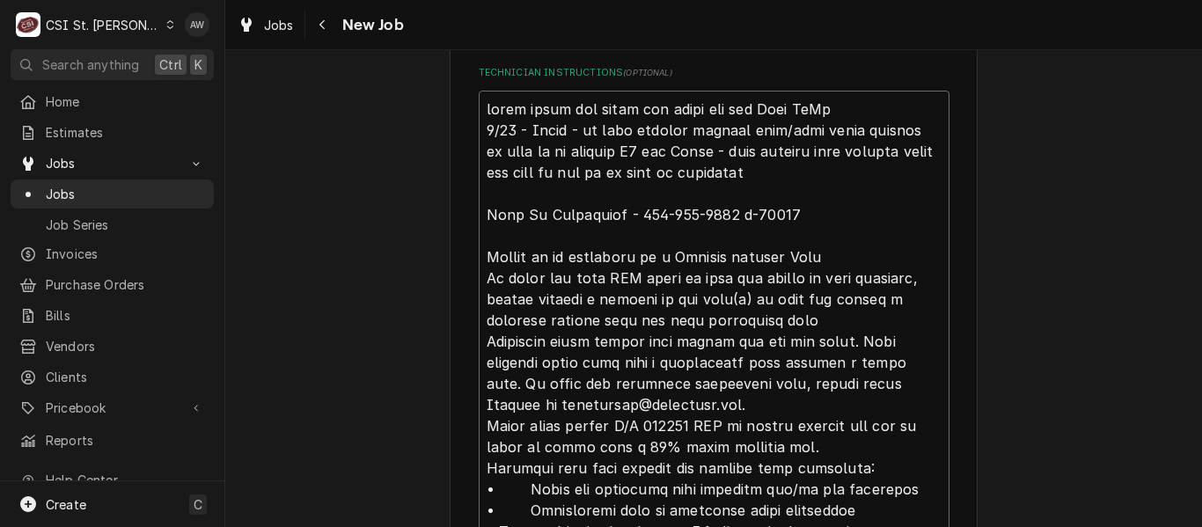
type textarea "x"
type textarea "going ahead and doing the start ups for Kain McArt 8/13 - Kelly - on hold needi…"
type textarea "x"
type textarea "going ahead and doing the start ups for Kain McArth 8/13 - Kelly - on hold need…"
type textarea "x"
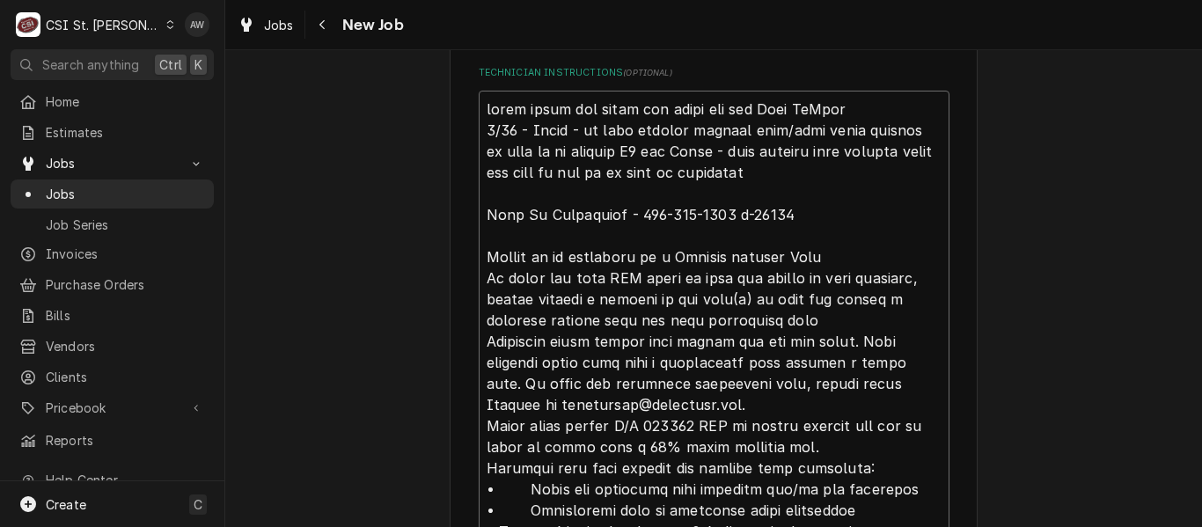
type textarea "going ahead and doing the start ups for Kain McArthu 8/13 - Kelly - on hold nee…"
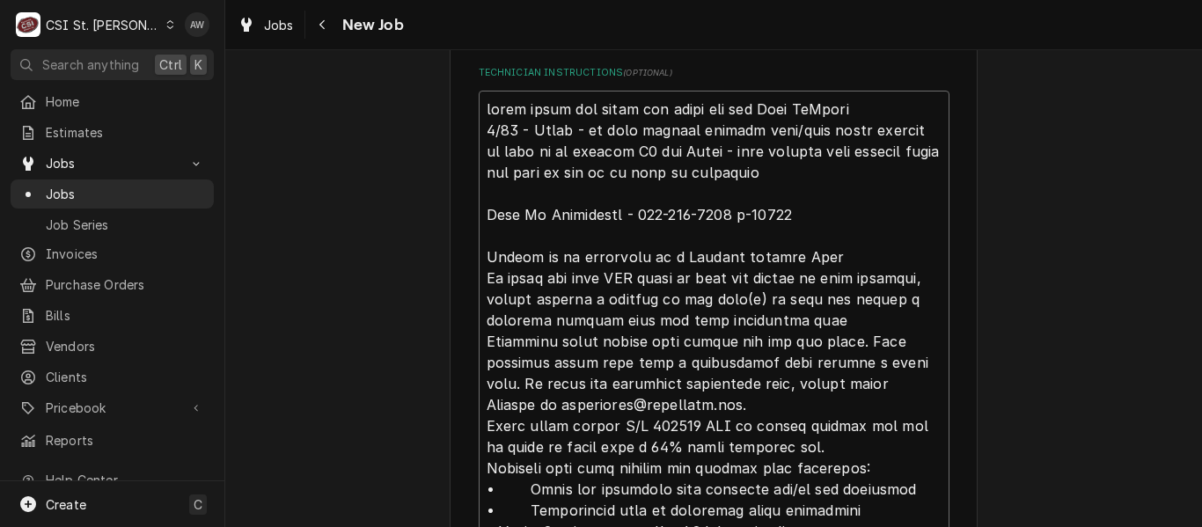
type textarea "x"
type textarea "going ahead and doing the start ups for Kain McArthur 8/13 - Kelly - on hold ne…"
type textarea "x"
type textarea "going ahead and doing the start ups for Kain McArthur 8/13 - Kelly - on hold ne…"
type textarea "x"
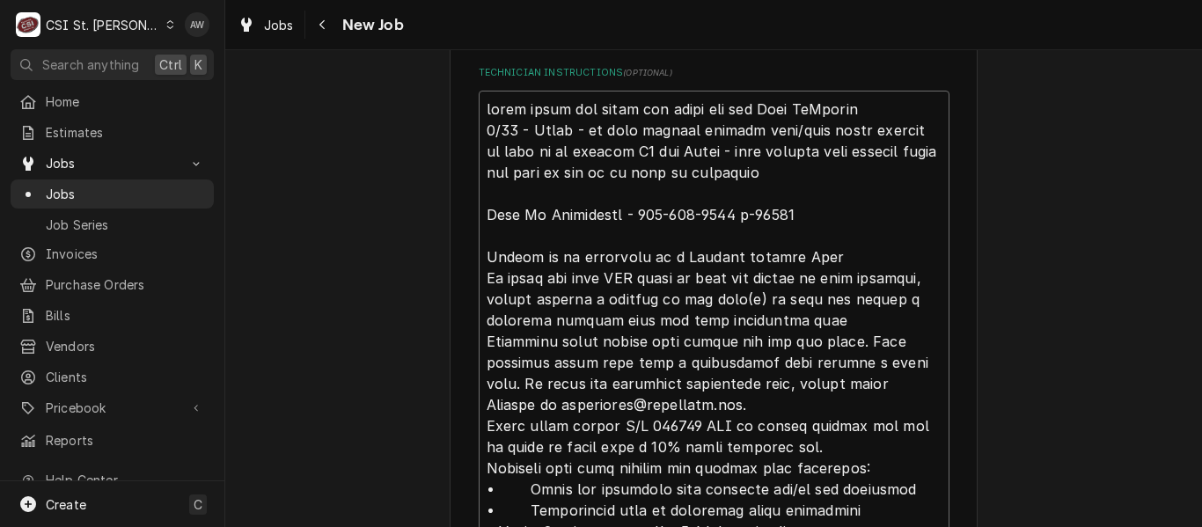
type textarea "going ahead and doing the start ups for Kain McArthur 8/13 - Kelly - on hold ne…"
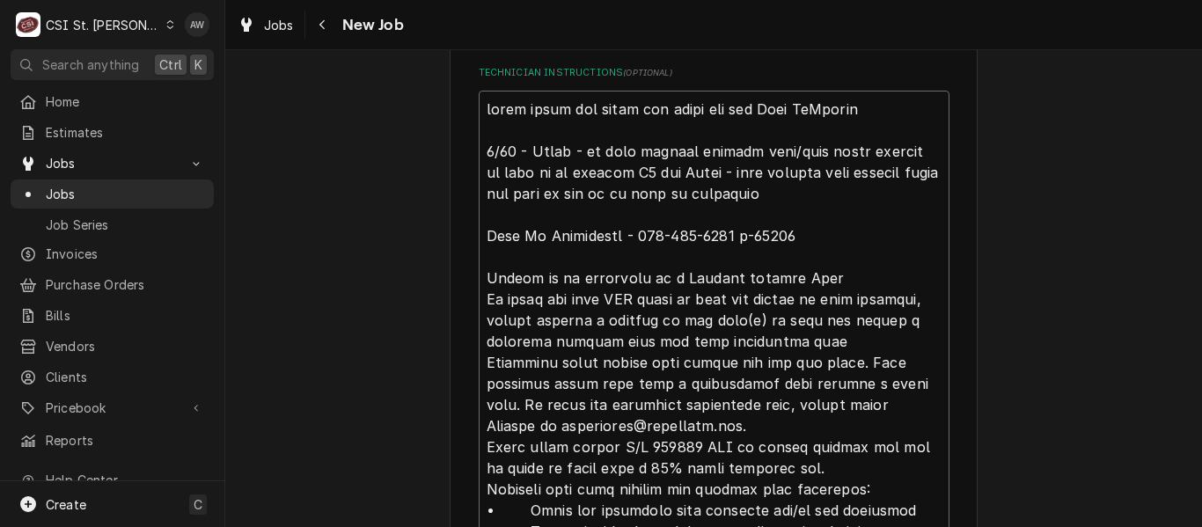
type textarea "x"
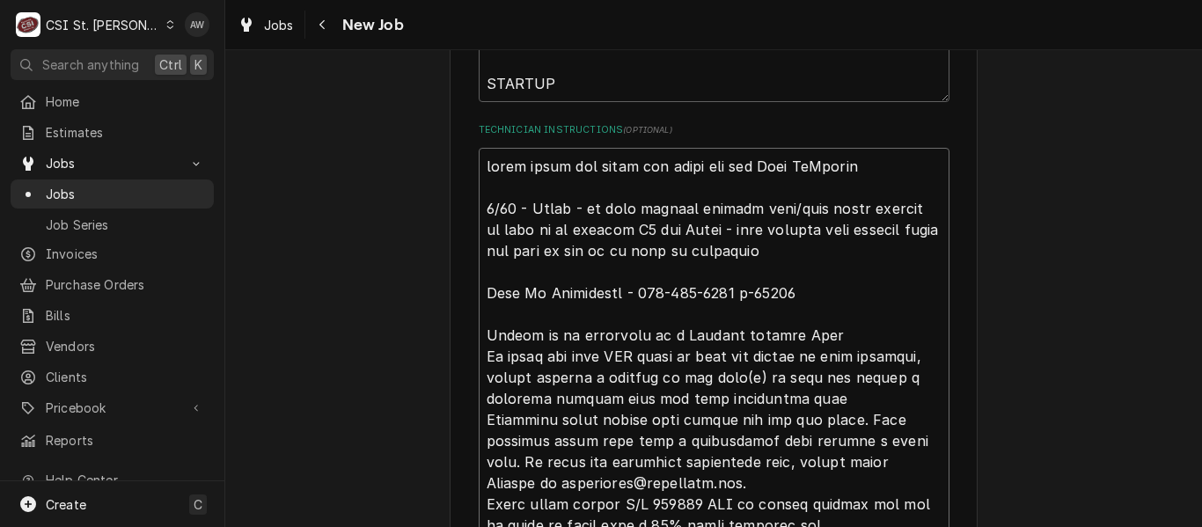
scroll to position [1144, 0]
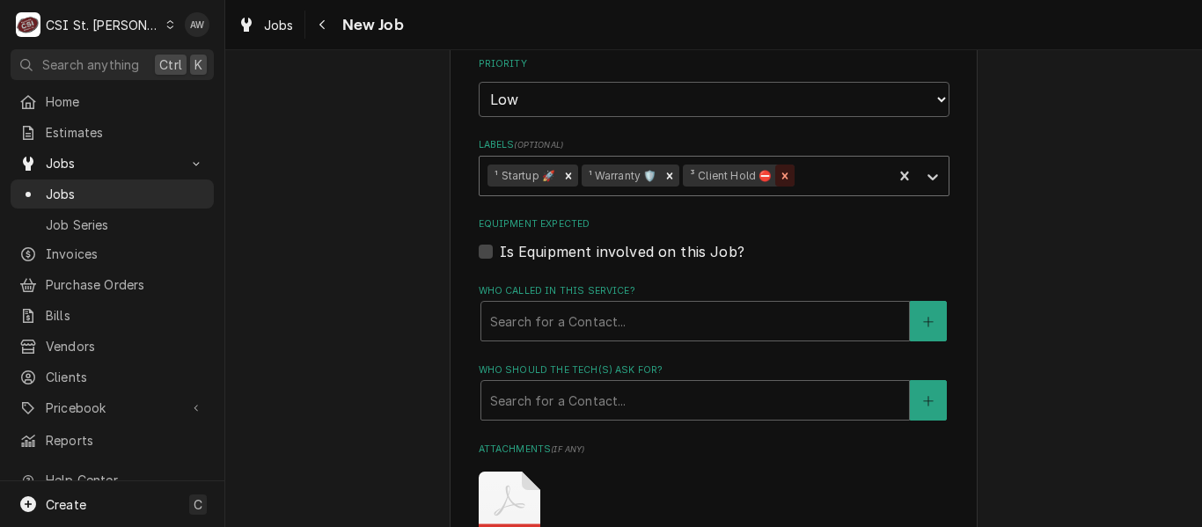
click at [785, 175] on icon "Remove ³ Client Hold ⛔️" at bounding box center [785, 176] width 12 height 12
type textarea "going ahead and doing the start ups for Kain McArthur 8/13 - Kelly - on hold ne…"
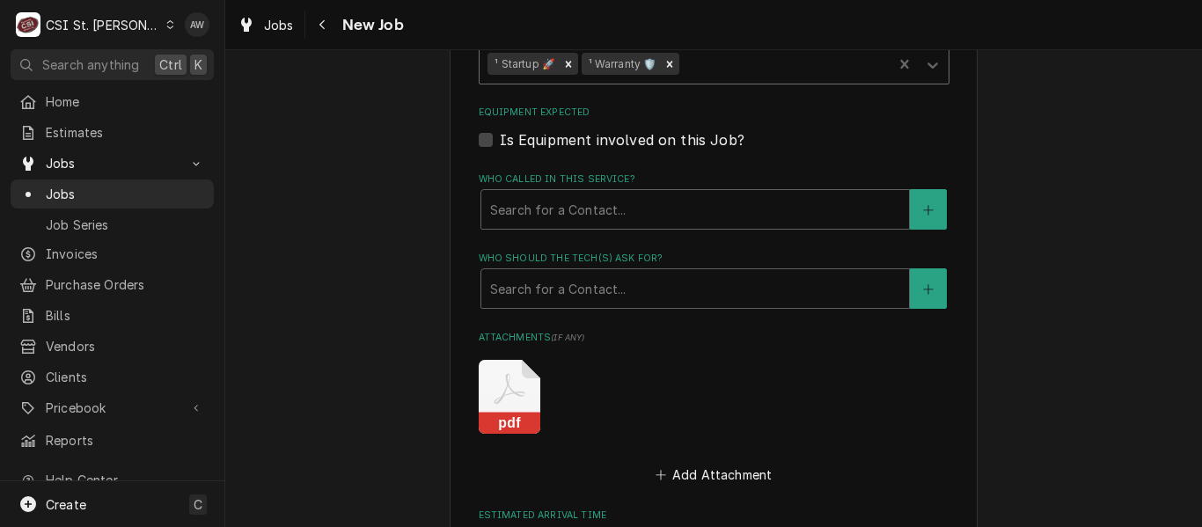
scroll to position [2199, 0]
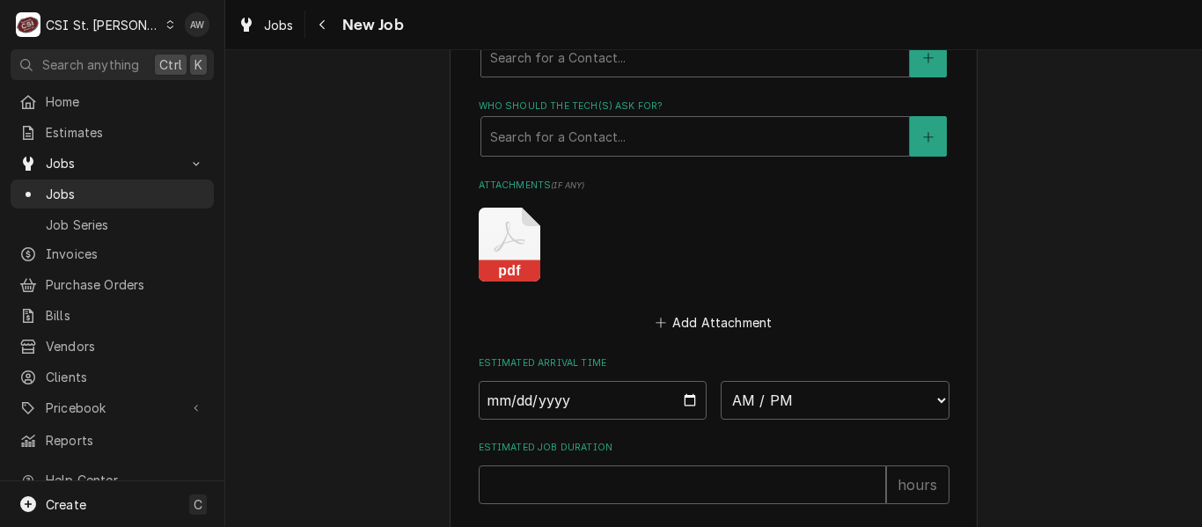
type textarea "x"
click at [793, 402] on select "AM / PM 6:00 AM 6:15 AM 6:30 AM 6:45 AM 7:00 AM 7:15 AM 7:30 AM 7:45 AM 8:00 AM…" at bounding box center [834, 400] width 229 height 39
select select "07:00:00"
click at [720, 381] on select "AM / PM 6:00 AM 6:15 AM 6:30 AM 6:45 AM 7:00 AM 7:15 AM 7:30 AM 7:45 AM 8:00 AM…" at bounding box center [834, 400] width 229 height 39
click at [684, 399] on input "Date" at bounding box center [593, 400] width 229 height 39
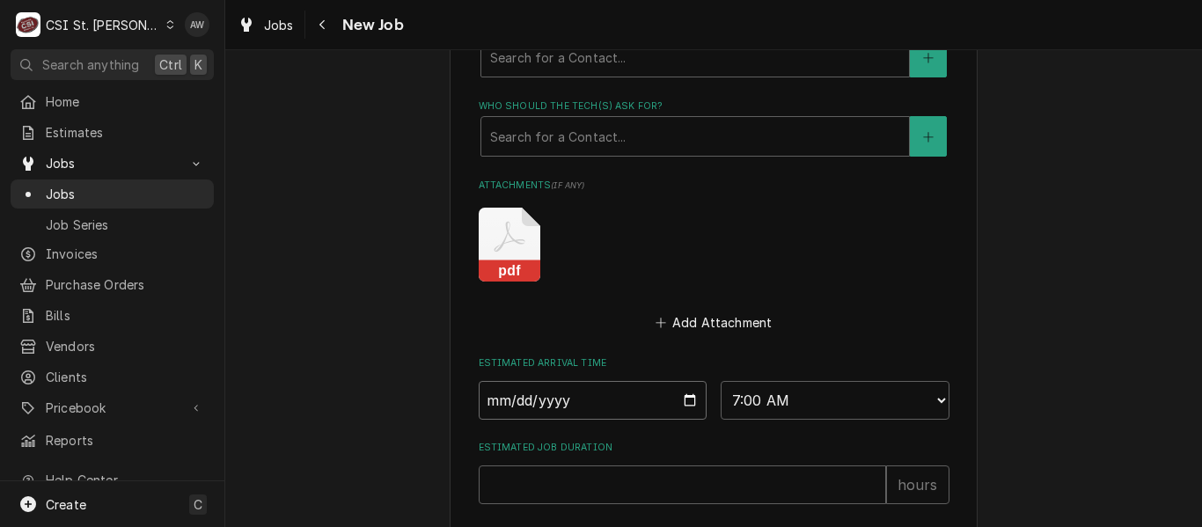
type textarea "x"
type input "2025-08-14"
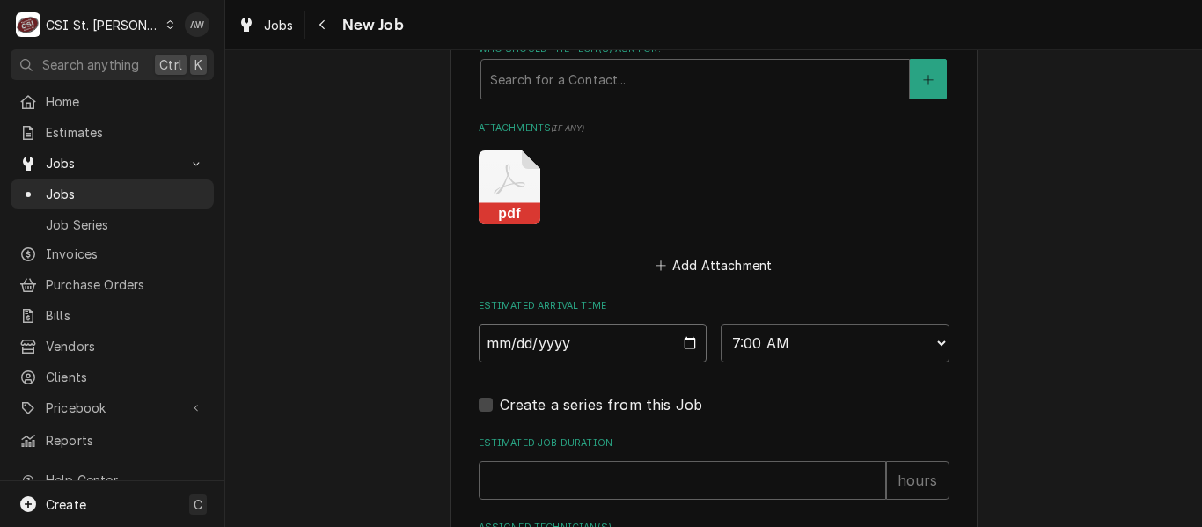
scroll to position [2287, 0]
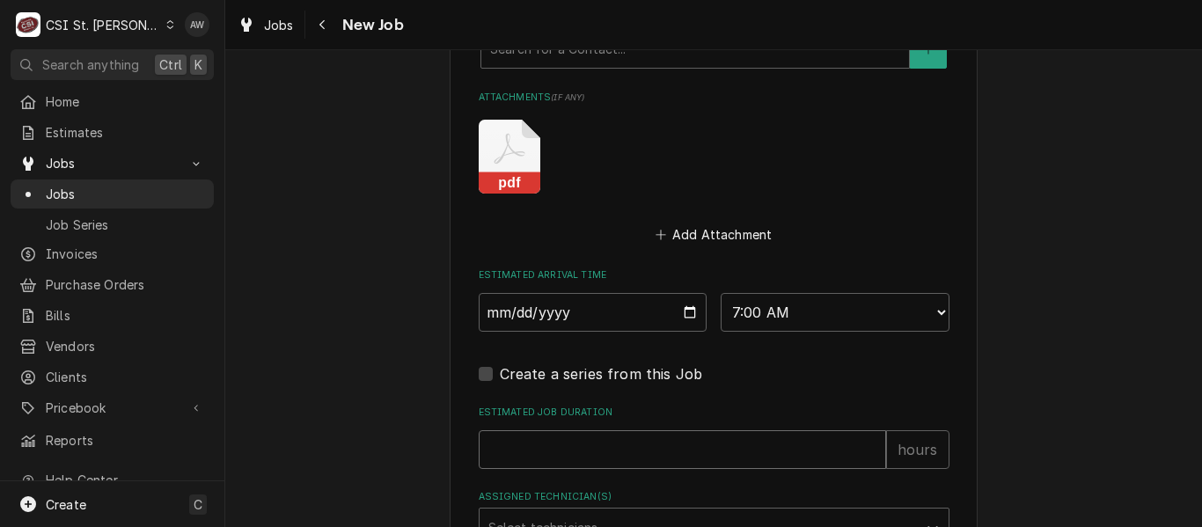
click at [649, 456] on input "Estimated Job Duration" at bounding box center [682, 449] width 407 height 39
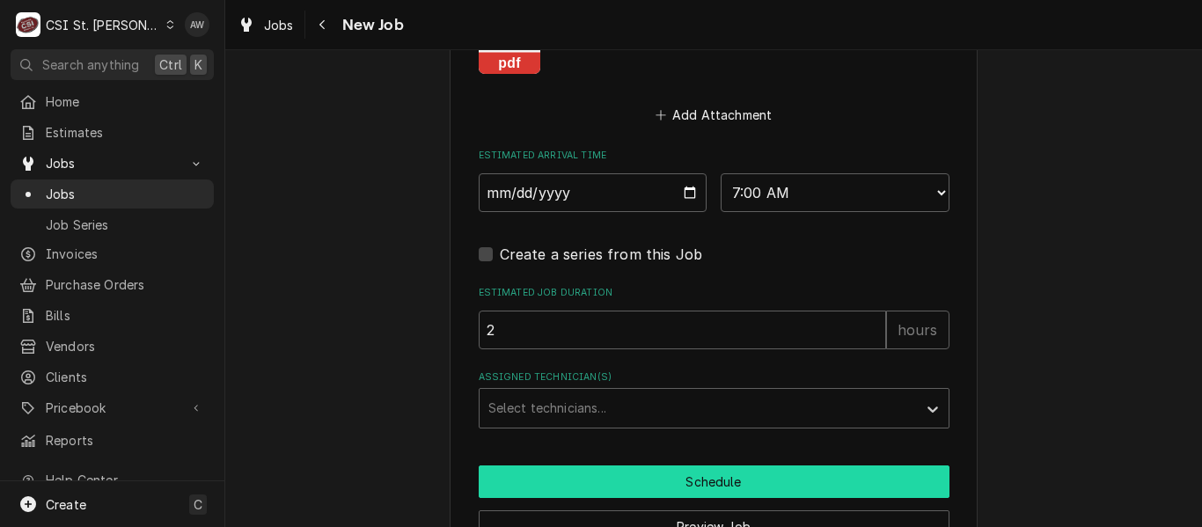
scroll to position [2463, 0]
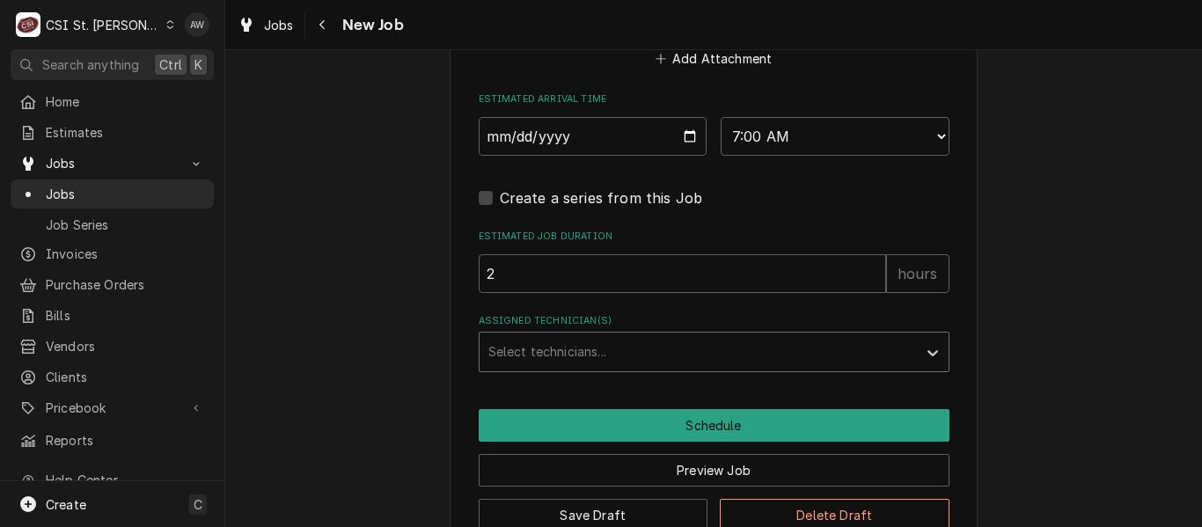
click at [608, 356] on div "Assigned Technician(s)" at bounding box center [698, 352] width 420 height 32
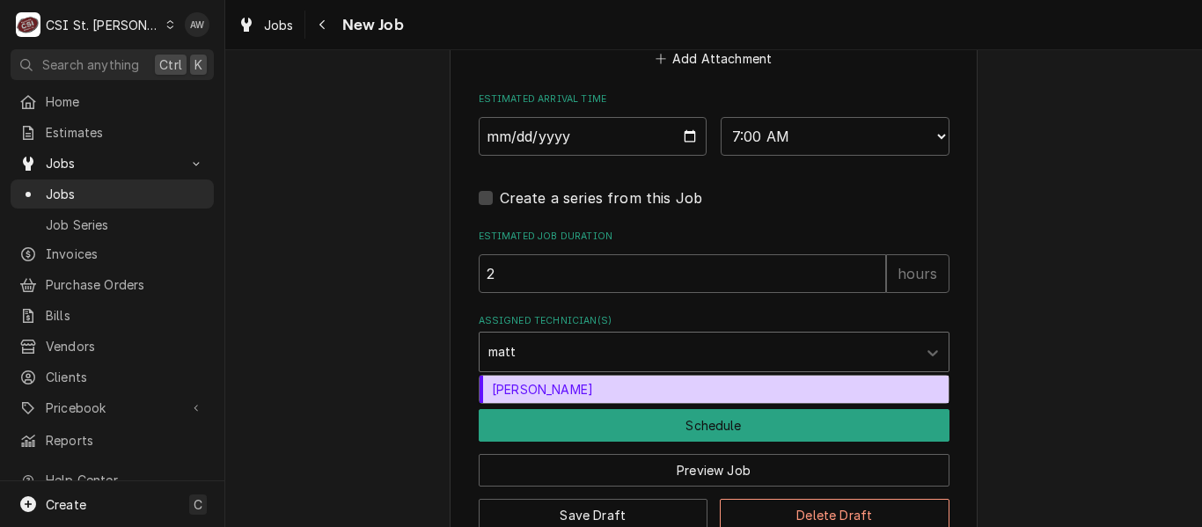
click at [618, 394] on div "Matt Flores" at bounding box center [713, 389] width 469 height 27
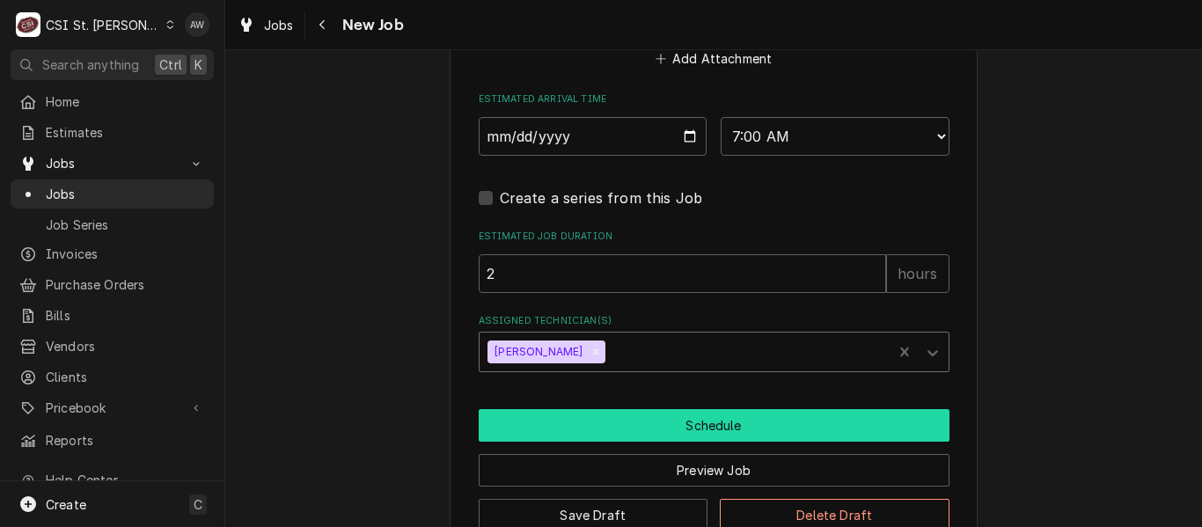
click at [632, 418] on button "Schedule" at bounding box center [714, 425] width 471 height 33
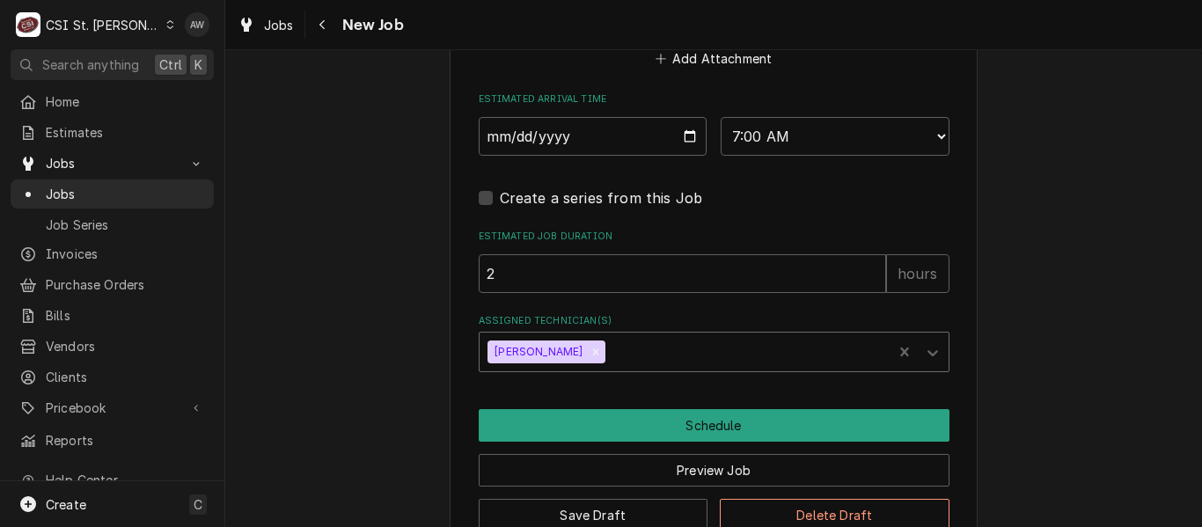
scroll to position [2445, 0]
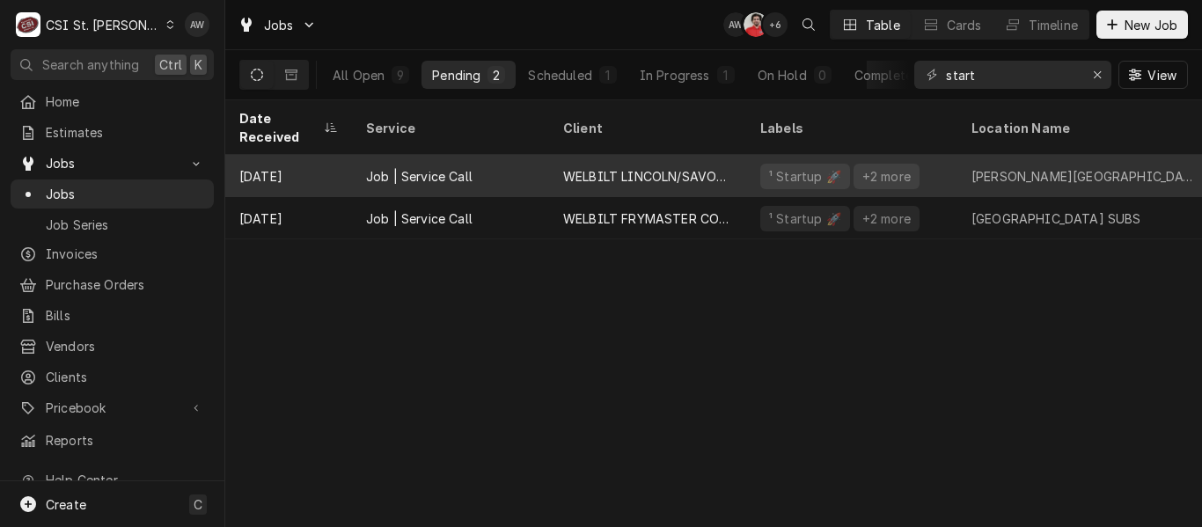
click at [683, 167] on div "WELBILT LINCOLN/SAVORY/MERCO" at bounding box center [647, 176] width 169 height 18
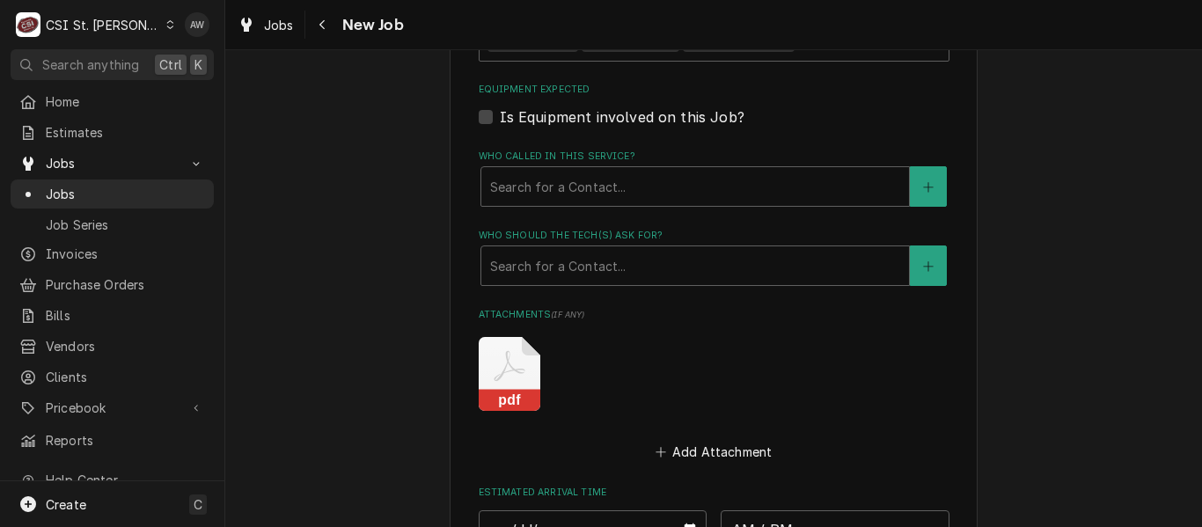
scroll to position [1408, 0]
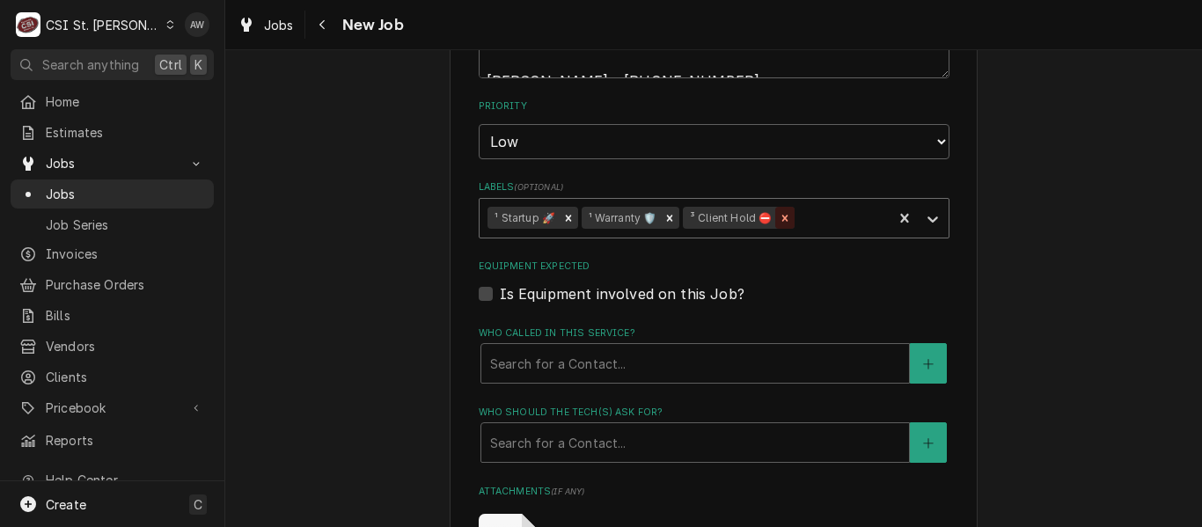
click at [779, 222] on icon "Remove ³ Client Hold ⛔️" at bounding box center [785, 218] width 12 height 12
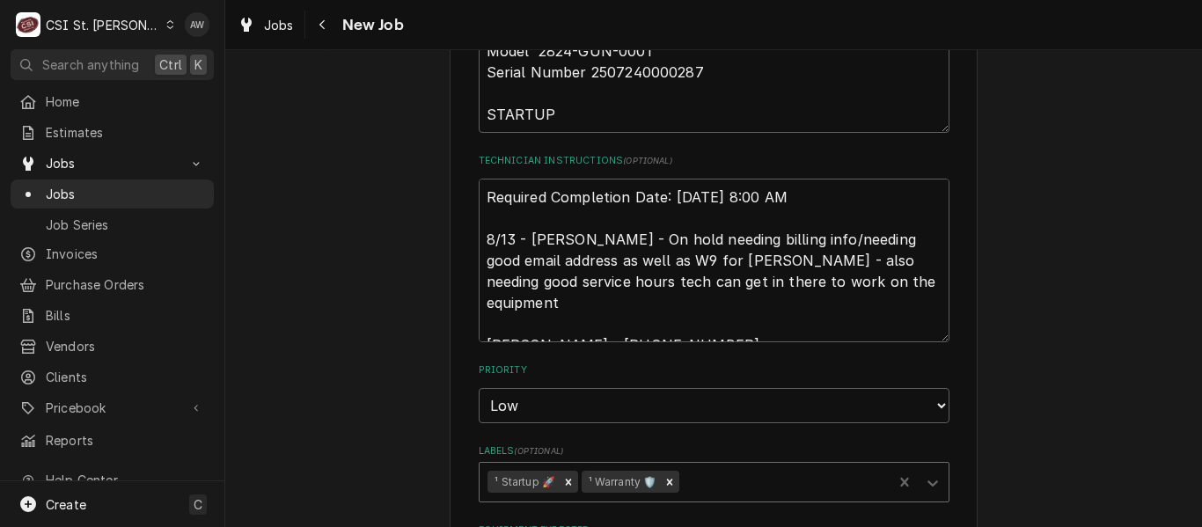
type textarea "x"
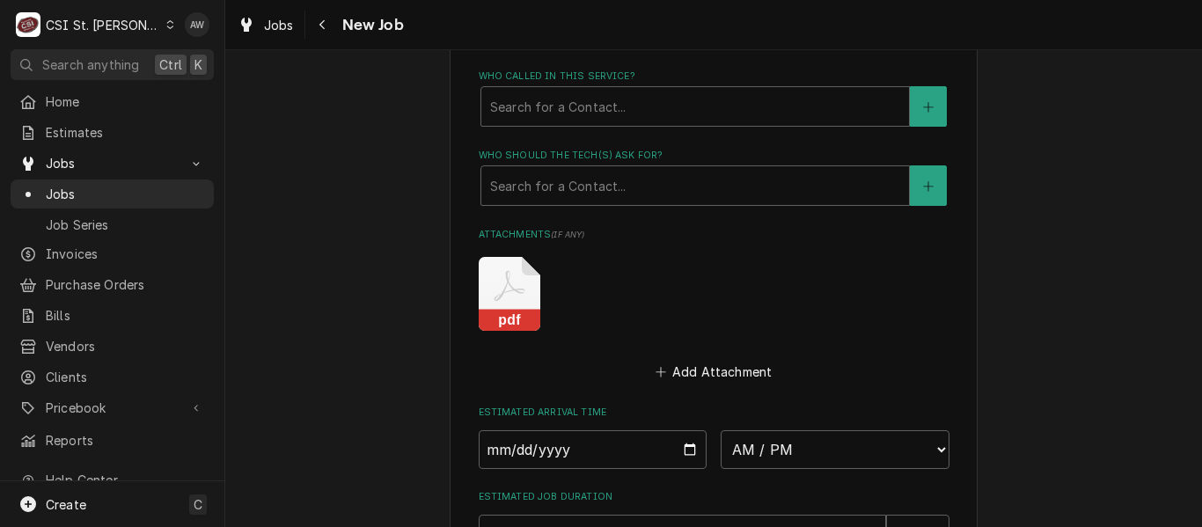
scroll to position [1671, 0]
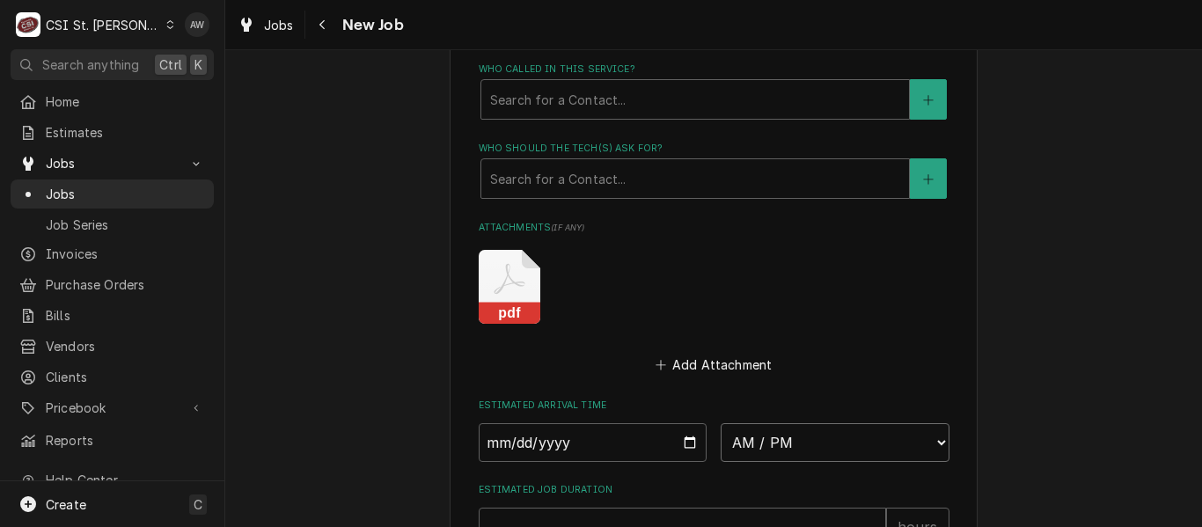
click at [823, 445] on select "AM / PM 6:00 AM 6:15 AM 6:30 AM 6:45 AM 7:00 AM 7:15 AM 7:30 AM 7:45 AM 8:00 AM…" at bounding box center [834, 442] width 229 height 39
select select "10:15:00"
click at [720, 423] on select "AM / PM 6:00 AM 6:15 AM 6:30 AM 6:45 AM 7:00 AM 7:15 AM 7:30 AM 7:45 AM 8:00 AM…" at bounding box center [834, 442] width 229 height 39
type textarea "x"
click at [801, 450] on select "AM / PM 6:00 AM 6:15 AM 6:30 AM 6:45 AM 7:00 AM 7:15 AM 7:30 AM 7:45 AM 8:00 AM…" at bounding box center [834, 442] width 229 height 39
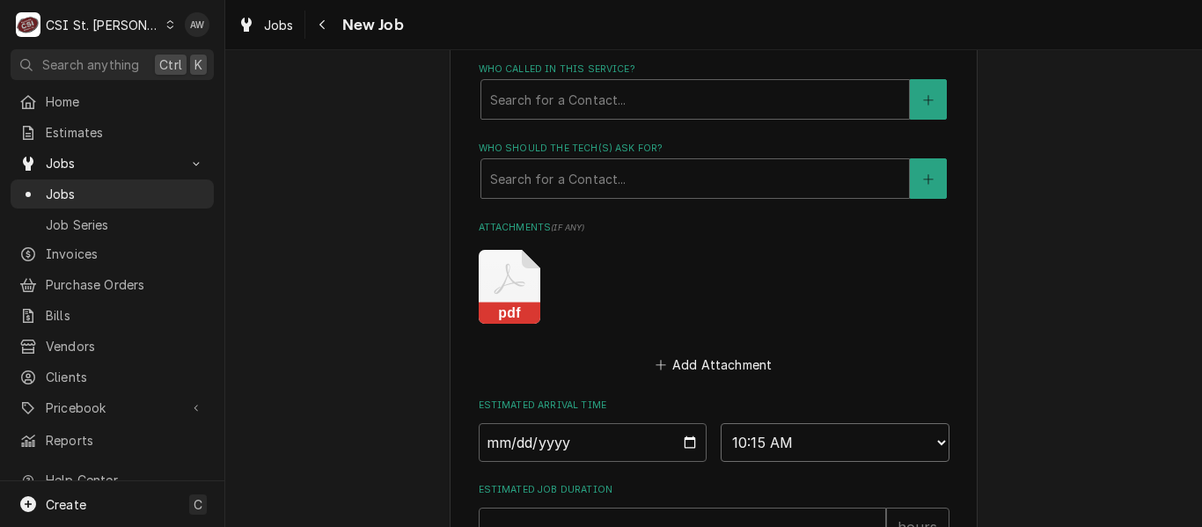
select select "10:00:00"
click at [720, 423] on select "AM / PM 6:00 AM 6:15 AM 6:30 AM 6:45 AM 7:00 AM 7:15 AM 7:30 AM 7:45 AM 8:00 AM…" at bounding box center [834, 442] width 229 height 39
click at [679, 438] on input "Date" at bounding box center [593, 442] width 229 height 39
type textarea "x"
type input "[DATE]"
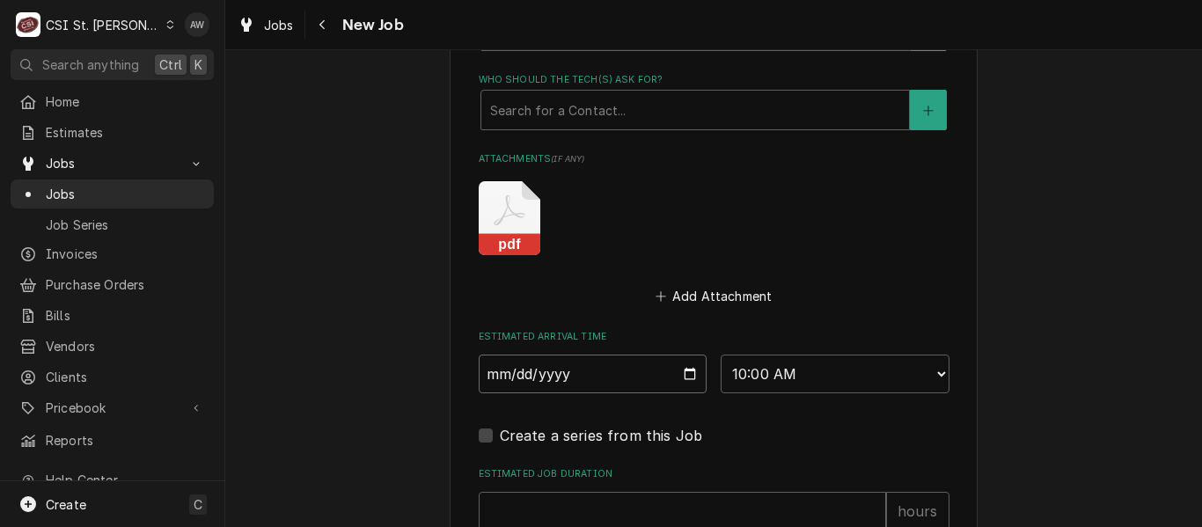
scroll to position [1847, 0]
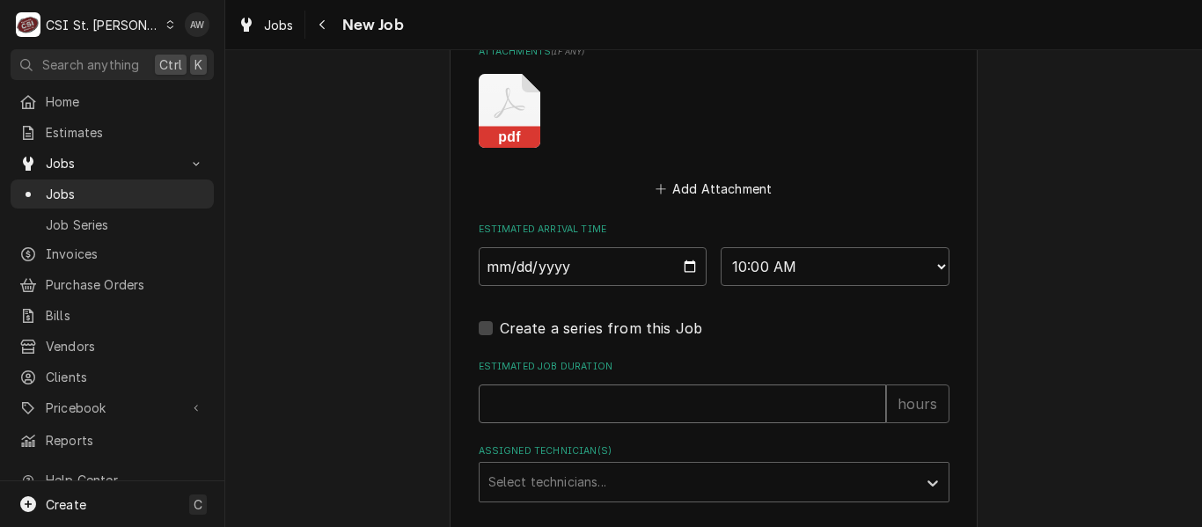
click at [630, 408] on input "Estimated Job Duration" at bounding box center [682, 403] width 407 height 39
type textarea "x"
type input "2"
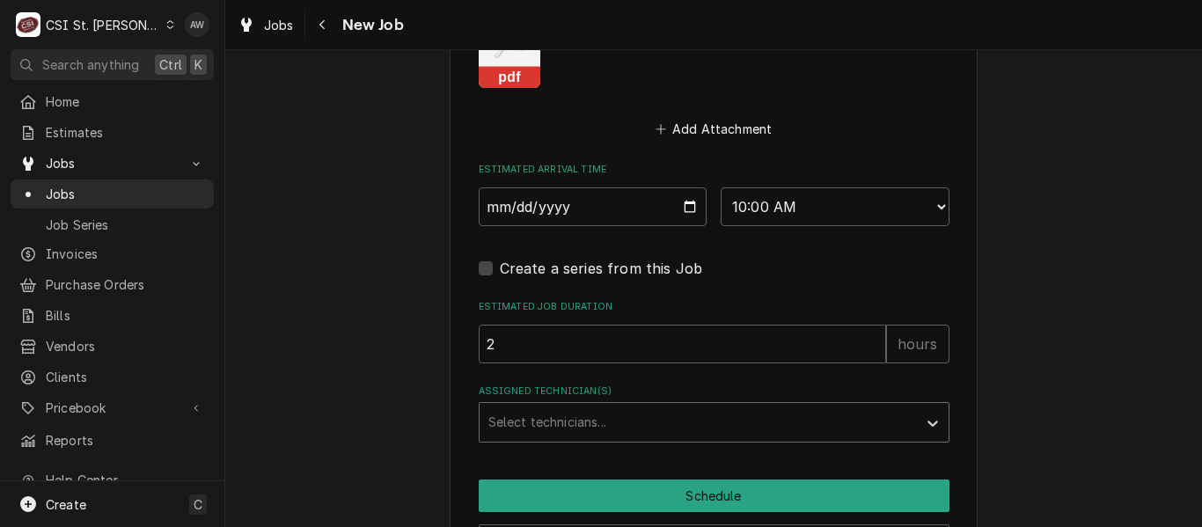
scroll to position [1935, 0]
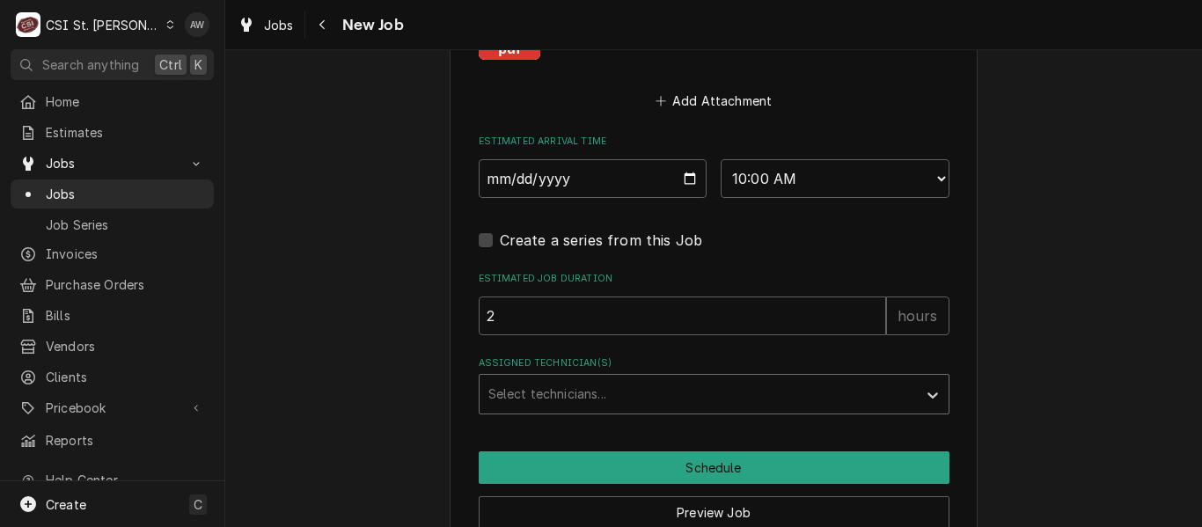
type textarea "x"
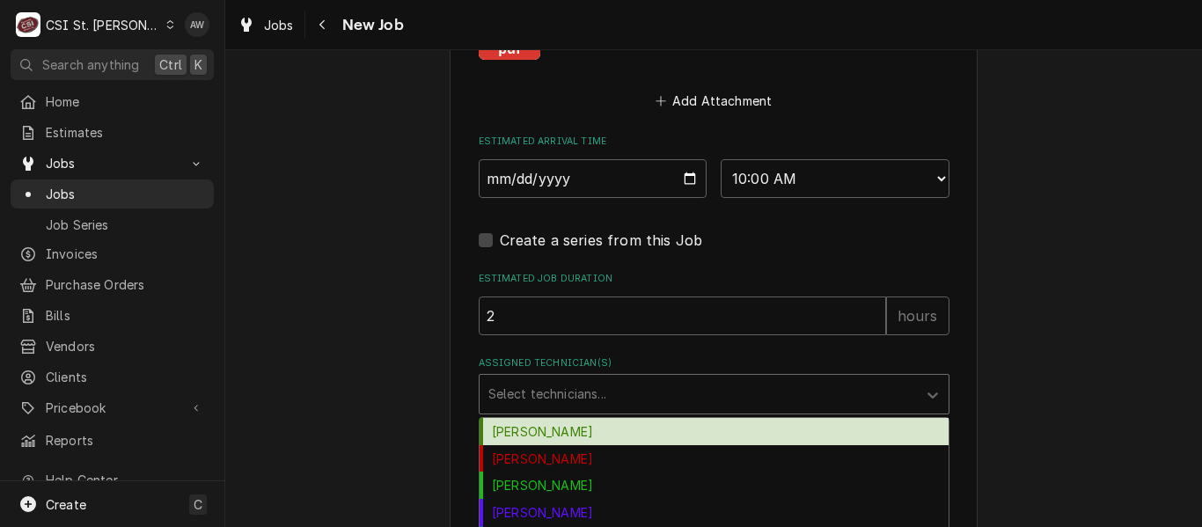
click at [614, 391] on div "Assigned Technician(s)" at bounding box center [698, 394] width 420 height 32
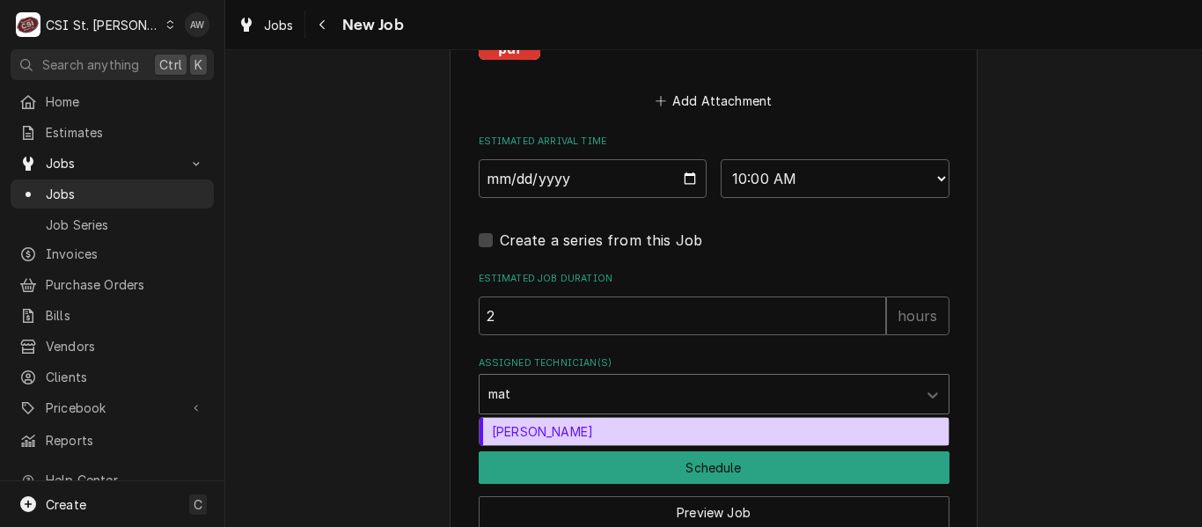
type input "matt"
click at [608, 430] on div "[PERSON_NAME]" at bounding box center [713, 431] width 469 height 27
type textarea "x"
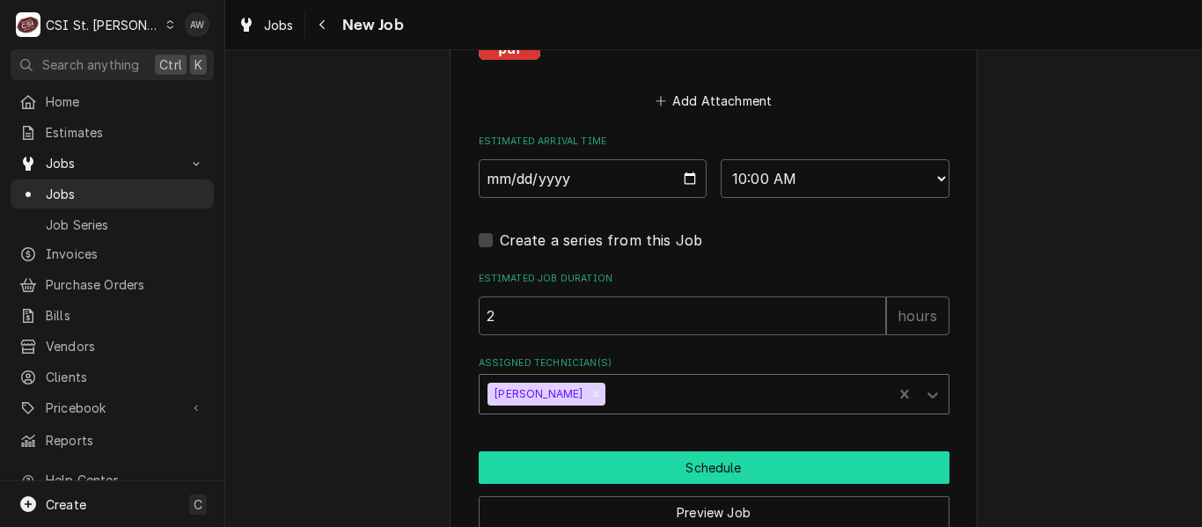
drag, startPoint x: 610, startPoint y: 453, endPoint x: 590, endPoint y: 429, distance: 30.6
click at [610, 452] on button "Schedule" at bounding box center [714, 467] width 471 height 33
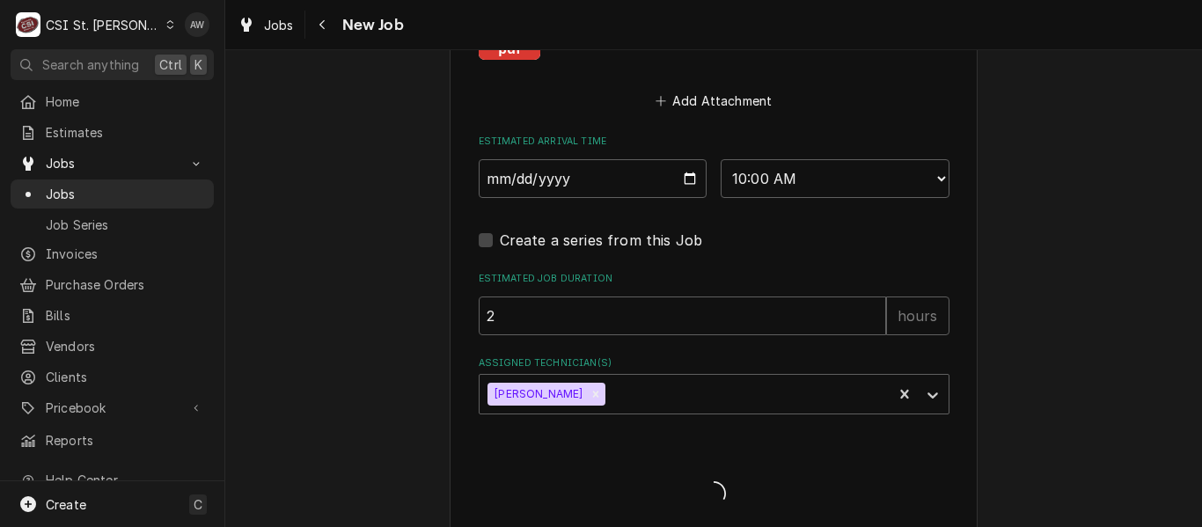
type textarea "x"
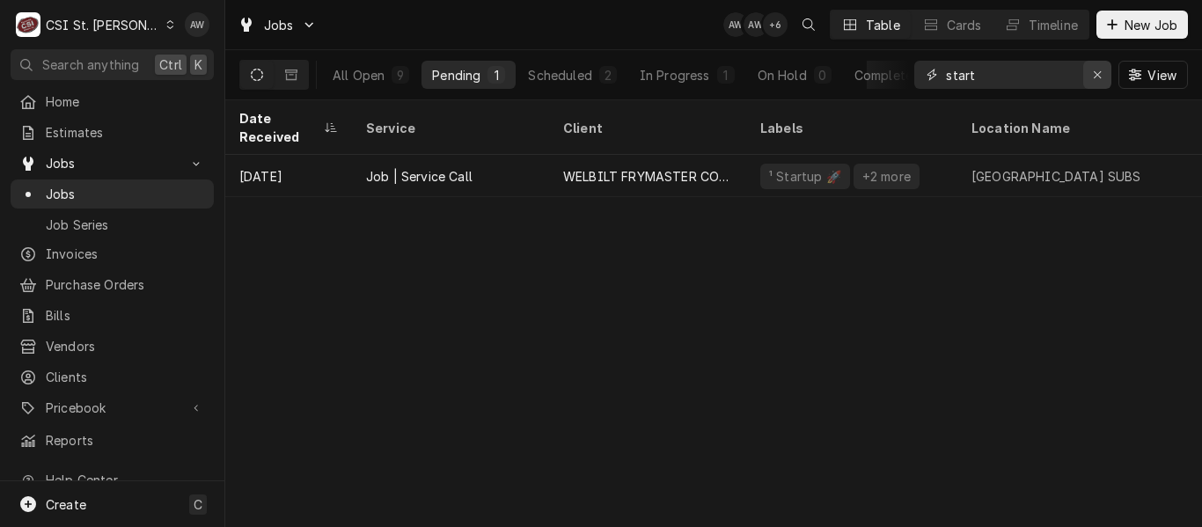
click at [1100, 75] on icon "Erase input" at bounding box center [1098, 75] width 10 height 12
click at [1058, 35] on button "Timeline" at bounding box center [1040, 25] width 95 height 28
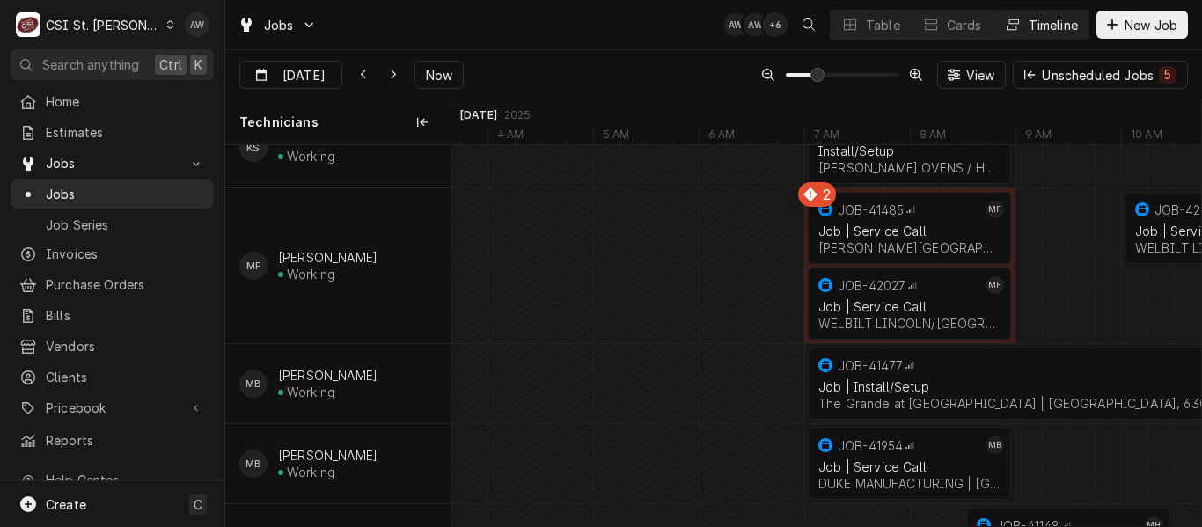
scroll to position [1130, 0]
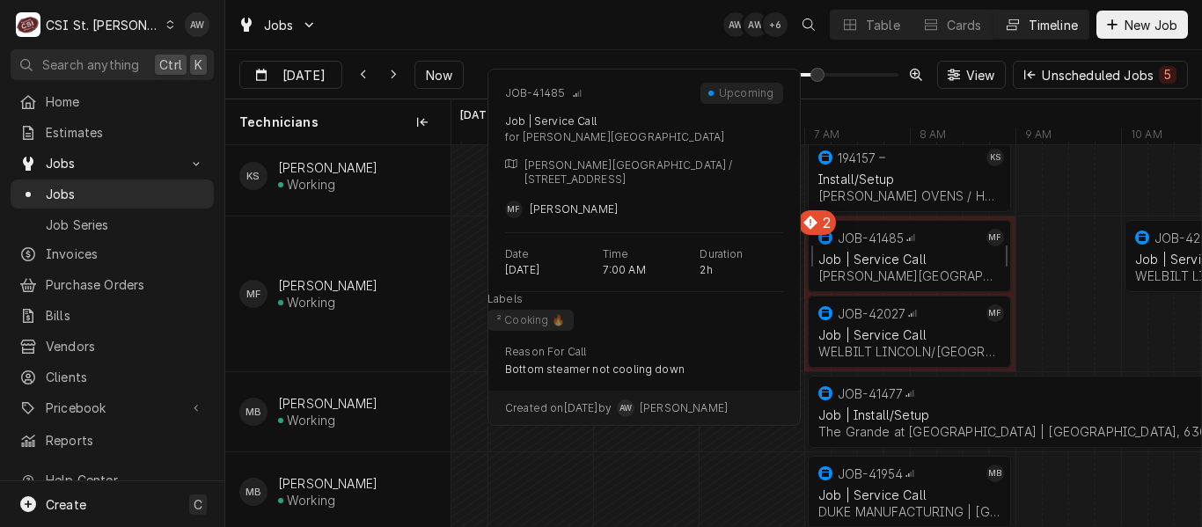
click at [903, 253] on div "Job | Service Call" at bounding box center [909, 259] width 182 height 15
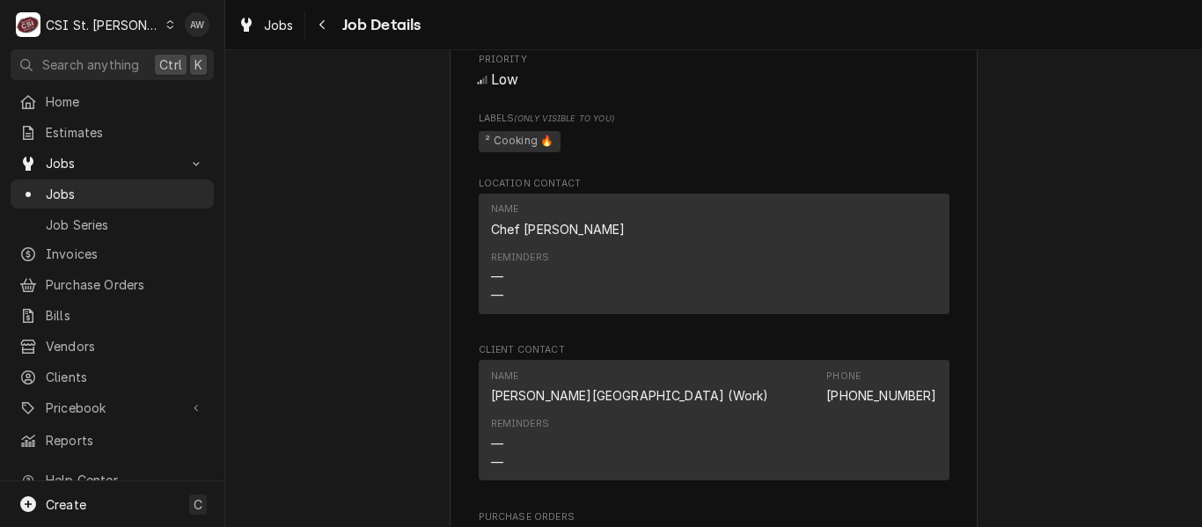
scroll to position [1847, 0]
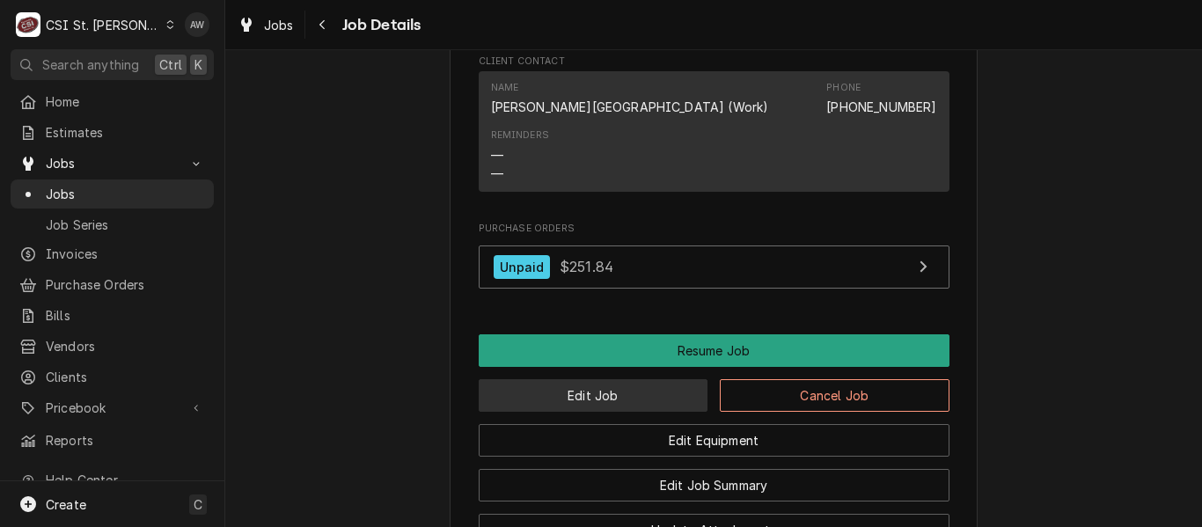
click at [597, 395] on button "Edit Job" at bounding box center [594, 395] width 230 height 33
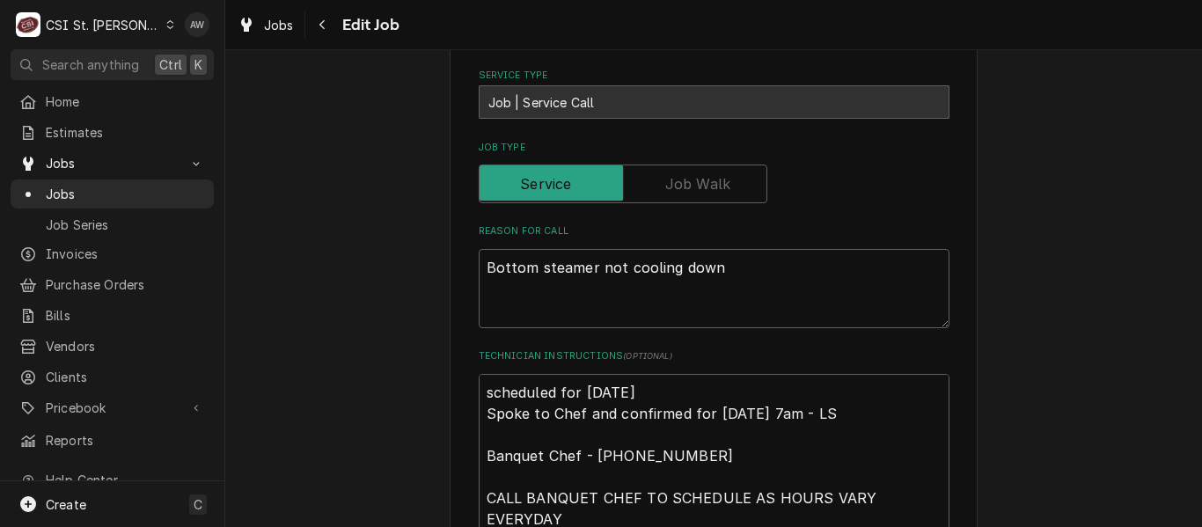
scroll to position [792, 0]
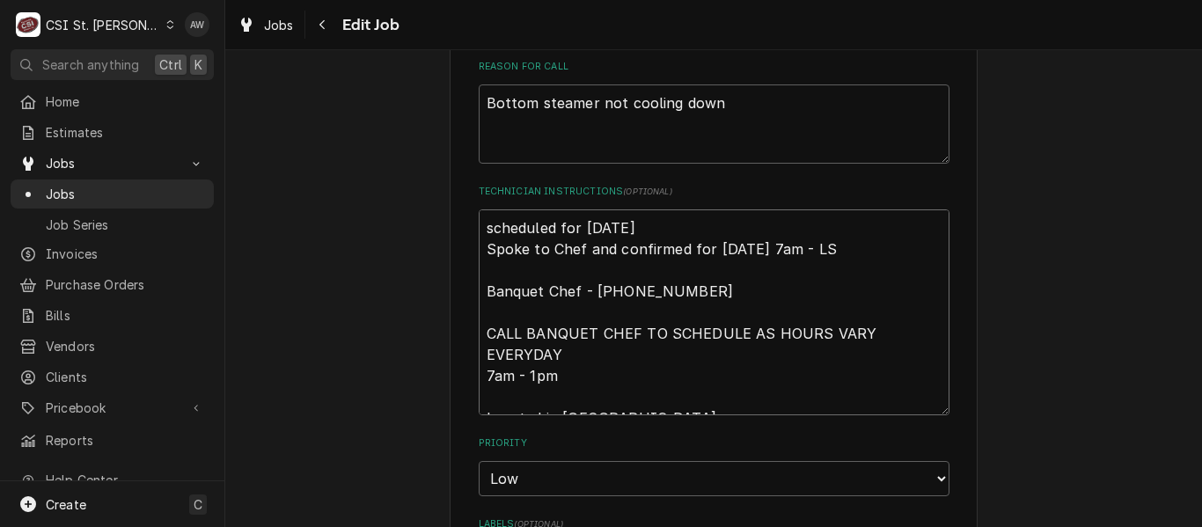
drag, startPoint x: 711, startPoint y: 201, endPoint x: 374, endPoint y: 230, distance: 338.2
click at [374, 230] on div "Use the fields below to edit this job: Client Details Client [PERSON_NAME] PLAZ…" at bounding box center [713, 282] width 976 height 2011
click at [752, 209] on textarea "scheduled for [DATE] Spoke to Chef and confirmed for [DATE] 7am - LS Banquet Ch…" at bounding box center [714, 312] width 471 height 206
drag, startPoint x: 705, startPoint y: 205, endPoint x: 458, endPoint y: 197, distance: 246.4
click at [458, 197] on div "Use the fields below to edit this job: Client Details Client [PERSON_NAME] PLAZ…" at bounding box center [714, 283] width 528 height 1980
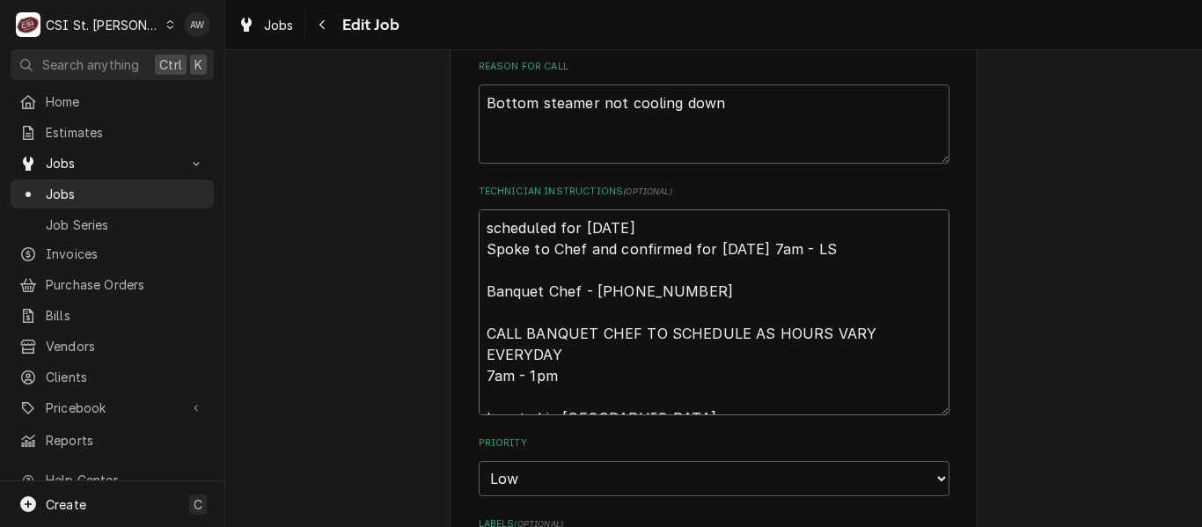
type textarea "x"
type textarea "Spoke to Chef and confirmed for [DATE] 7am - LS Banquet Chef - [PHONE_NUMBER] C…"
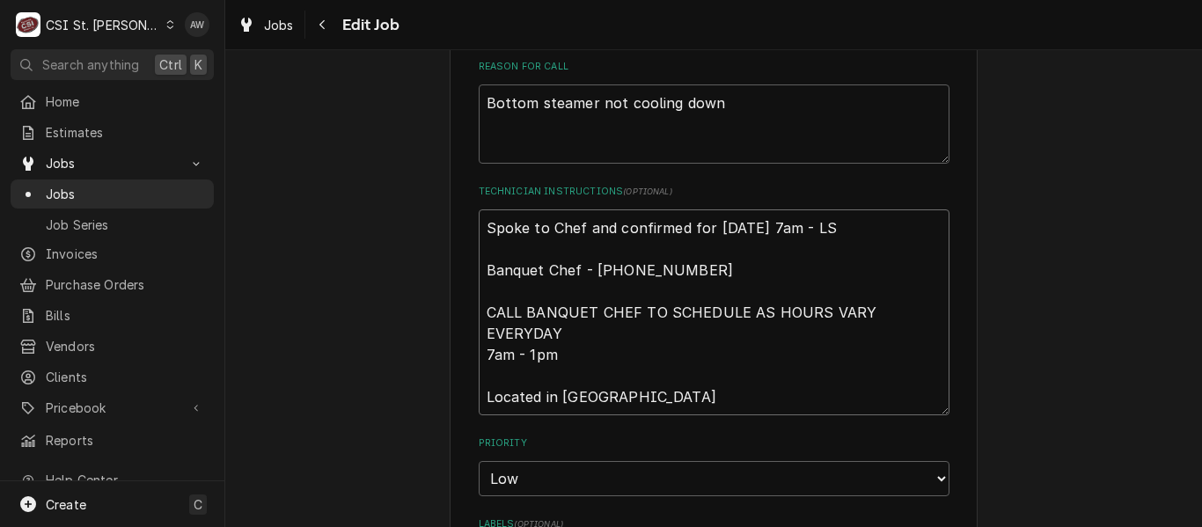
type textarea "x"
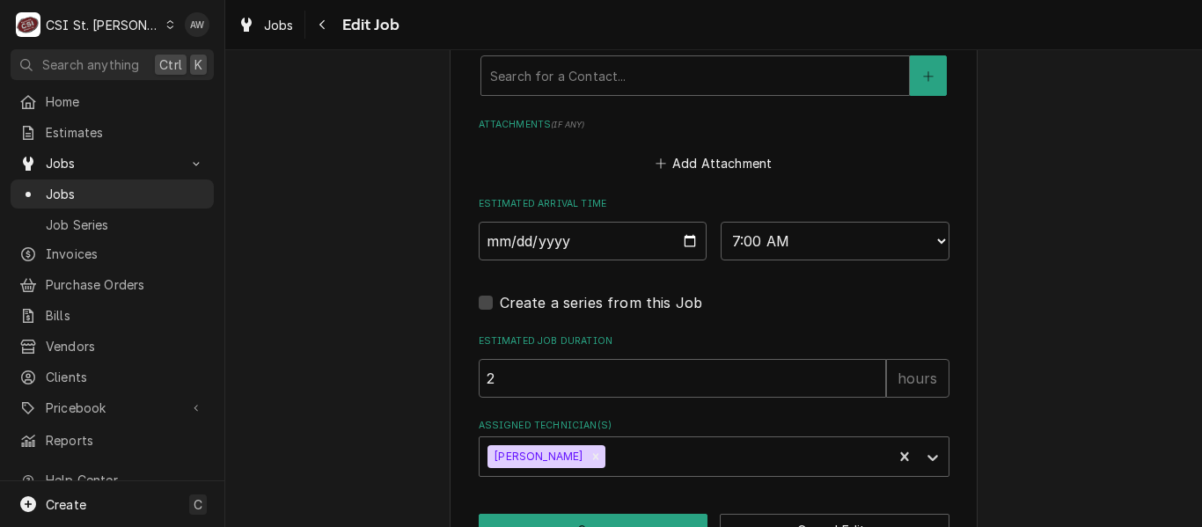
scroll to position [1532, 0]
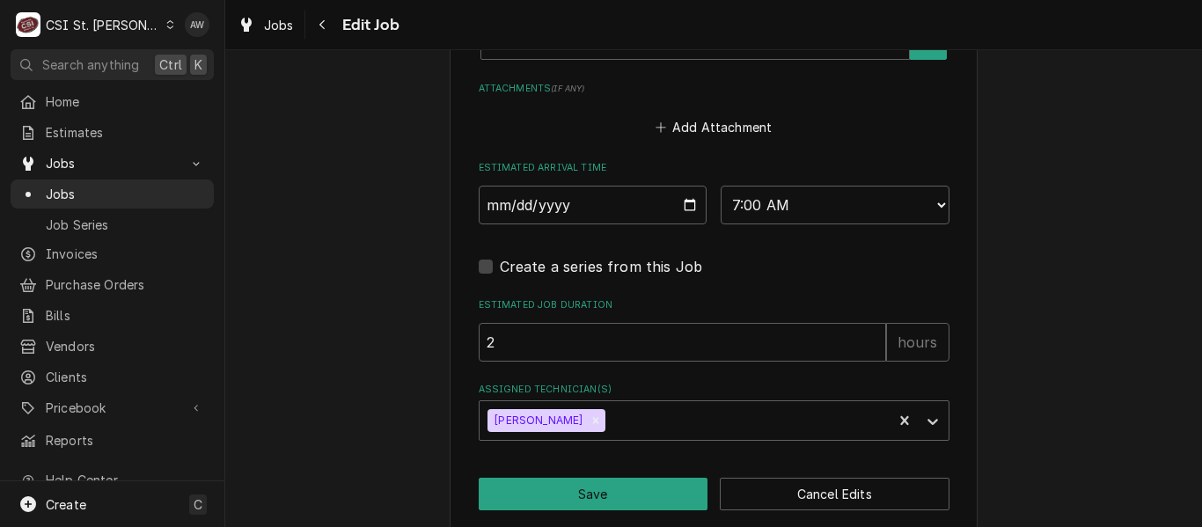
type textarea "Spoke to Chef and confirmed for [DATE] 7am - LS Banquet Chef - [PHONE_NUMBER] C…"
click at [682, 186] on input "[DATE]" at bounding box center [593, 205] width 229 height 39
type textarea "x"
type input "[DATE]"
click at [593, 478] on button "Save" at bounding box center [594, 494] width 230 height 33
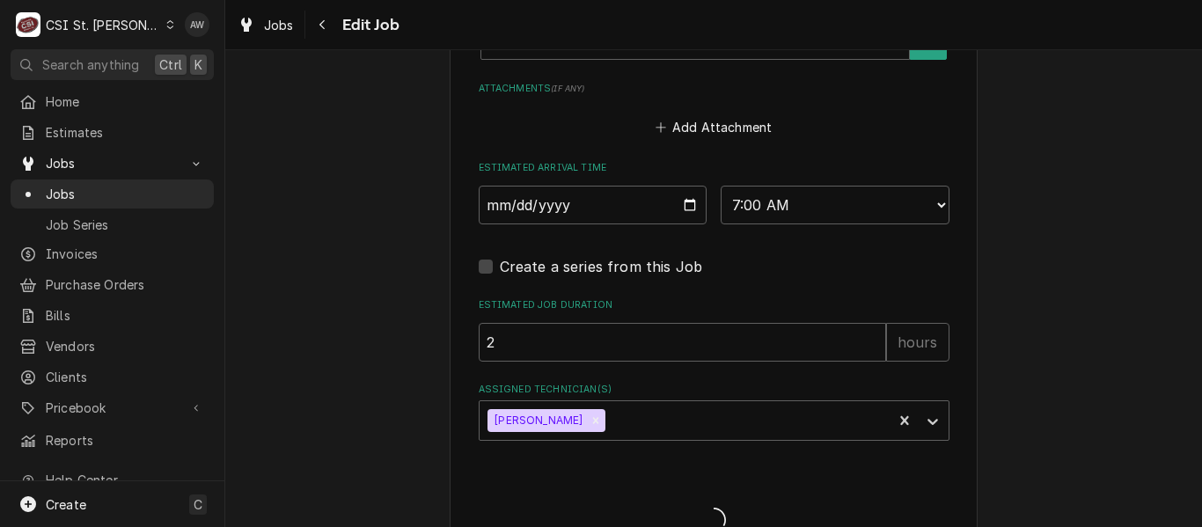
type textarea "x"
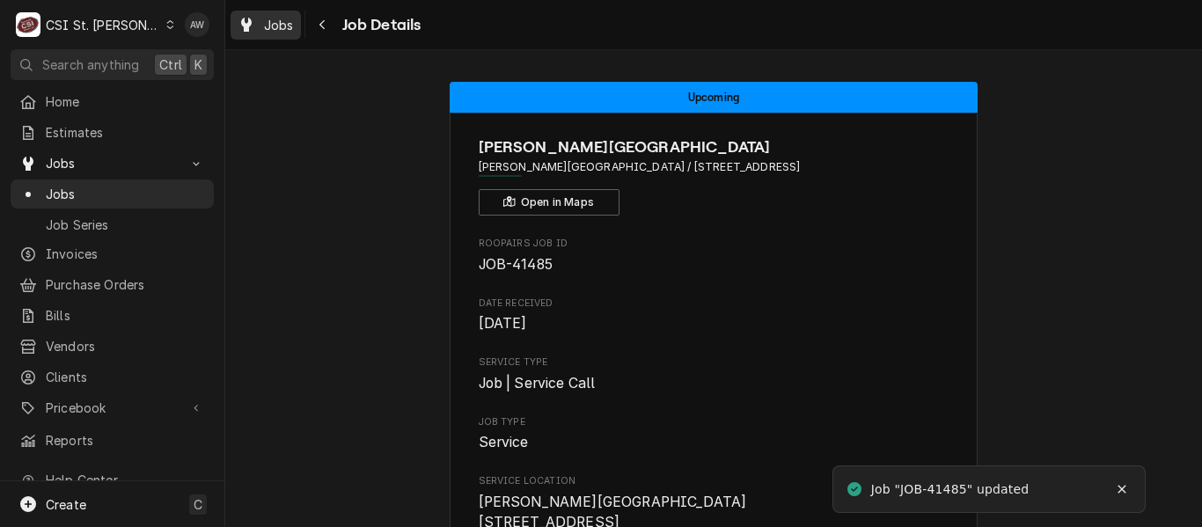
click at [256, 15] on div "Jobs" at bounding box center [265, 25] width 63 height 22
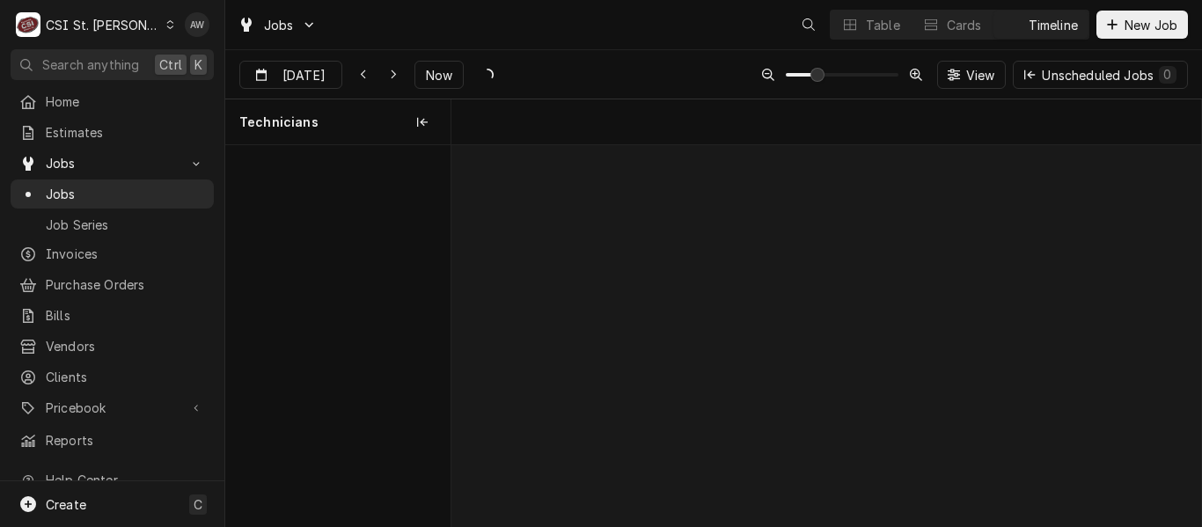
scroll to position [0, 14848]
